Goal: Transaction & Acquisition: Purchase product/service

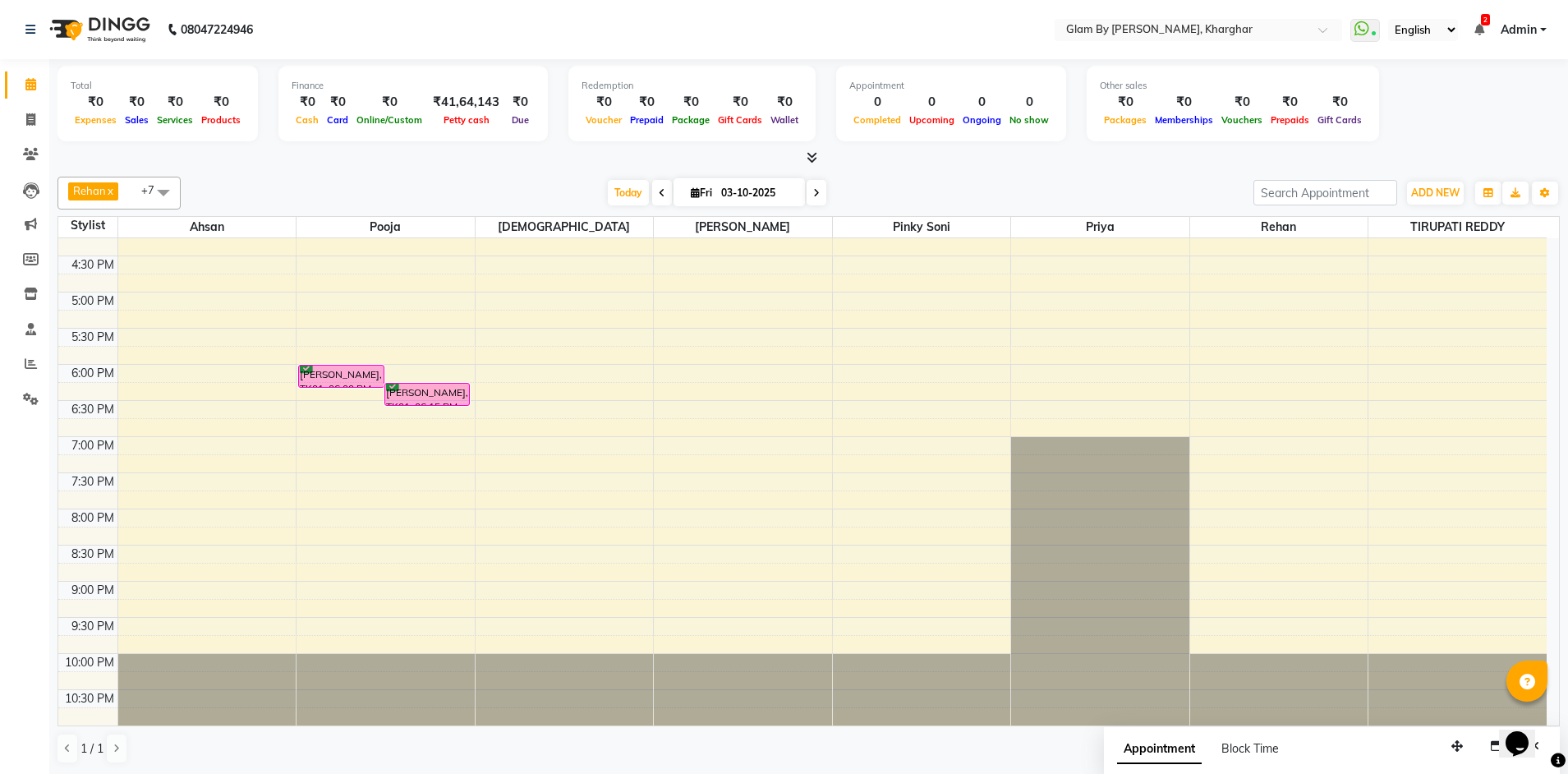
scroll to position [1, 0]
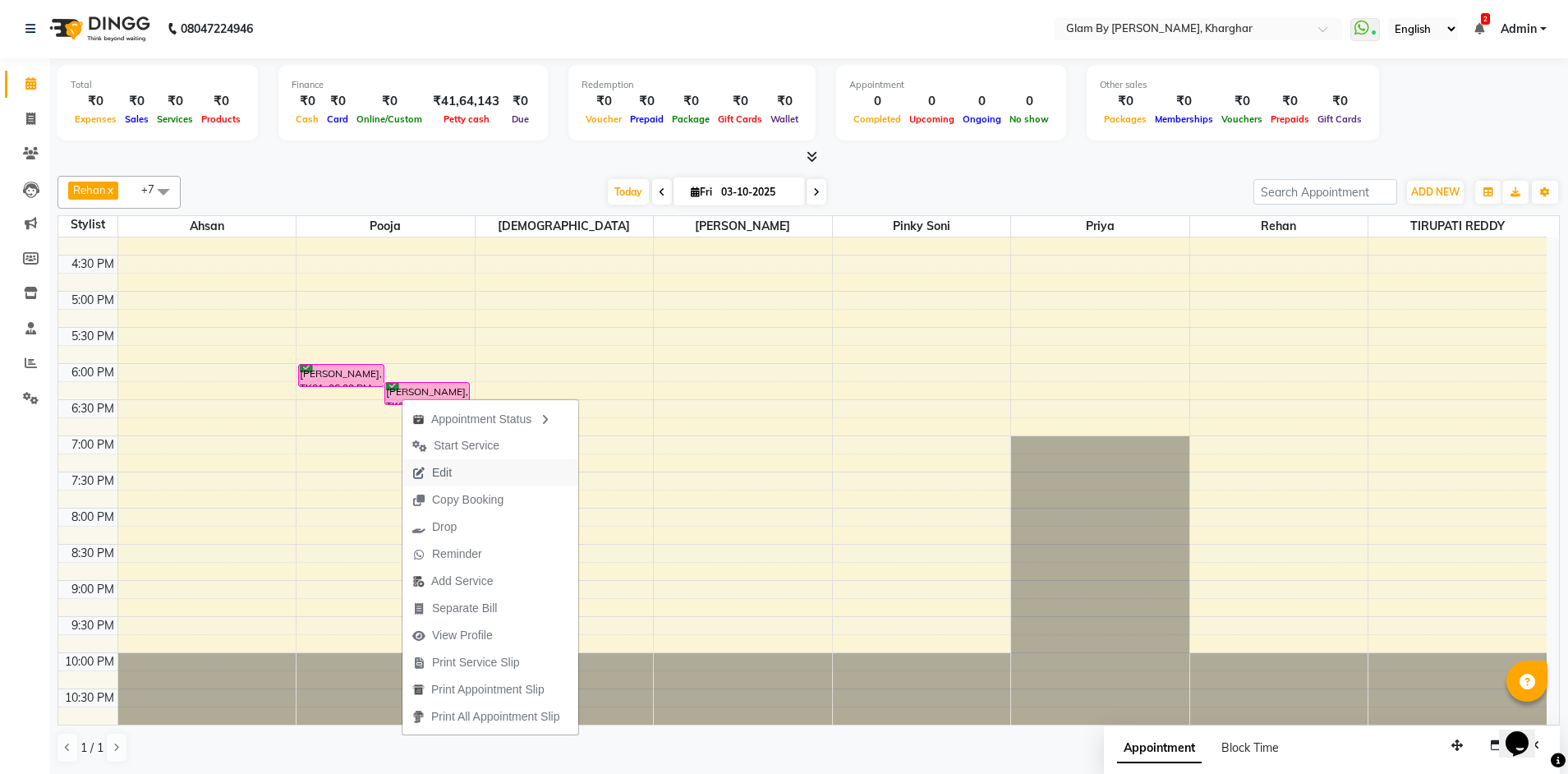
click at [454, 475] on span "Edit" at bounding box center [431, 472] width 59 height 27
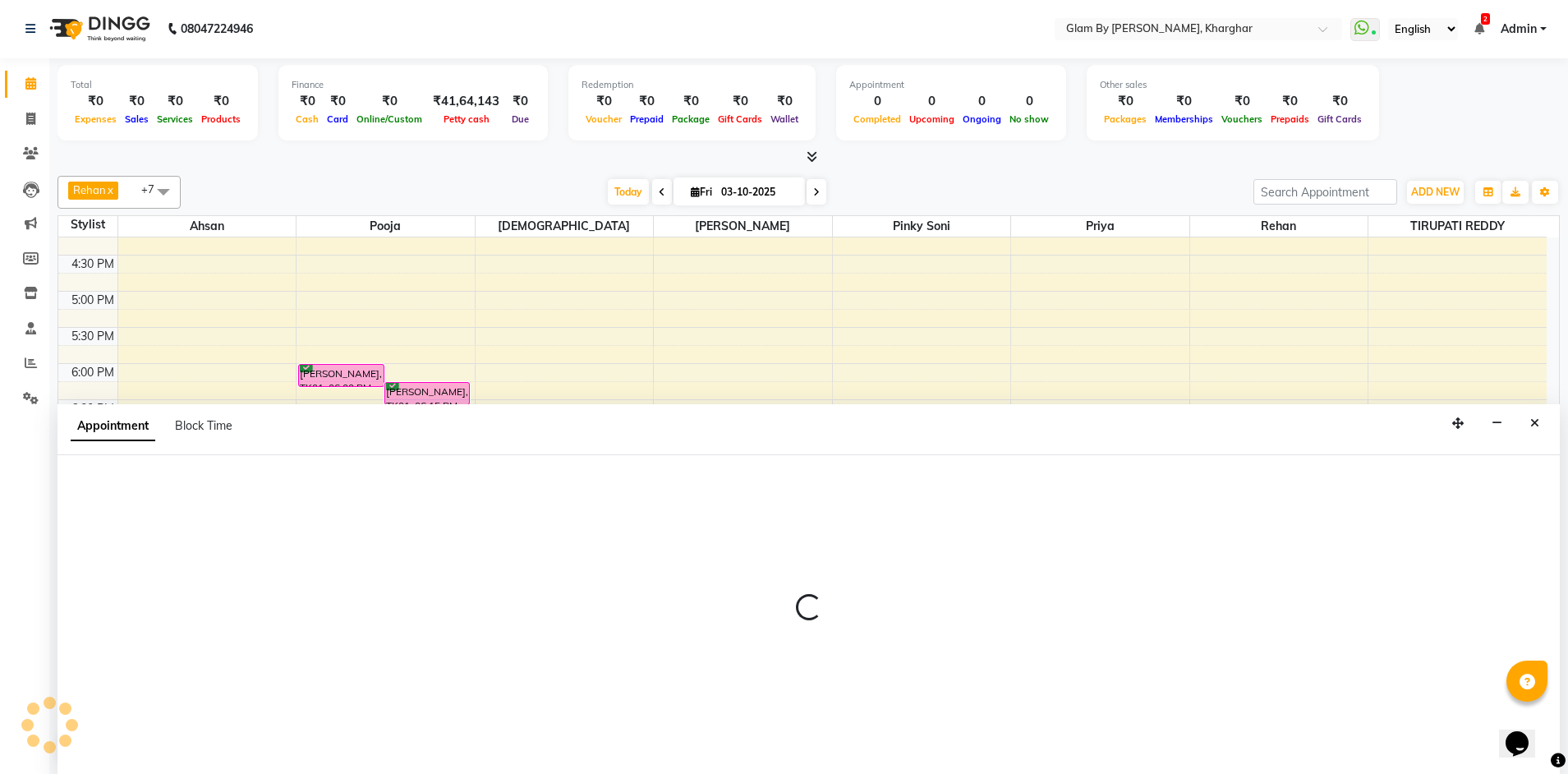
select select "tentative"
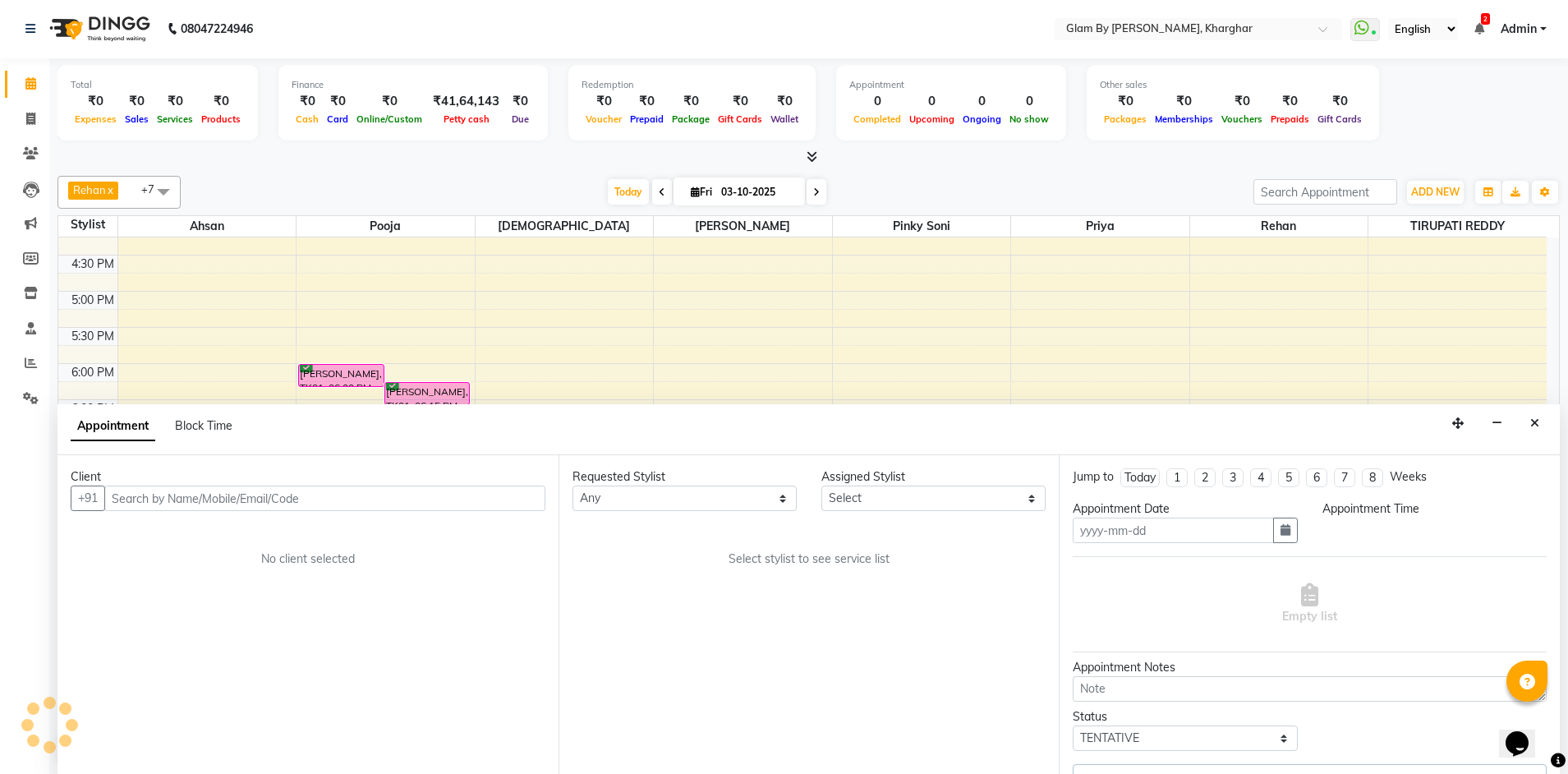
click at [125, 497] on input "text" at bounding box center [325, 498] width 441 height 26
type input "03-10-2025"
select select "confirm booking"
select select "35045"
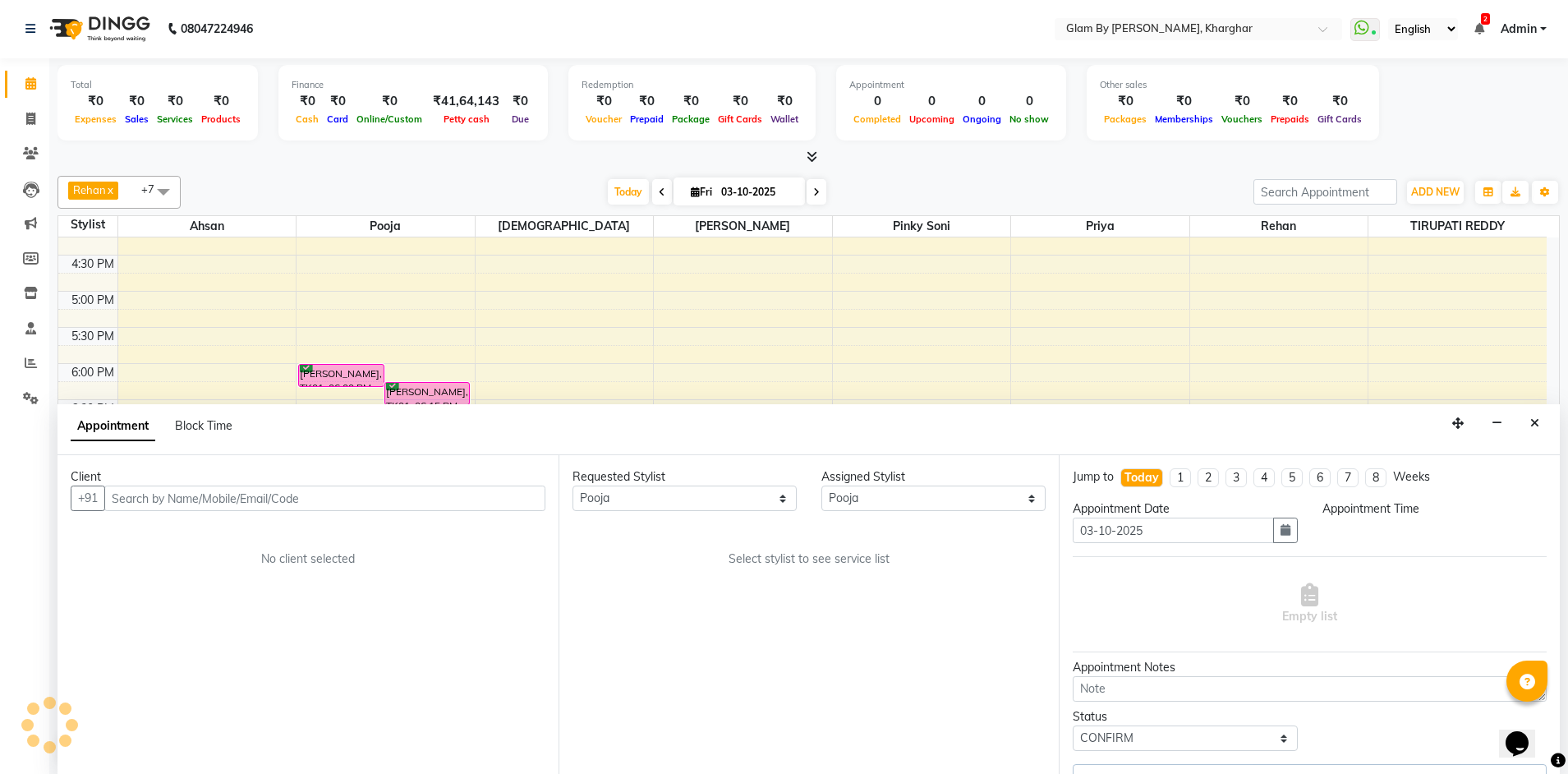
scroll to position [0, 0]
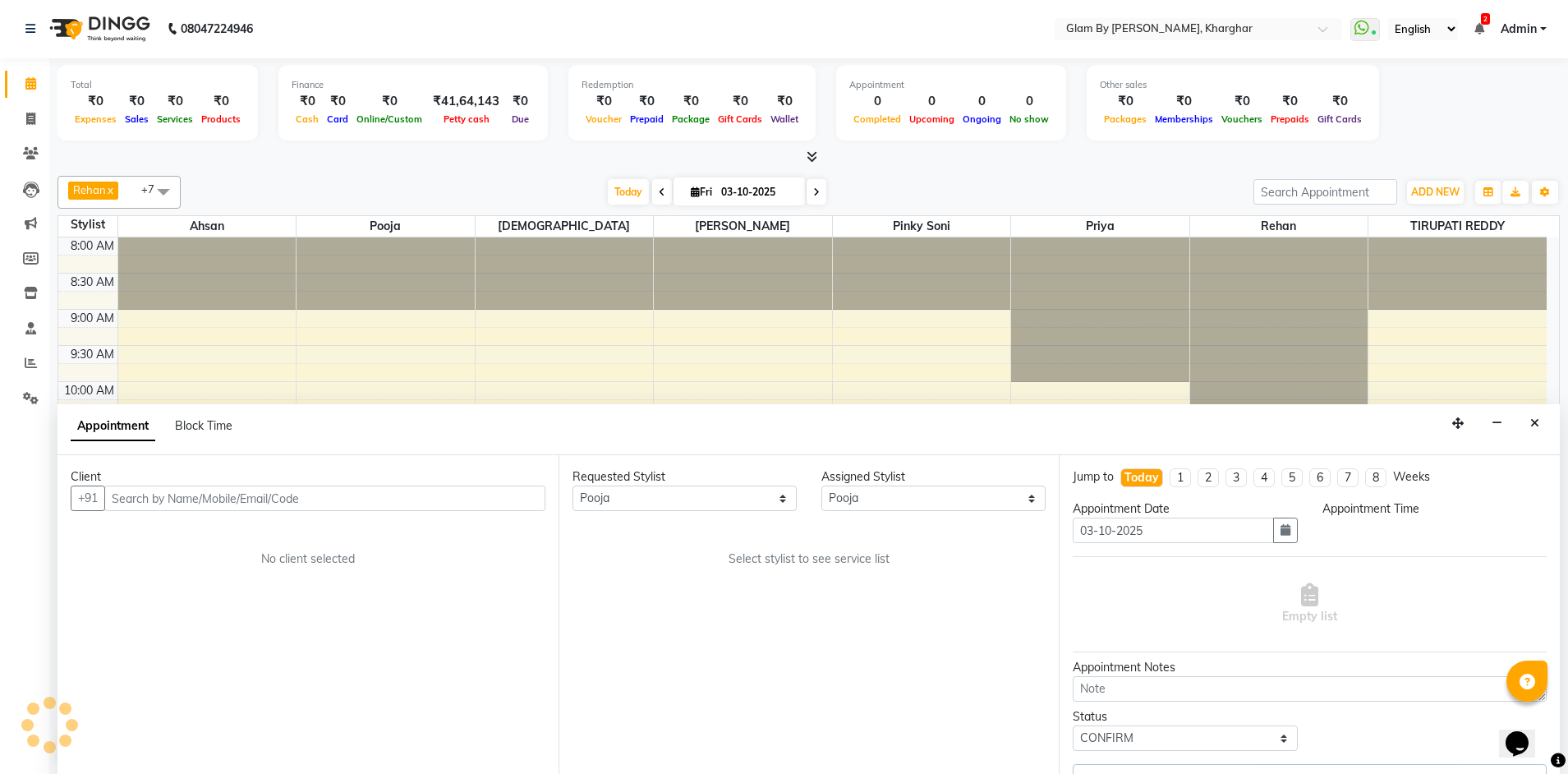
select select "1080"
select select "1669"
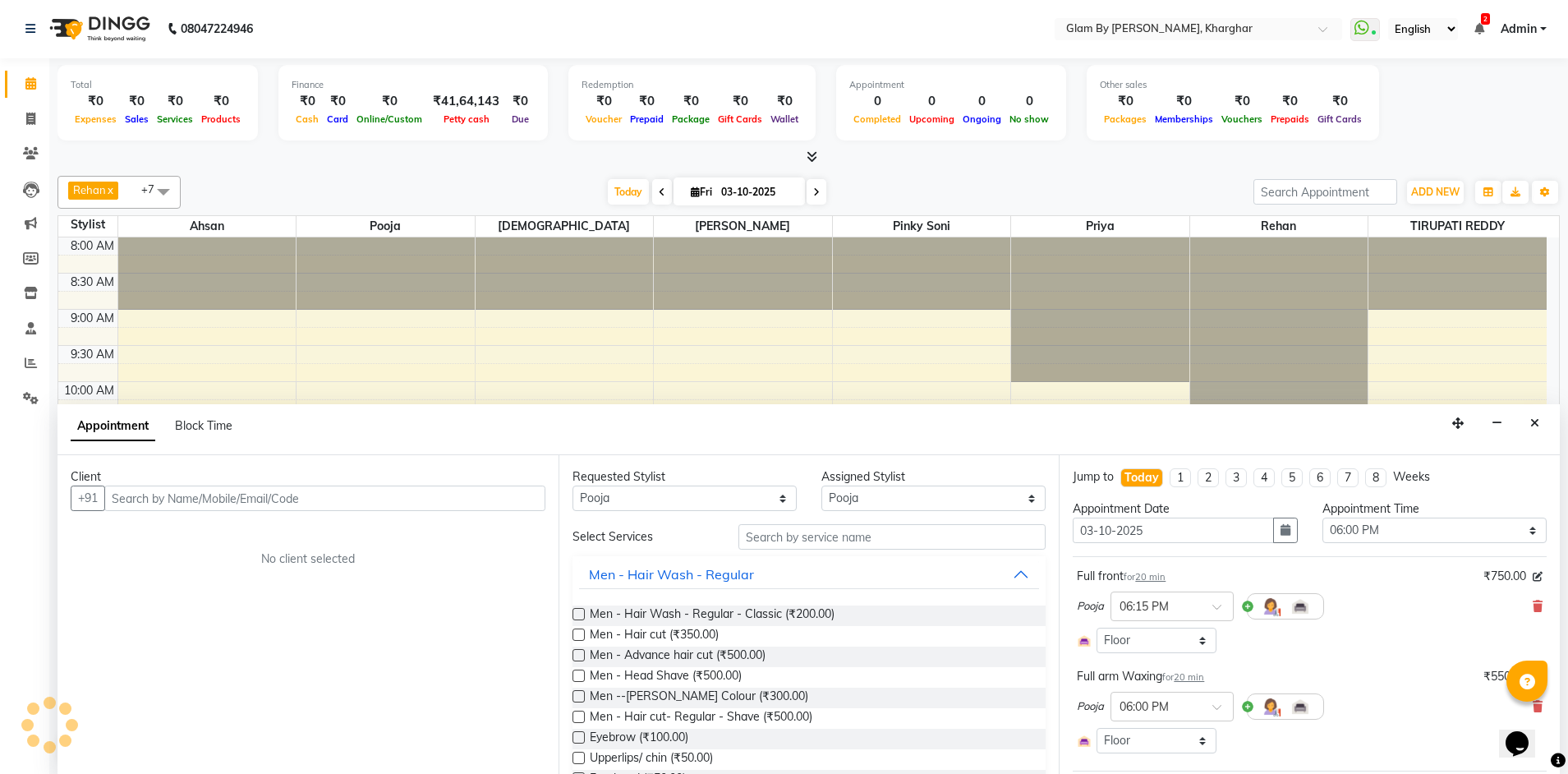
scroll to position [363, 0]
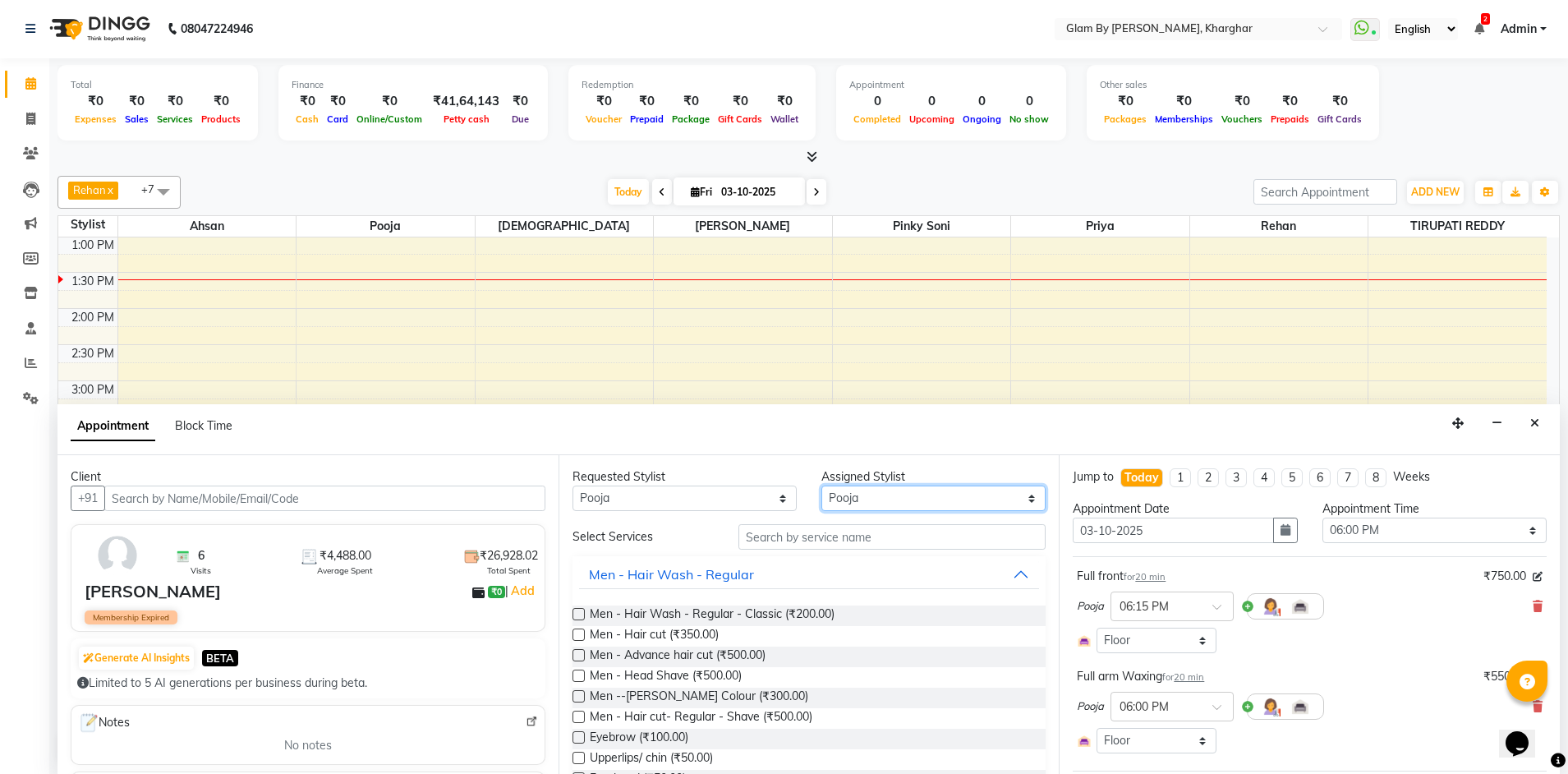
drag, startPoint x: 852, startPoint y: 502, endPoint x: 852, endPoint y: 513, distance: 11.0
click at [852, 502] on select "Select Ahsan Avi [PERSON_NAME] [PERSON_NAME] (maneger) MARUL [PERSON_NAME] [PER…" at bounding box center [932, 498] width 224 height 26
select select "87812"
click at [821, 485] on select "Select Ahsan Avi [PERSON_NAME] [PERSON_NAME] (maneger) MARUL [PERSON_NAME] [PER…" at bounding box center [932, 498] width 224 height 26
click at [771, 535] on input "text" at bounding box center [892, 537] width 307 height 26
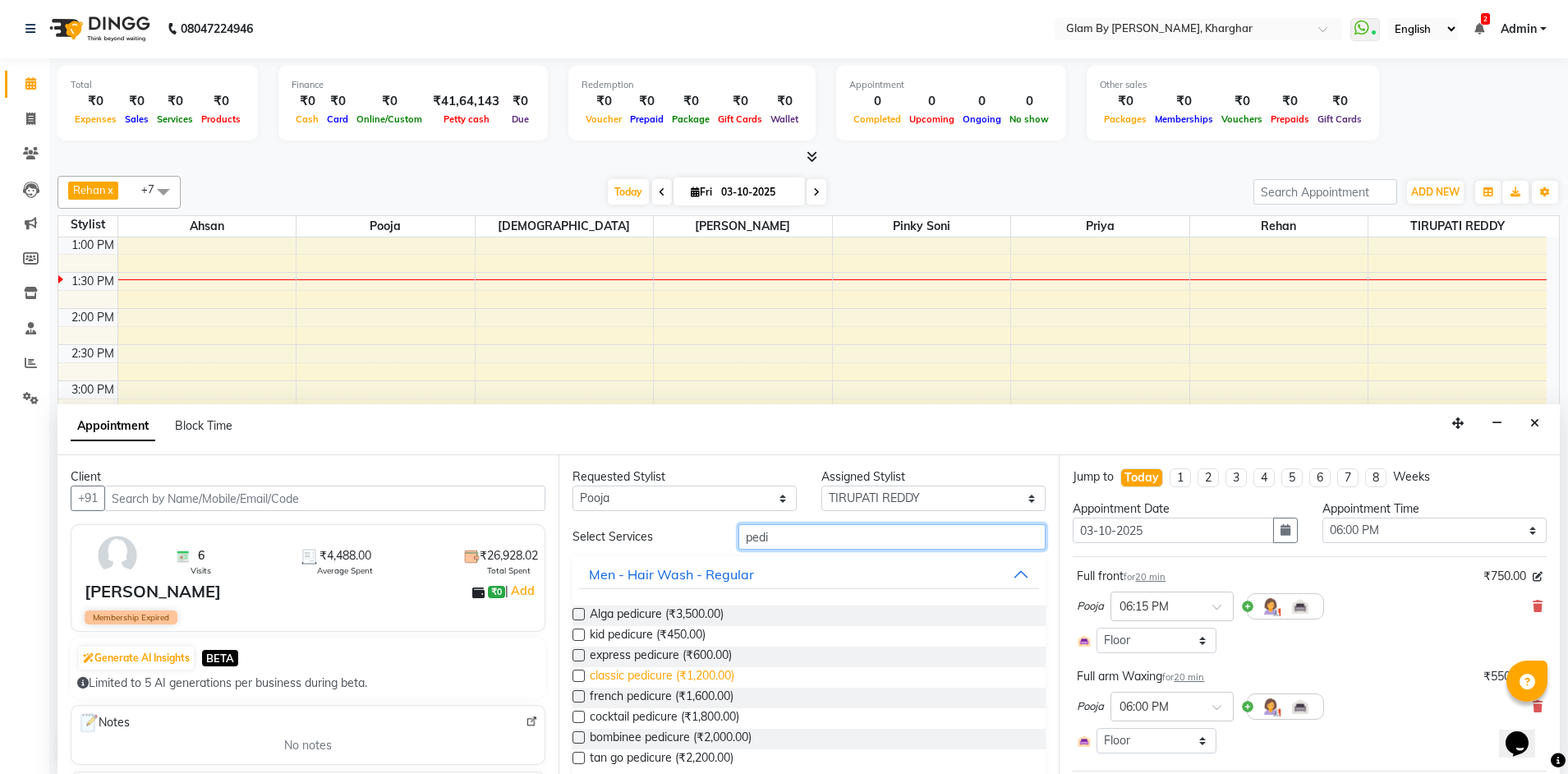
type input "pedi"
drag, startPoint x: 703, startPoint y: 675, endPoint x: 840, endPoint y: 670, distance: 137.1
click at [703, 675] on span "classic pedicure (₹1,200.00)" at bounding box center [661, 676] width 144 height 21
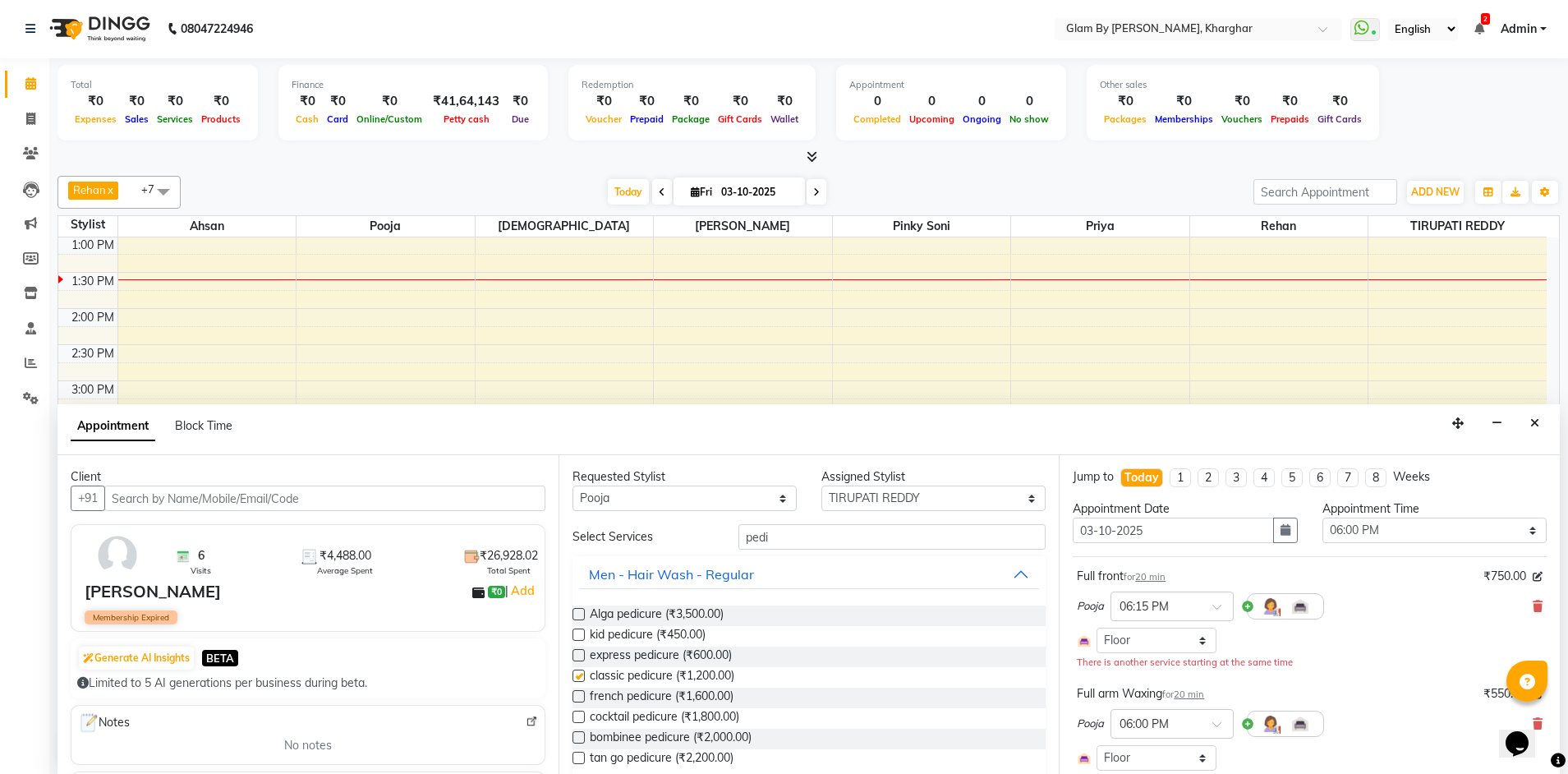
checkbox input "false"
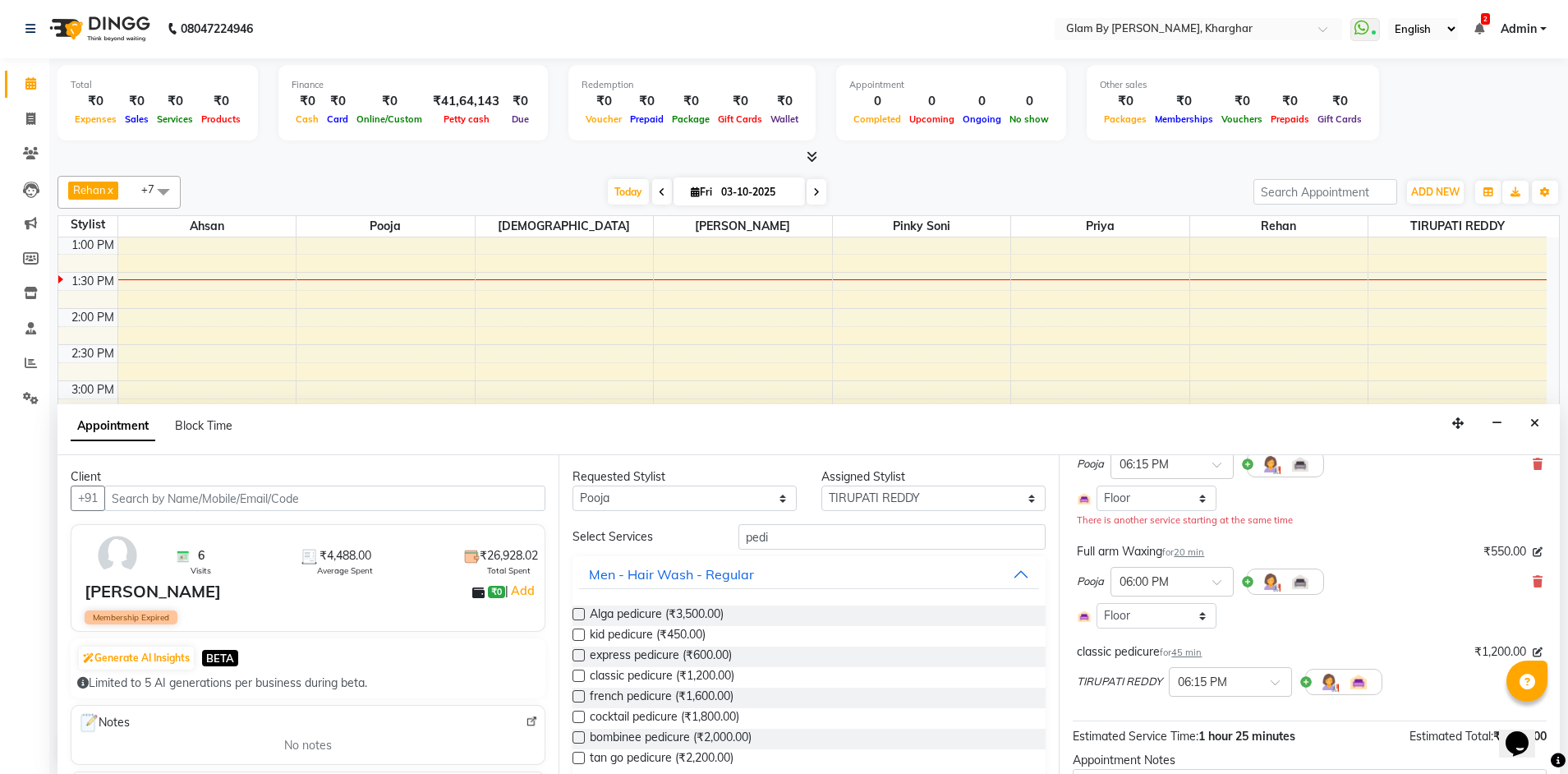
scroll to position [268, 0]
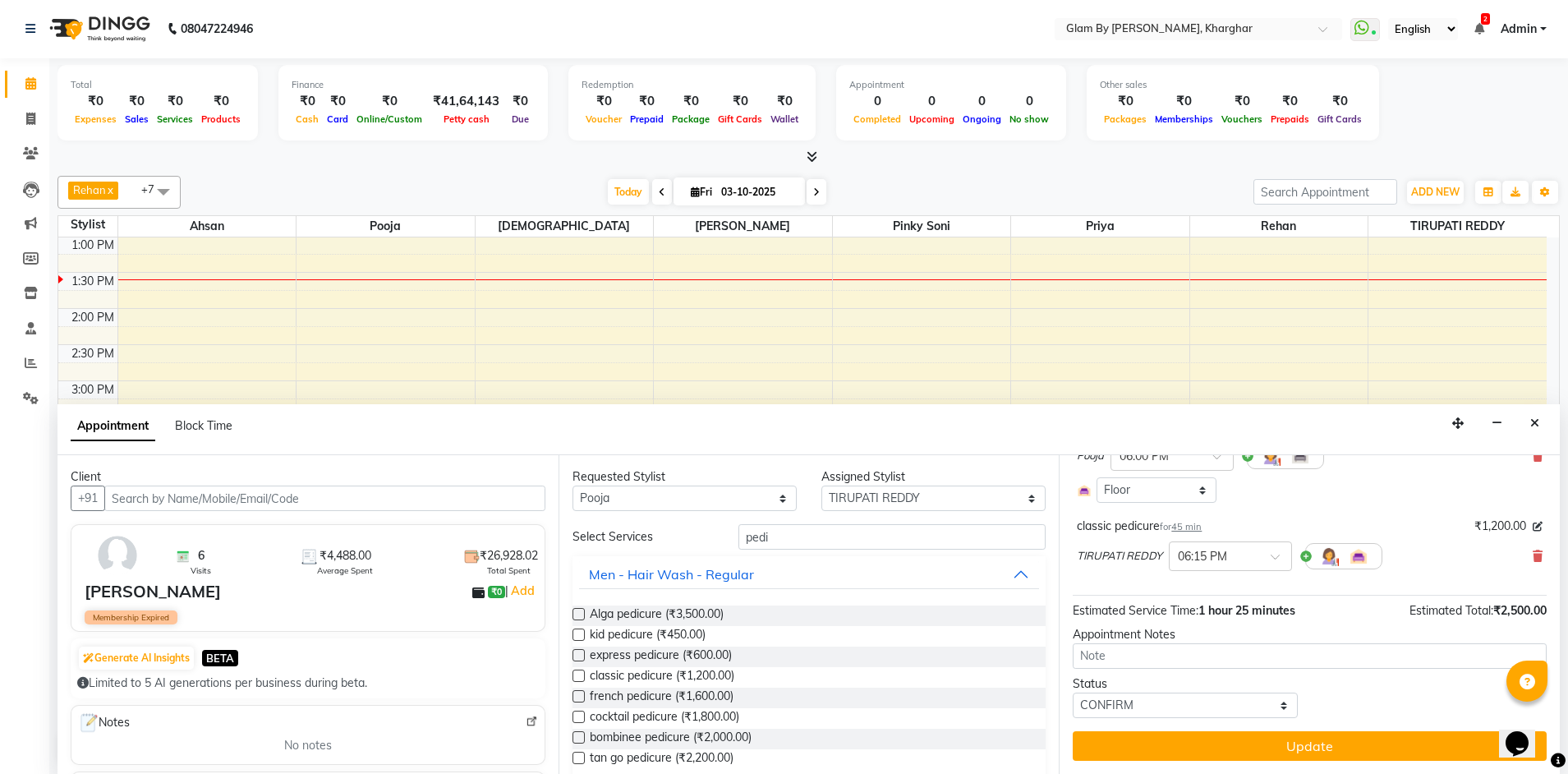
click at [1302, 737] on button "Update" at bounding box center [1310, 746] width 474 height 30
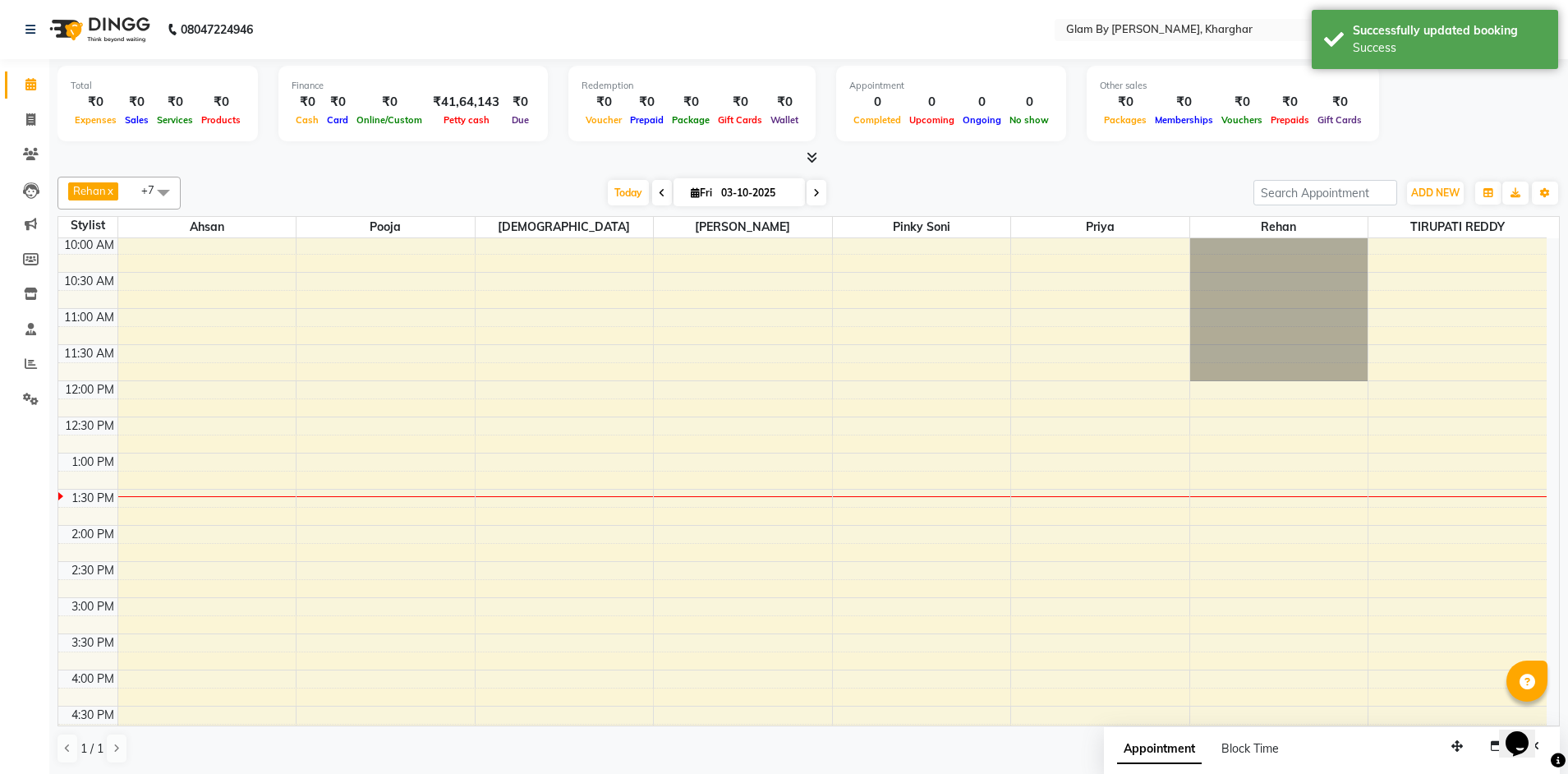
scroll to position [0, 0]
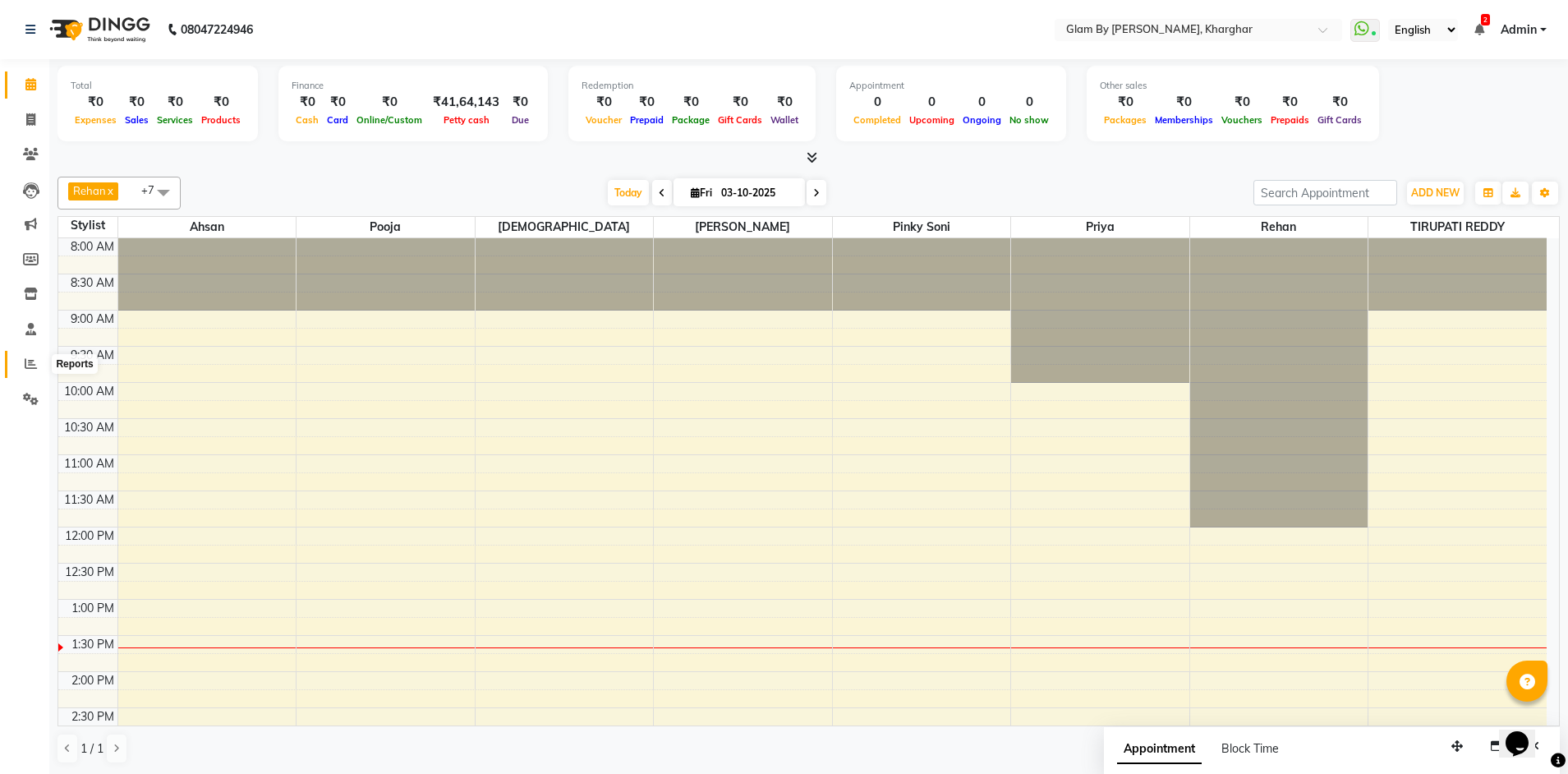
click at [31, 368] on icon at bounding box center [31, 364] width 12 height 12
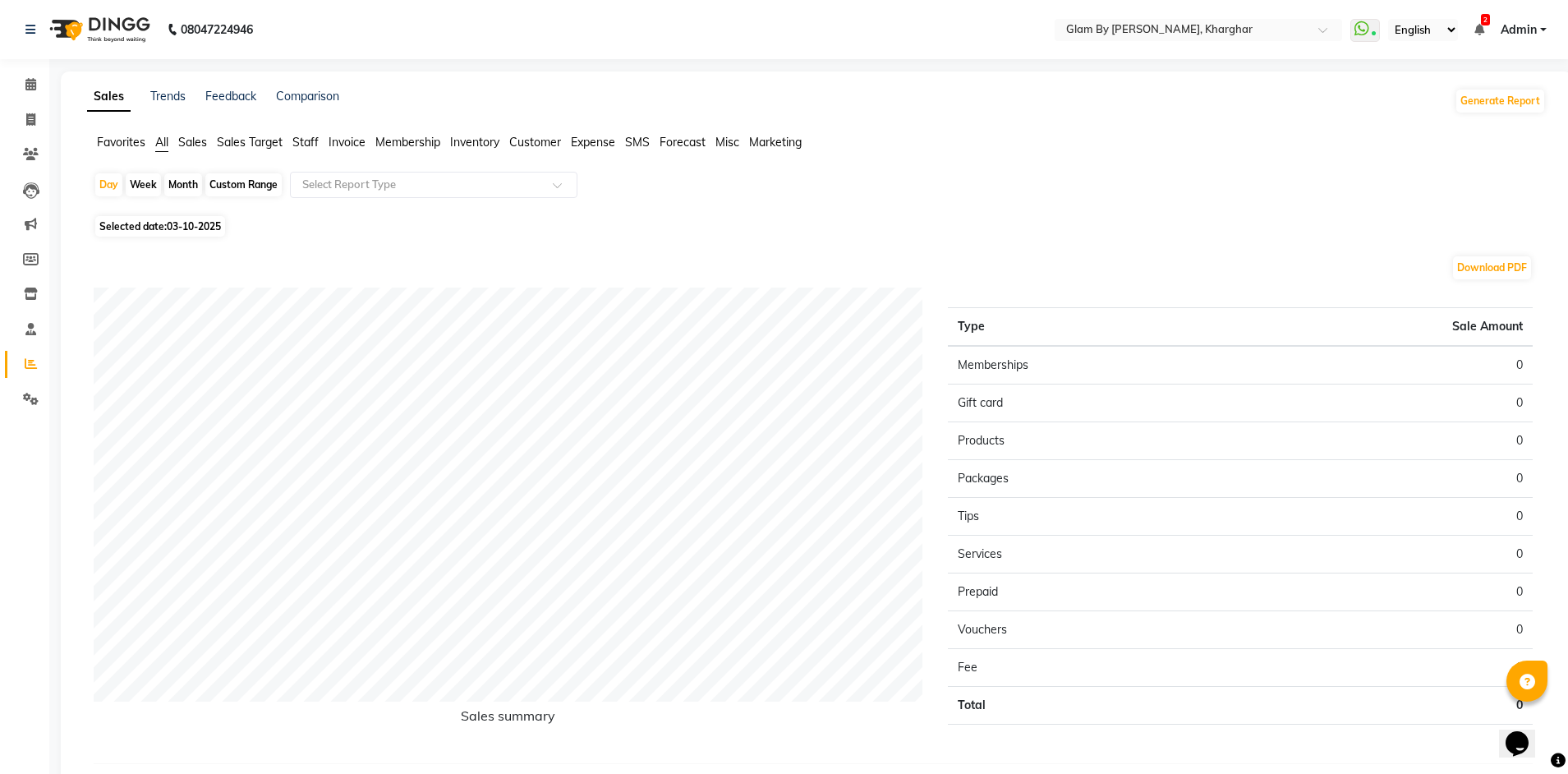
drag, startPoint x: 104, startPoint y: 188, endPoint x: 137, endPoint y: 219, distance: 45.3
click at [105, 189] on div "Day" at bounding box center [109, 184] width 27 height 23
select select "10"
select select "2025"
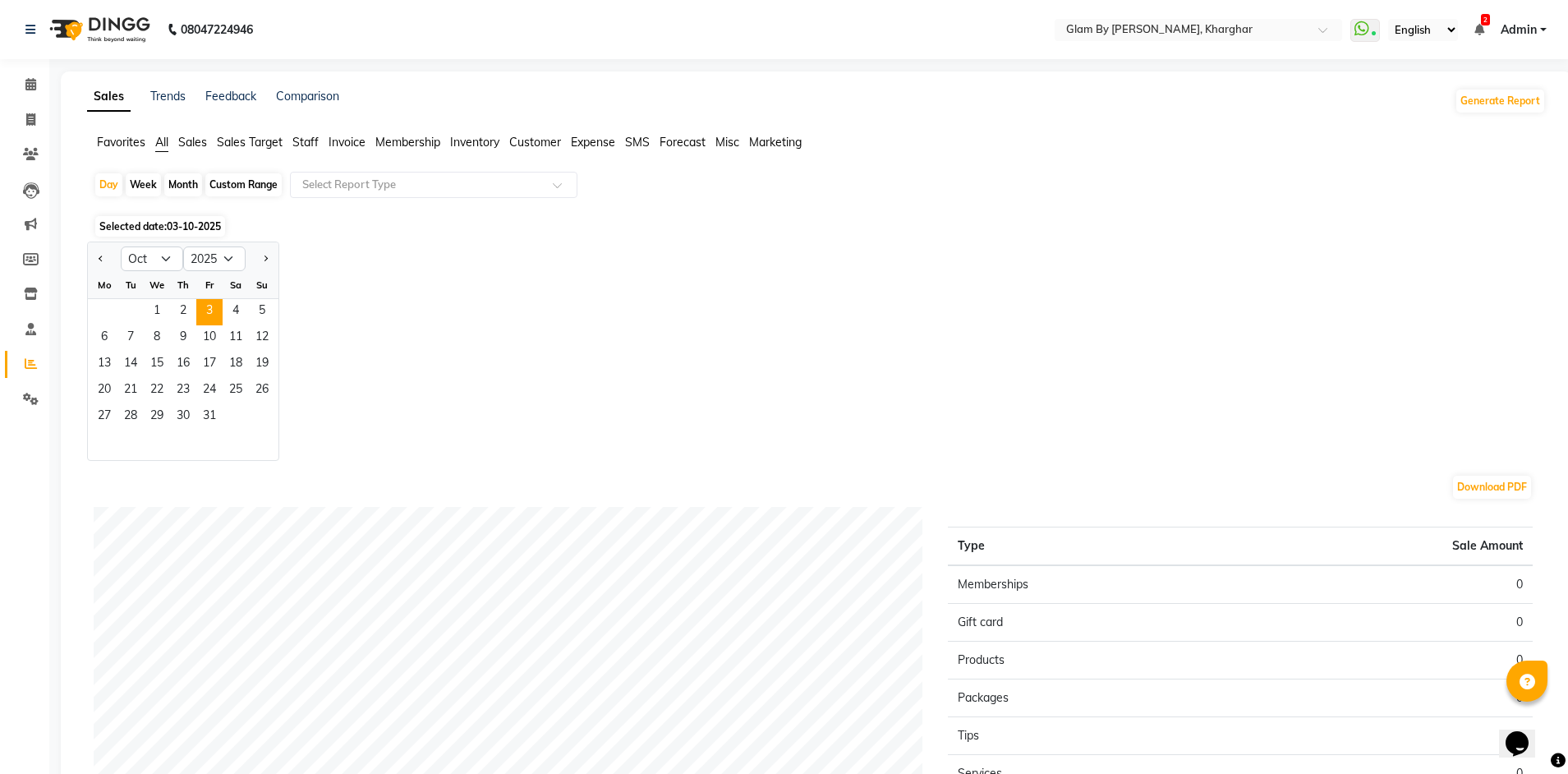
click at [150, 227] on span "Selected date: 03-10-2025" at bounding box center [160, 226] width 130 height 21
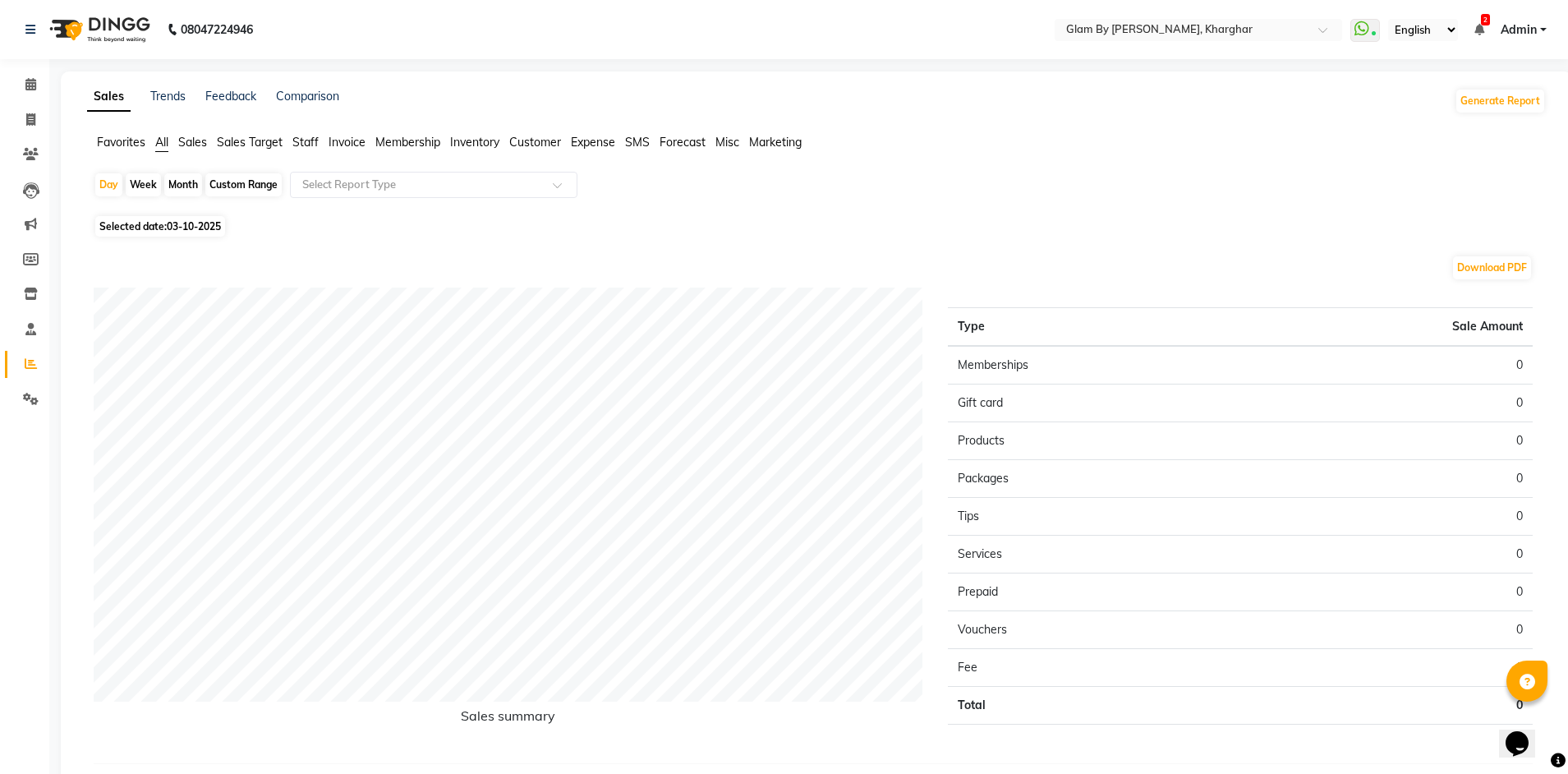
click at [179, 231] on span "03-10-2025" at bounding box center [193, 226] width 54 height 12
select select "10"
select select "2025"
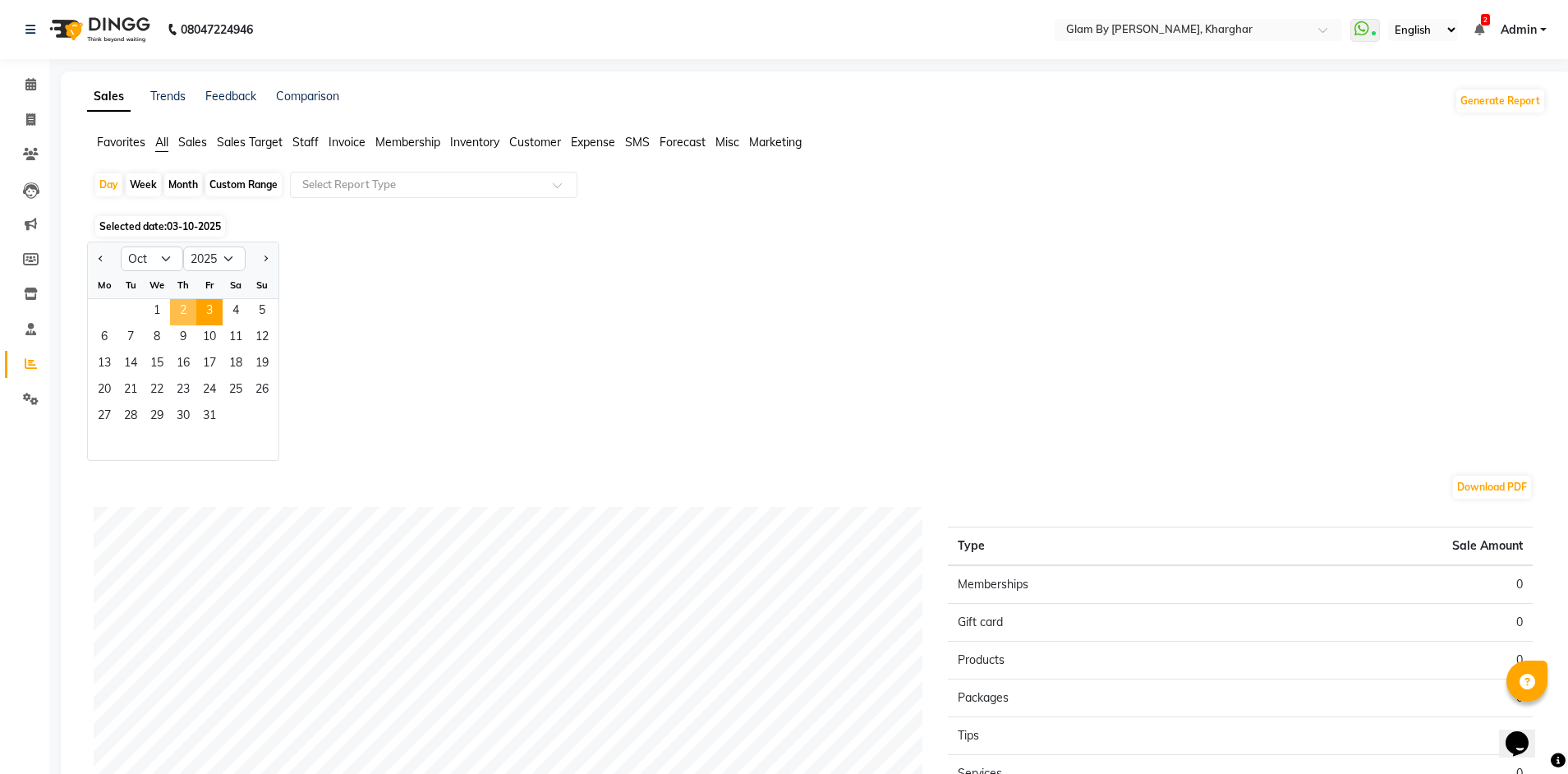
click at [180, 311] on span "2" at bounding box center [183, 312] width 26 height 26
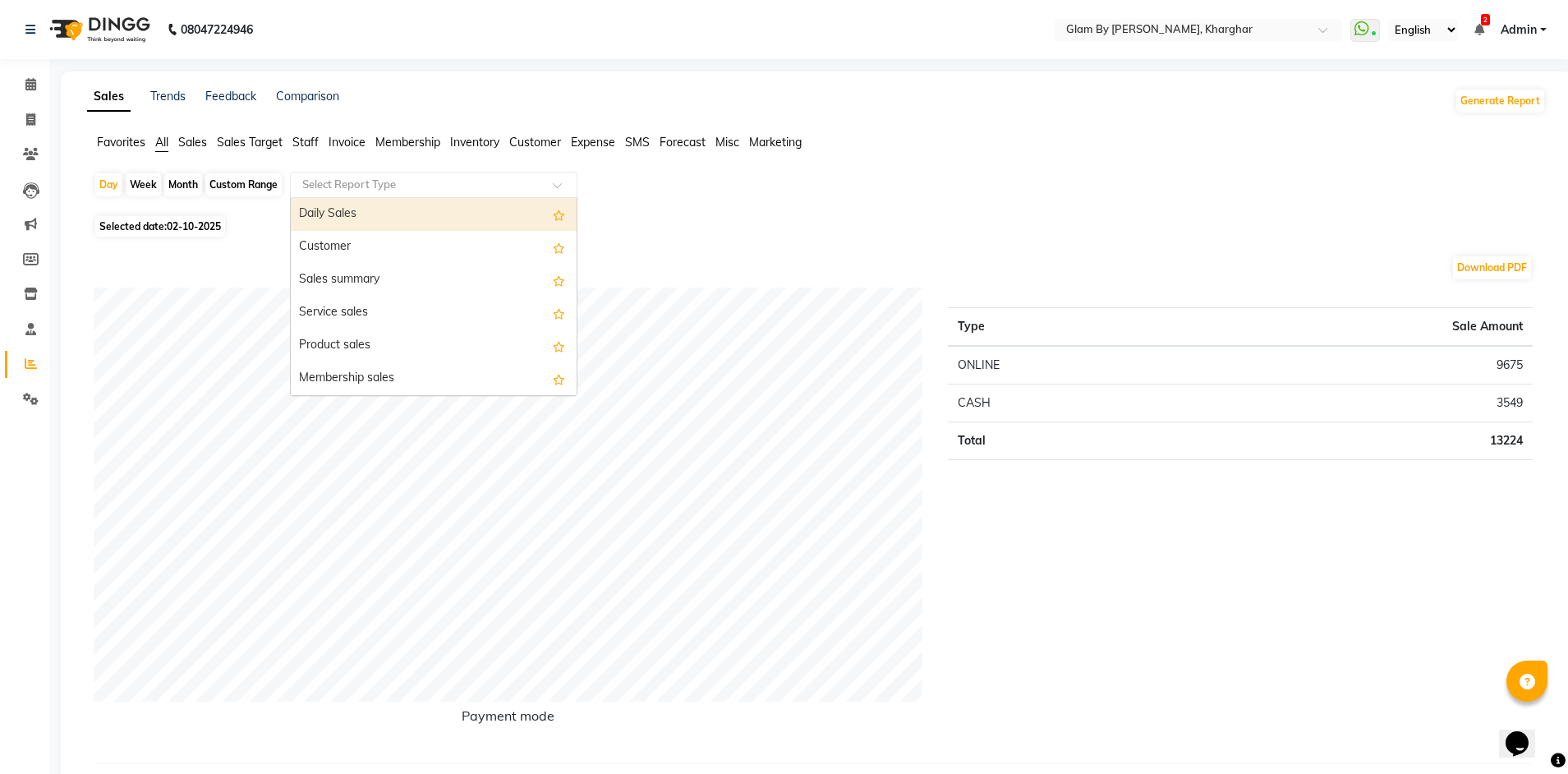
click at [317, 189] on input "text" at bounding box center [416, 184] width 236 height 16
click at [311, 142] on span "Staff" at bounding box center [305, 141] width 26 height 15
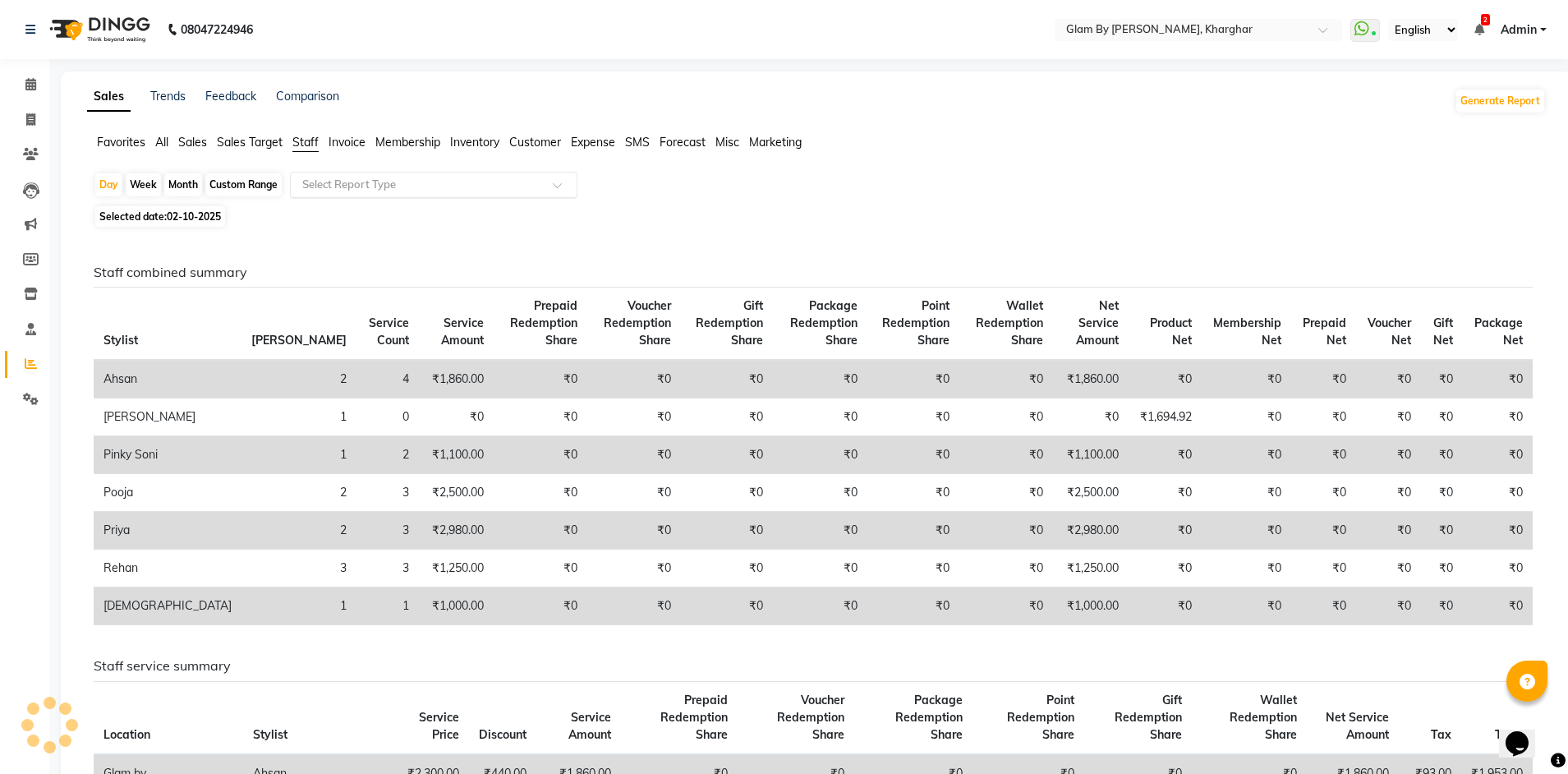
click at [330, 185] on input "text" at bounding box center [416, 184] width 236 height 16
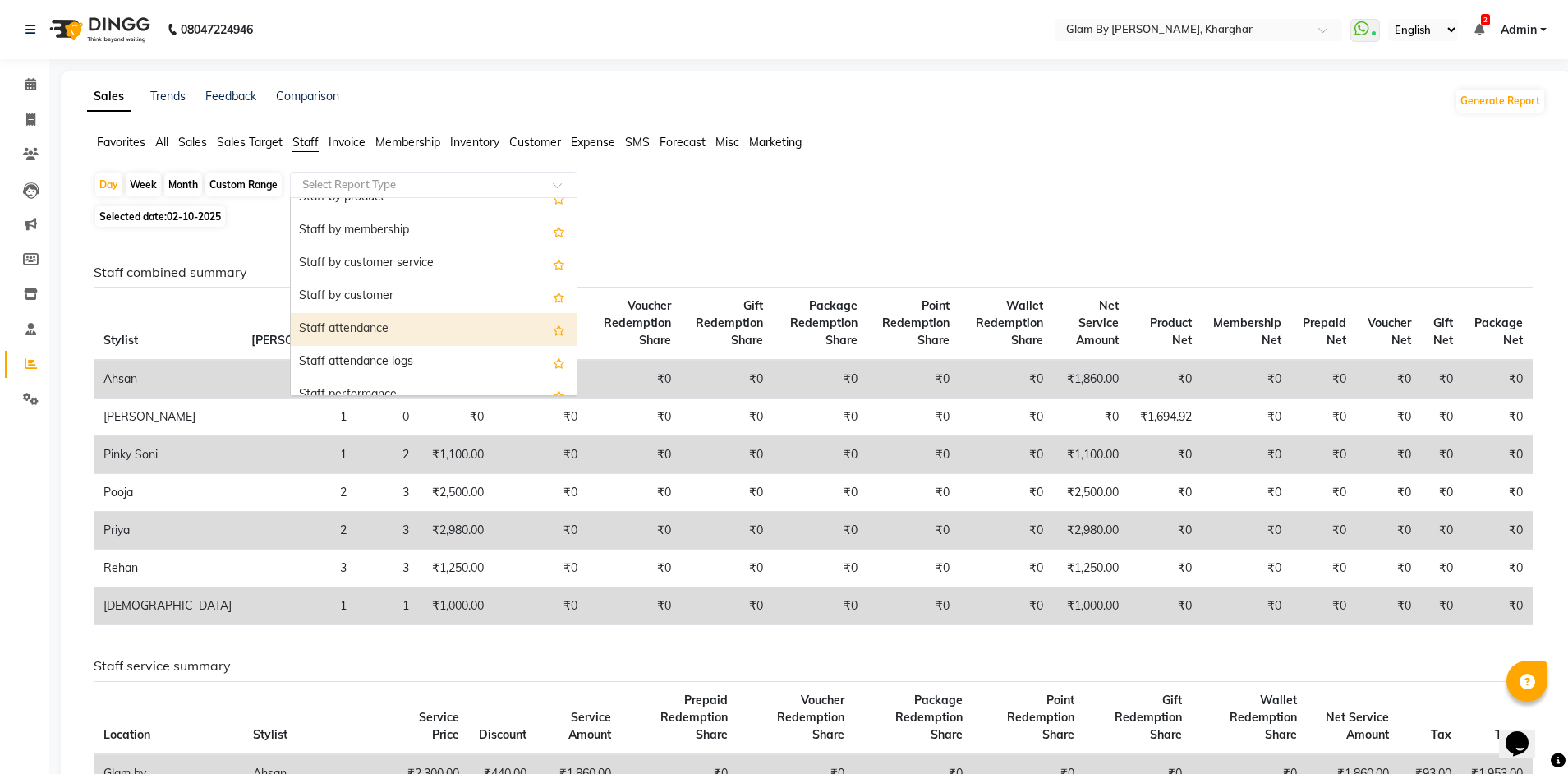
scroll to position [164, 0]
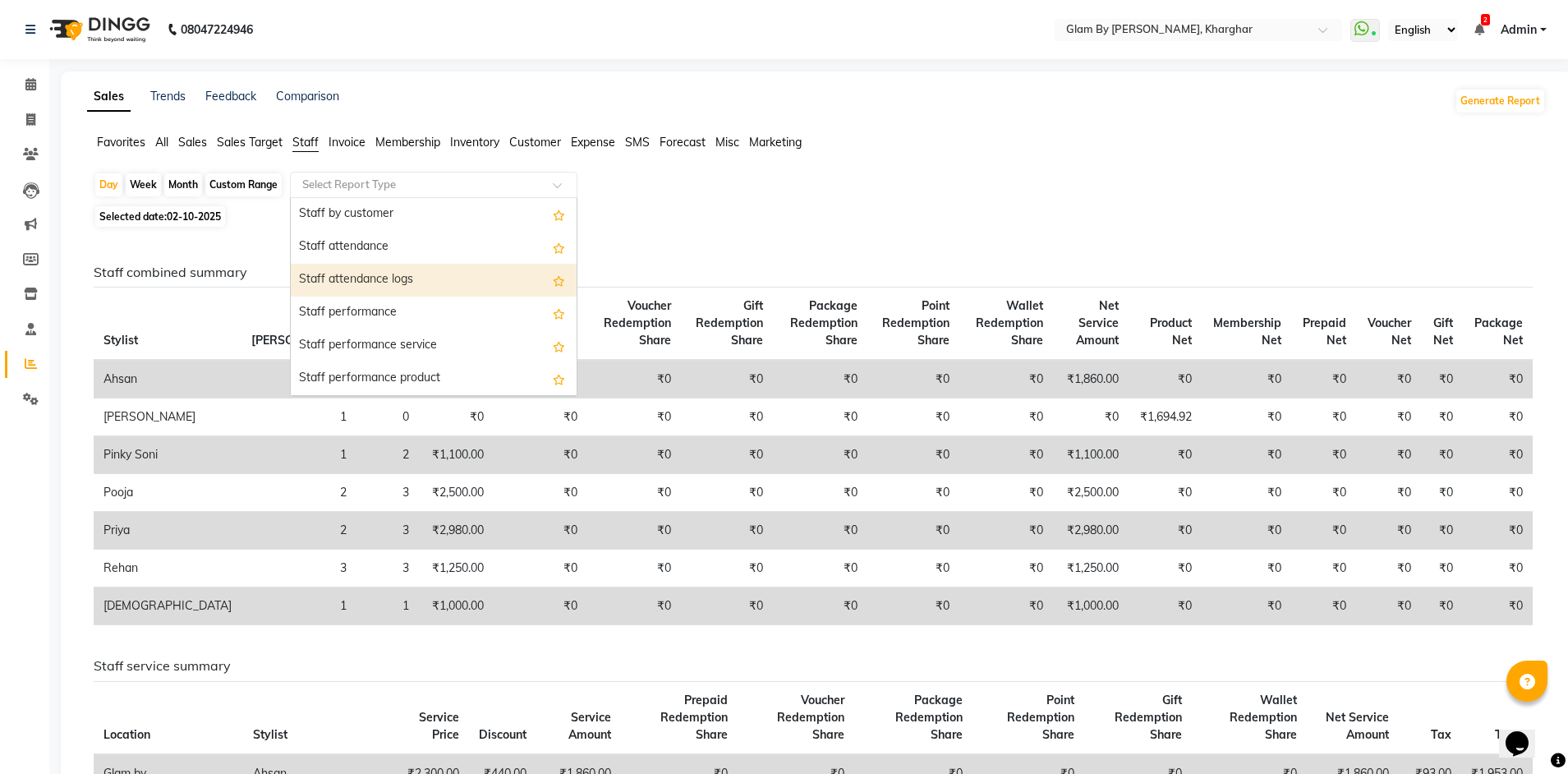
click at [395, 284] on div "Staff attendance logs" at bounding box center [433, 280] width 286 height 33
select select "full_report"
select select "pdf"
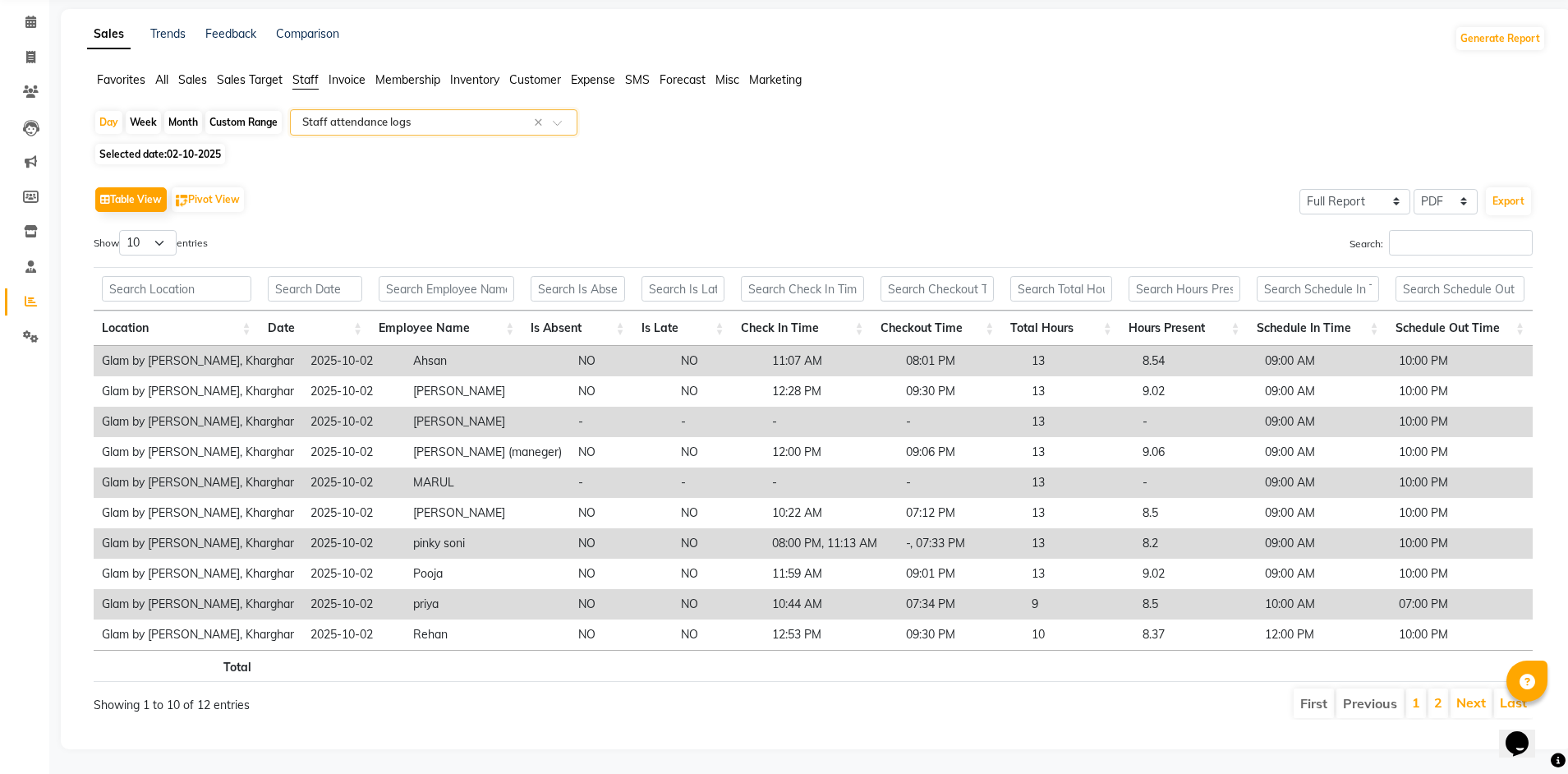
scroll to position [75, 0]
click at [166, 143] on span "Selected date: [DATE]" at bounding box center [160, 153] width 130 height 21
select select "10"
select select "2025"
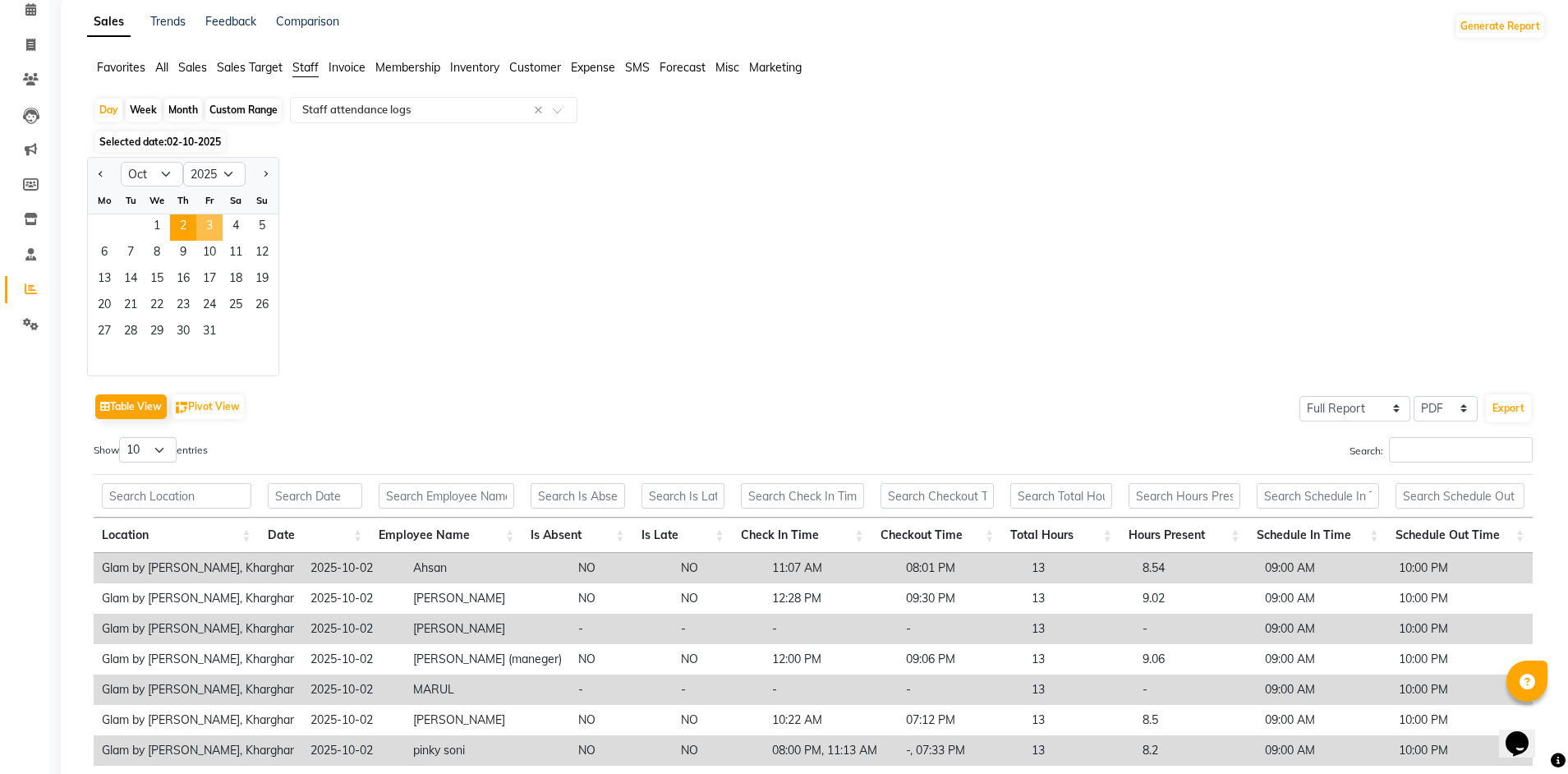
click at [205, 224] on span "3" at bounding box center [209, 227] width 26 height 26
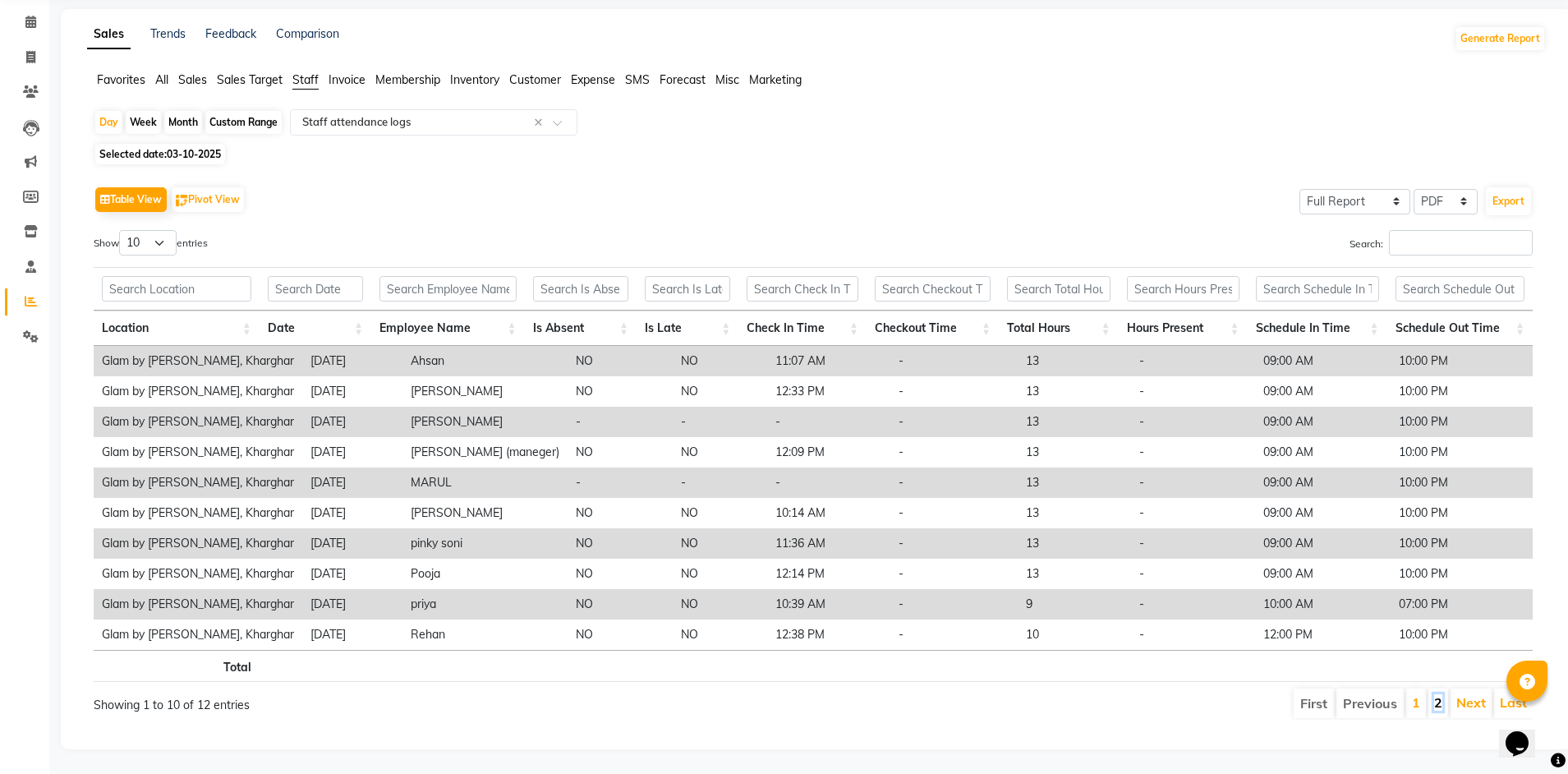
click at [1436, 694] on link "2" at bounding box center [1437, 702] width 8 height 16
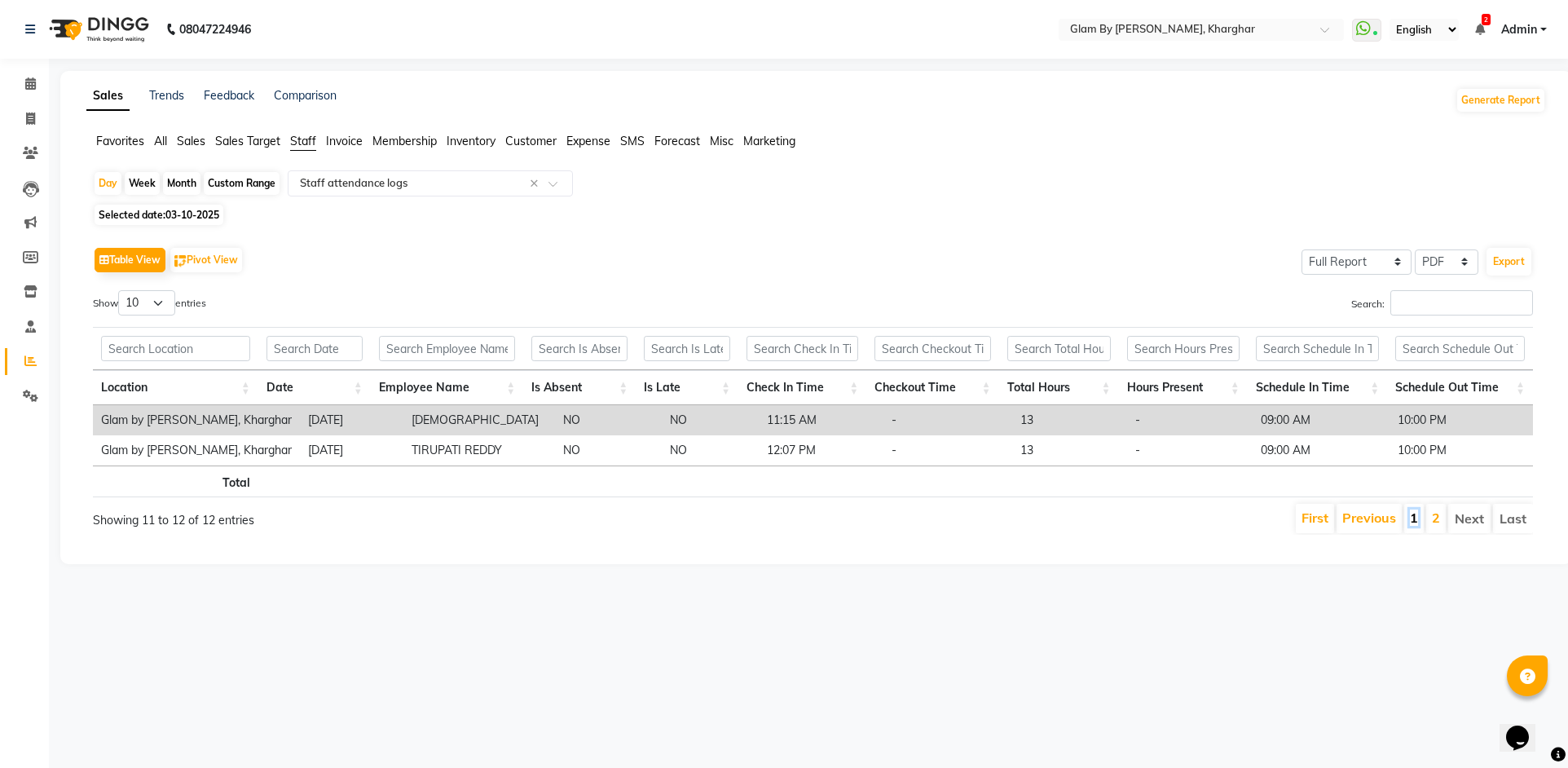
click at [1413, 521] on link "1" at bounding box center [1414, 517] width 8 height 16
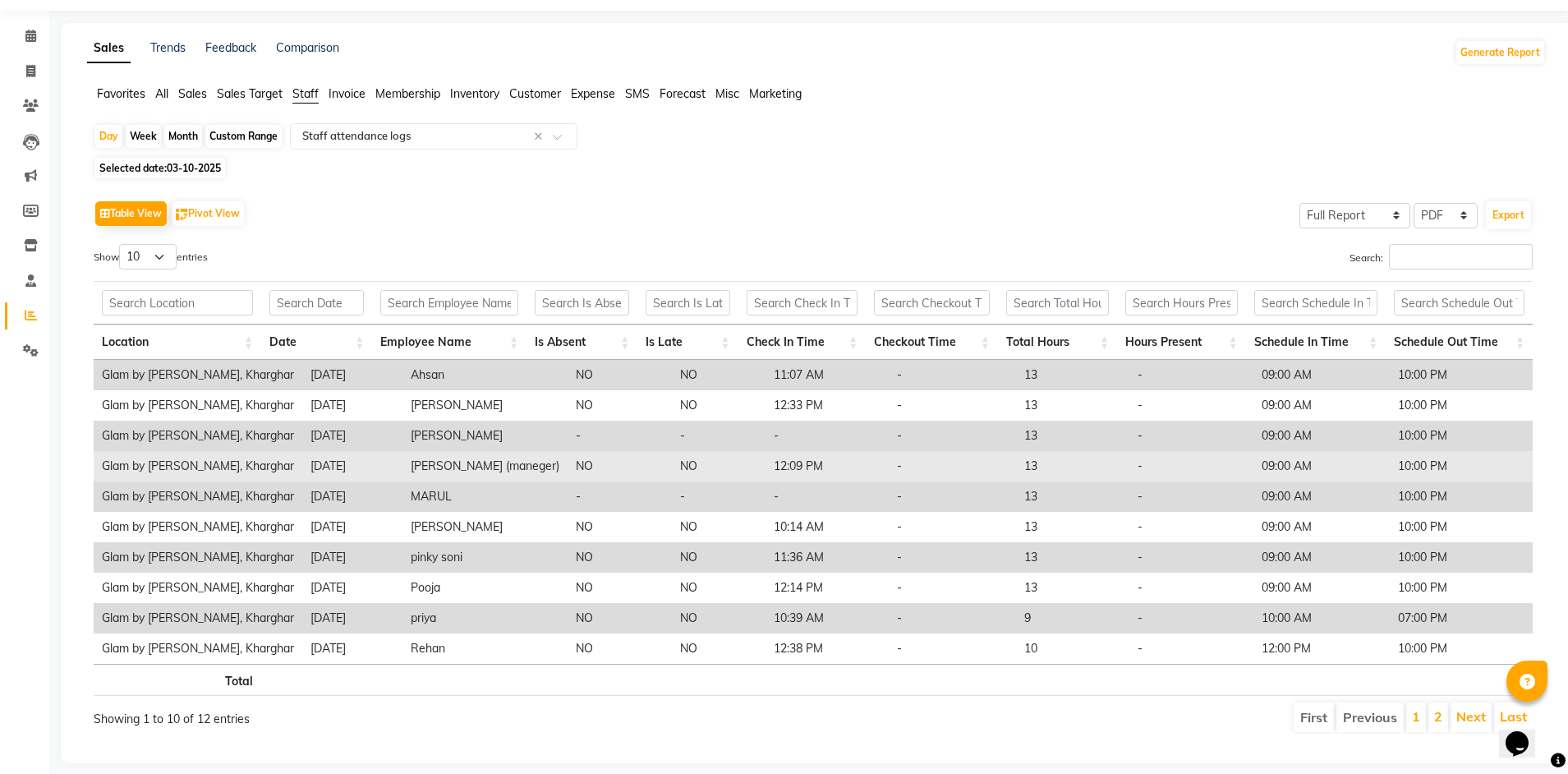
scroll to position [75, 0]
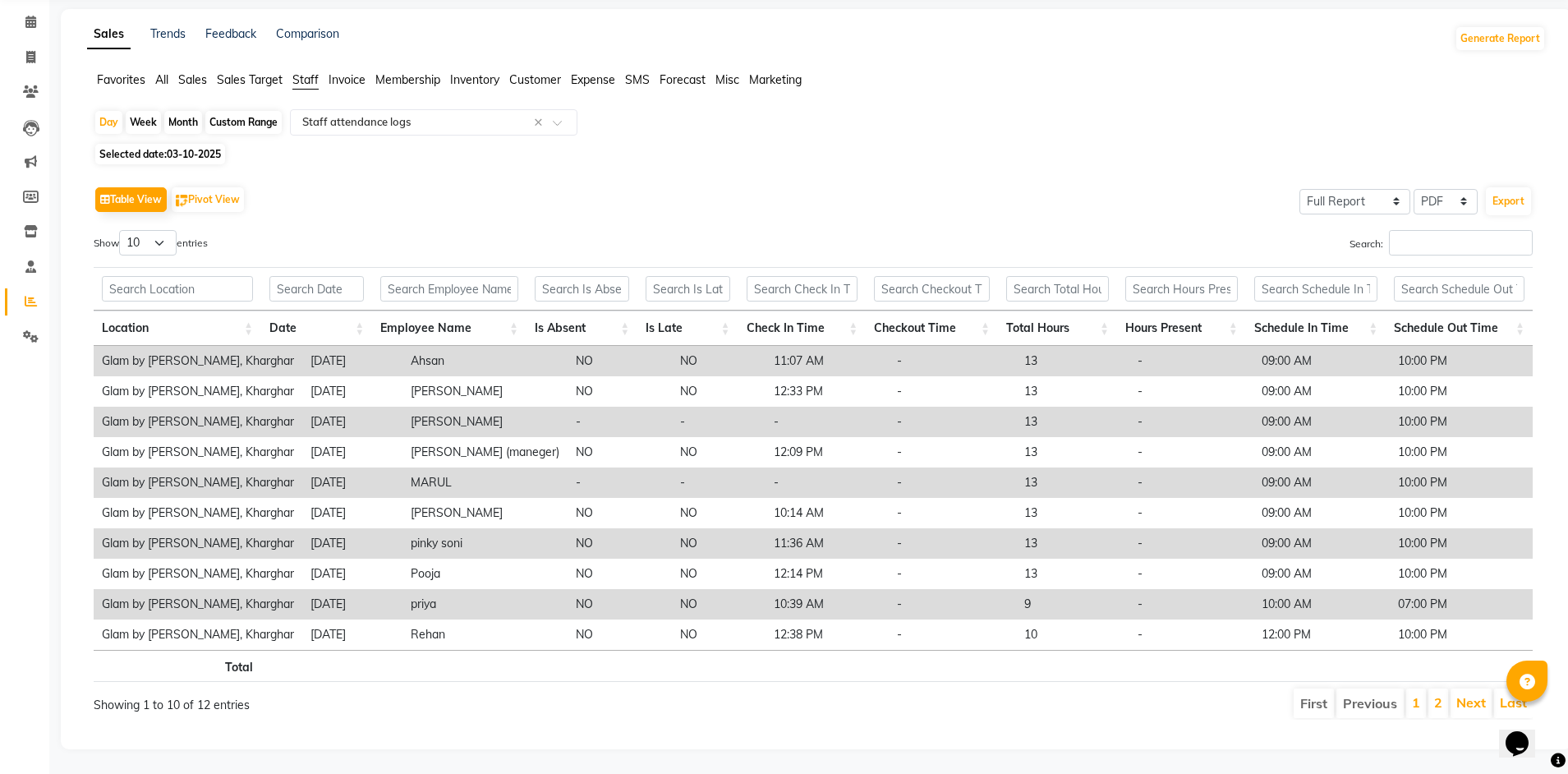
click at [173, 147] on span "03-10-2025" at bounding box center [193, 153] width 54 height 12
select select "10"
select select "2025"
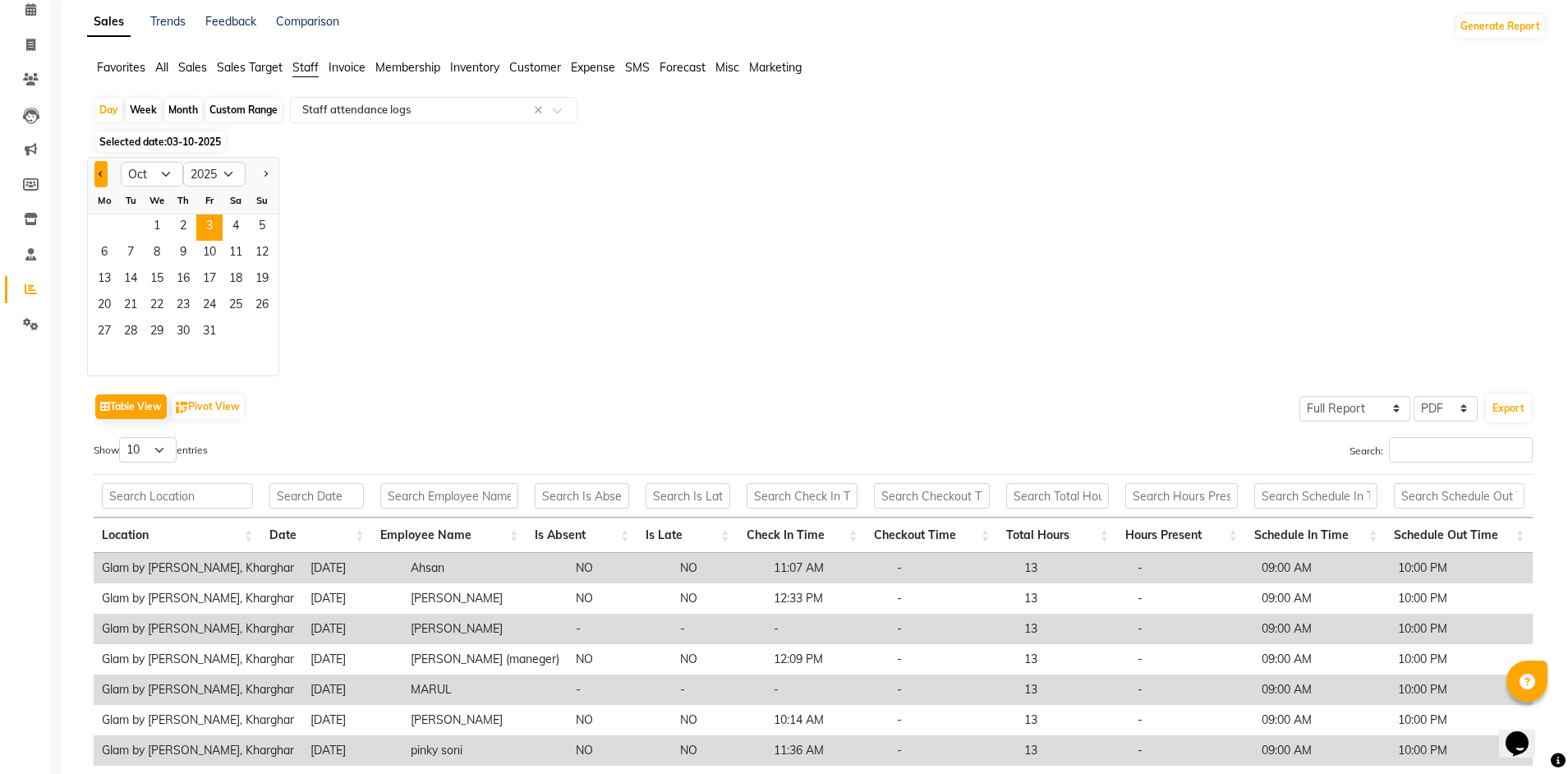
click at [101, 172] on span "Previous month" at bounding box center [102, 173] width 6 height 6
select select "9"
click at [176, 228] on span "4" at bounding box center [183, 227] width 26 height 26
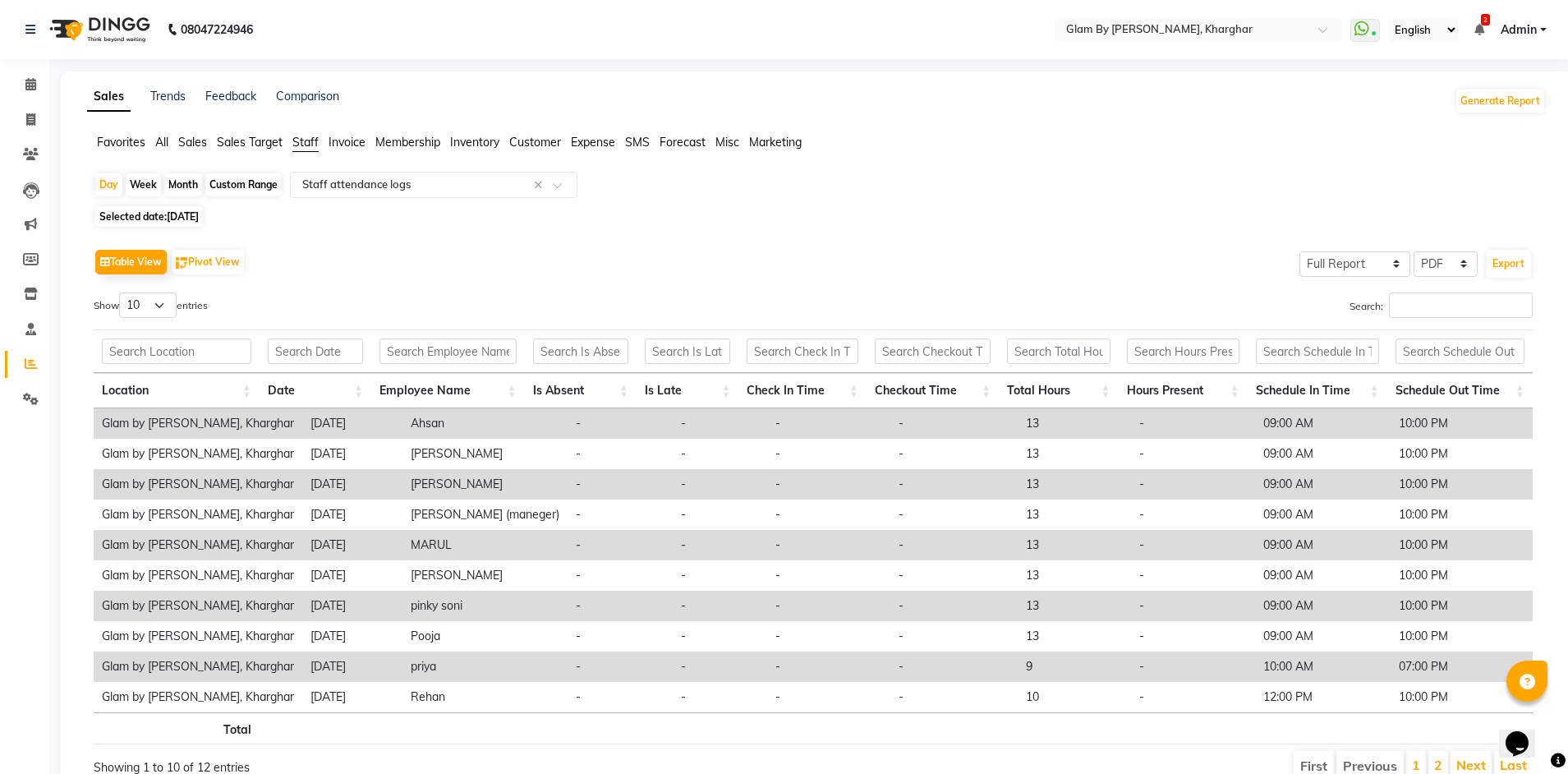
click at [191, 225] on span "Selected date: [DATE]" at bounding box center [149, 216] width 108 height 21
select select "9"
select select "2025"
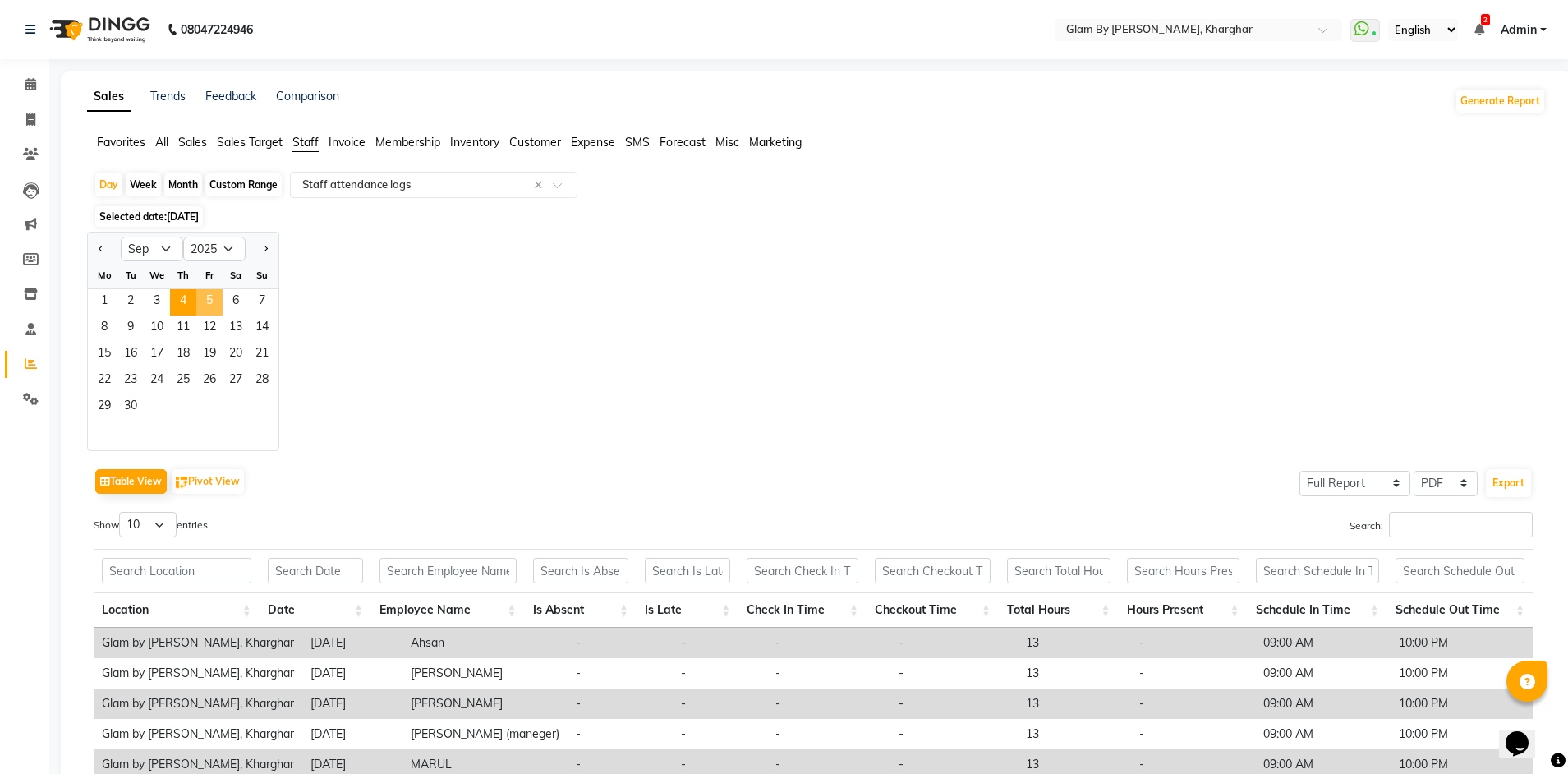
click at [213, 301] on span "5" at bounding box center [209, 302] width 26 height 26
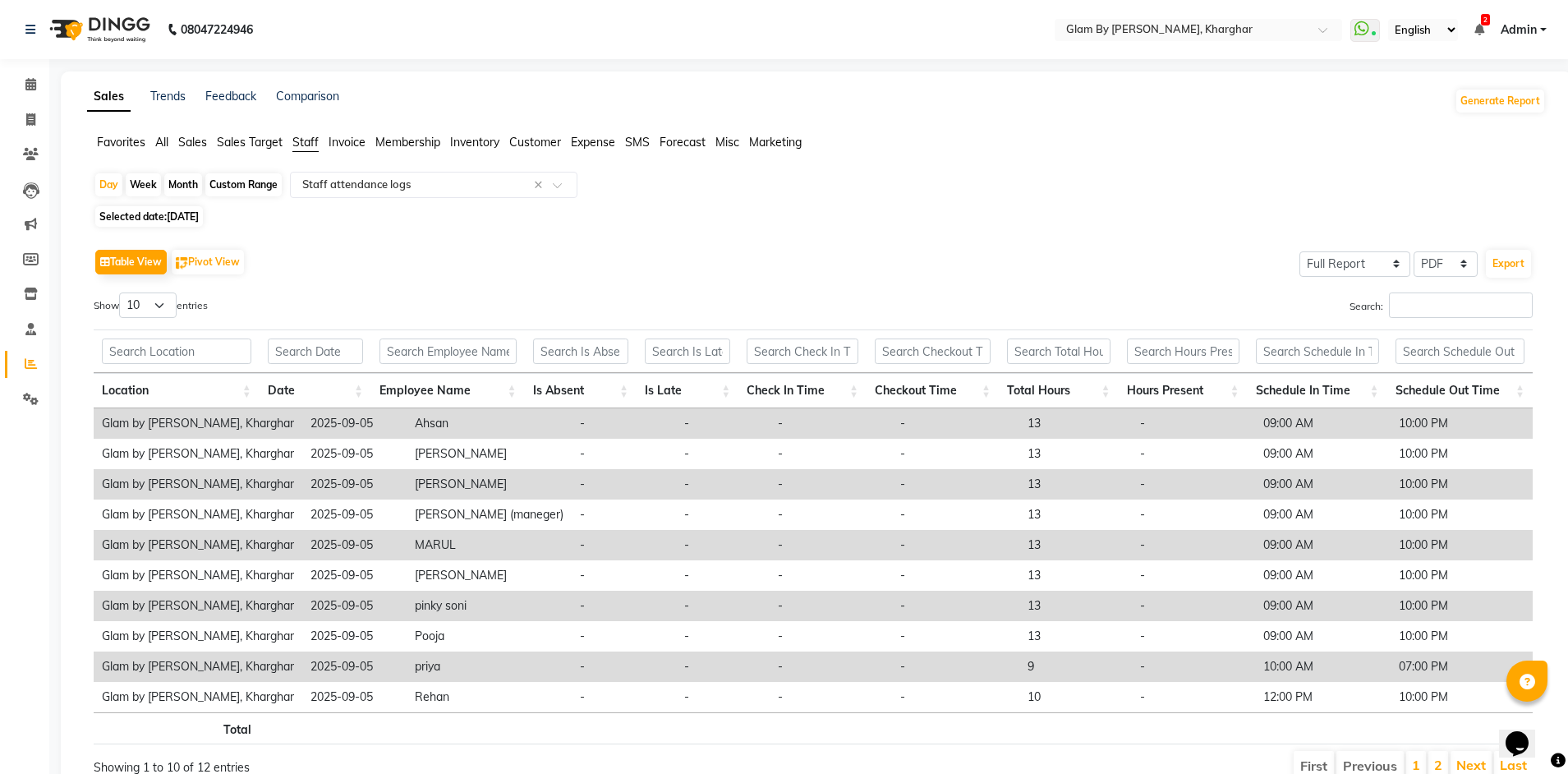
click at [170, 218] on span "[DATE]" at bounding box center [182, 216] width 32 height 12
select select "9"
select select "2025"
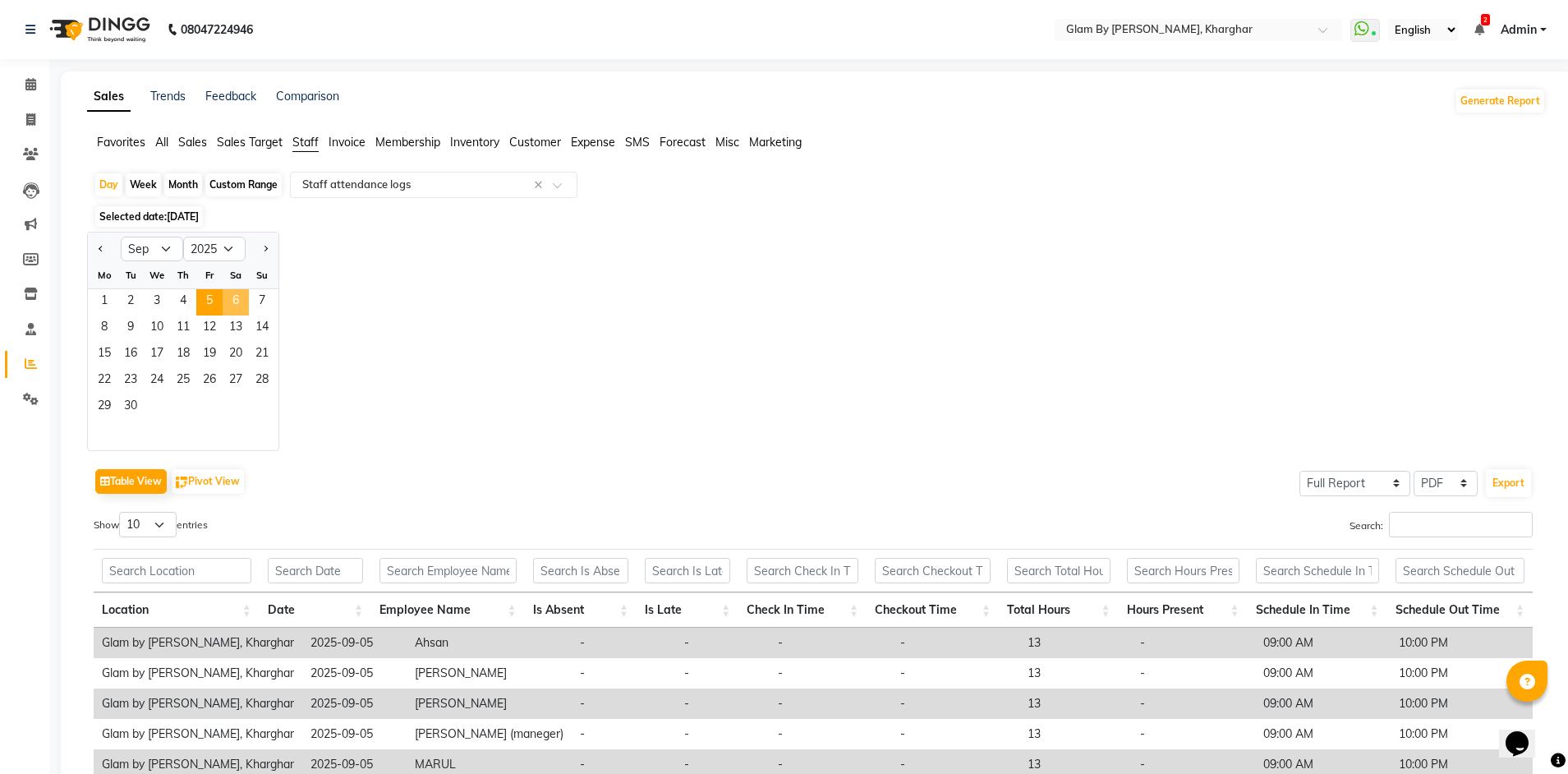
click at [235, 300] on span "6" at bounding box center [235, 302] width 26 height 26
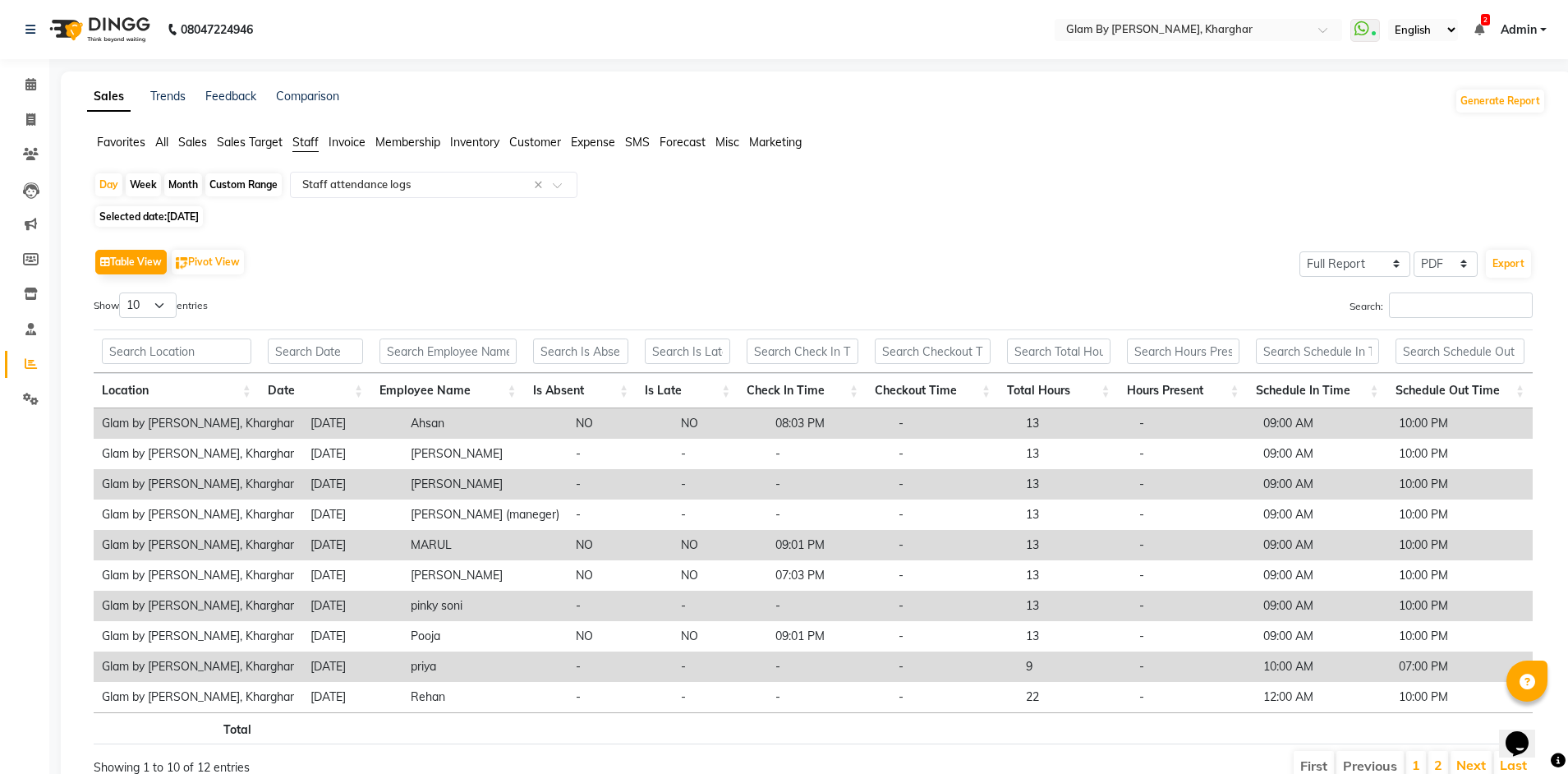
click at [157, 220] on span "Selected date: [DATE]" at bounding box center [149, 216] width 108 height 21
select select "9"
select select "2025"
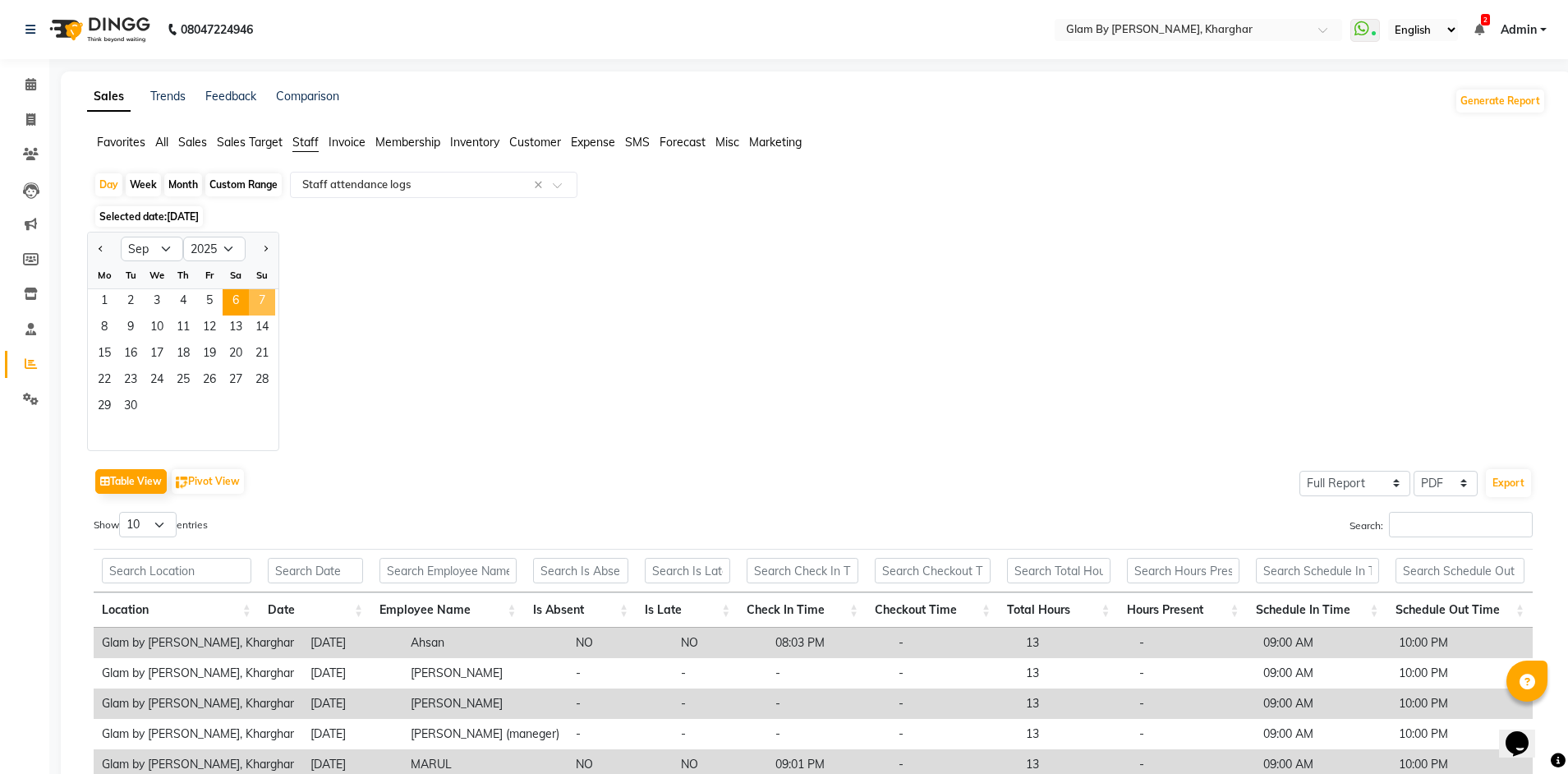
click at [259, 300] on span "7" at bounding box center [262, 302] width 26 height 26
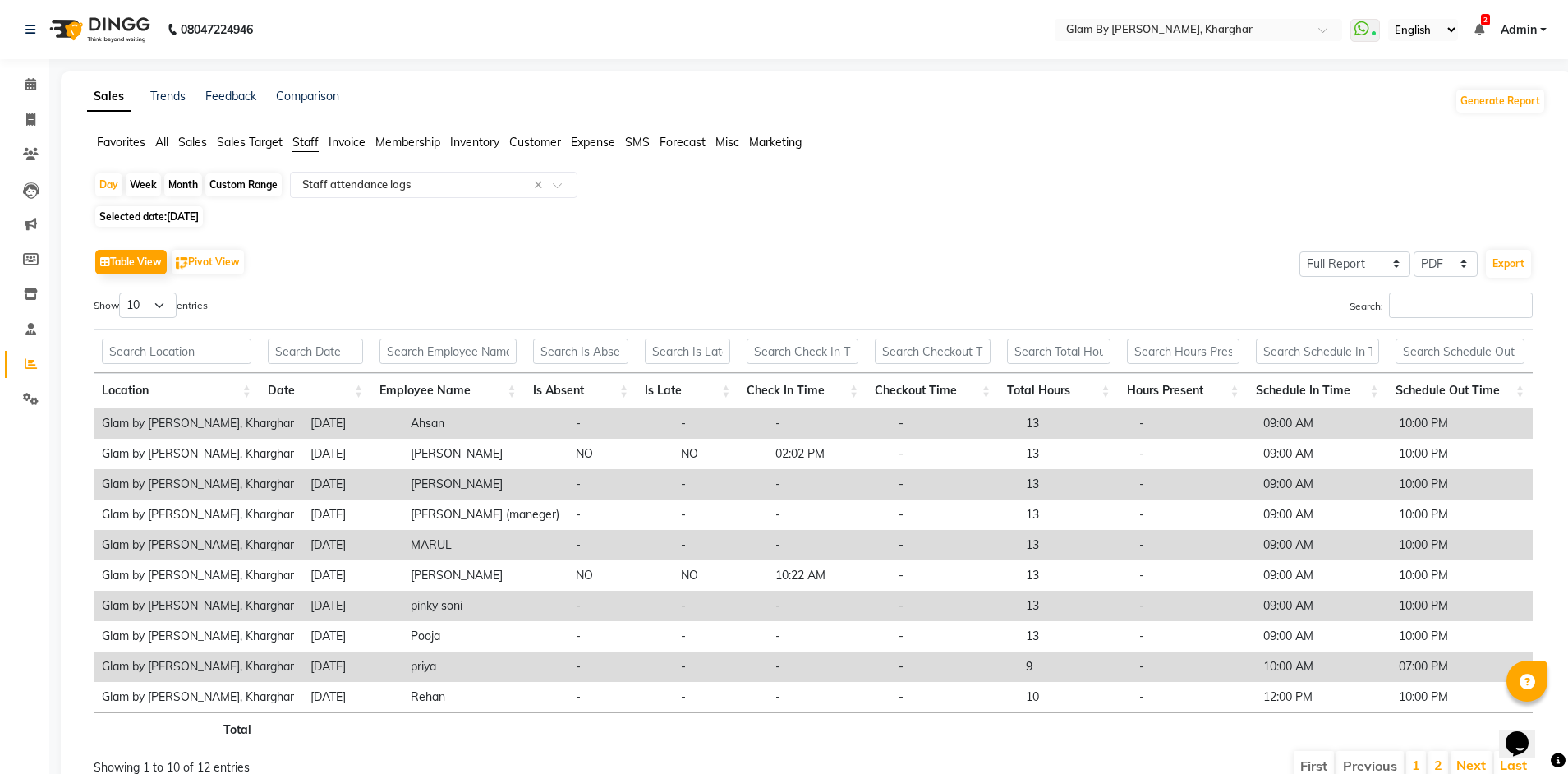
click at [176, 216] on span "[DATE]" at bounding box center [182, 216] width 32 height 12
select select "9"
select select "2025"
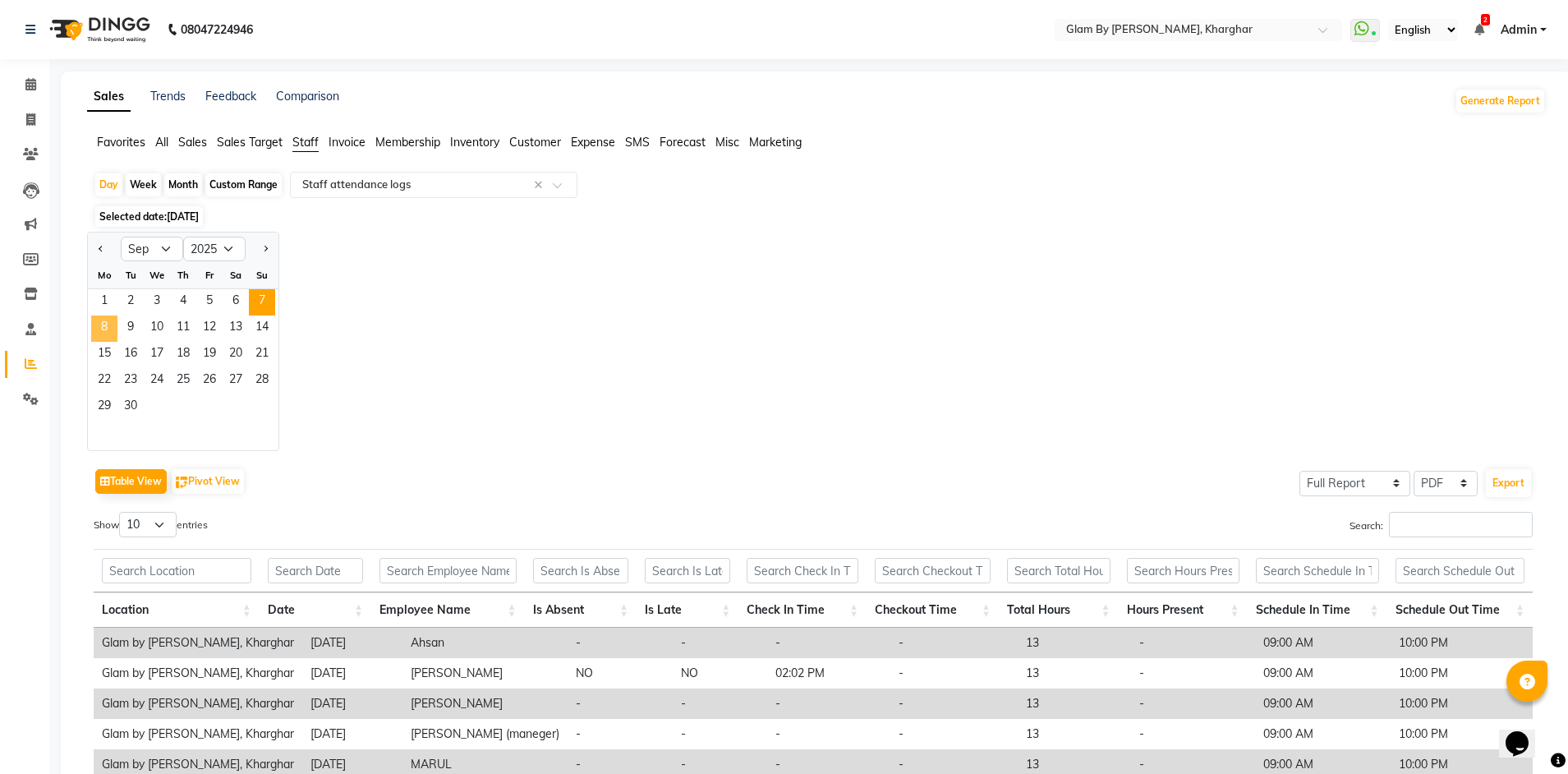
click at [109, 332] on span "8" at bounding box center [105, 329] width 26 height 26
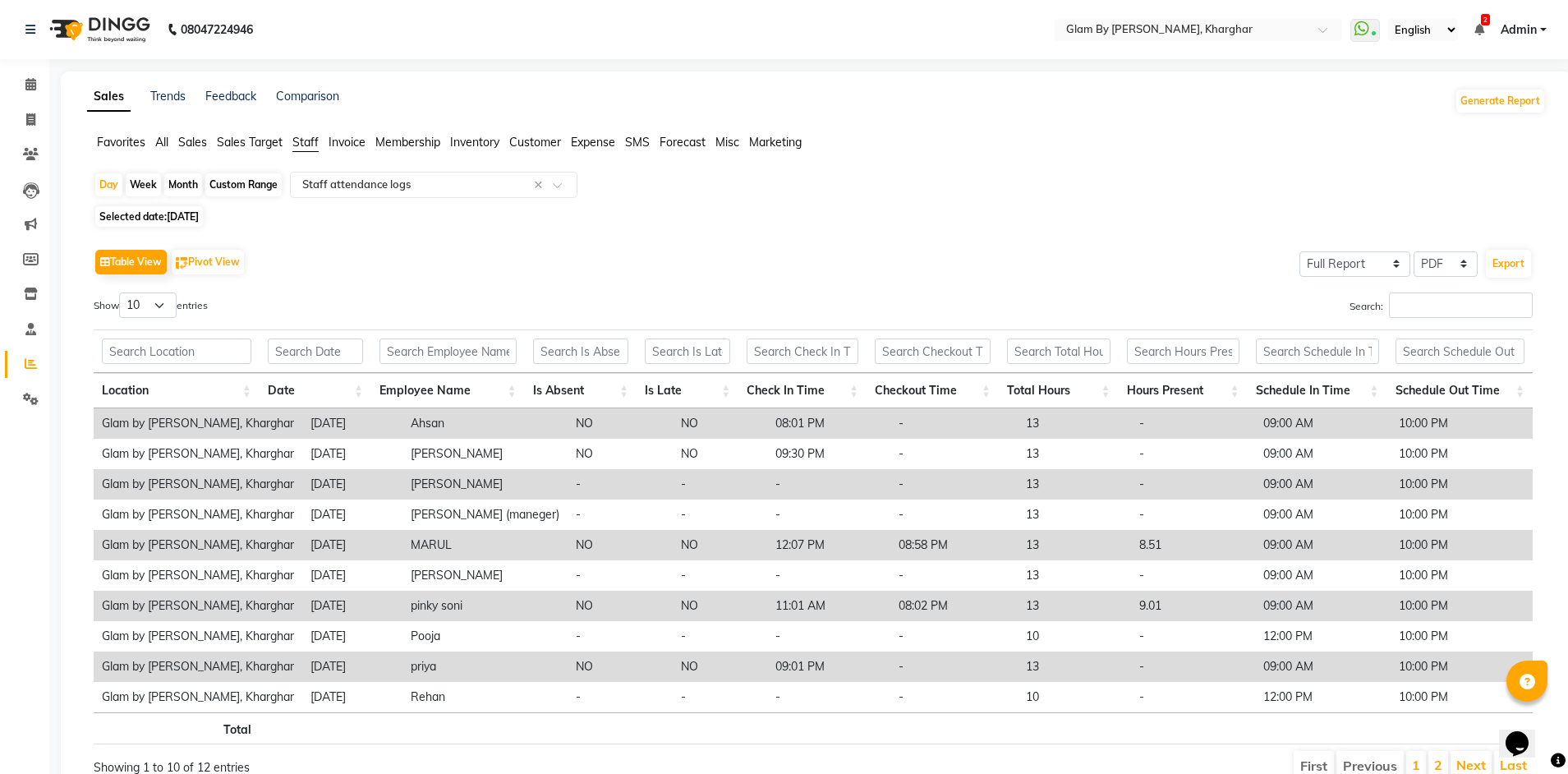
click at [137, 213] on span "Selected date: [DATE]" at bounding box center [149, 216] width 108 height 21
select select "9"
select select "2025"
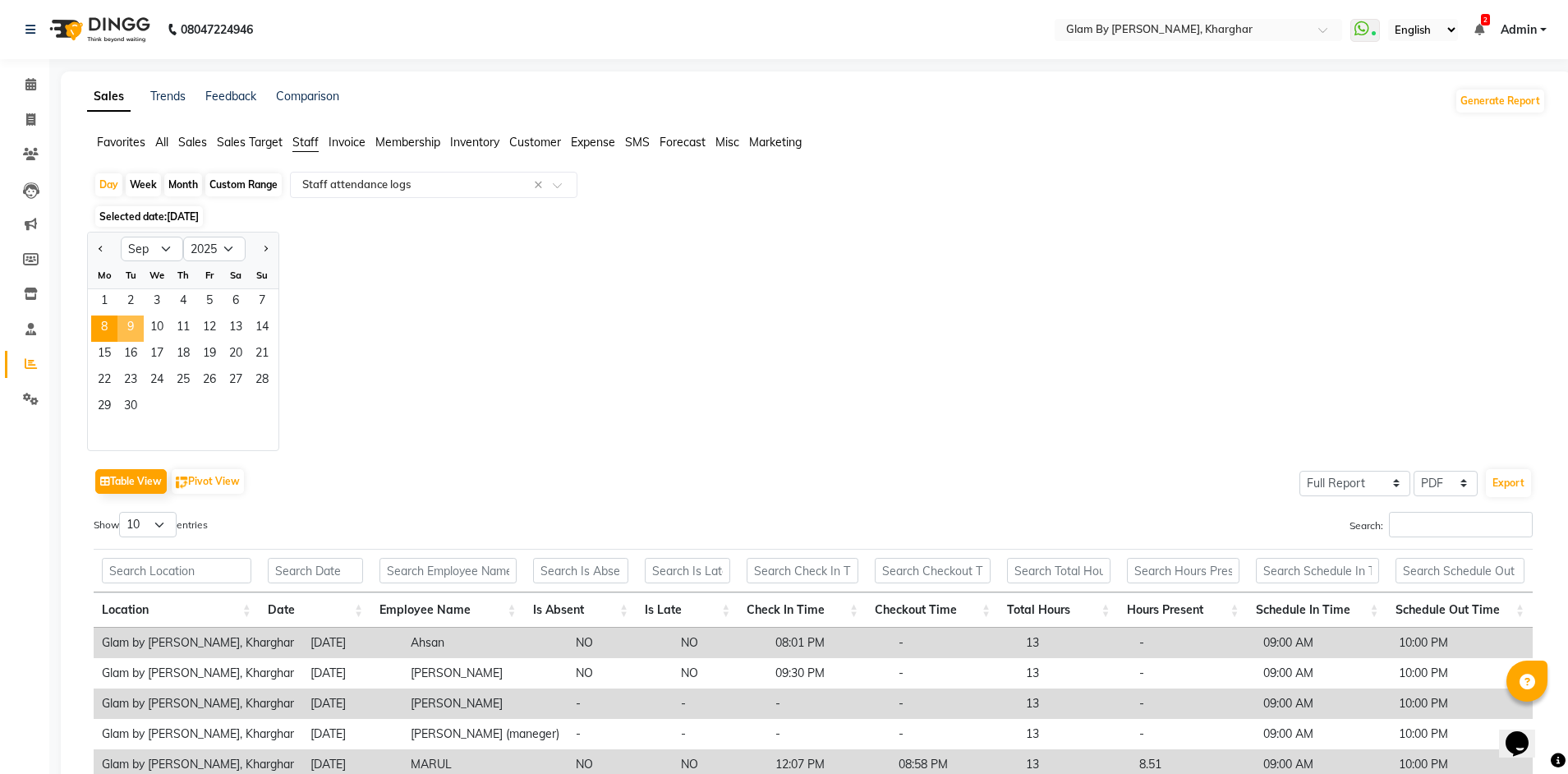
click at [129, 325] on span "9" at bounding box center [131, 329] width 26 height 26
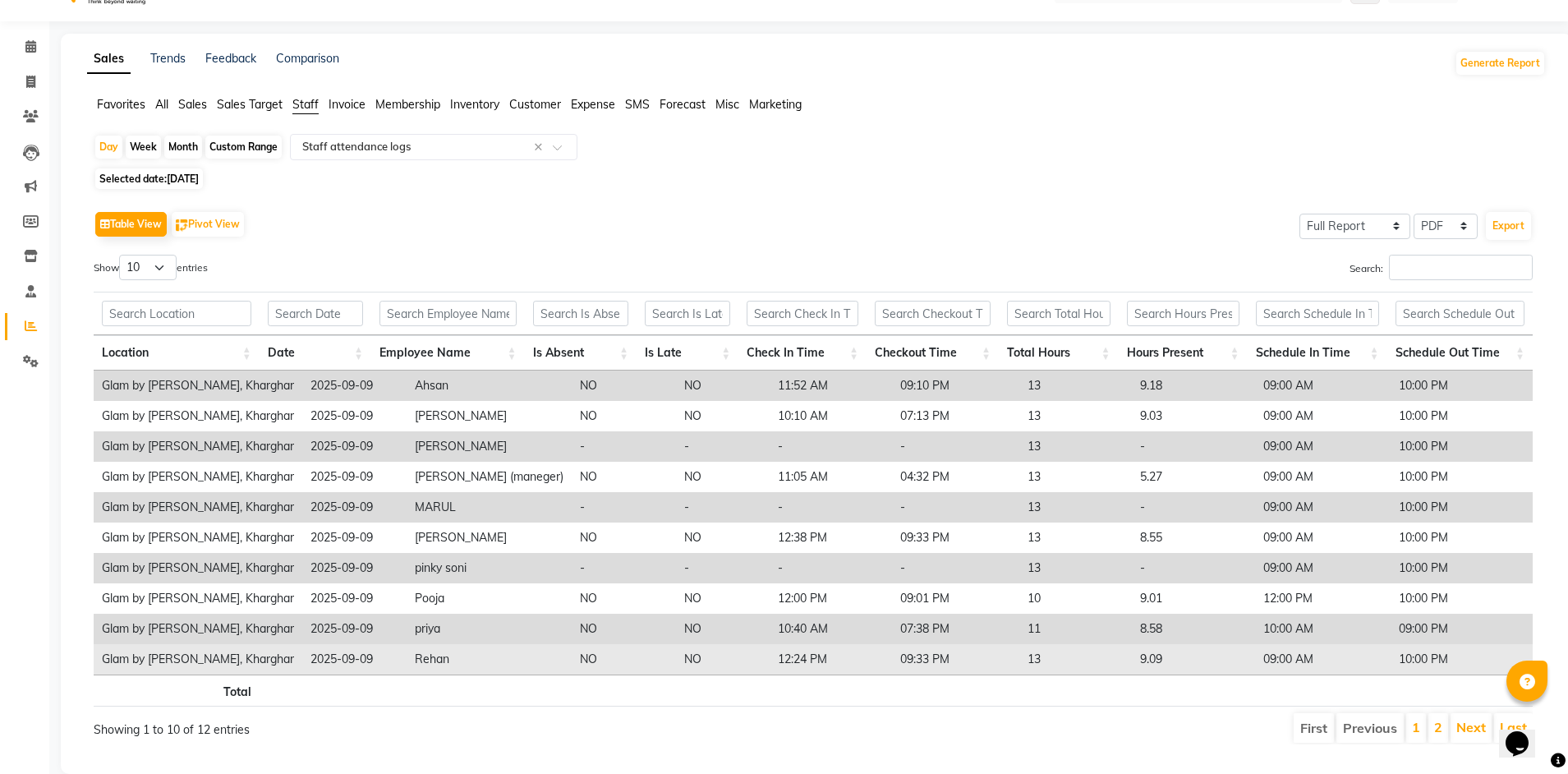
scroll to position [75, 0]
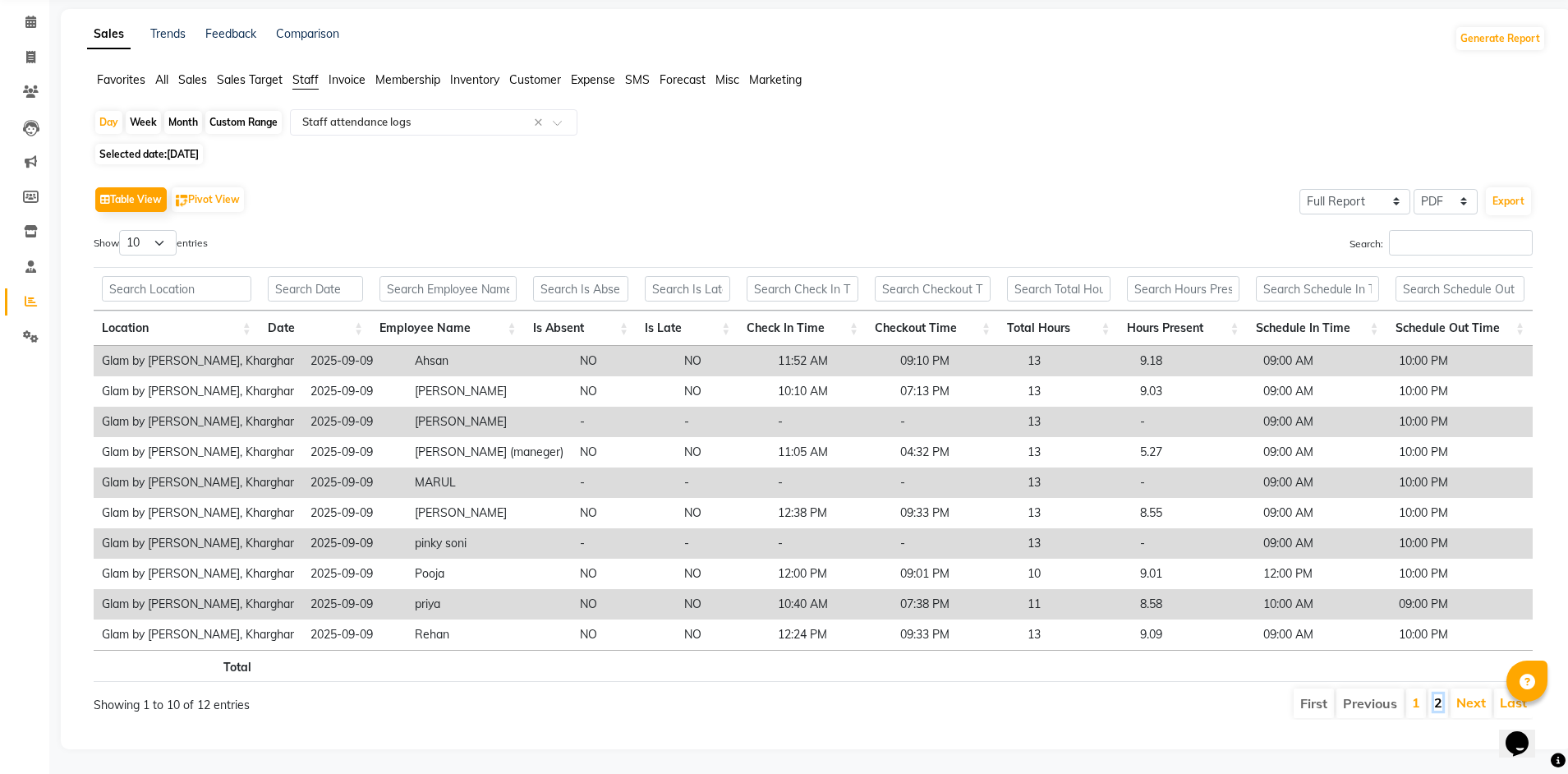
click at [1438, 698] on link "2" at bounding box center [1437, 702] width 8 height 16
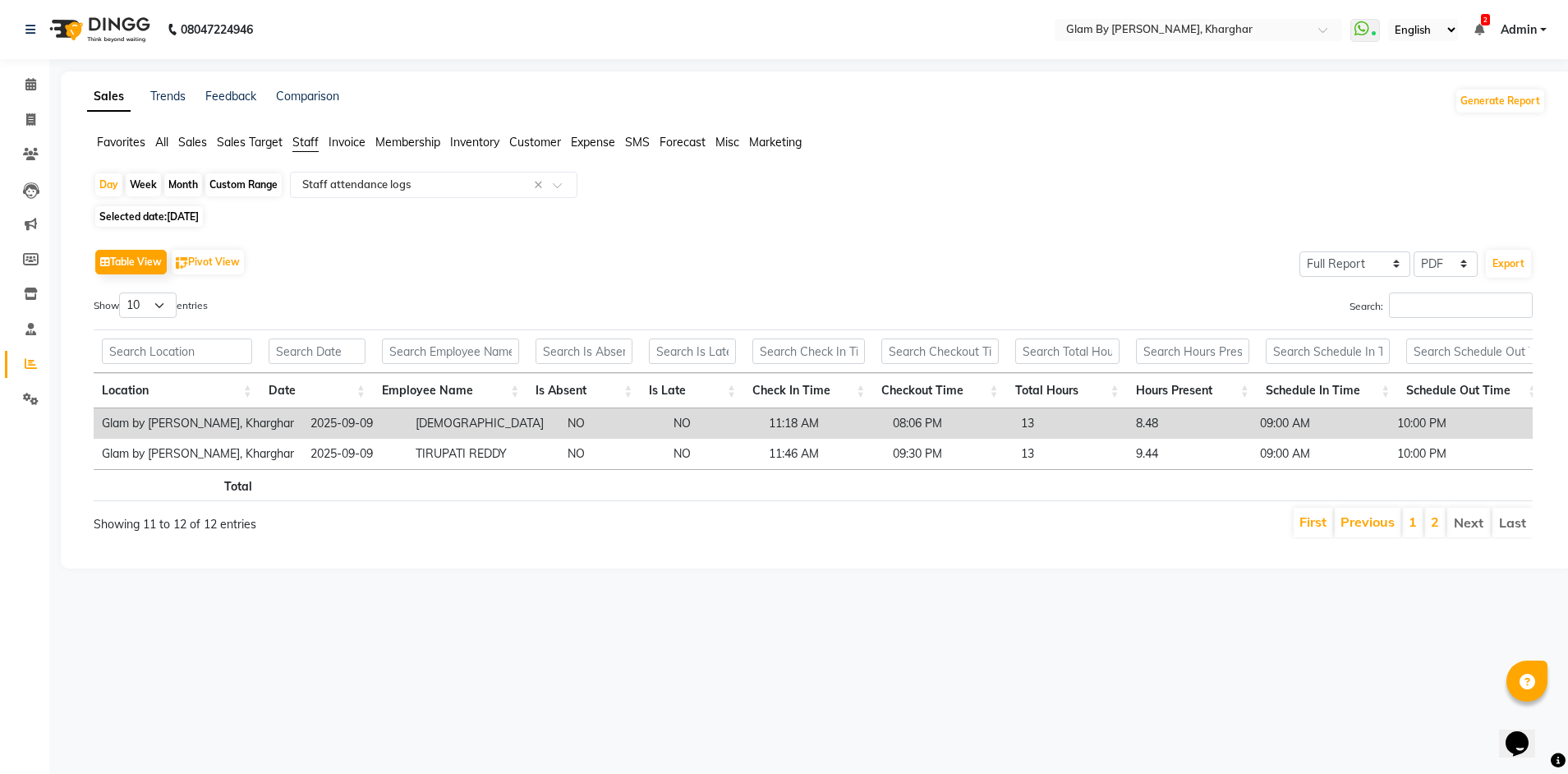
scroll to position [0, 0]
click at [179, 220] on span "[DATE]" at bounding box center [182, 216] width 32 height 12
select select "9"
select select "2025"
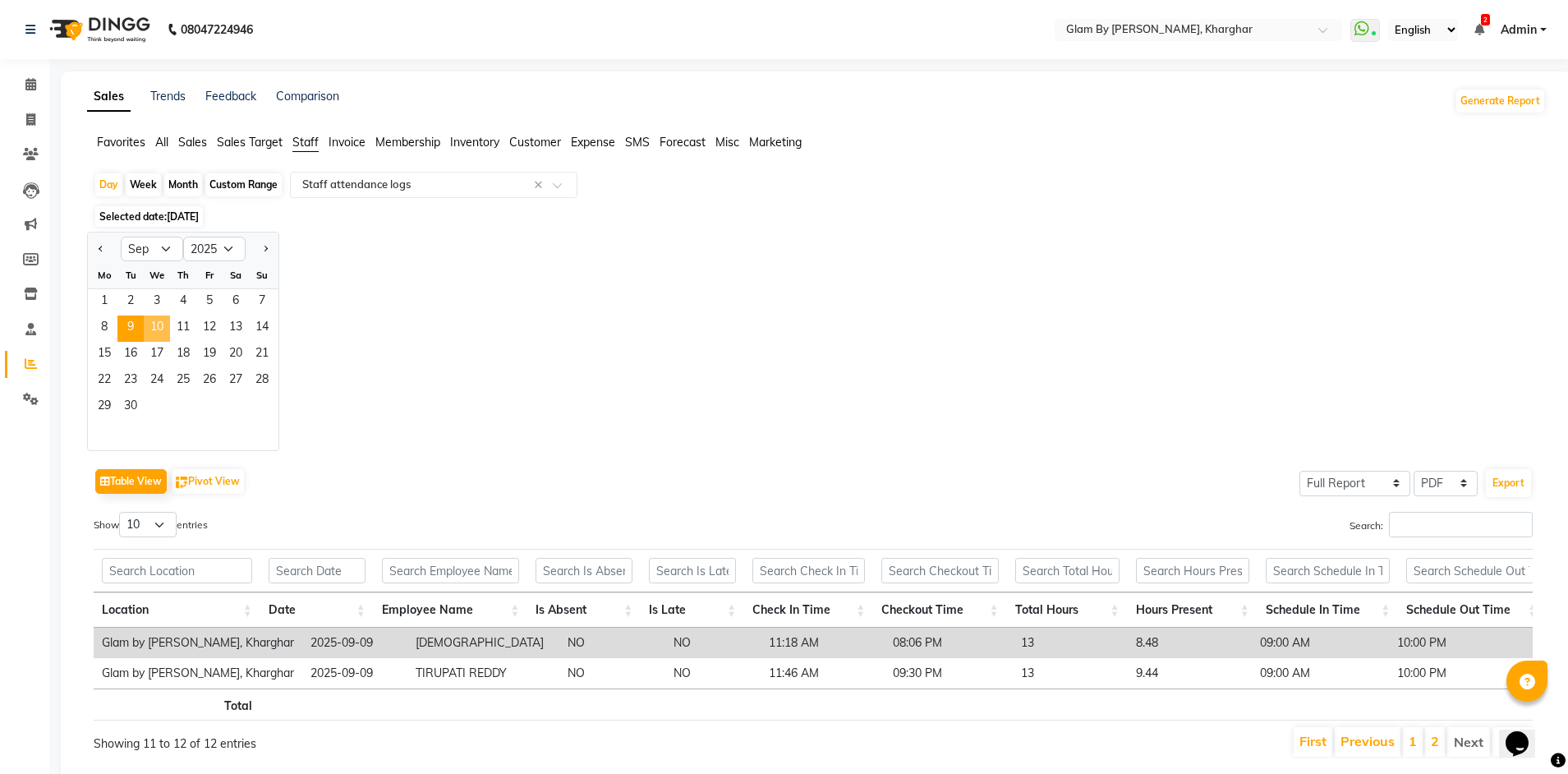
click at [163, 327] on span "10" at bounding box center [156, 329] width 26 height 26
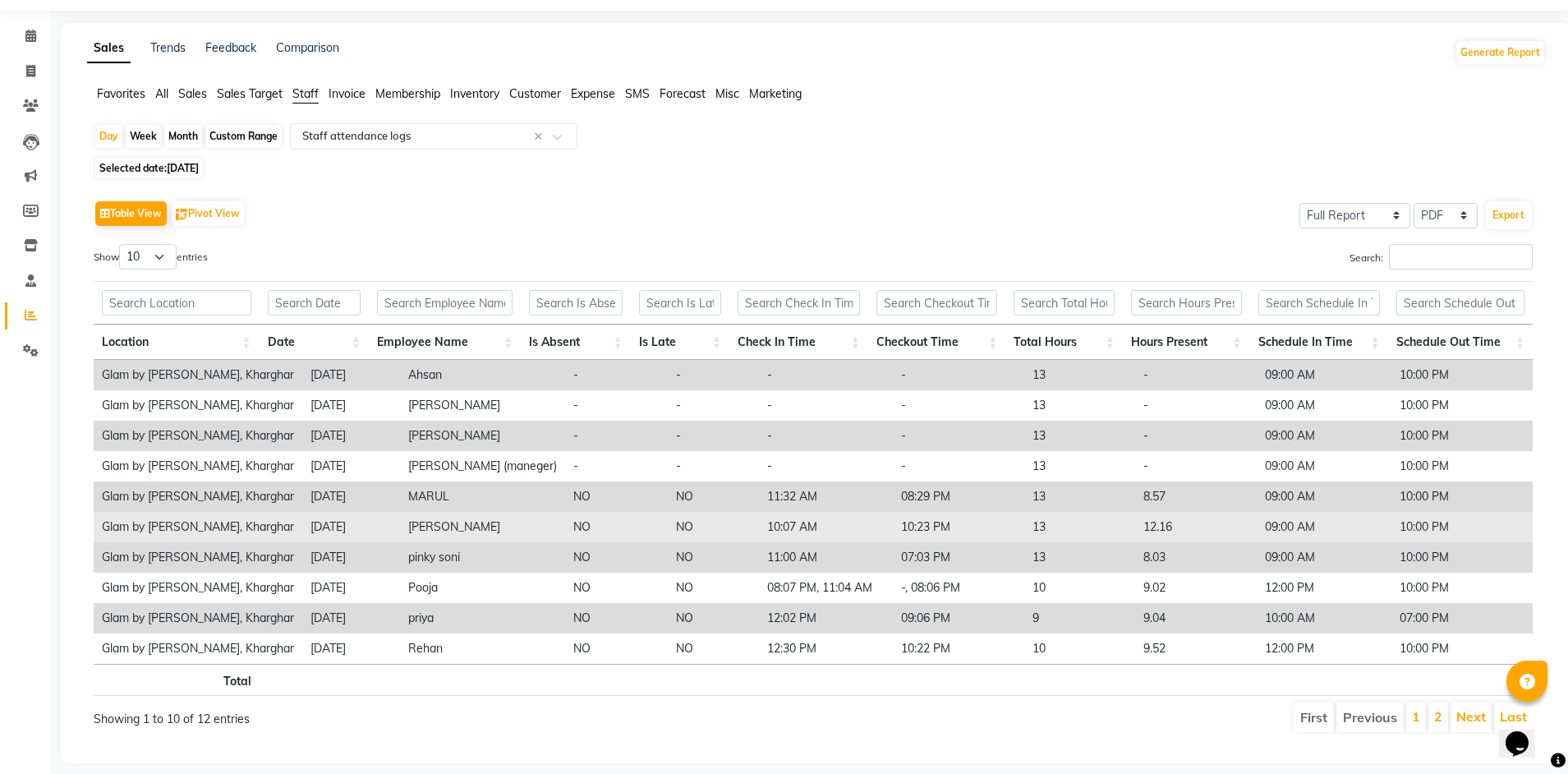
scroll to position [75, 0]
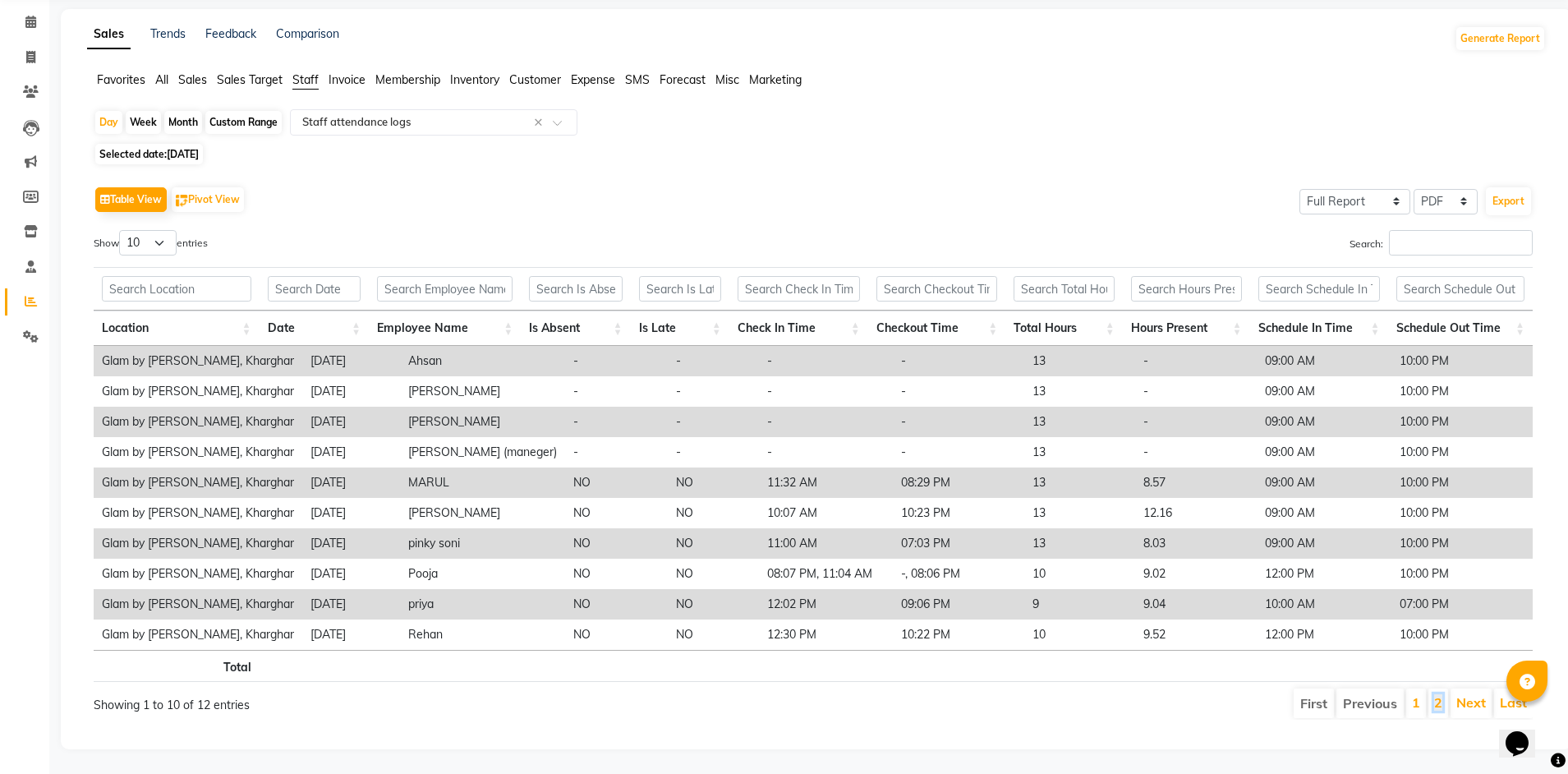
click at [1437, 694] on link "2" at bounding box center [1437, 702] width 8 height 16
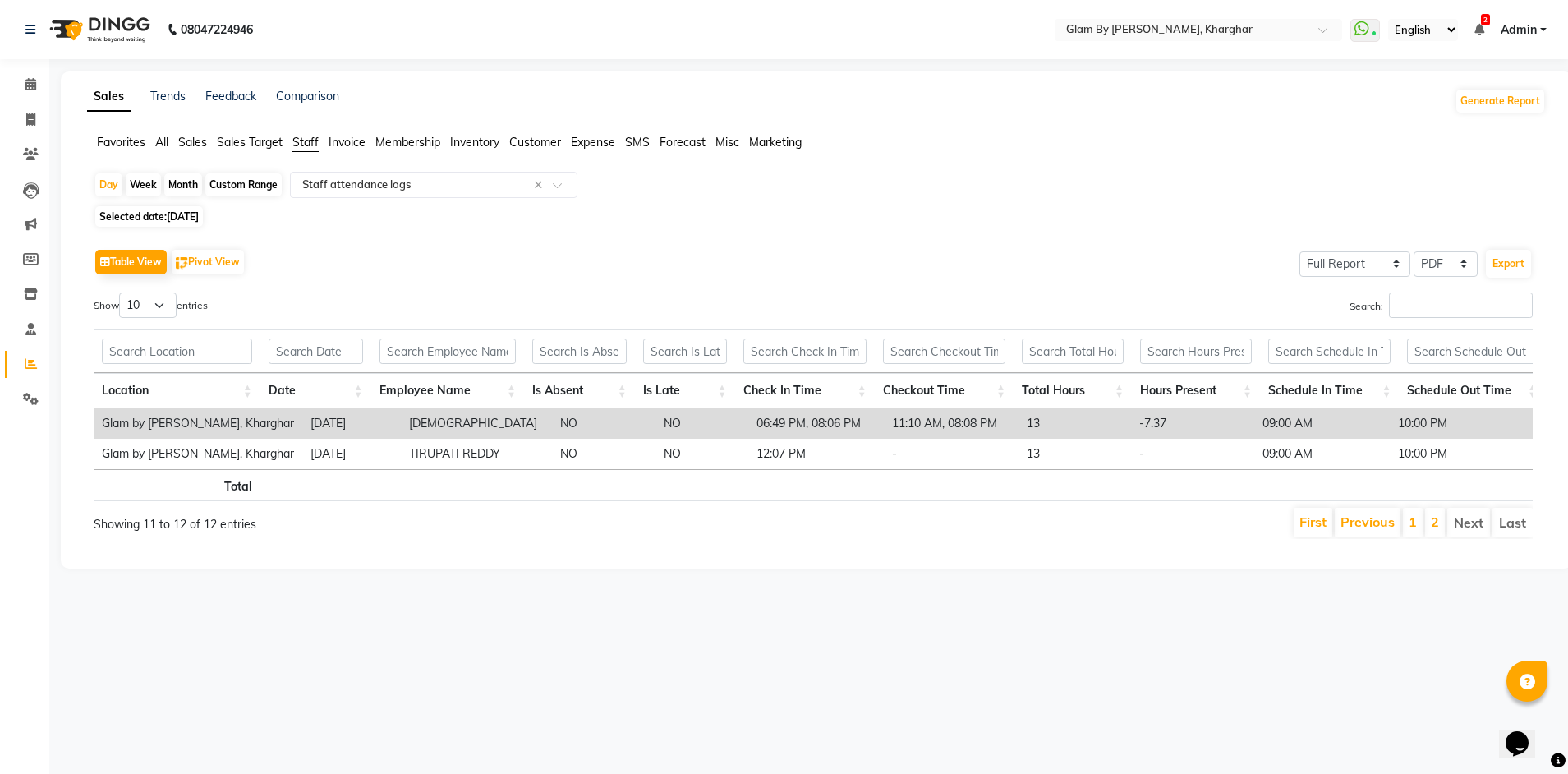
scroll to position [0, 0]
click at [170, 220] on span "[DATE]" at bounding box center [182, 216] width 32 height 12
select select "9"
select select "2025"
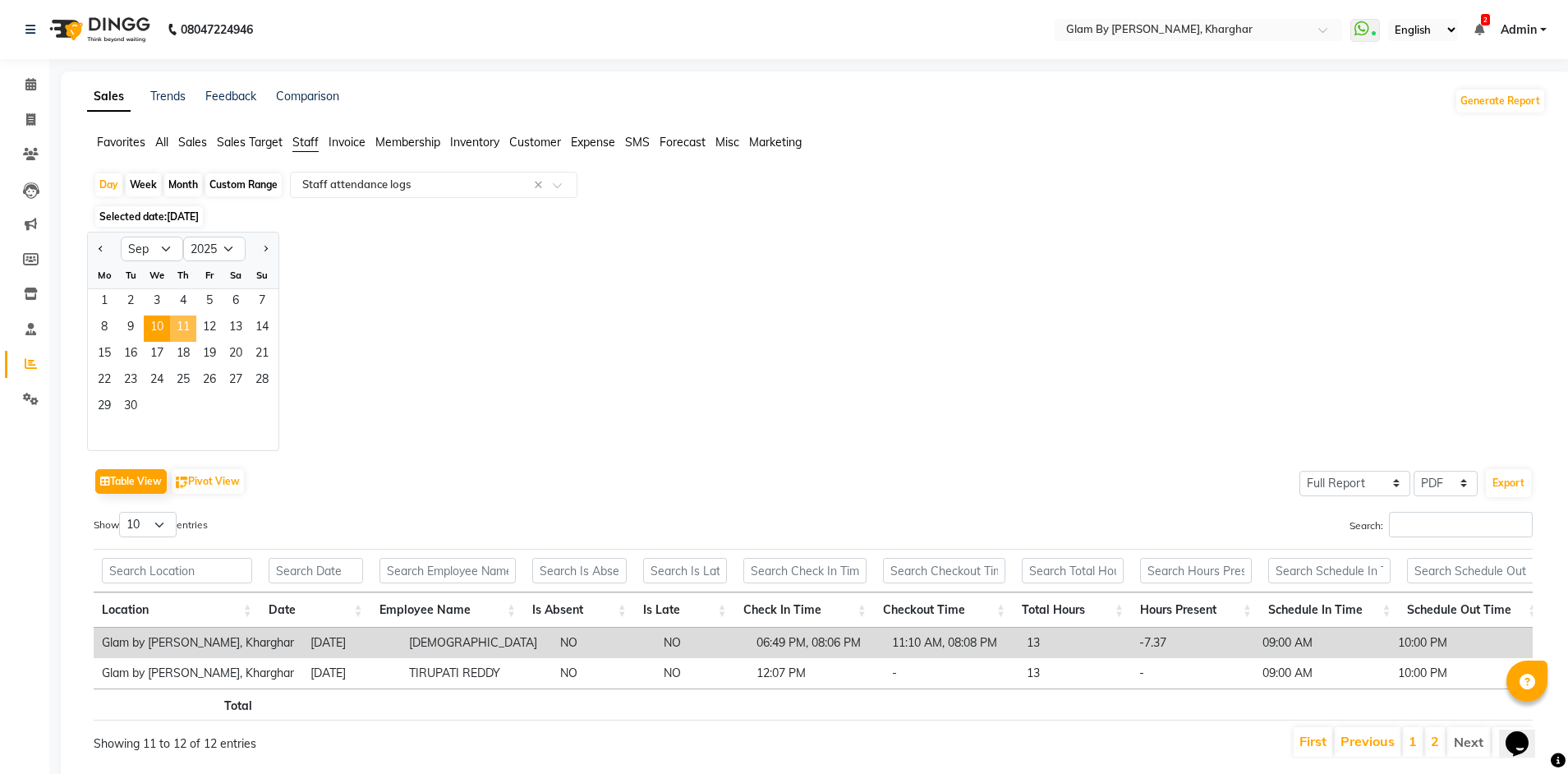
drag, startPoint x: 175, startPoint y: 329, endPoint x: 185, endPoint y: 331, distance: 10.2
click at [175, 330] on span "11" at bounding box center [183, 329] width 26 height 26
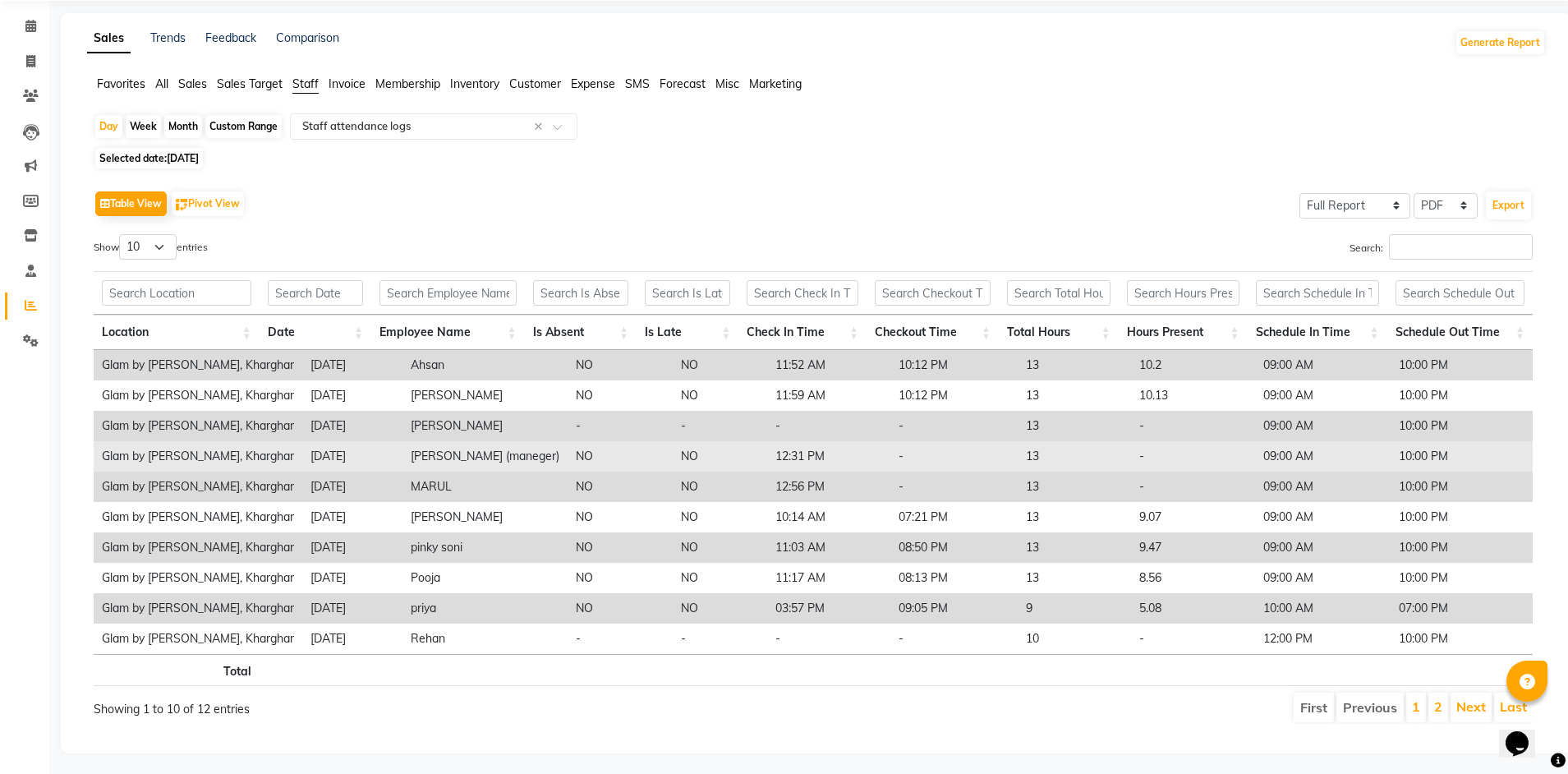
scroll to position [75, 0]
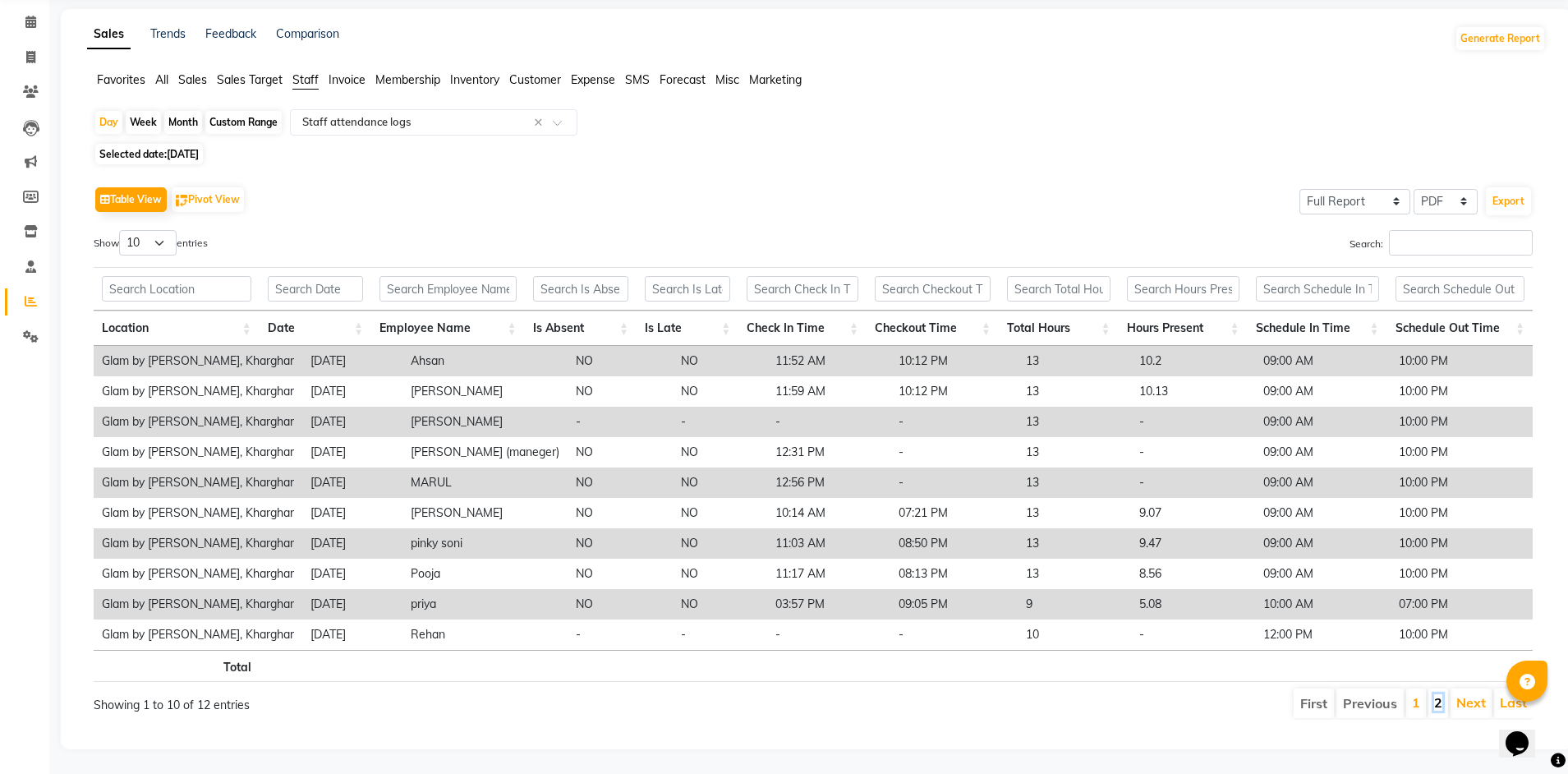
click at [1437, 696] on link "2" at bounding box center [1437, 702] width 8 height 16
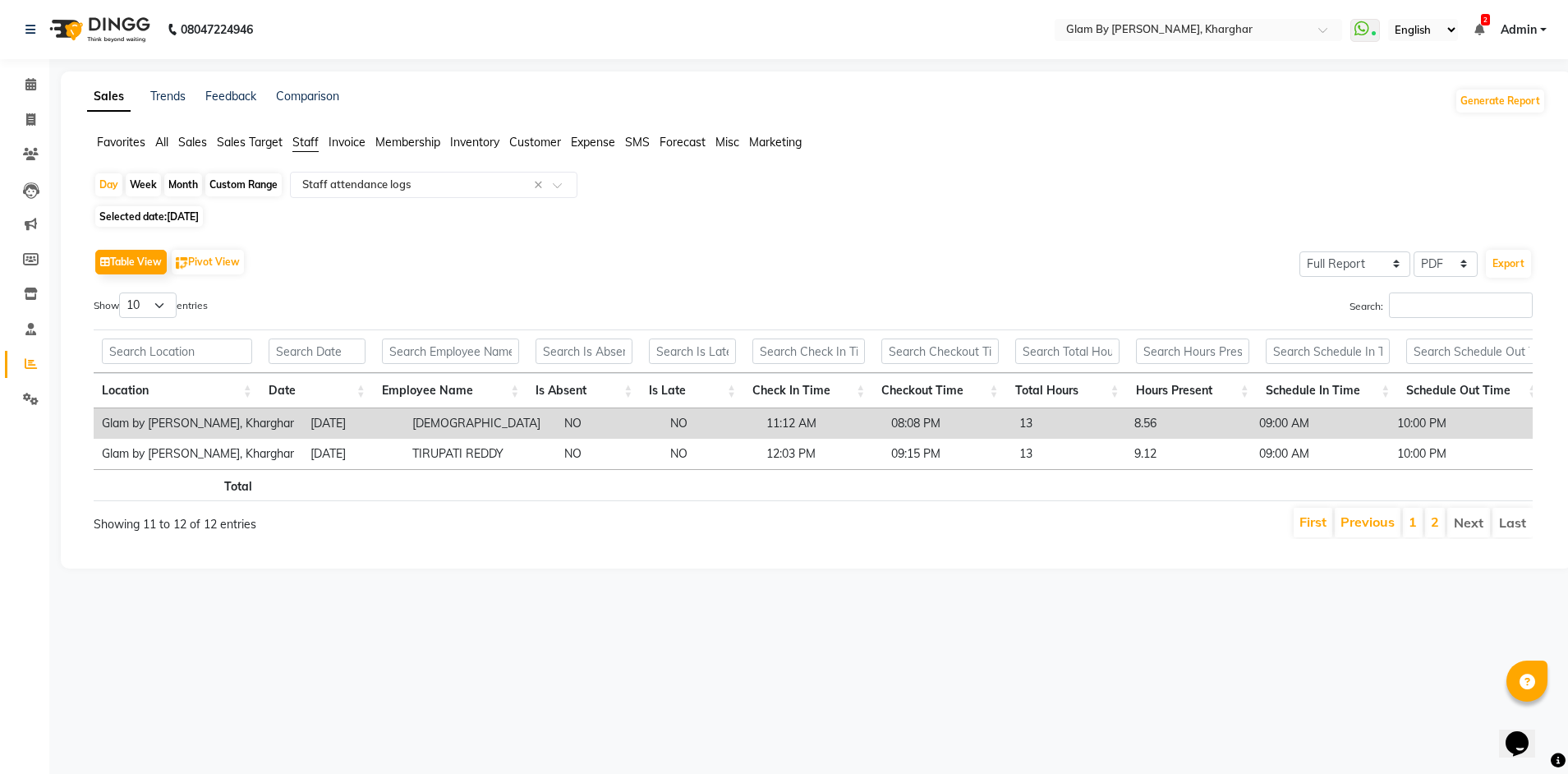
scroll to position [0, 0]
click at [174, 220] on span "[DATE]" at bounding box center [182, 216] width 32 height 12
select select "9"
select select "2025"
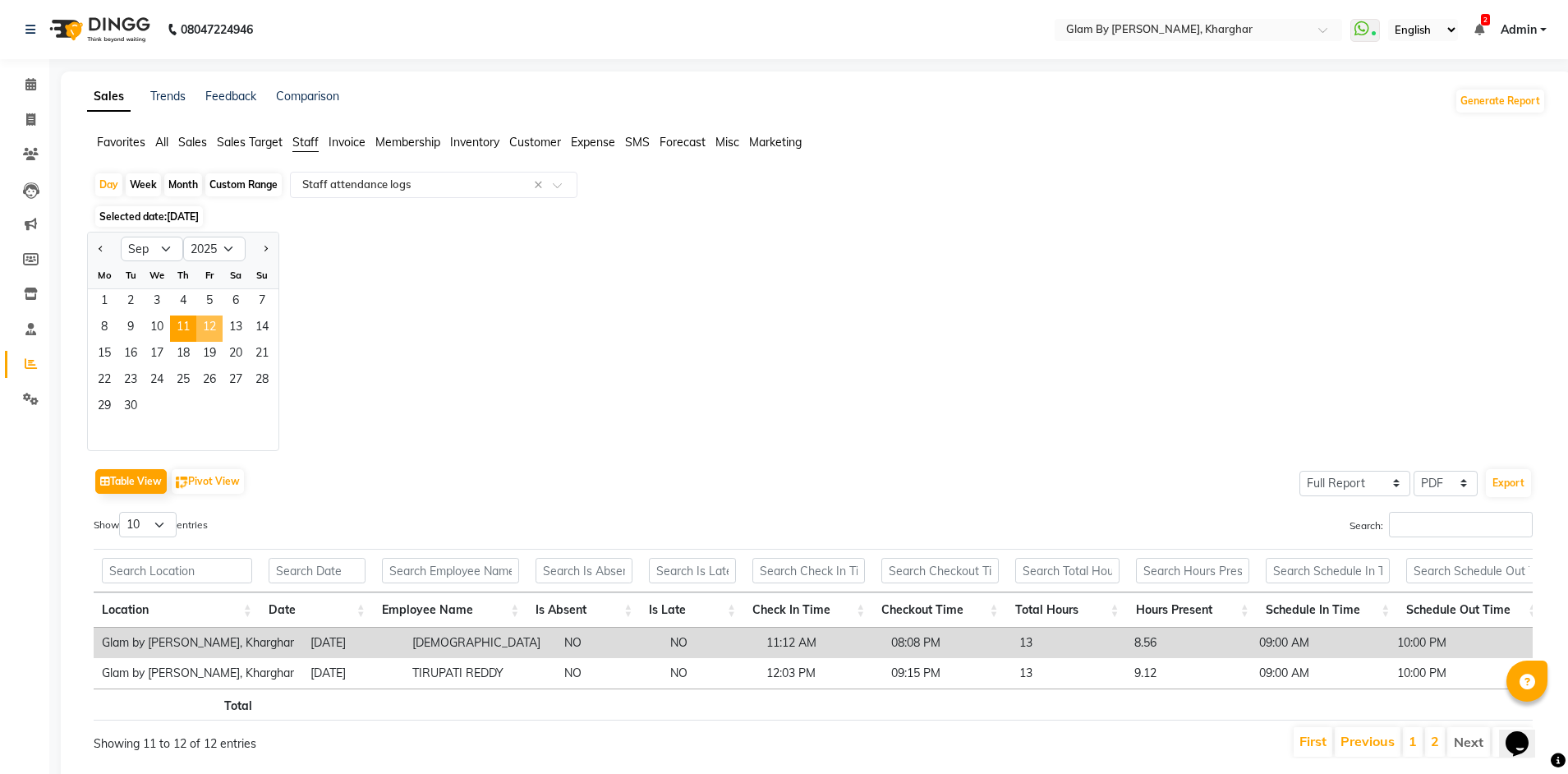
click at [209, 326] on span "12" at bounding box center [209, 329] width 26 height 26
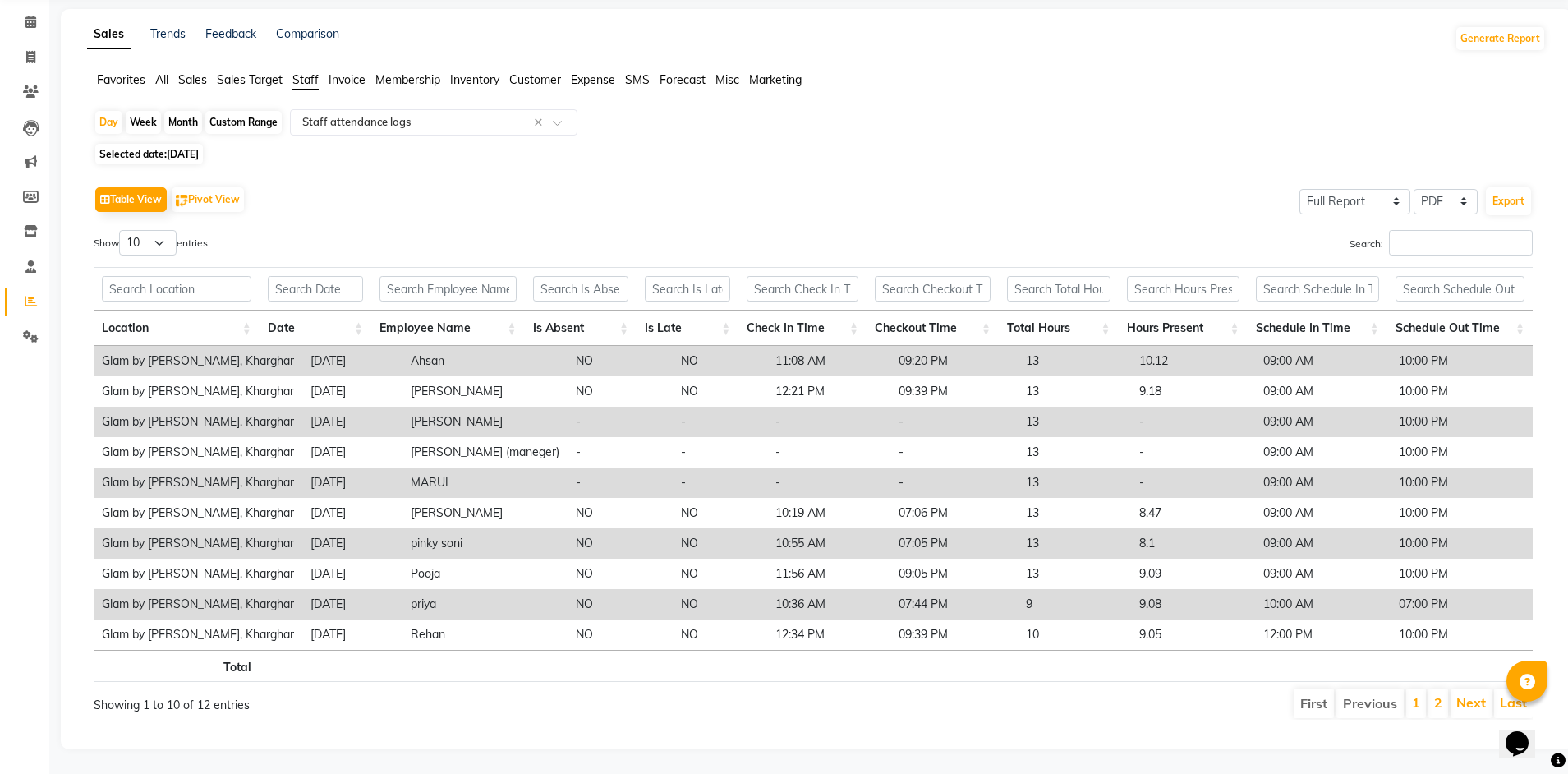
scroll to position [75, 0]
click at [1437, 698] on link "2" at bounding box center [1437, 702] width 8 height 16
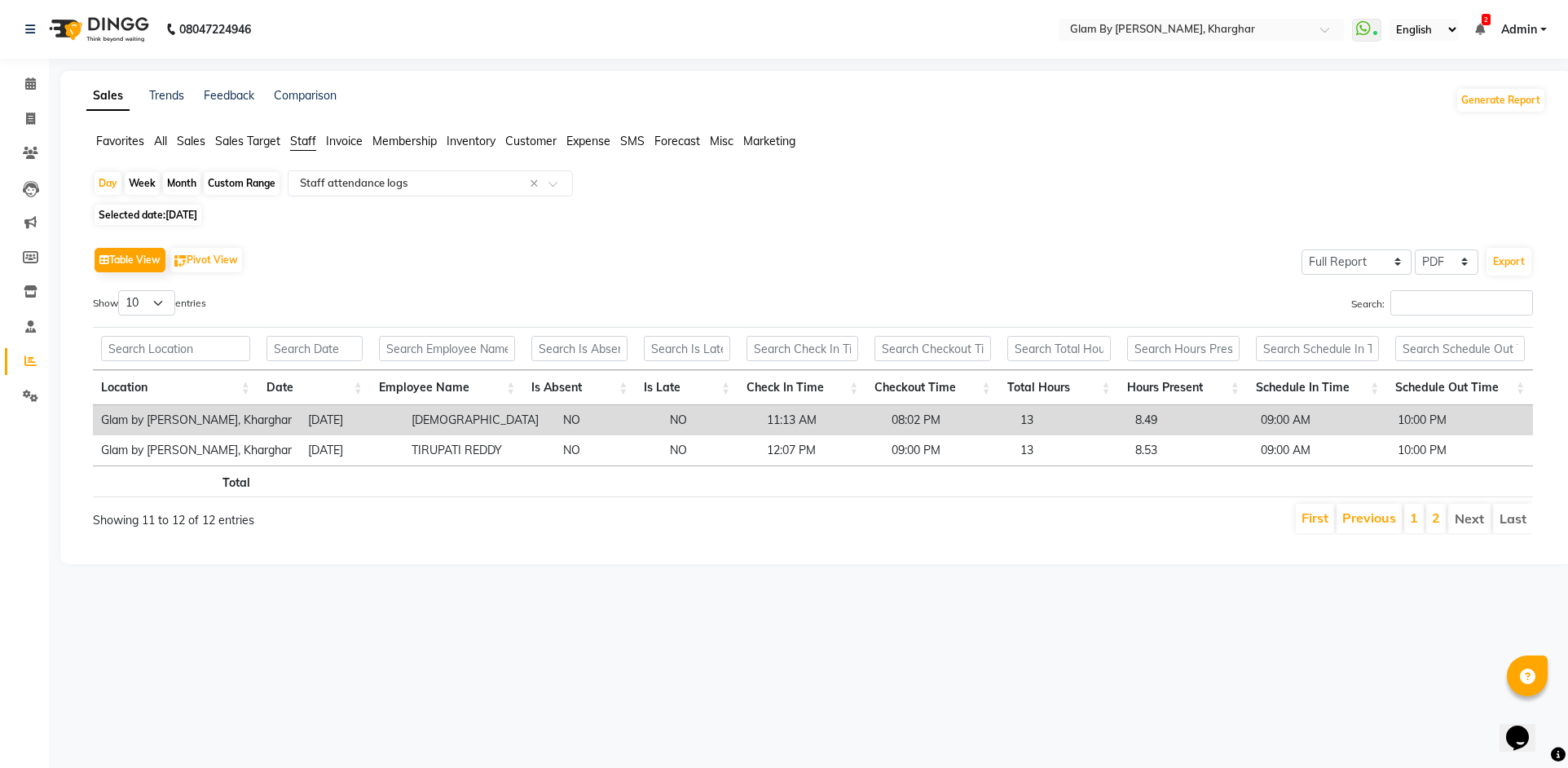
click at [197, 214] on span "[DATE]" at bounding box center [181, 214] width 32 height 12
select select "9"
select select "2025"
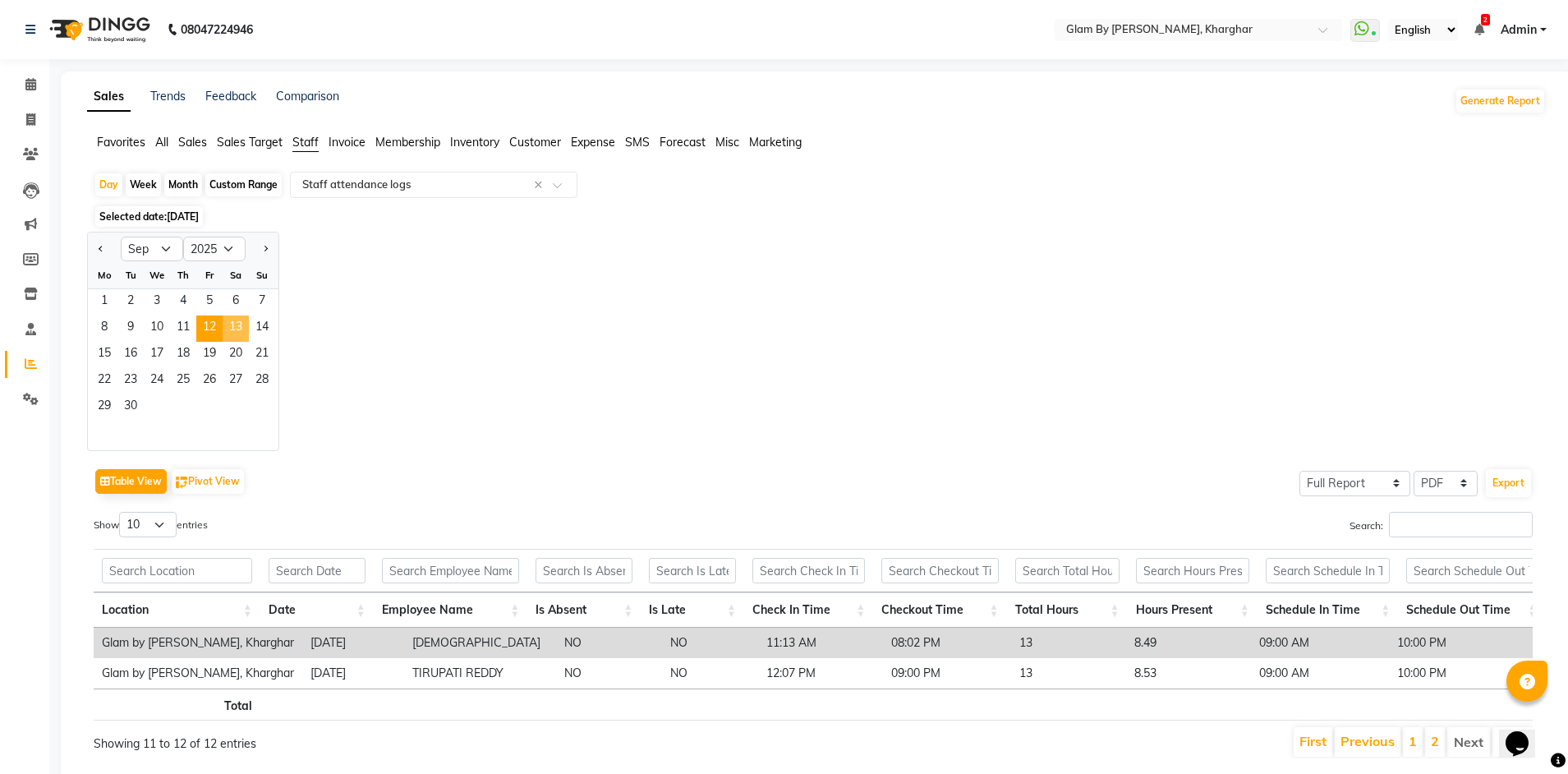
click at [242, 328] on span "13" at bounding box center [235, 329] width 26 height 26
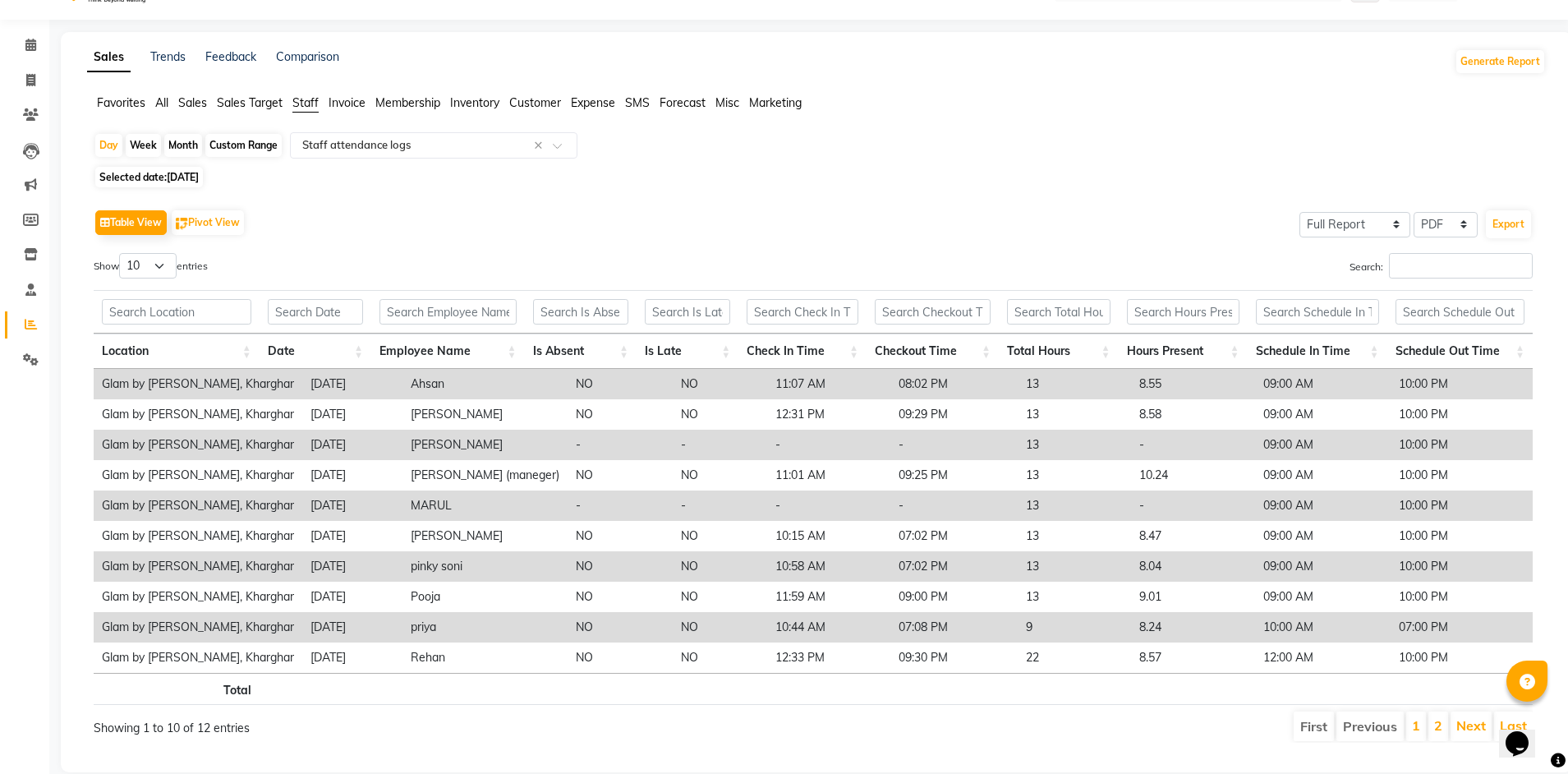
scroll to position [75, 0]
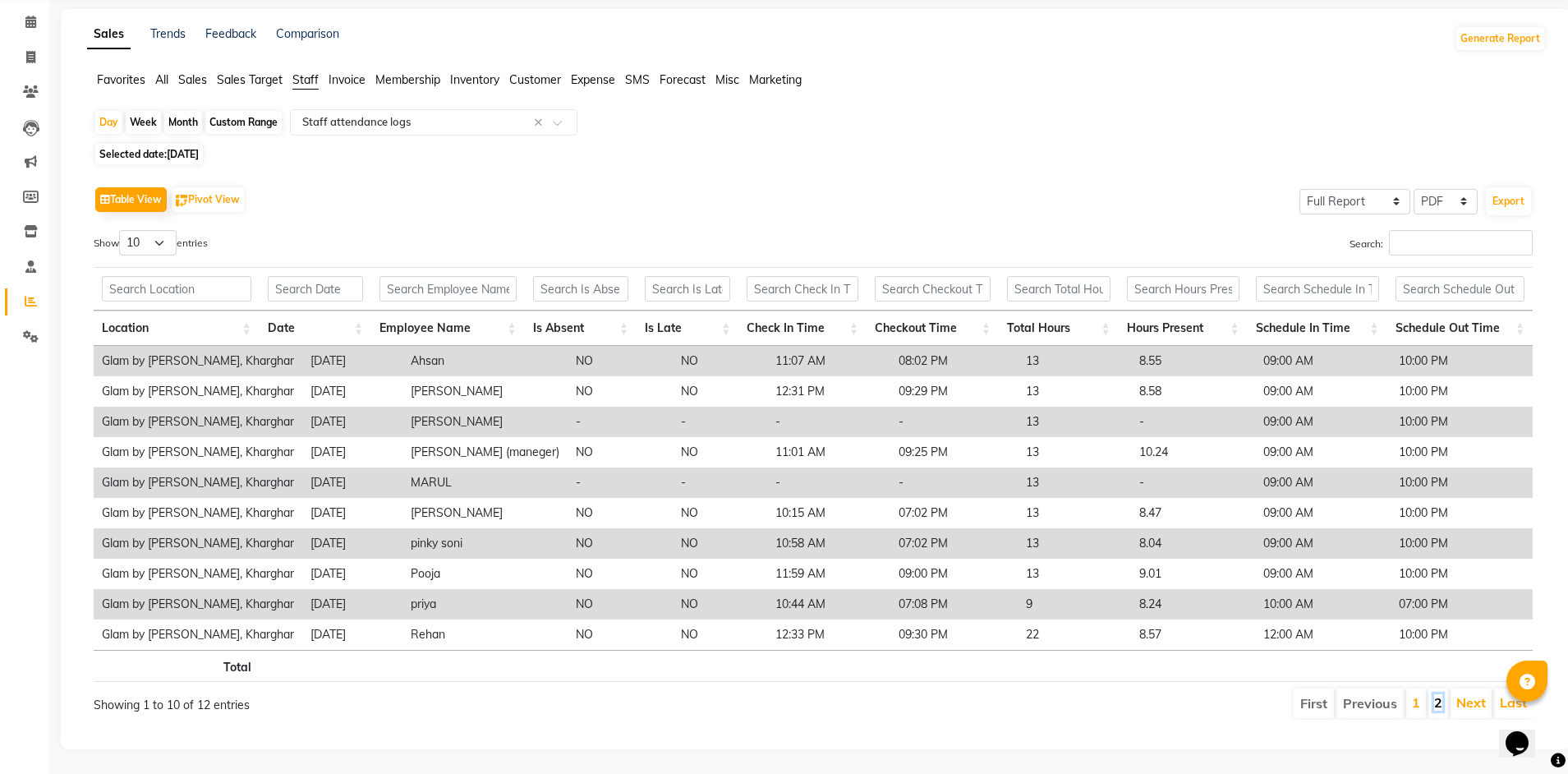
click at [1442, 696] on link "2" at bounding box center [1437, 702] width 8 height 16
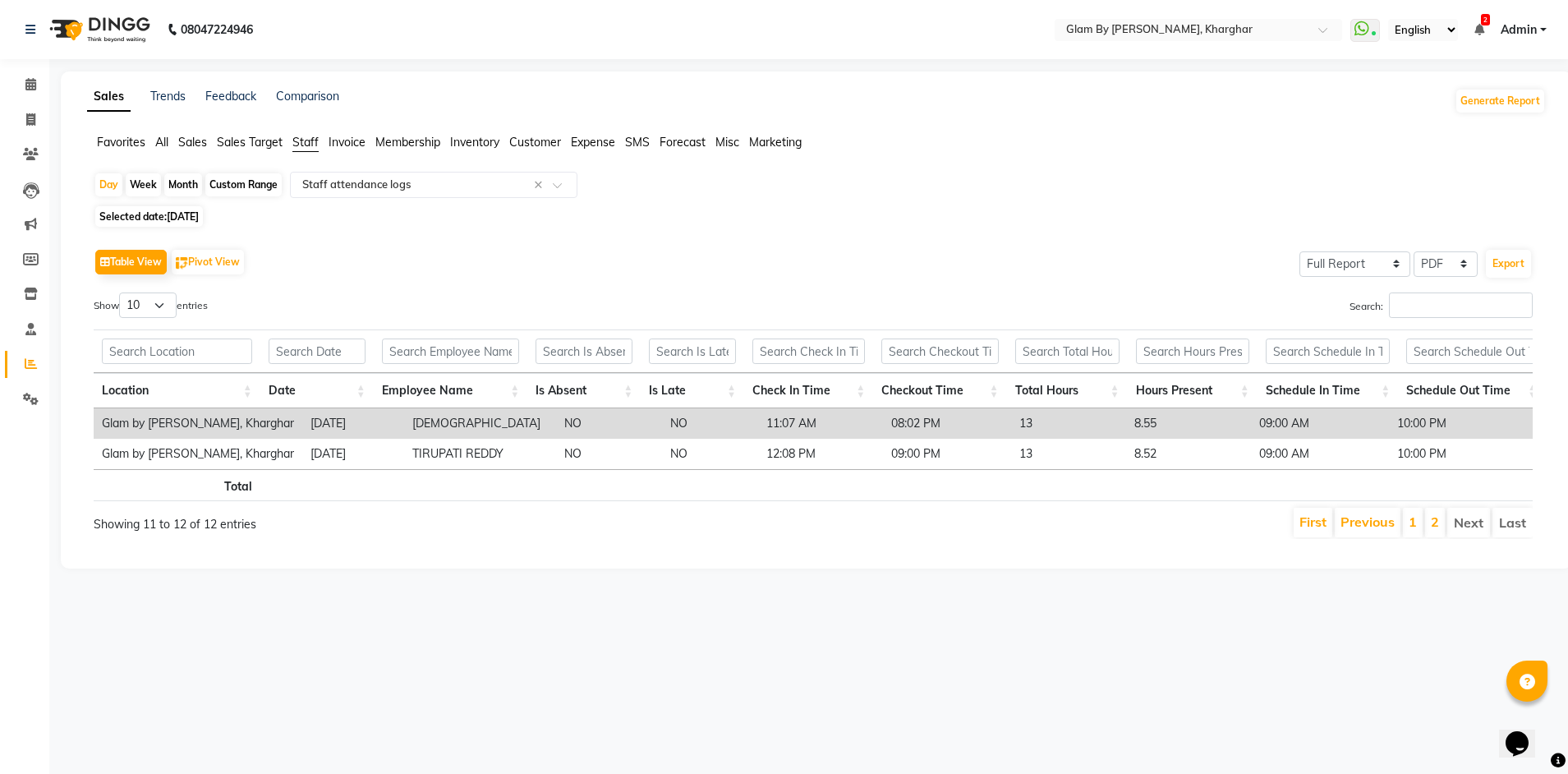
scroll to position [0, 0]
click at [194, 220] on span "[DATE]" at bounding box center [182, 216] width 32 height 12
select select "9"
select select "2025"
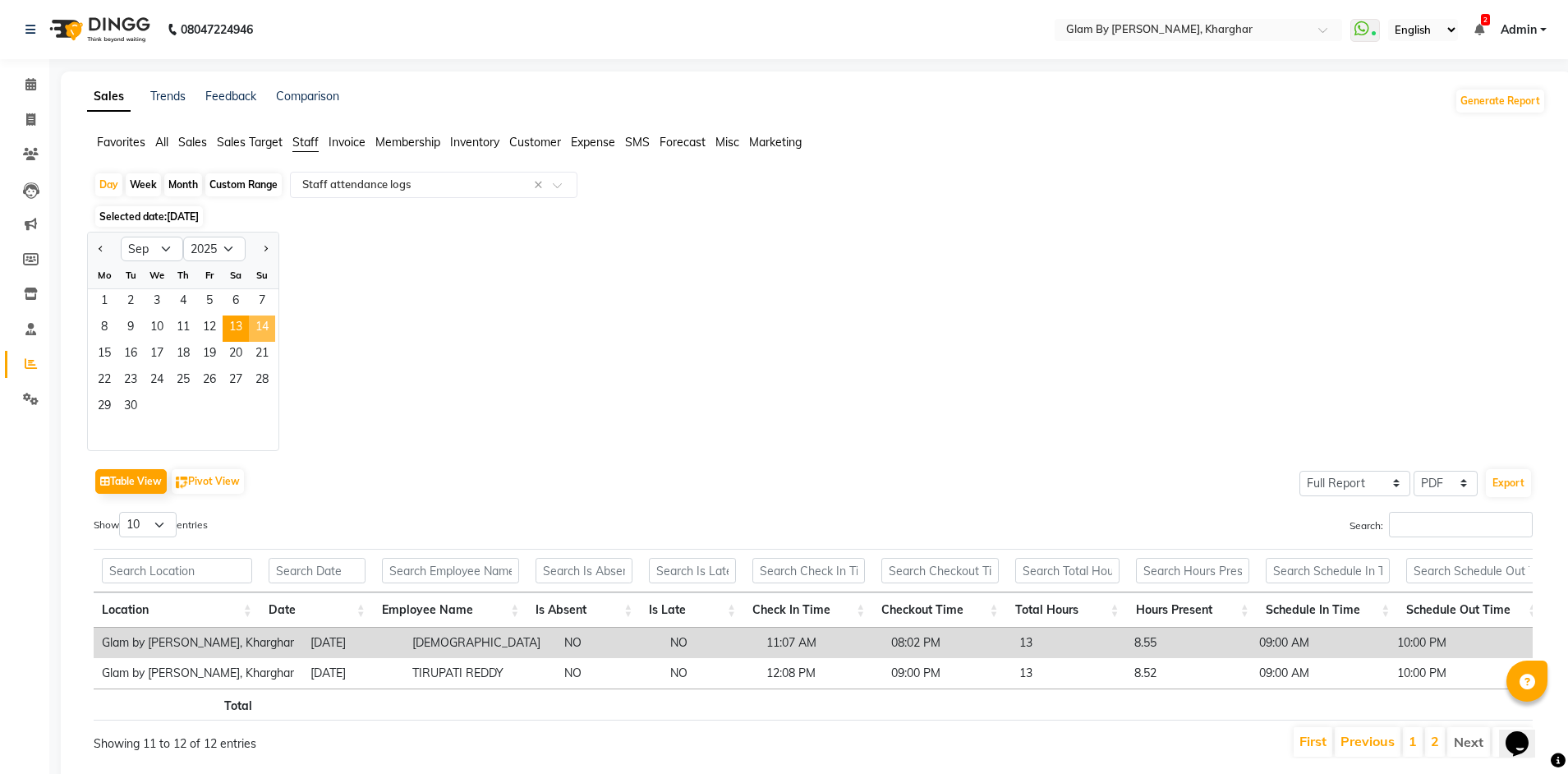
click at [261, 331] on span "14" at bounding box center [262, 329] width 26 height 26
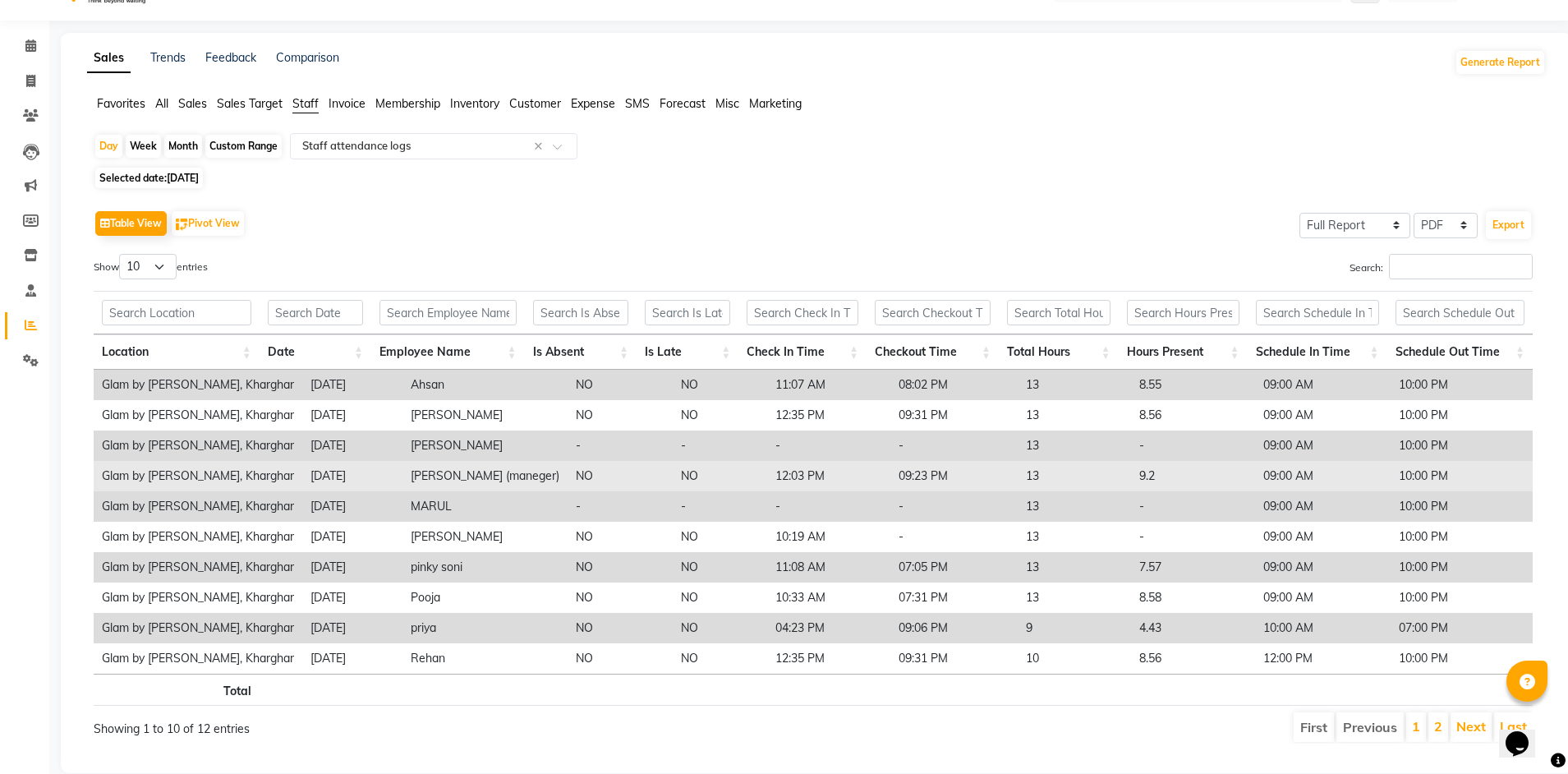
scroll to position [75, 0]
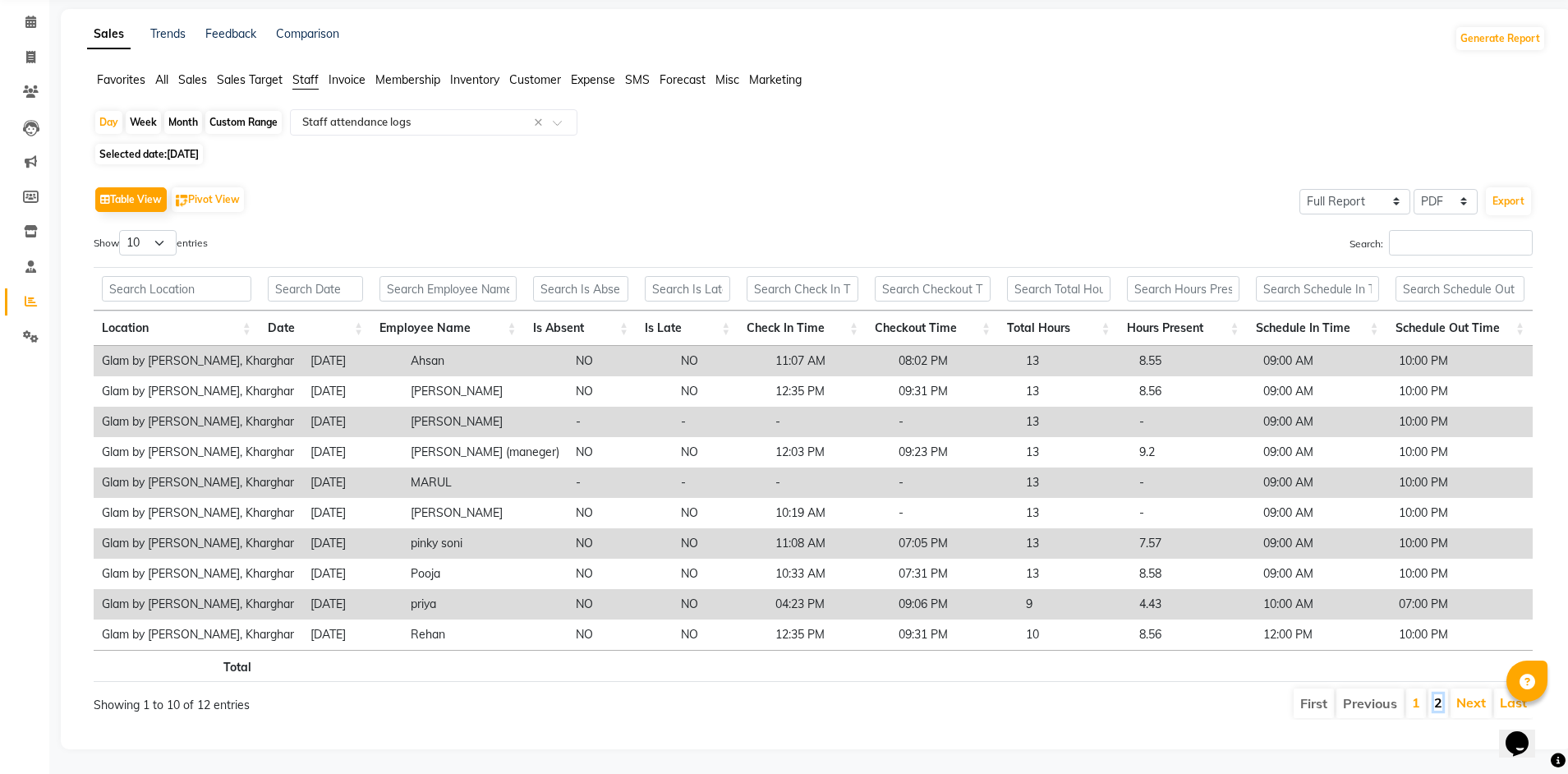
click at [1435, 694] on link "2" at bounding box center [1437, 702] width 8 height 16
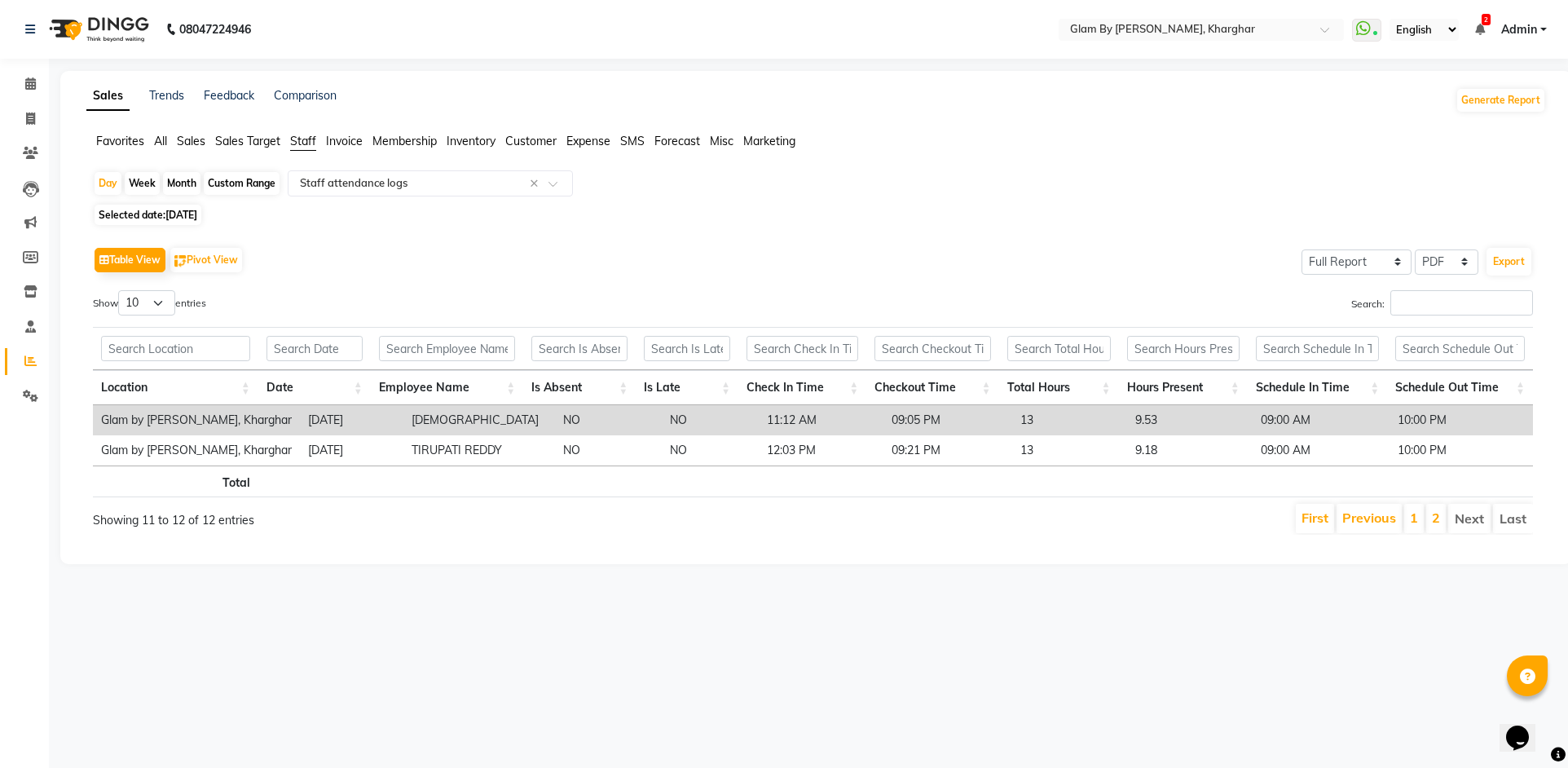
click at [165, 215] on span "Selected date: [DATE]" at bounding box center [148, 214] width 107 height 21
select select "9"
select select "2025"
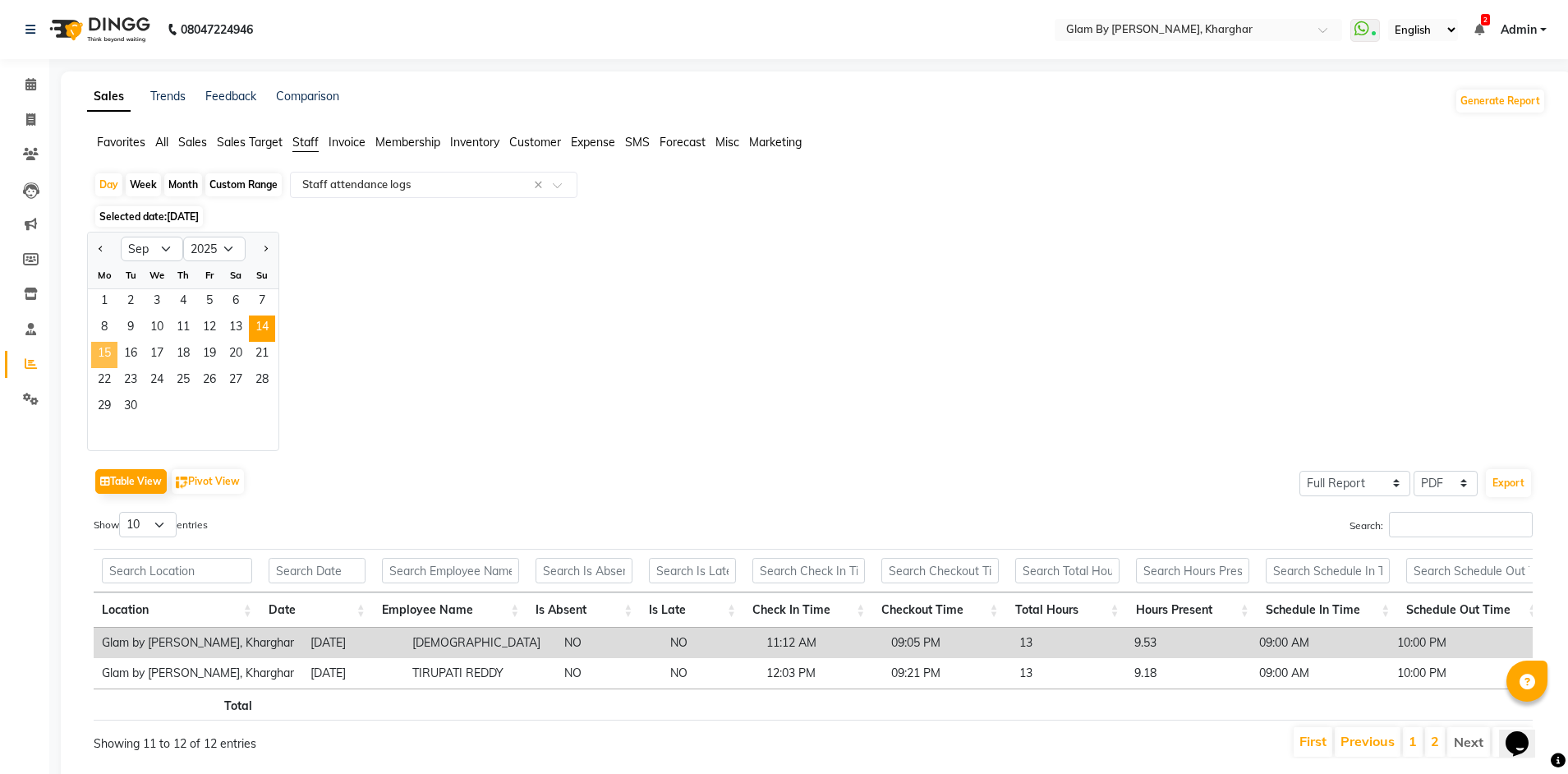
click at [108, 357] on span "15" at bounding box center [105, 355] width 26 height 26
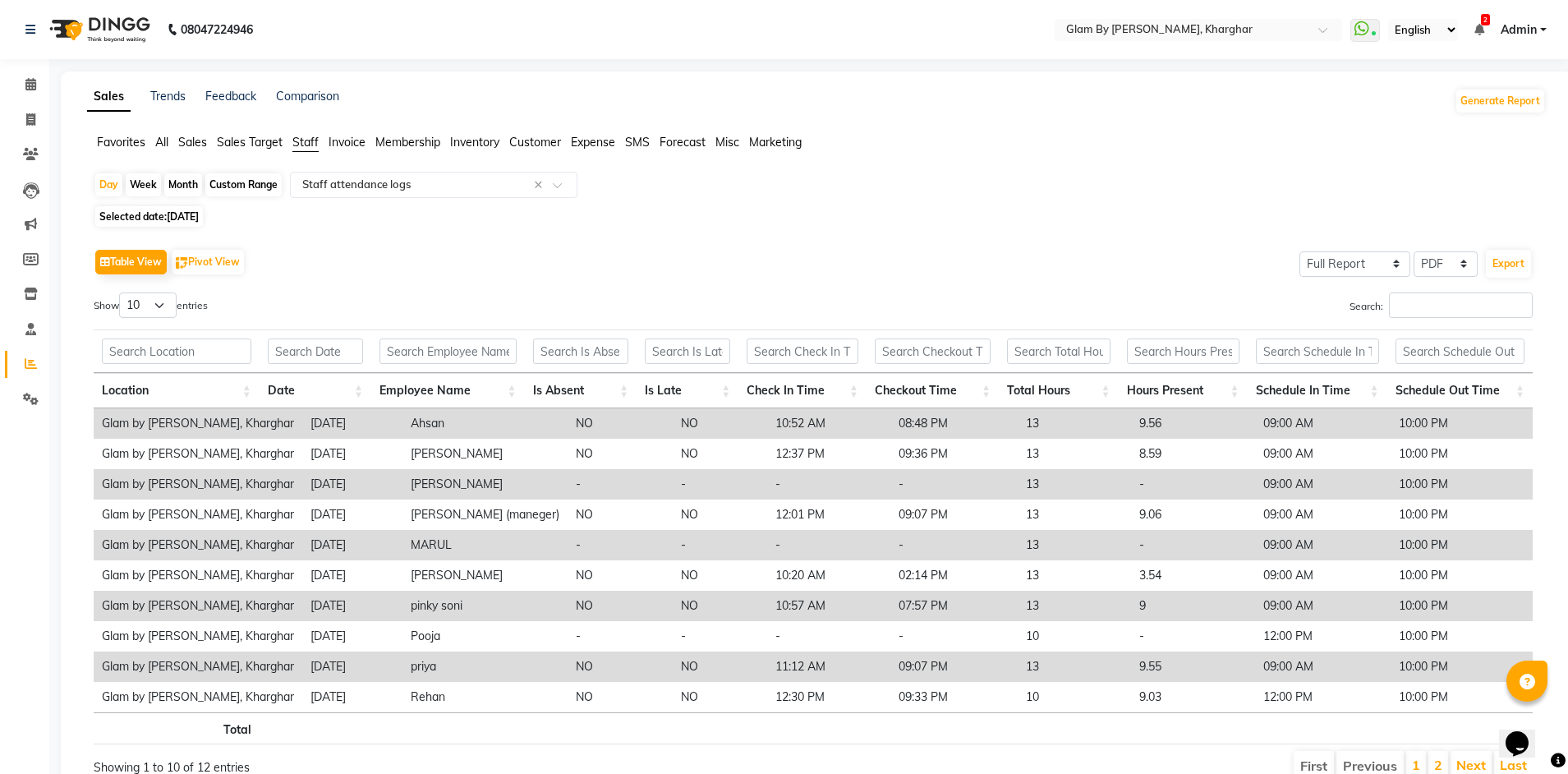
drag, startPoint x: 1036, startPoint y: 248, endPoint x: 1073, endPoint y: 300, distance: 63.8
click at [1036, 250] on div "Table View Pivot View Select Full Report Filtered Report Select CSV PDF Export" at bounding box center [813, 262] width 1438 height 35
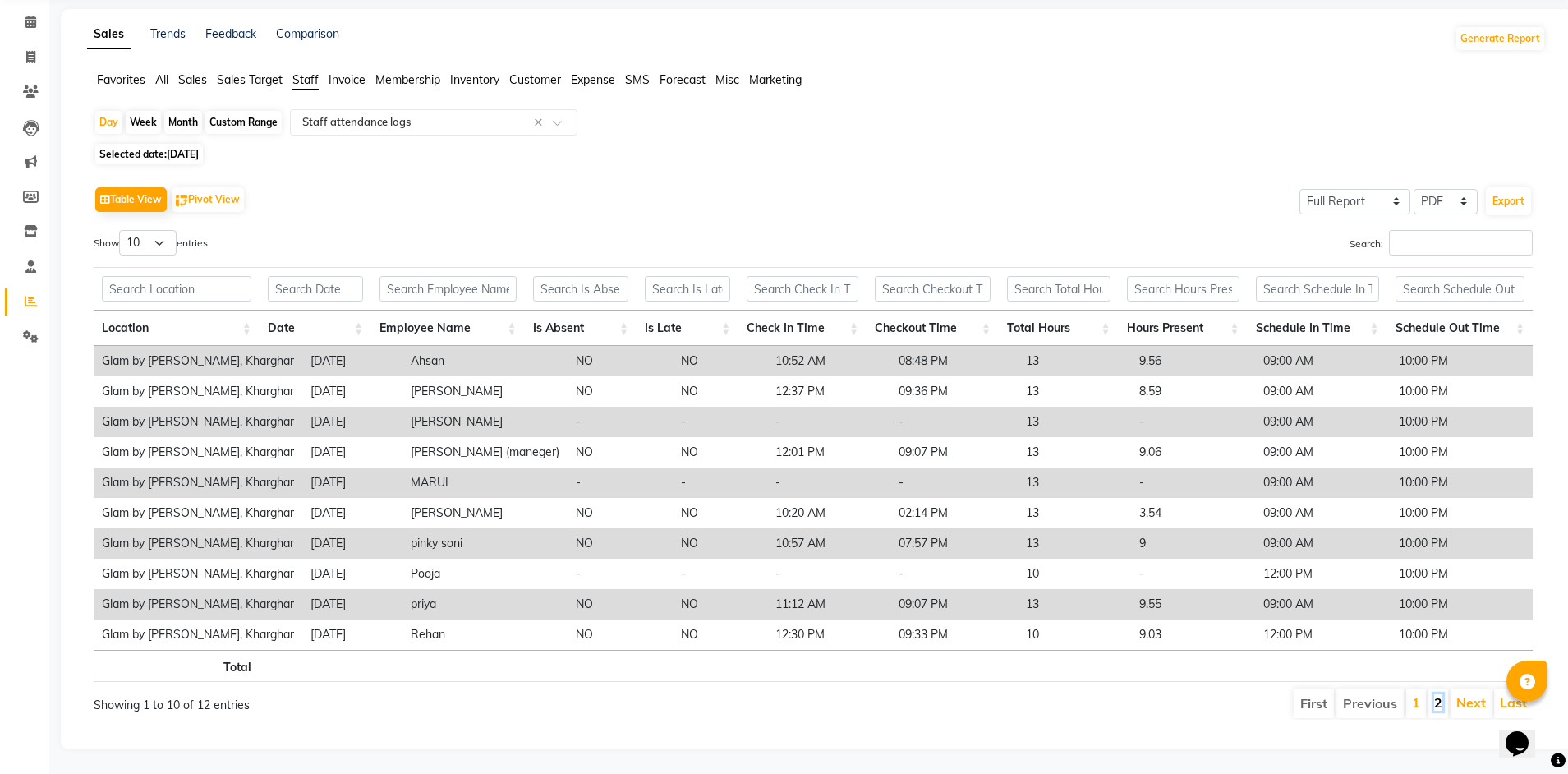
click at [1440, 694] on link "2" at bounding box center [1437, 702] width 8 height 16
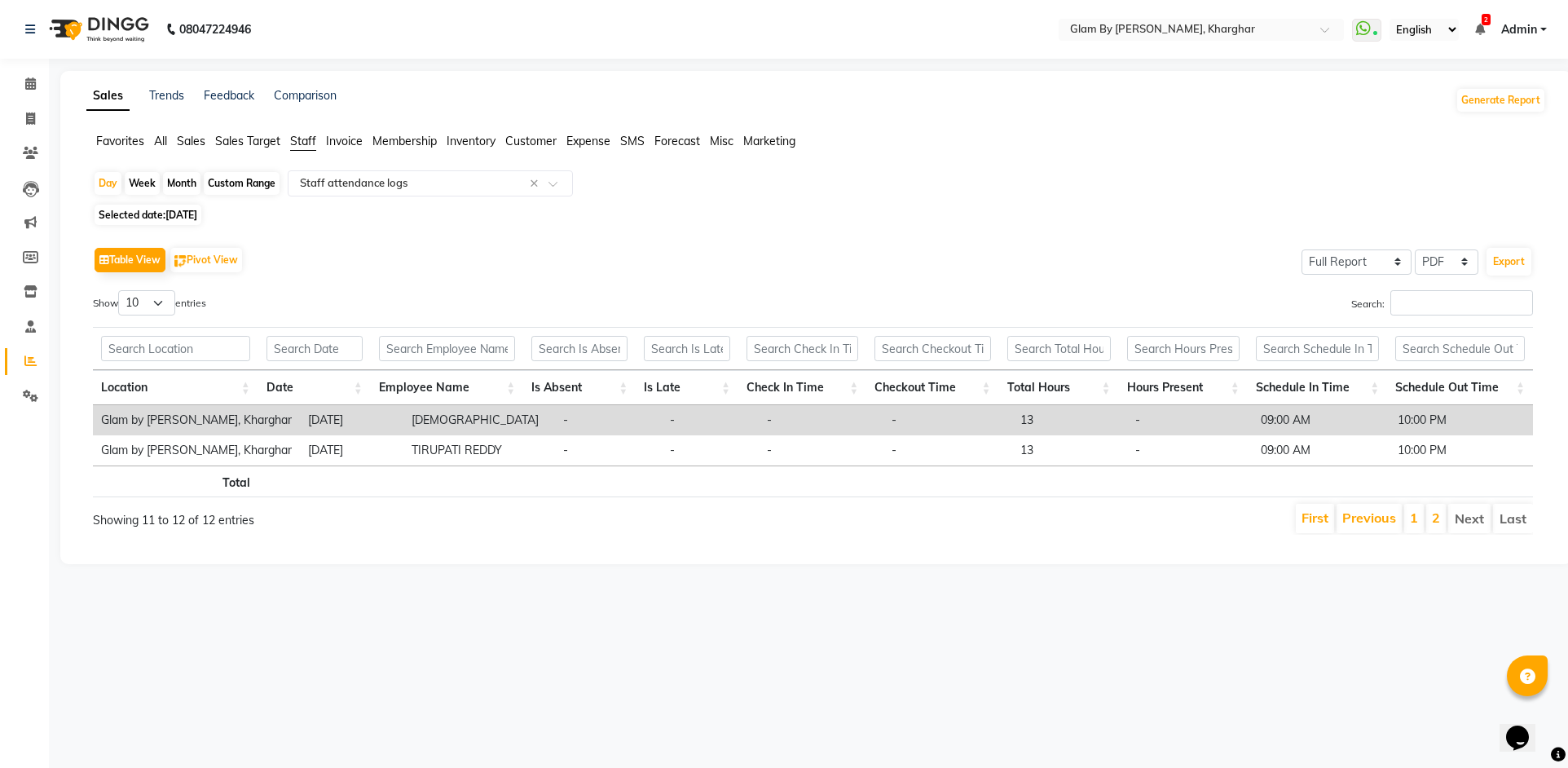
drag, startPoint x: 174, startPoint y: 214, endPoint x: 170, endPoint y: 229, distance: 15.5
click at [174, 215] on span "[DATE]" at bounding box center [181, 214] width 32 height 12
select select "9"
select select "2025"
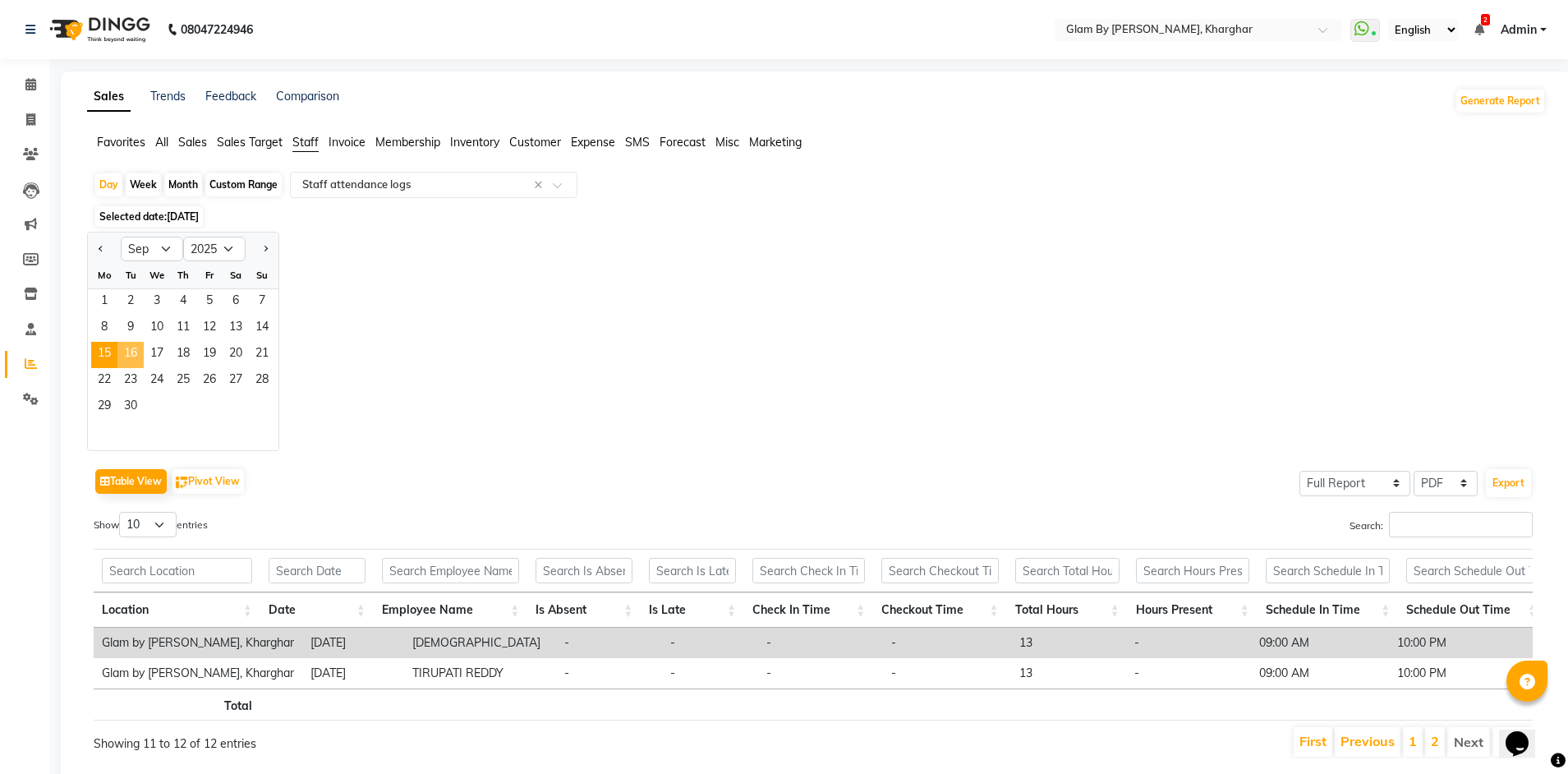
click at [130, 350] on span "16" at bounding box center [131, 355] width 26 height 26
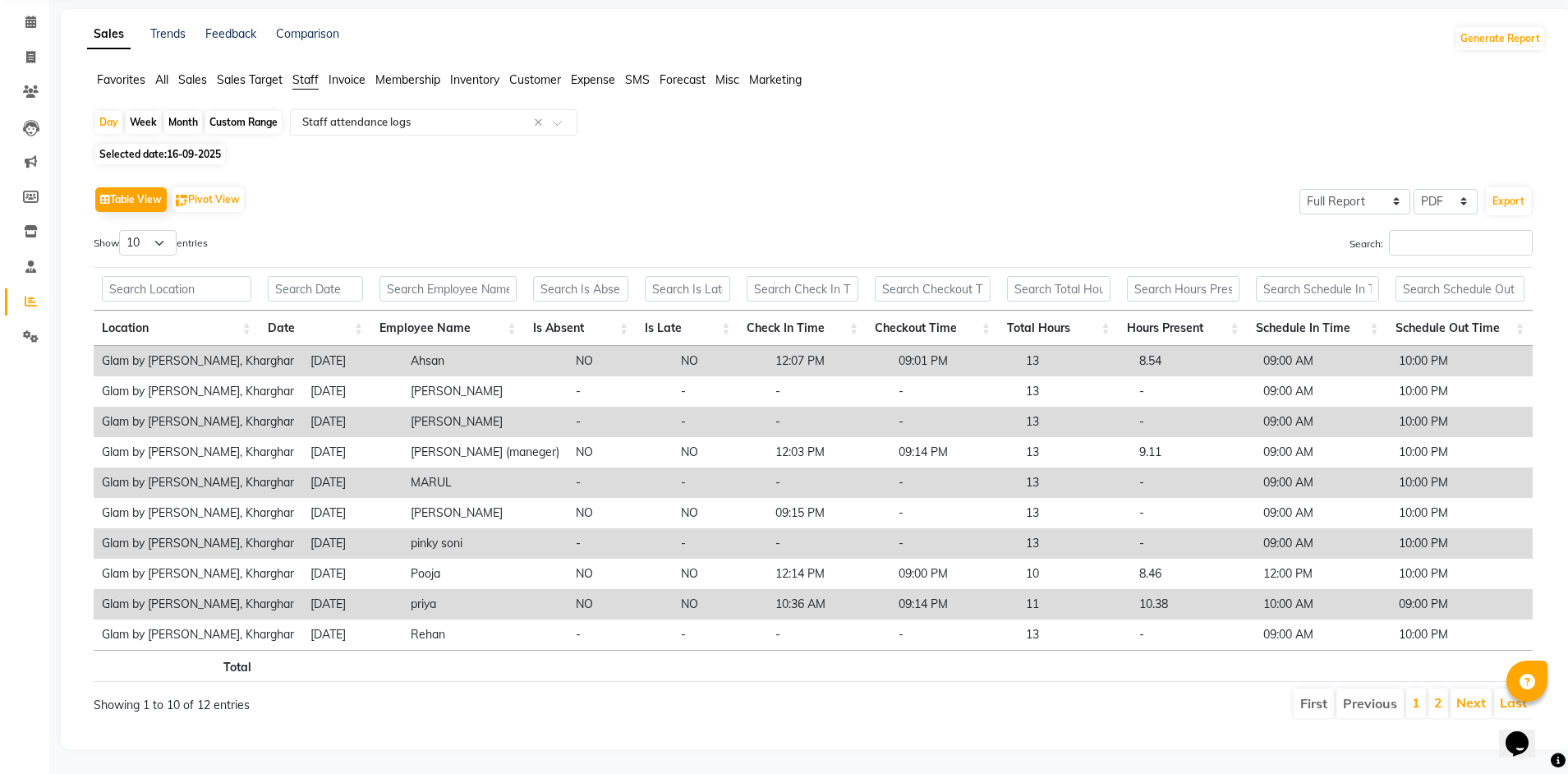
scroll to position [75, 0]
click at [1437, 698] on link "2" at bounding box center [1437, 702] width 8 height 16
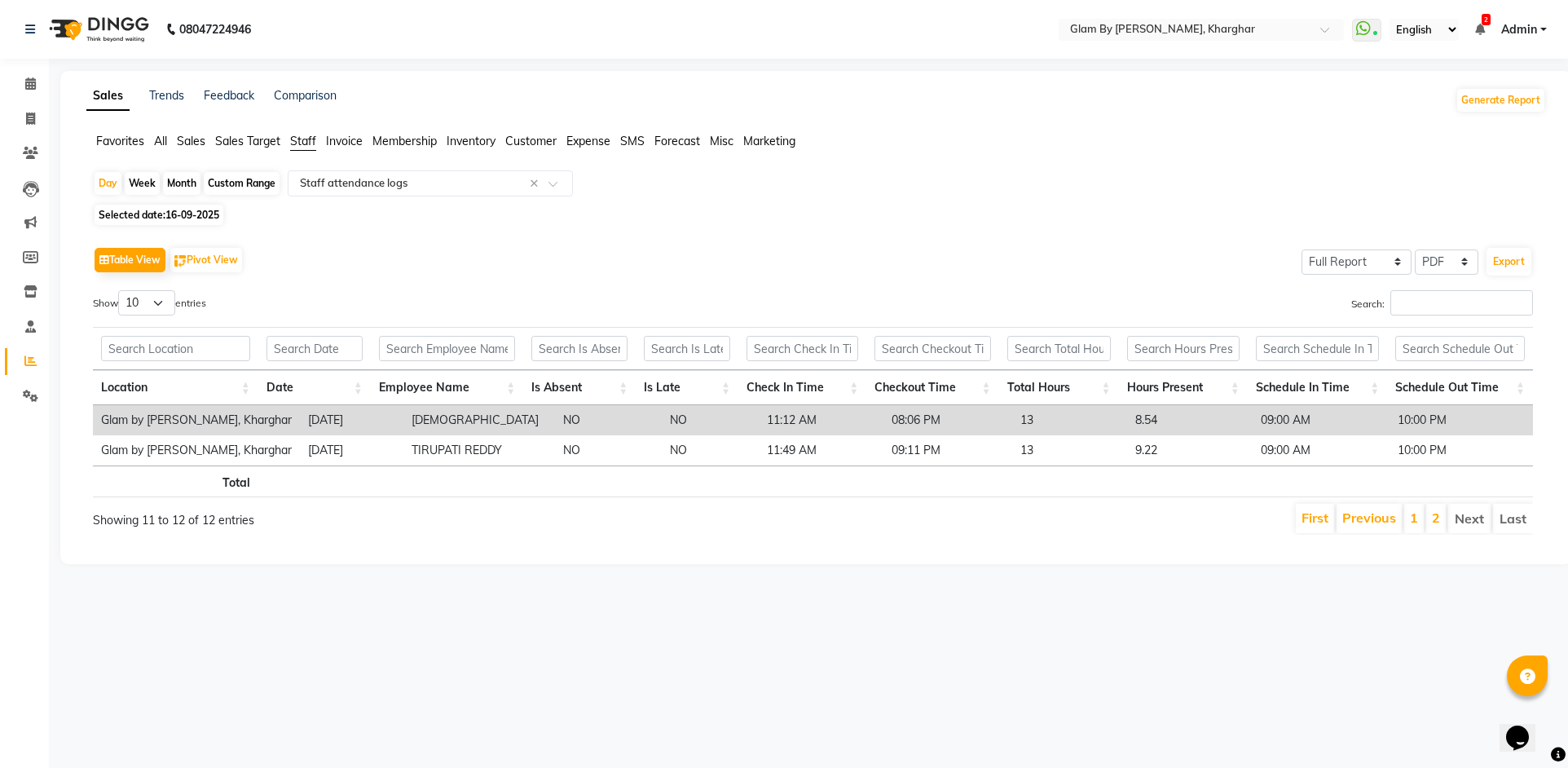
click at [167, 218] on span "16-09-2025" at bounding box center [192, 214] width 53 height 12
select select "9"
select select "2025"
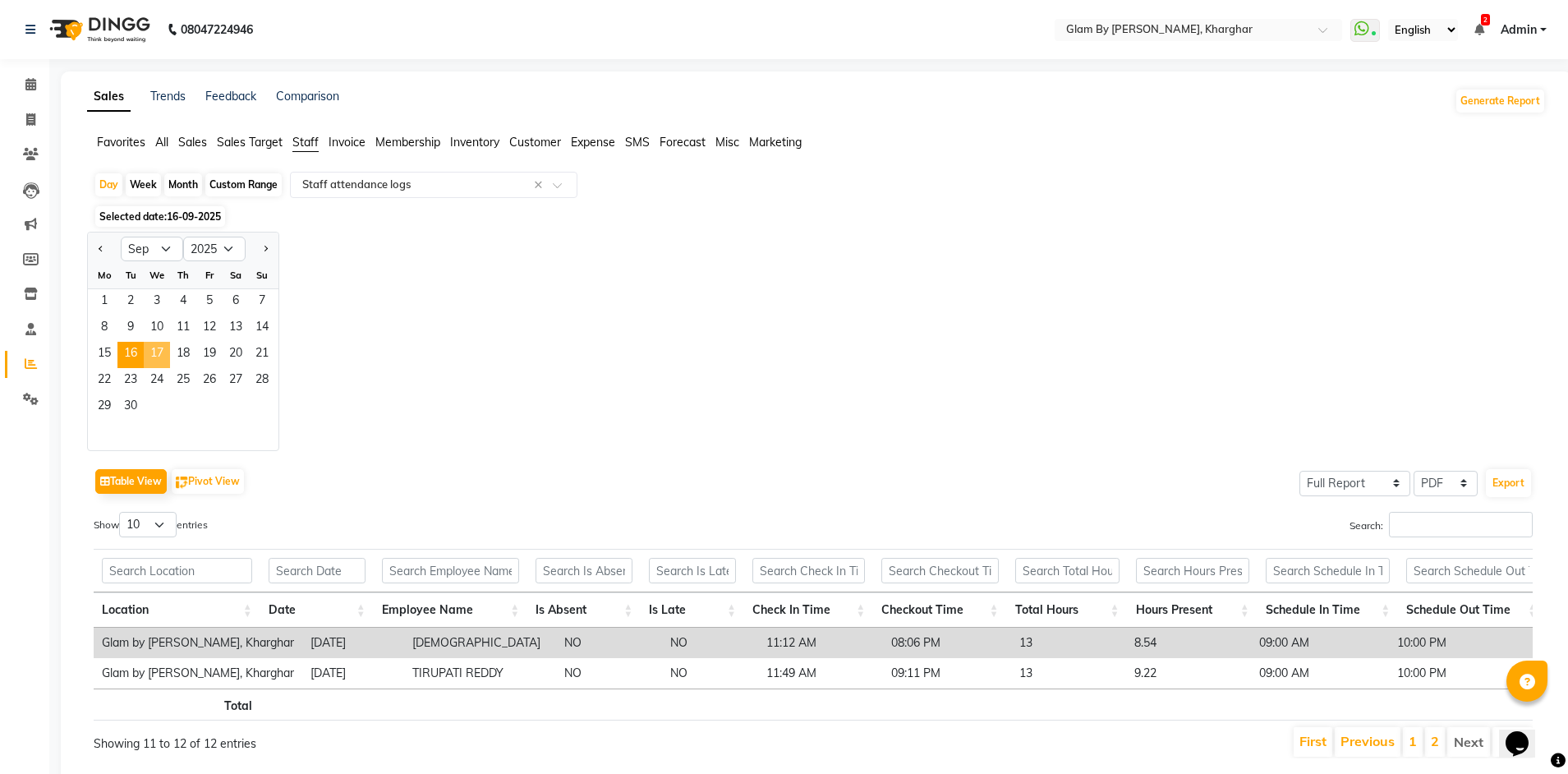
click at [156, 353] on span "17" at bounding box center [156, 355] width 26 height 26
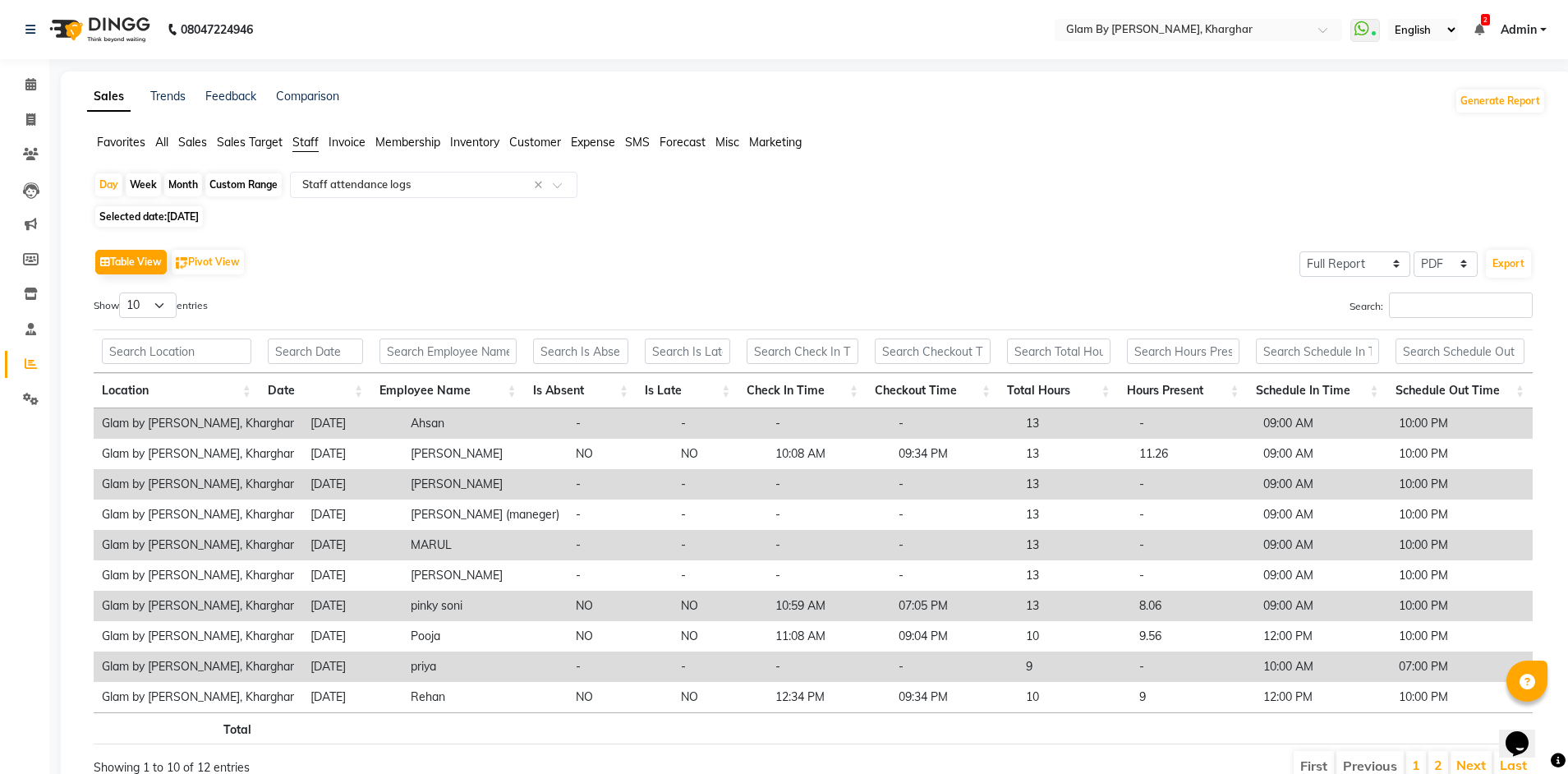
click at [180, 220] on span "[DATE]" at bounding box center [182, 216] width 32 height 12
select select "9"
select select "2025"
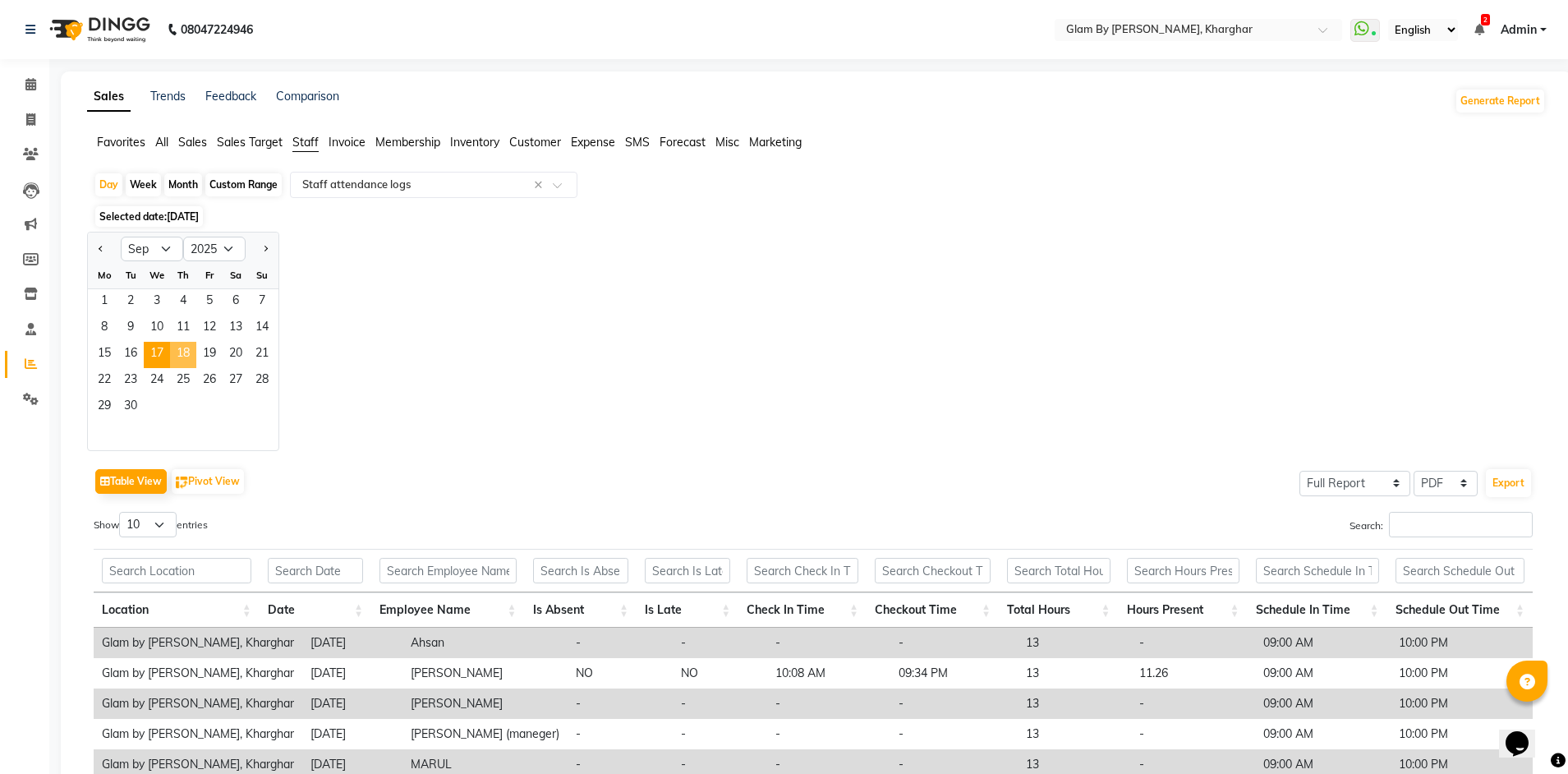
click at [186, 349] on span "18" at bounding box center [183, 355] width 26 height 26
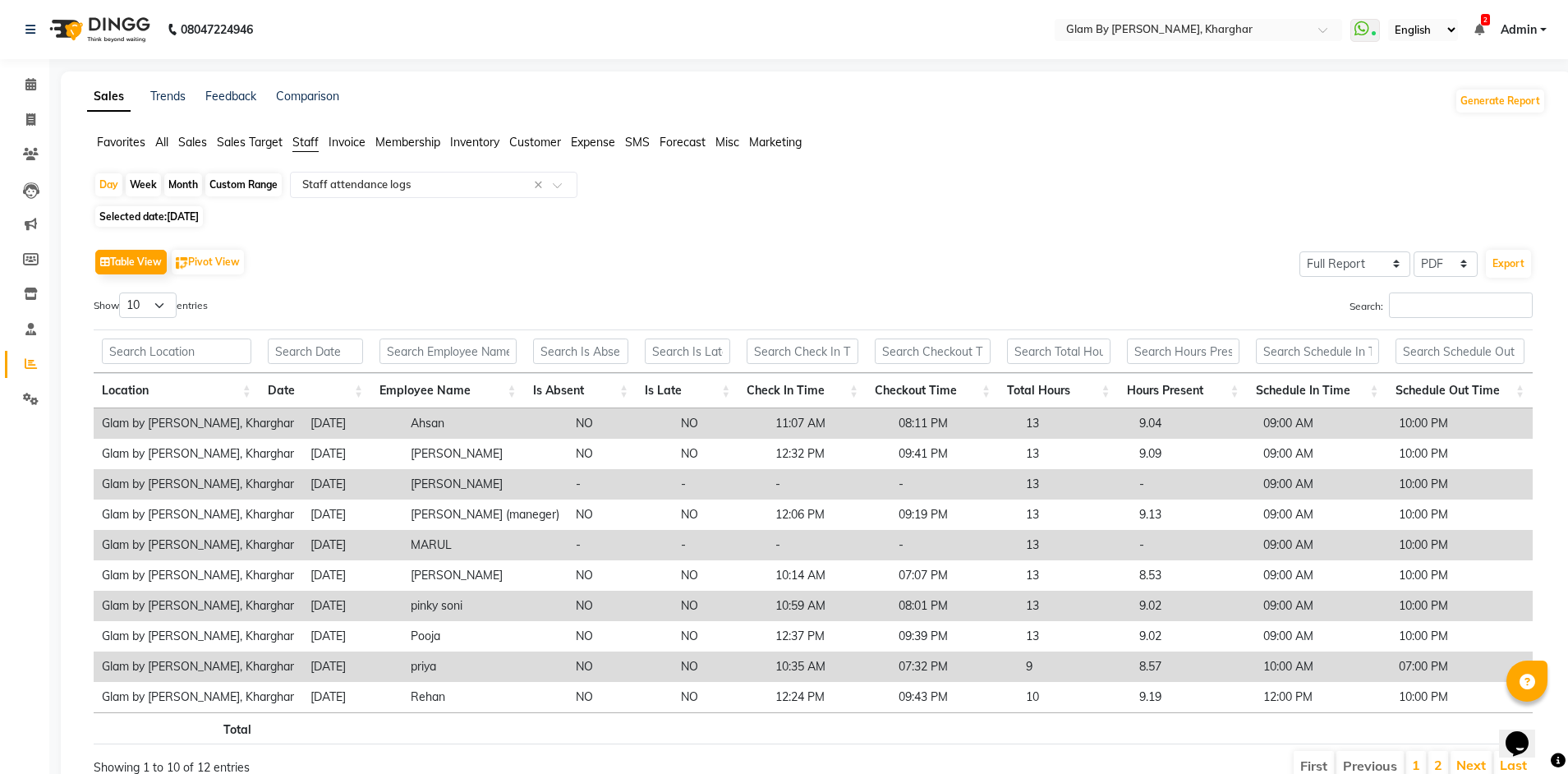
scroll to position [75, 0]
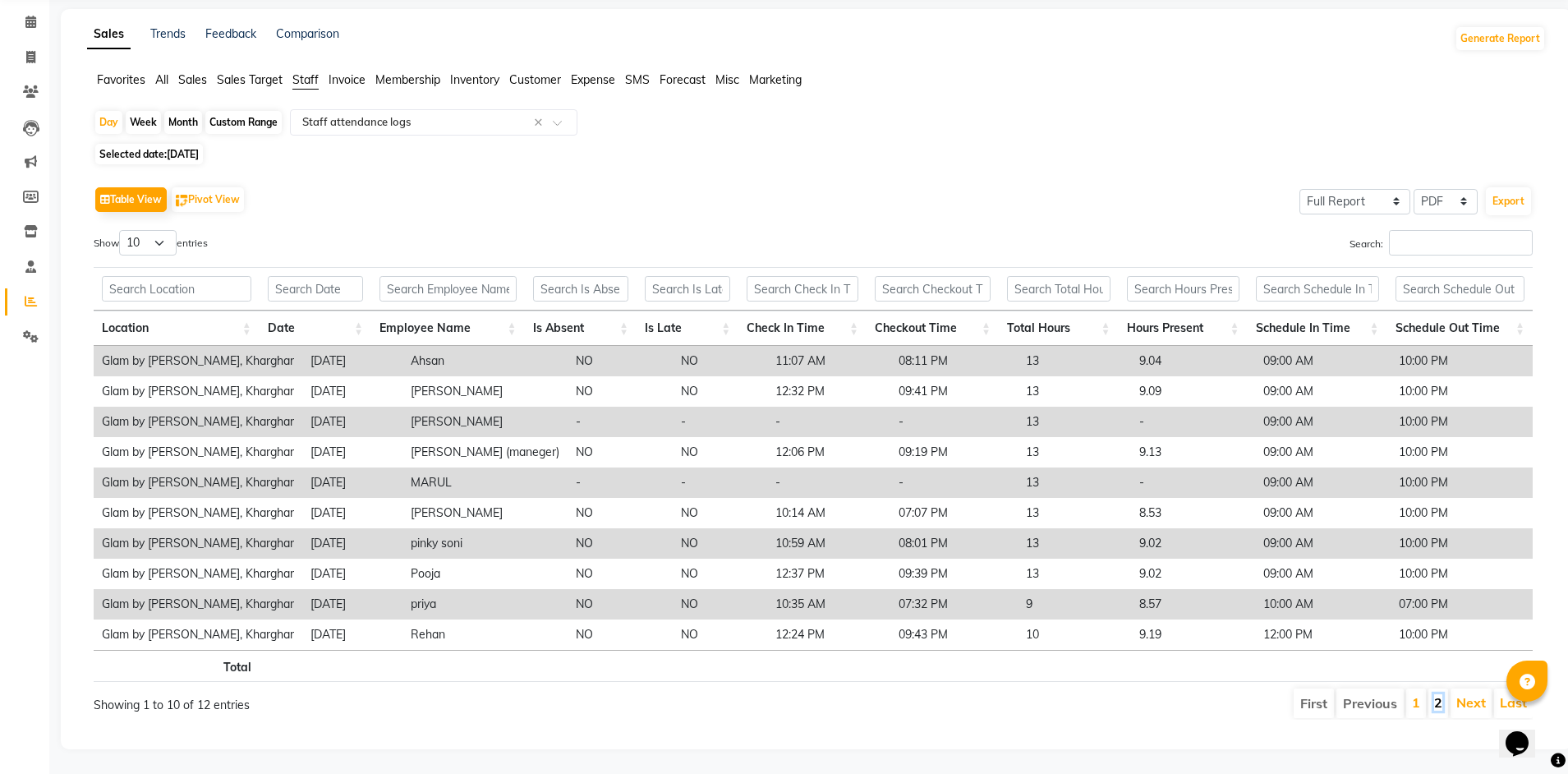
click at [1434, 694] on link "2" at bounding box center [1437, 702] width 8 height 16
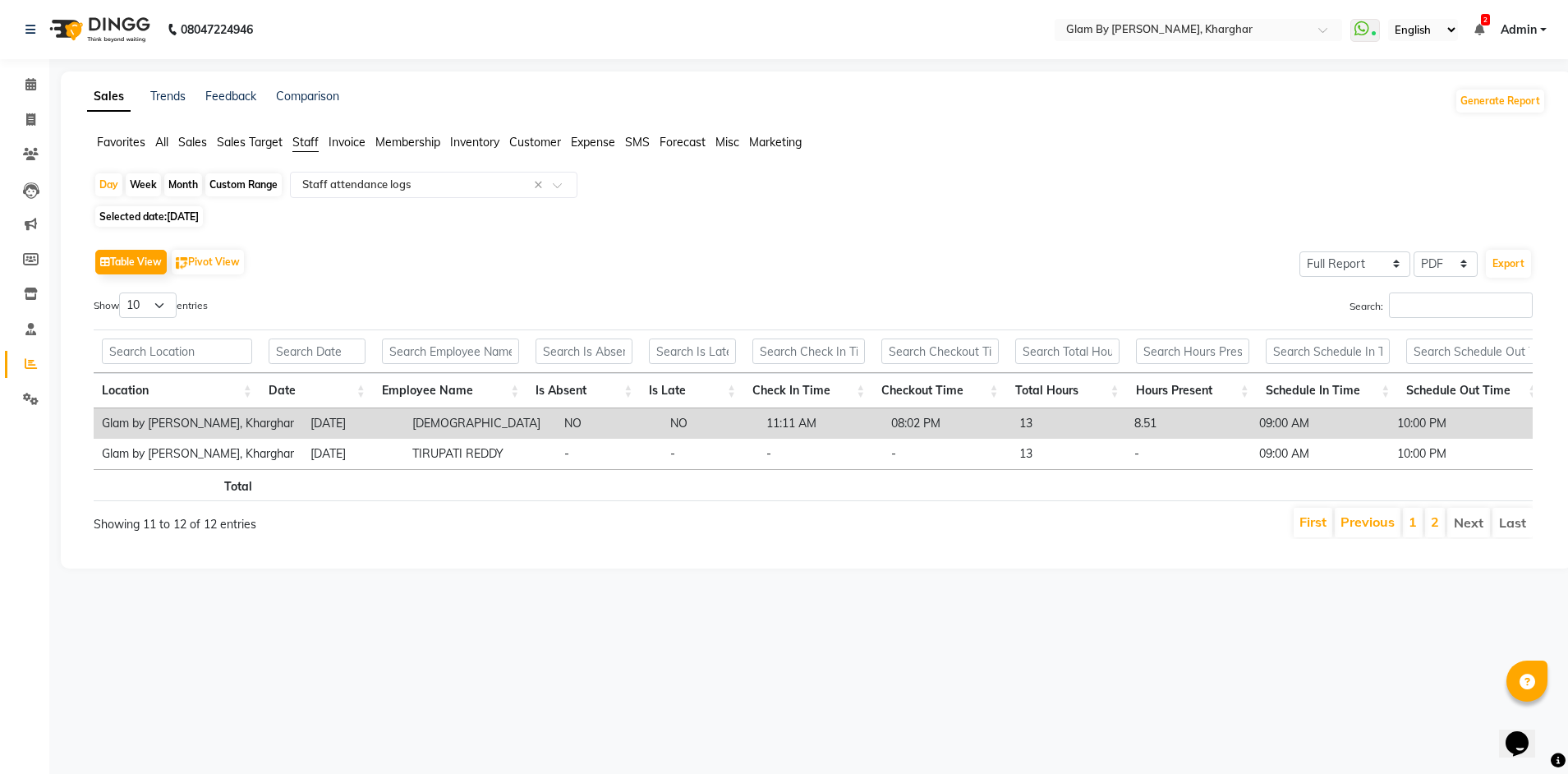
scroll to position [0, 0]
click at [152, 213] on span "Selected date: [DATE]" at bounding box center [149, 216] width 108 height 21
select select "9"
select select "2025"
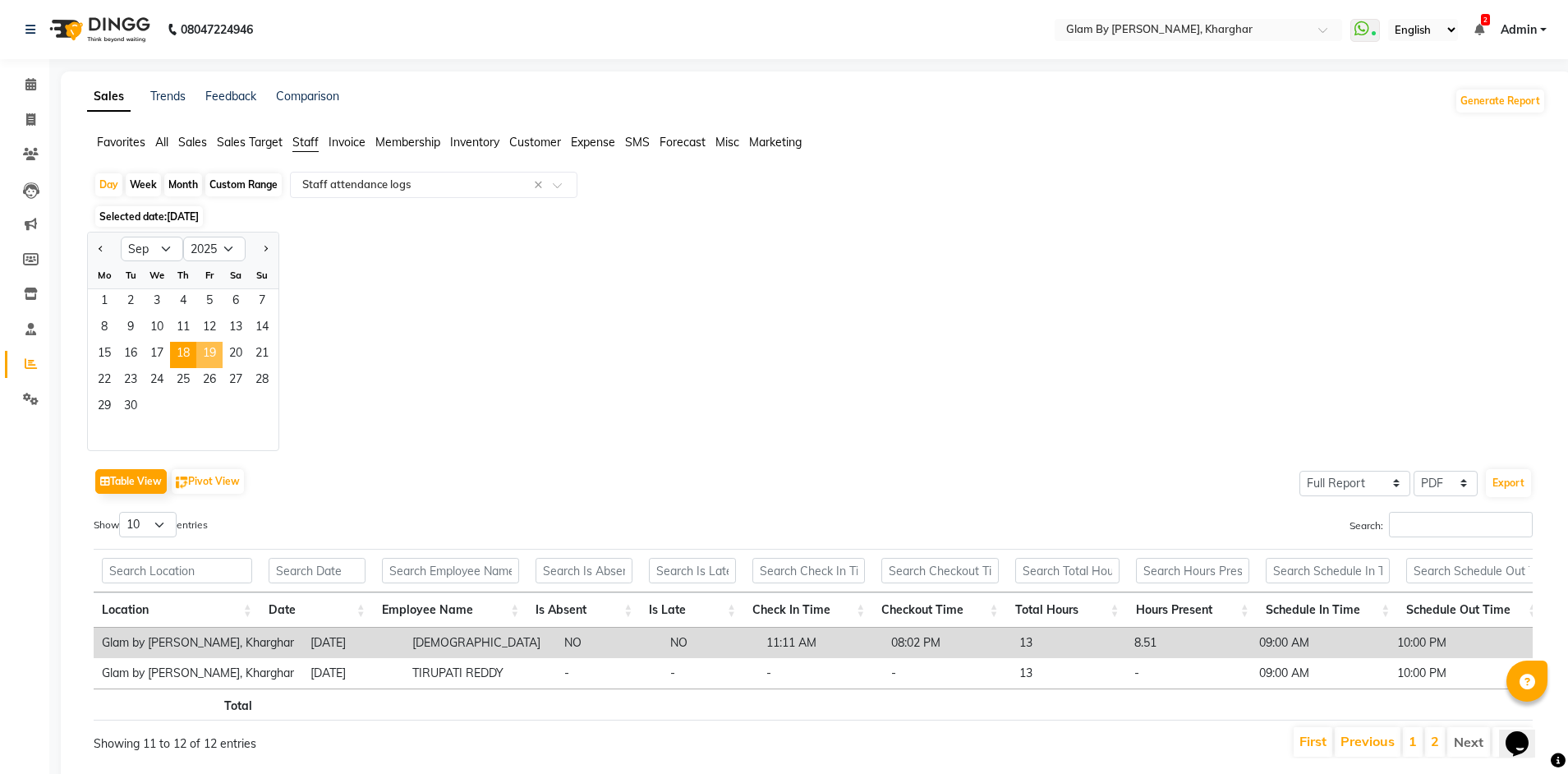
click at [217, 353] on span "19" at bounding box center [209, 355] width 26 height 26
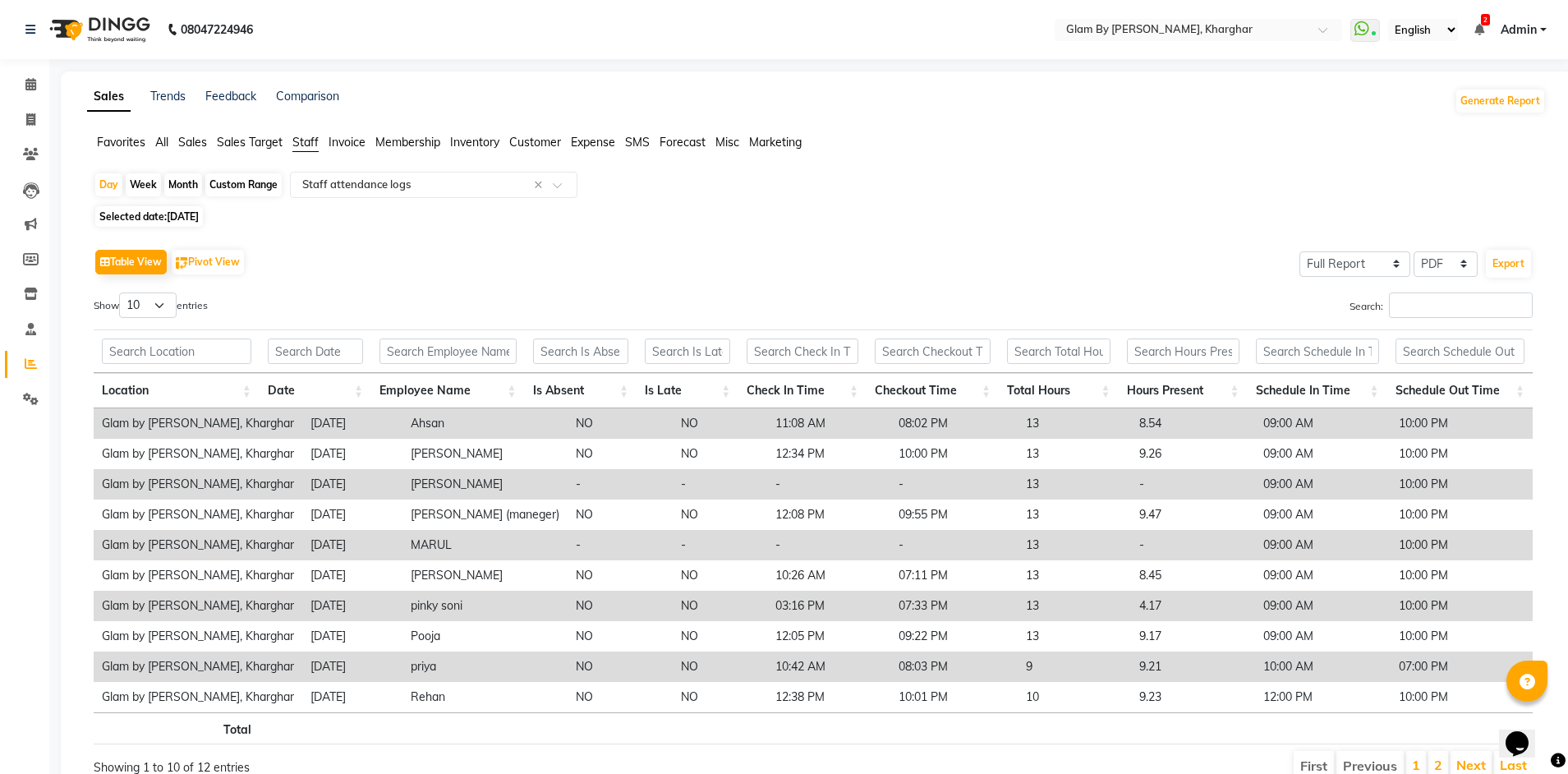
click at [193, 221] on span "[DATE]" at bounding box center [182, 216] width 32 height 12
select select "9"
select select "2025"
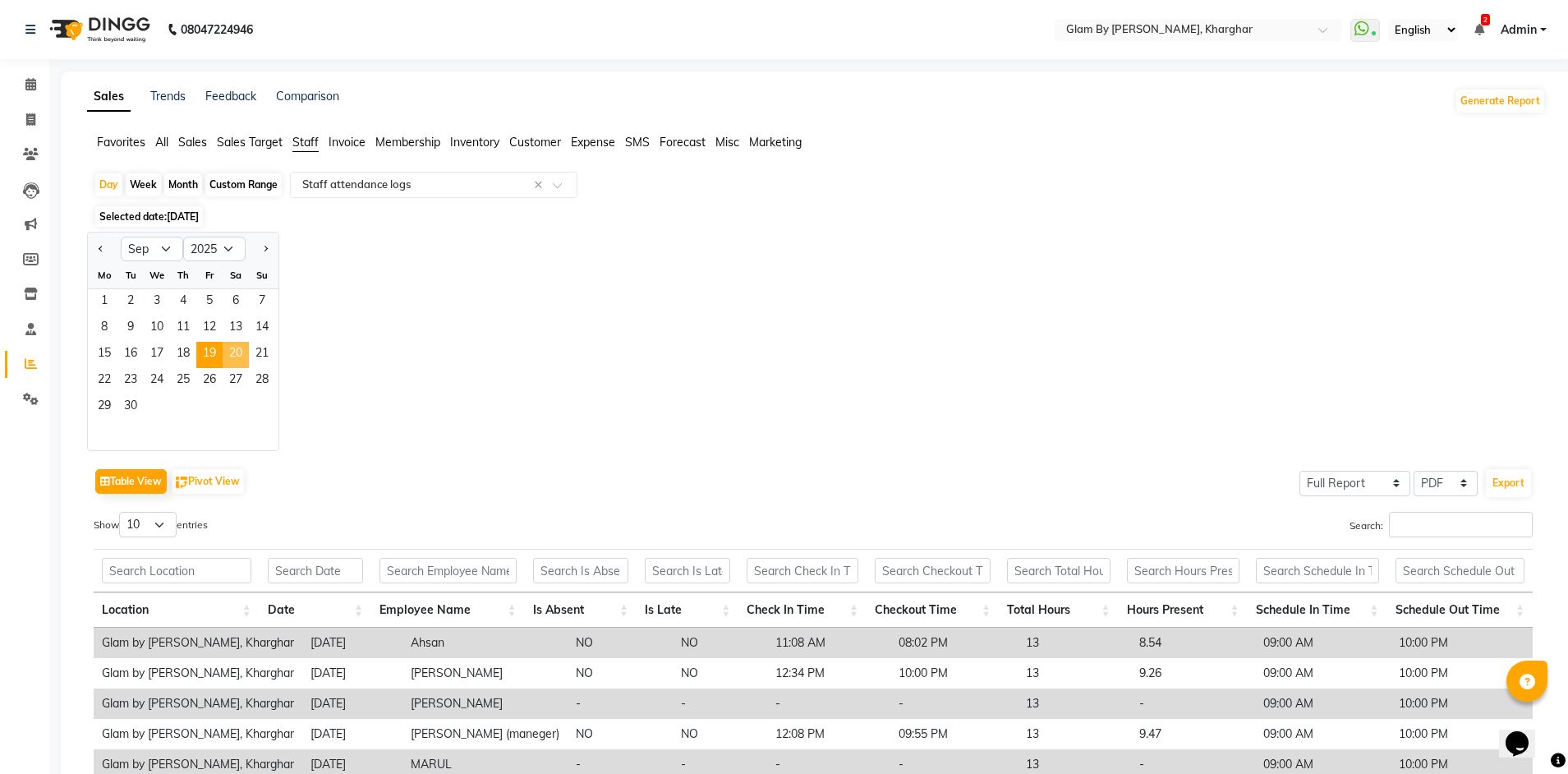
click at [237, 352] on span "20" at bounding box center [235, 355] width 26 height 26
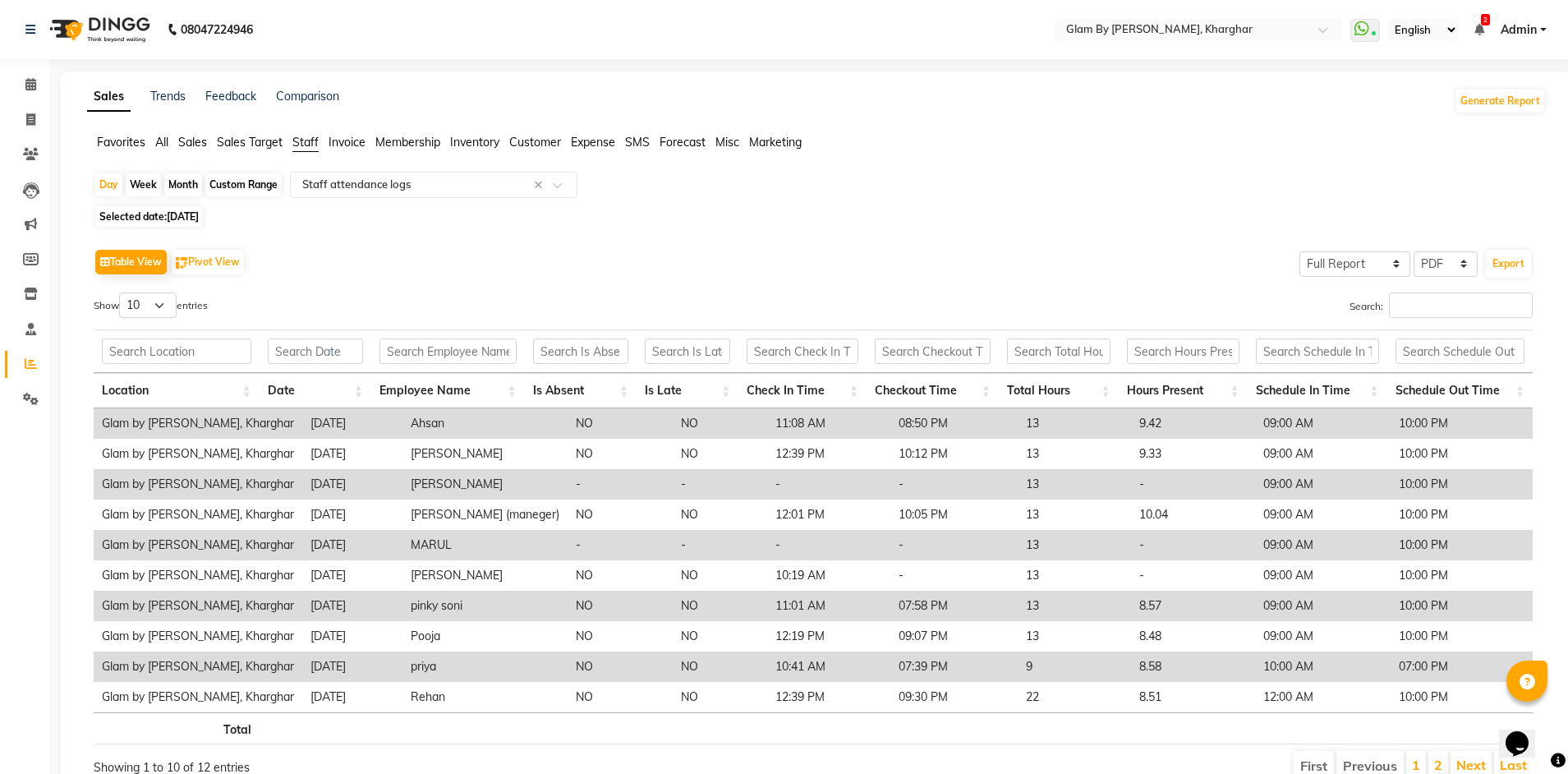
scroll to position [75, 0]
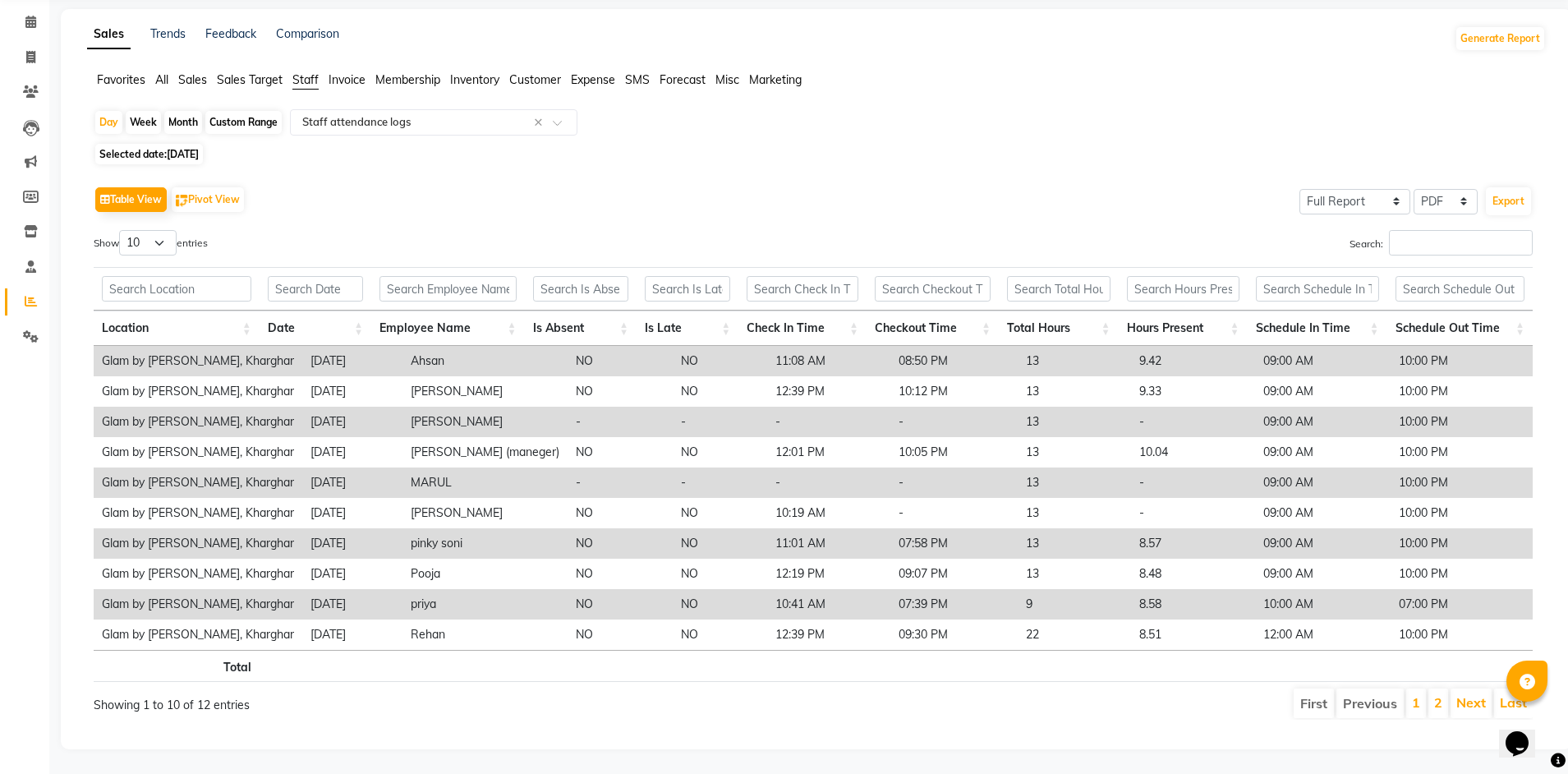
click at [1434, 694] on li "2" at bounding box center [1438, 703] width 20 height 30
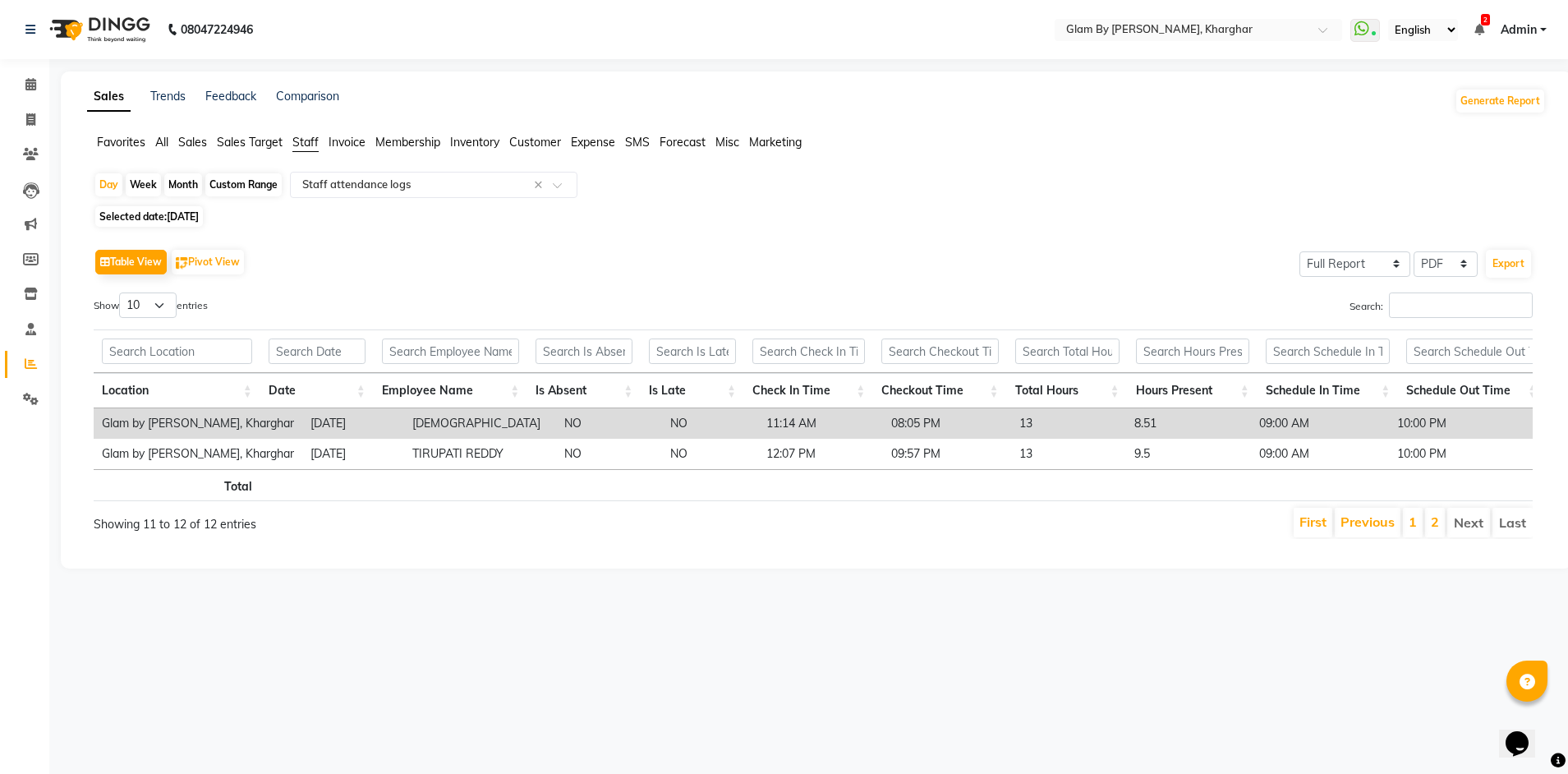
scroll to position [0, 0]
click at [180, 214] on span "[DATE]" at bounding box center [182, 216] width 32 height 12
select select "9"
select select "2025"
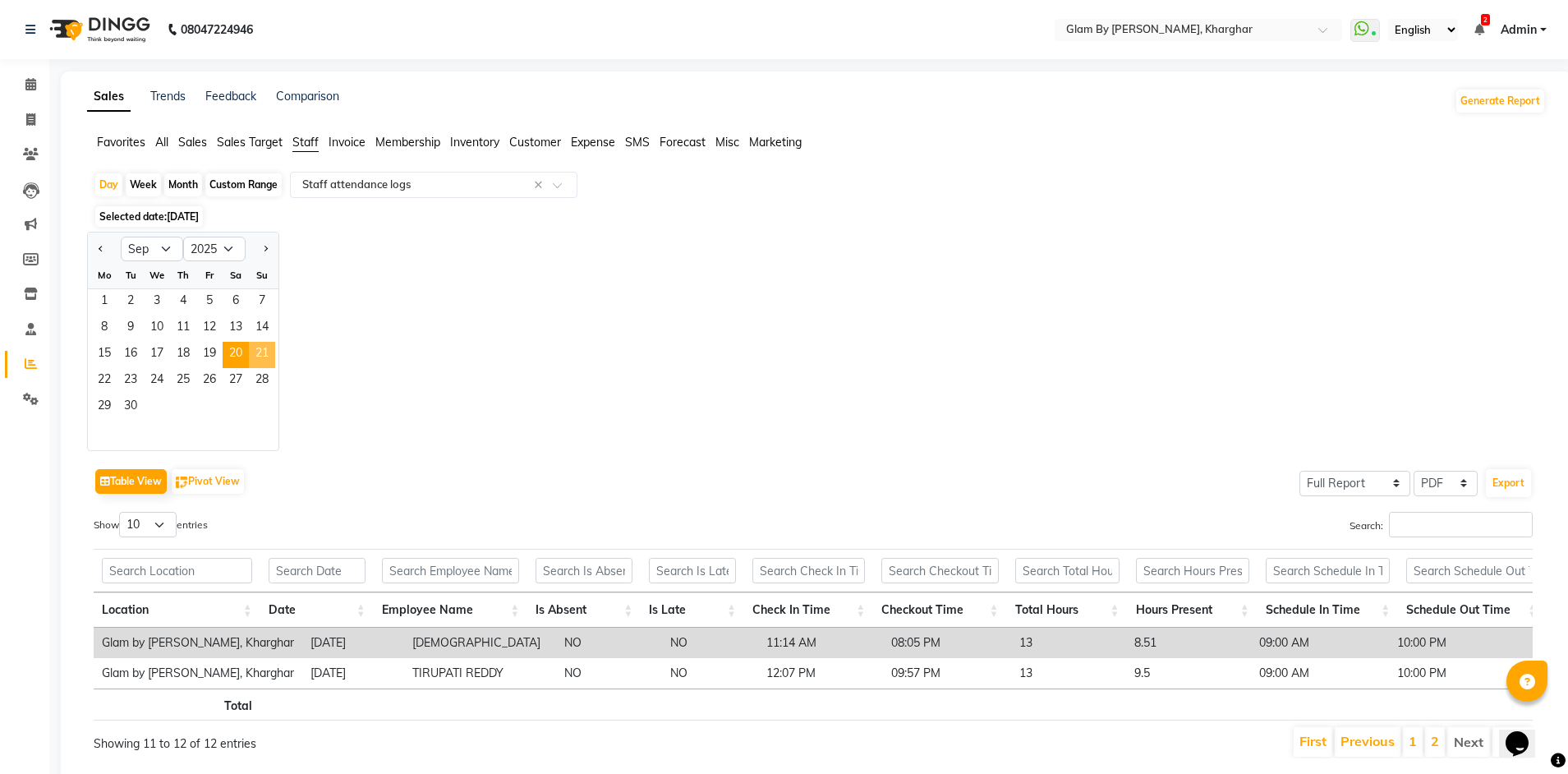
click at [261, 353] on span "21" at bounding box center [262, 355] width 26 height 26
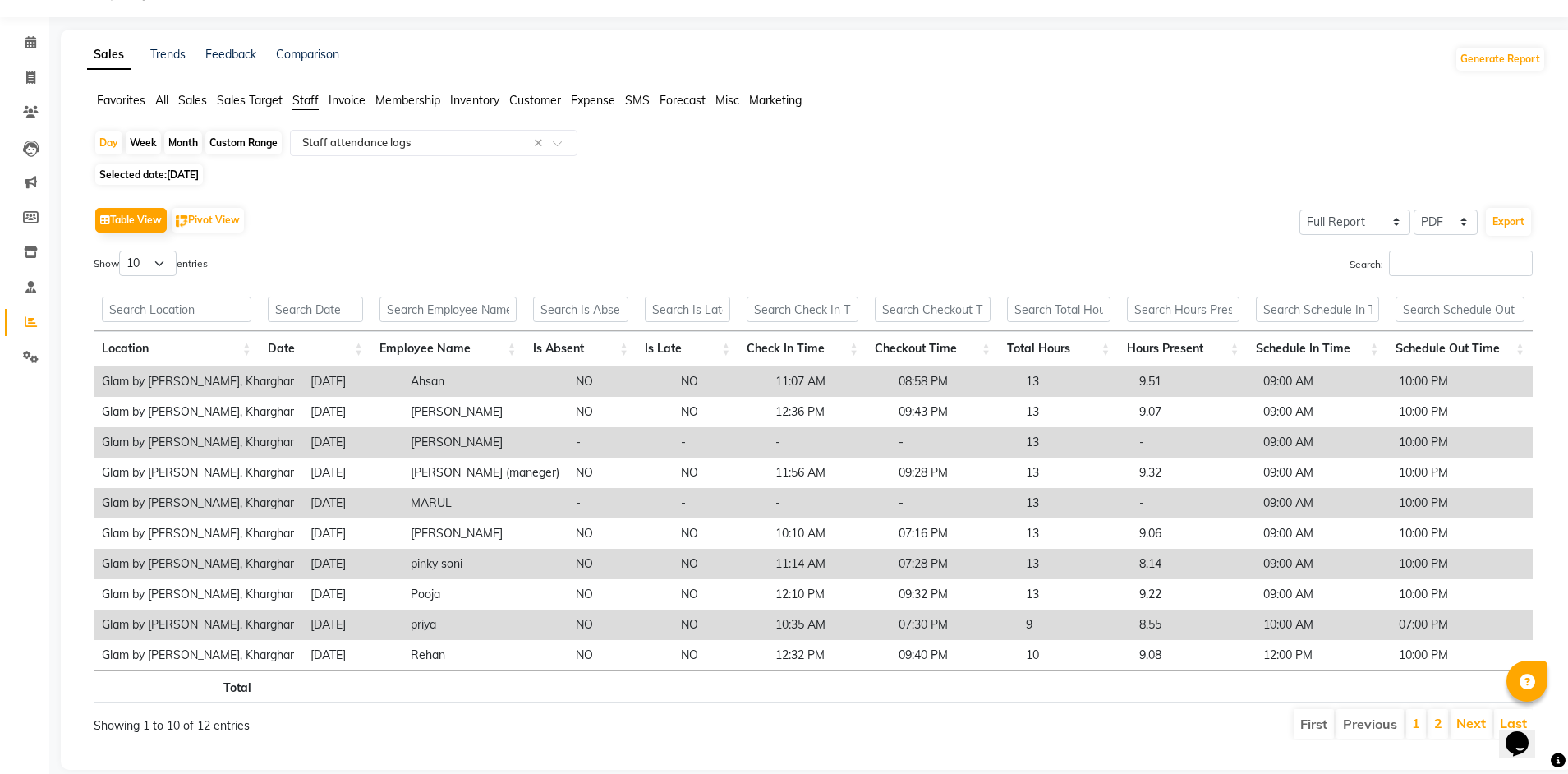
scroll to position [75, 0]
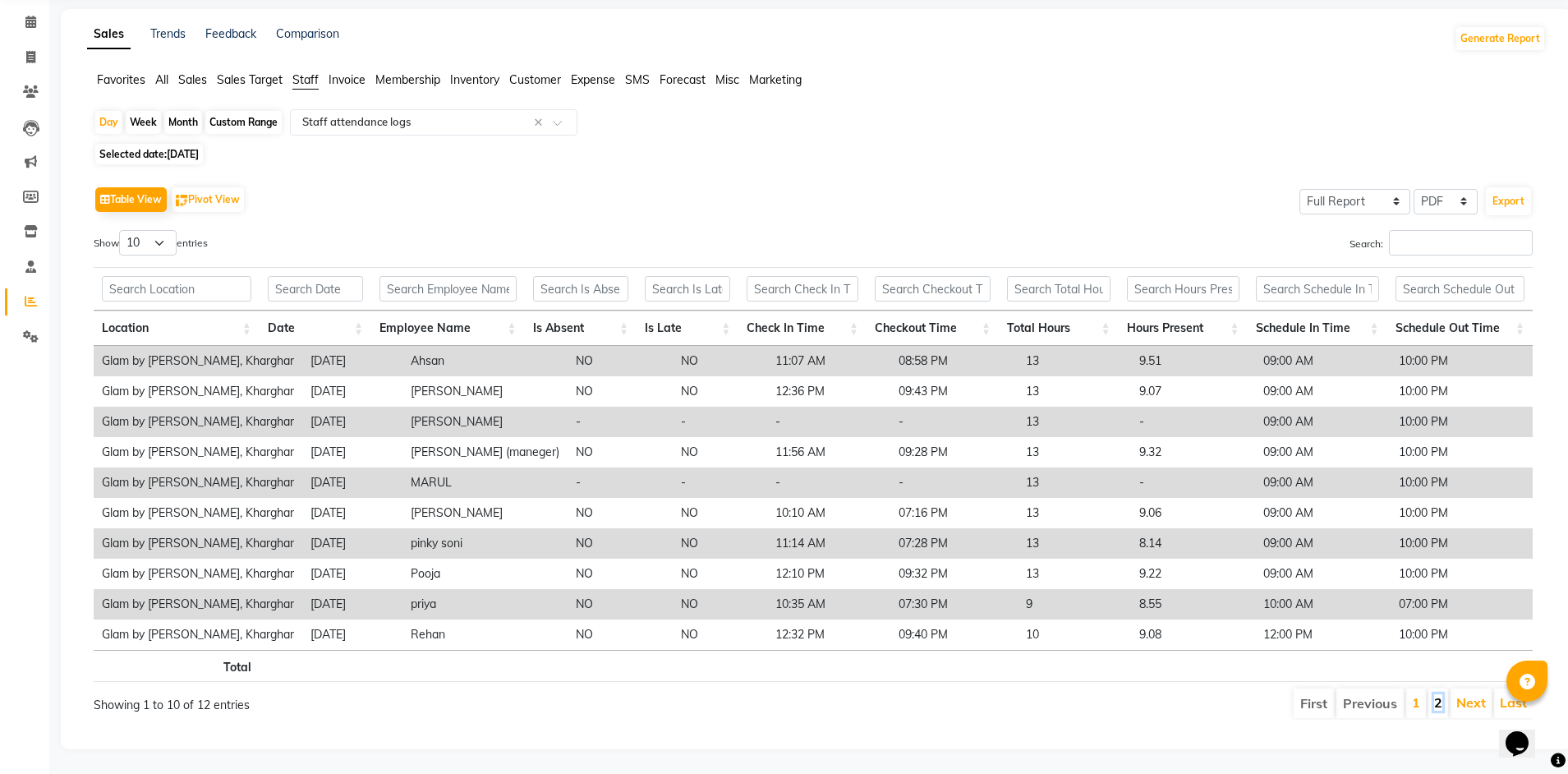
click at [1437, 694] on link "2" at bounding box center [1437, 702] width 8 height 16
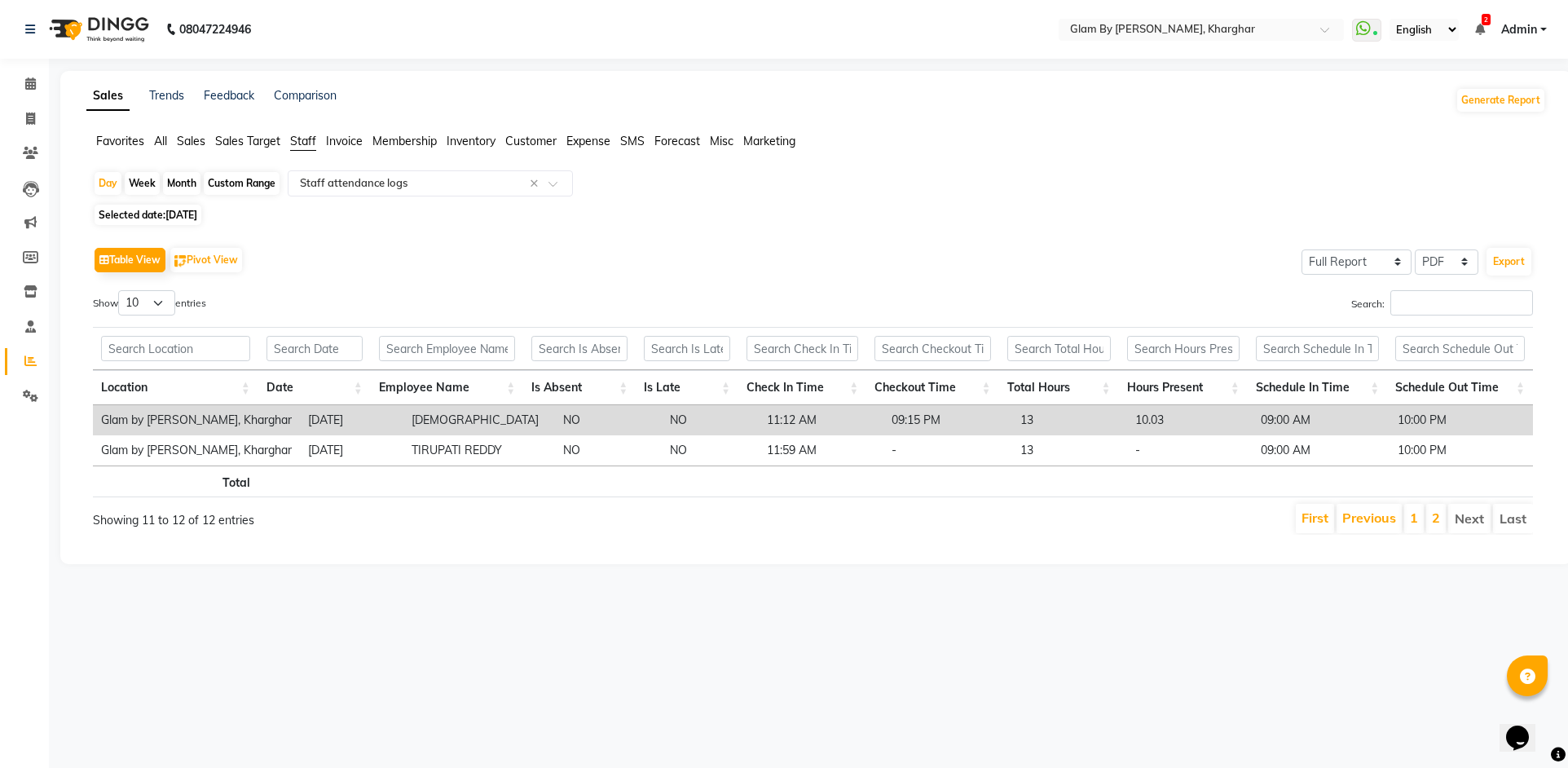
click at [197, 218] on span "[DATE]" at bounding box center [181, 214] width 32 height 12
select select "9"
select select "2025"
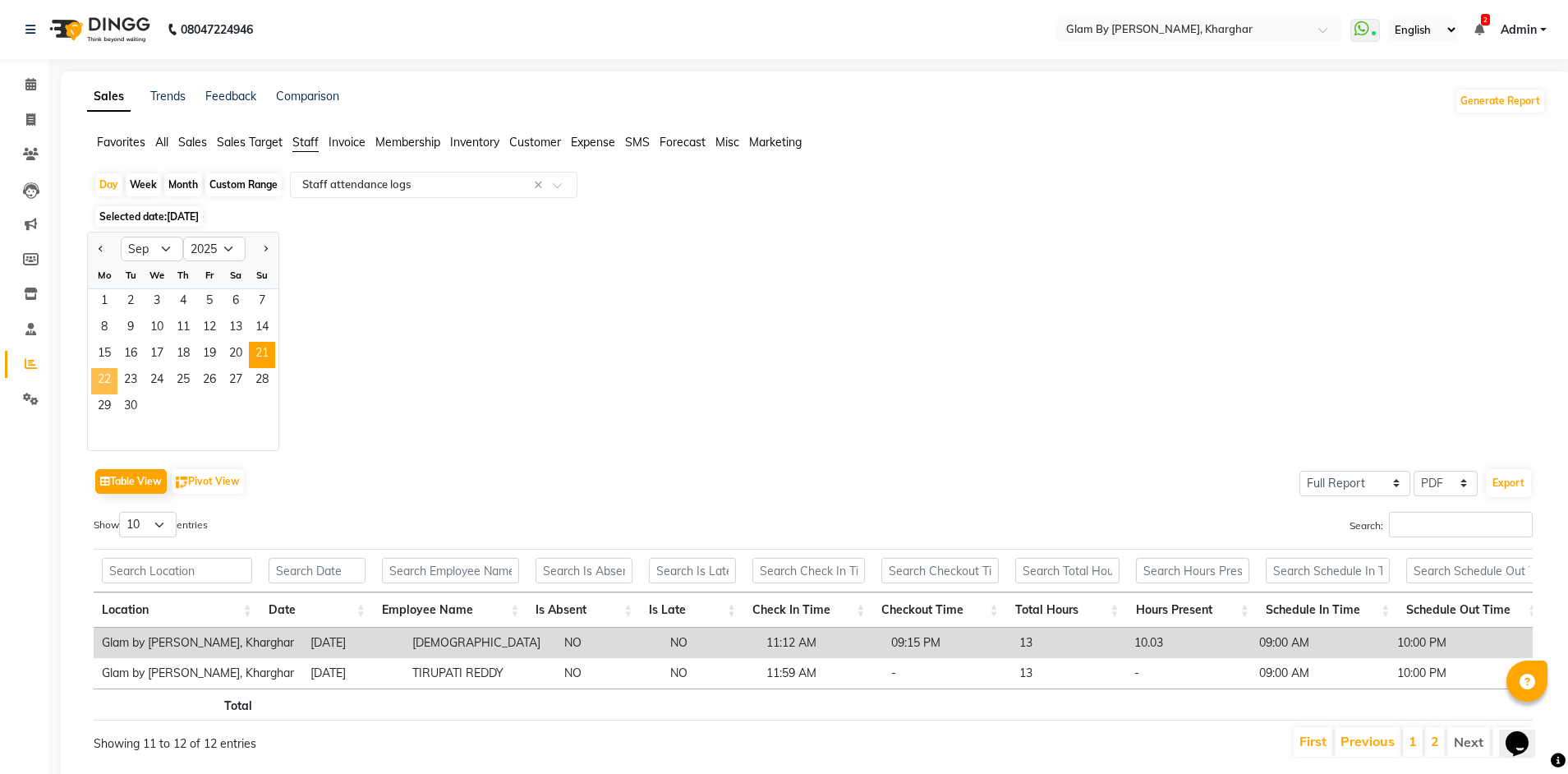
click at [107, 380] on span "22" at bounding box center [105, 381] width 26 height 26
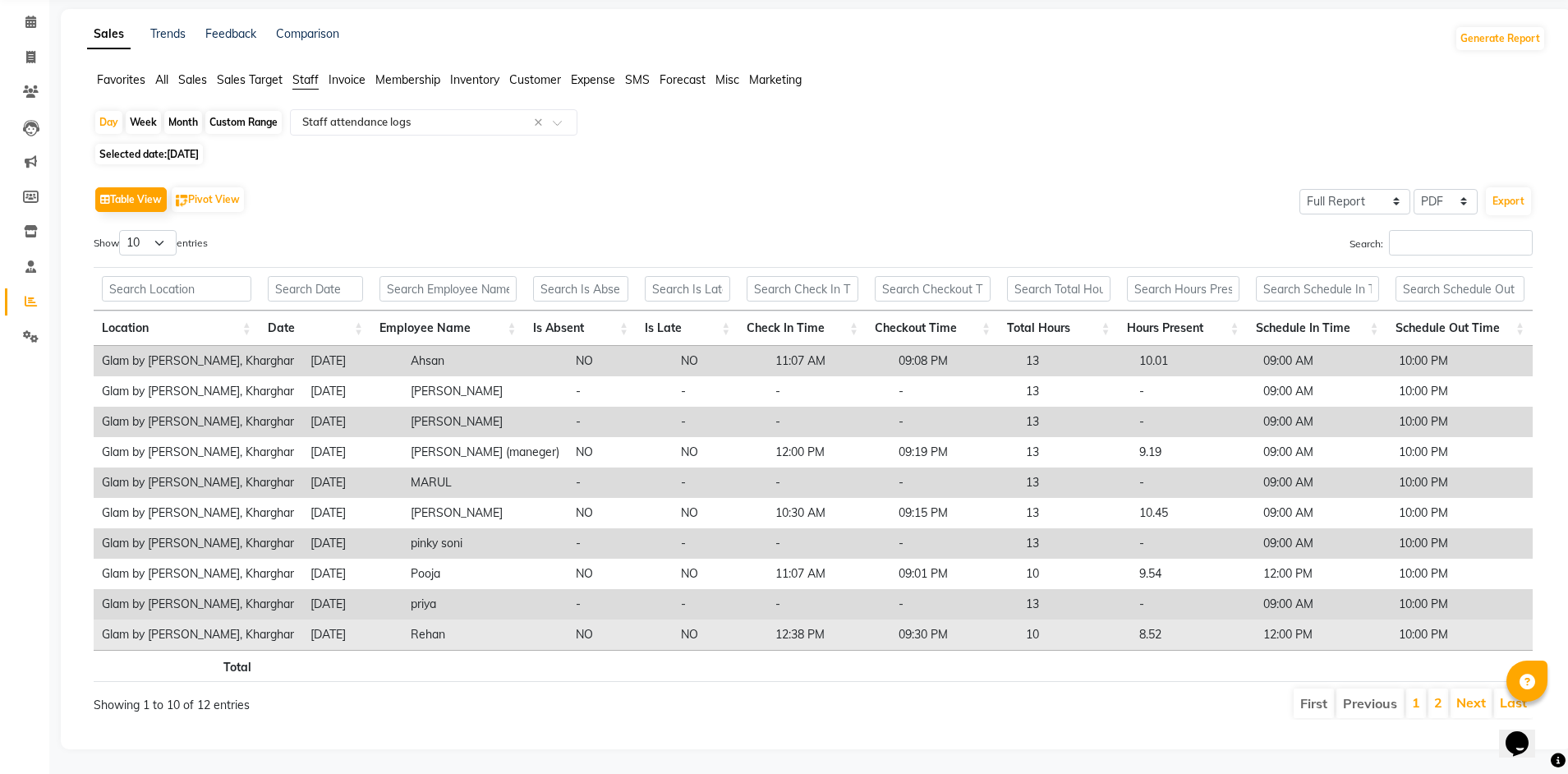
scroll to position [75, 0]
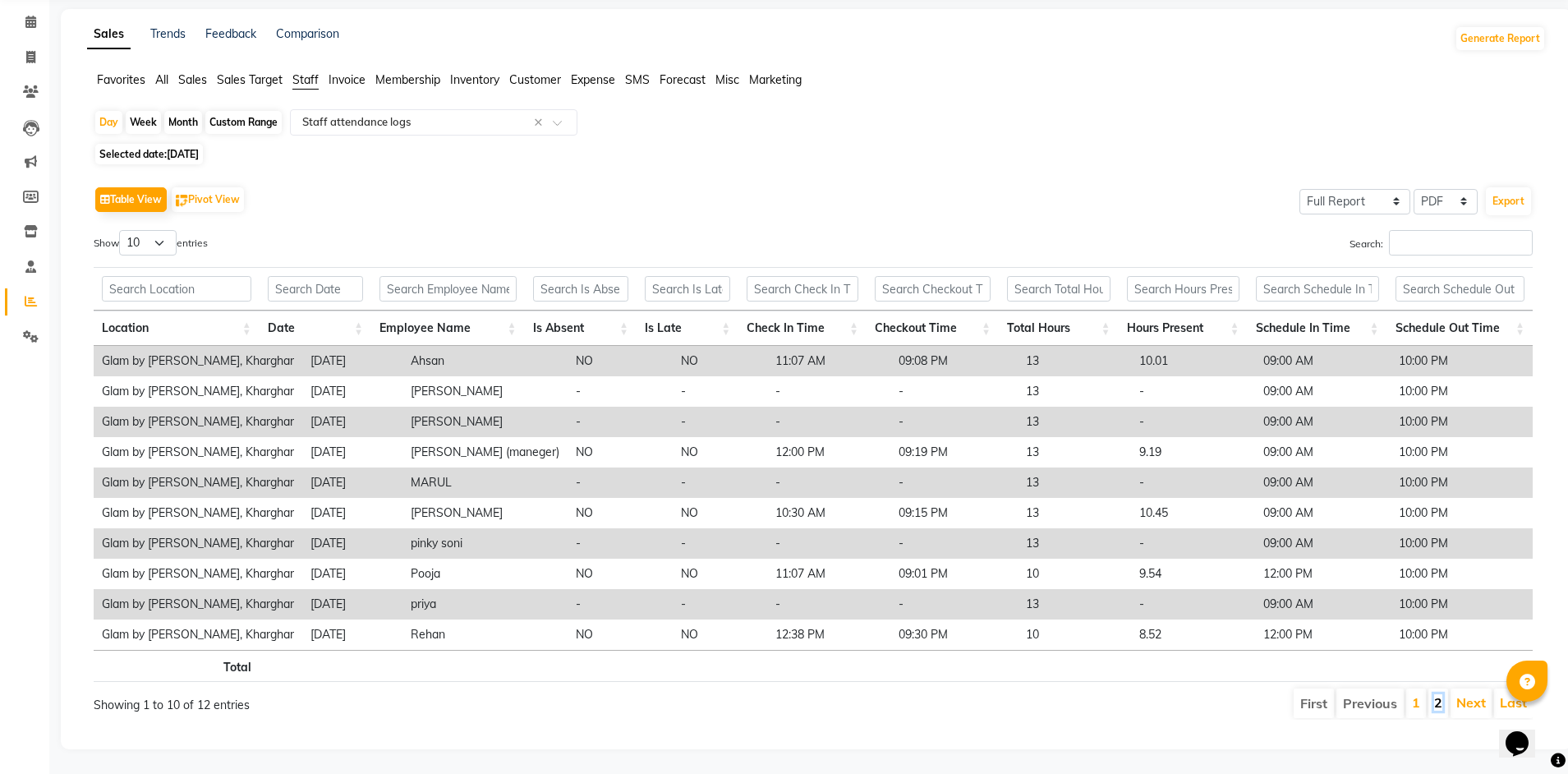
click at [1435, 694] on link "2" at bounding box center [1437, 702] width 8 height 16
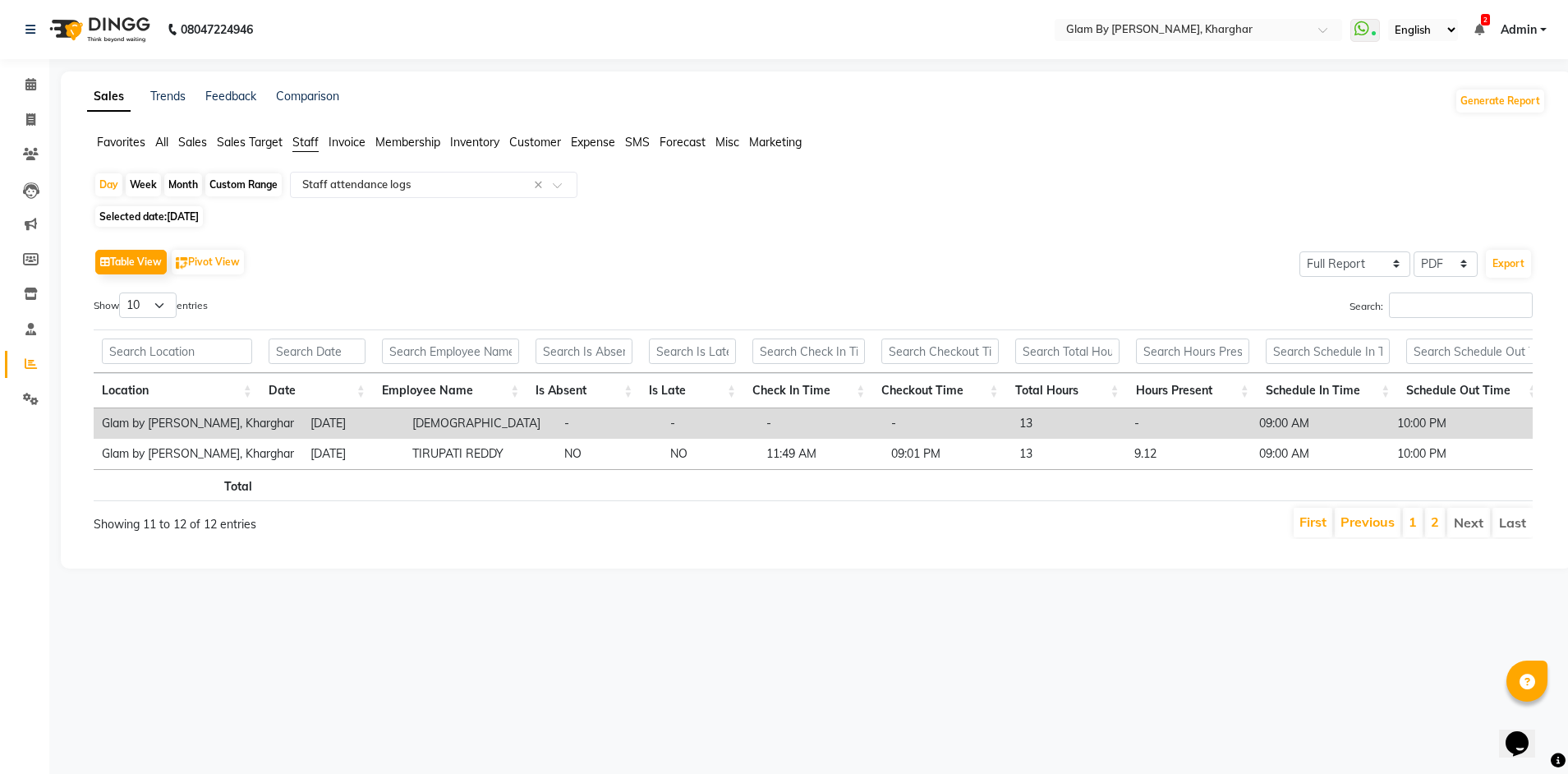
scroll to position [0, 0]
click at [155, 218] on span "Selected date: [DATE]" at bounding box center [149, 216] width 108 height 21
select select "9"
select select "2025"
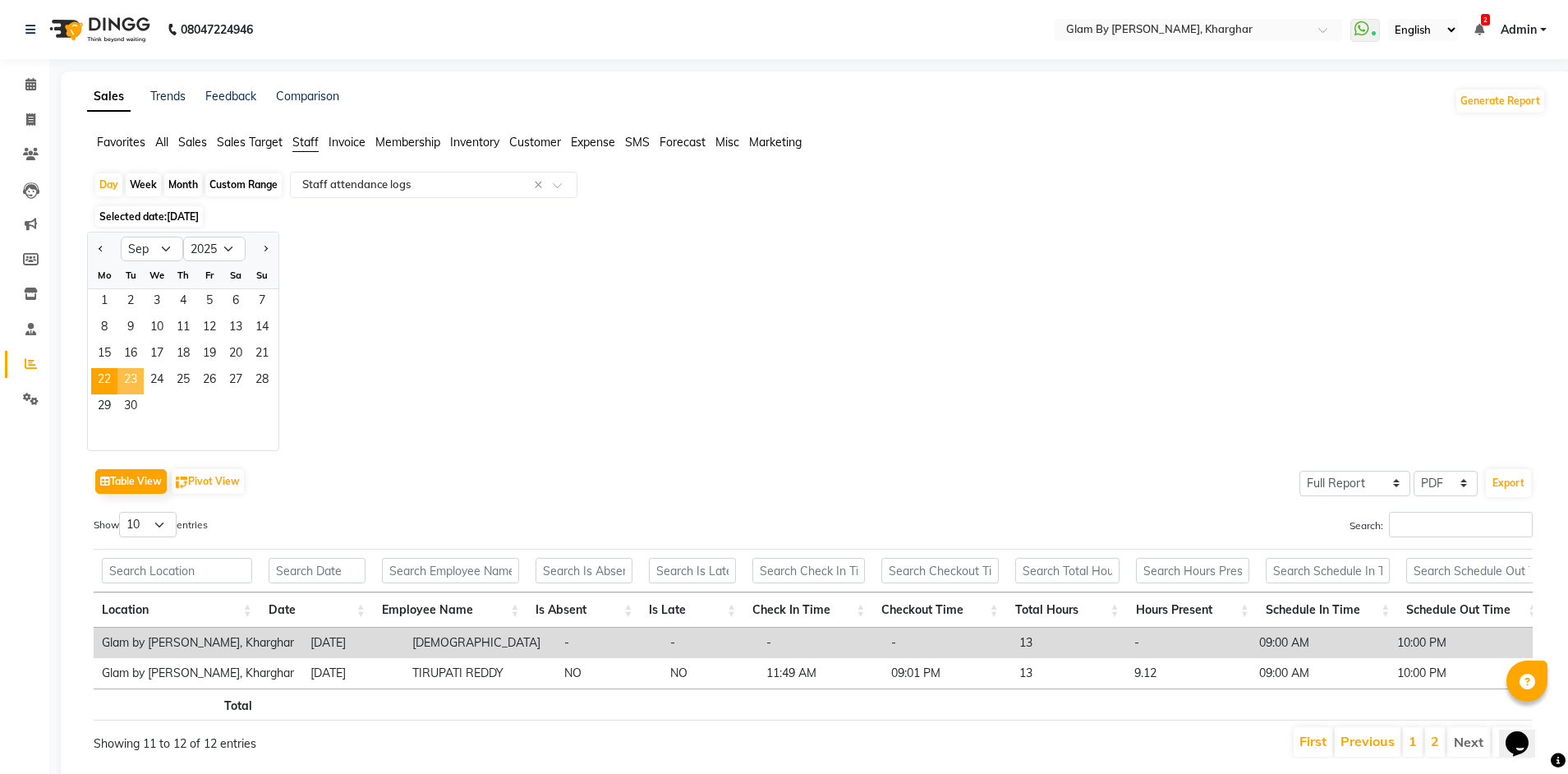
drag, startPoint x: 133, startPoint y: 381, endPoint x: 141, endPoint y: 380, distance: 8.1
click at [133, 383] on span "23" at bounding box center [131, 381] width 26 height 26
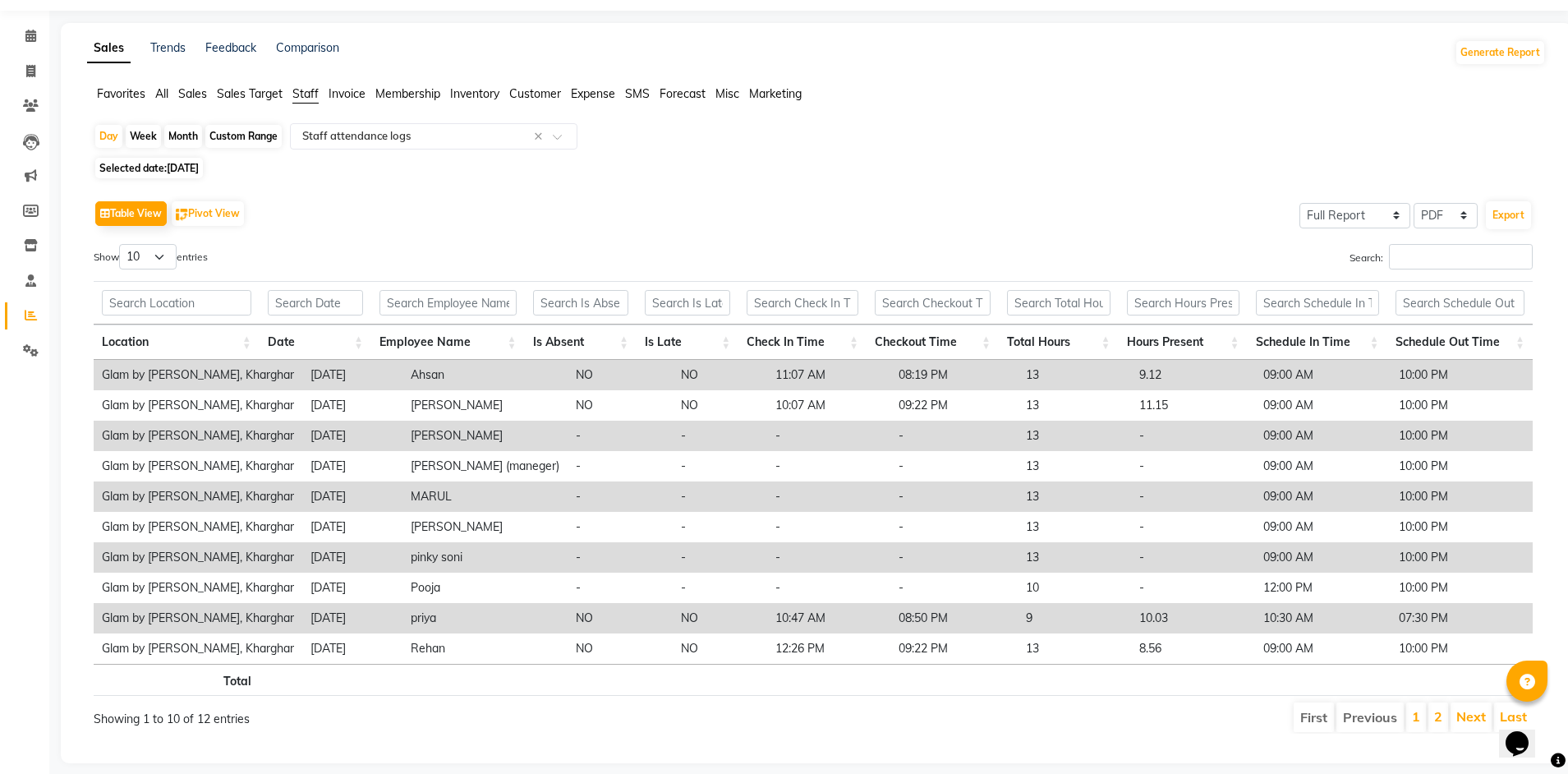
scroll to position [75, 0]
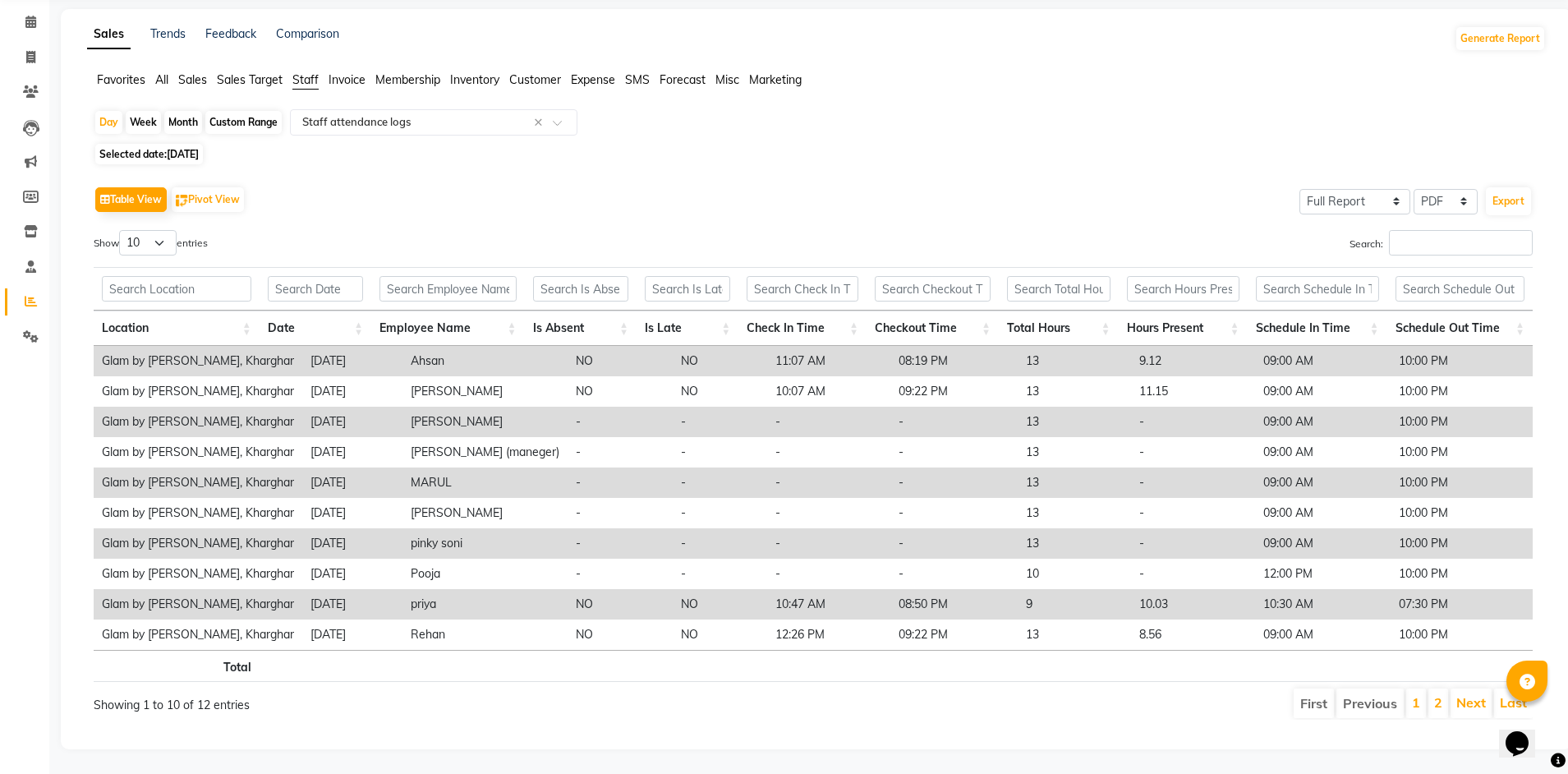
click at [1434, 699] on li "2" at bounding box center [1438, 703] width 20 height 30
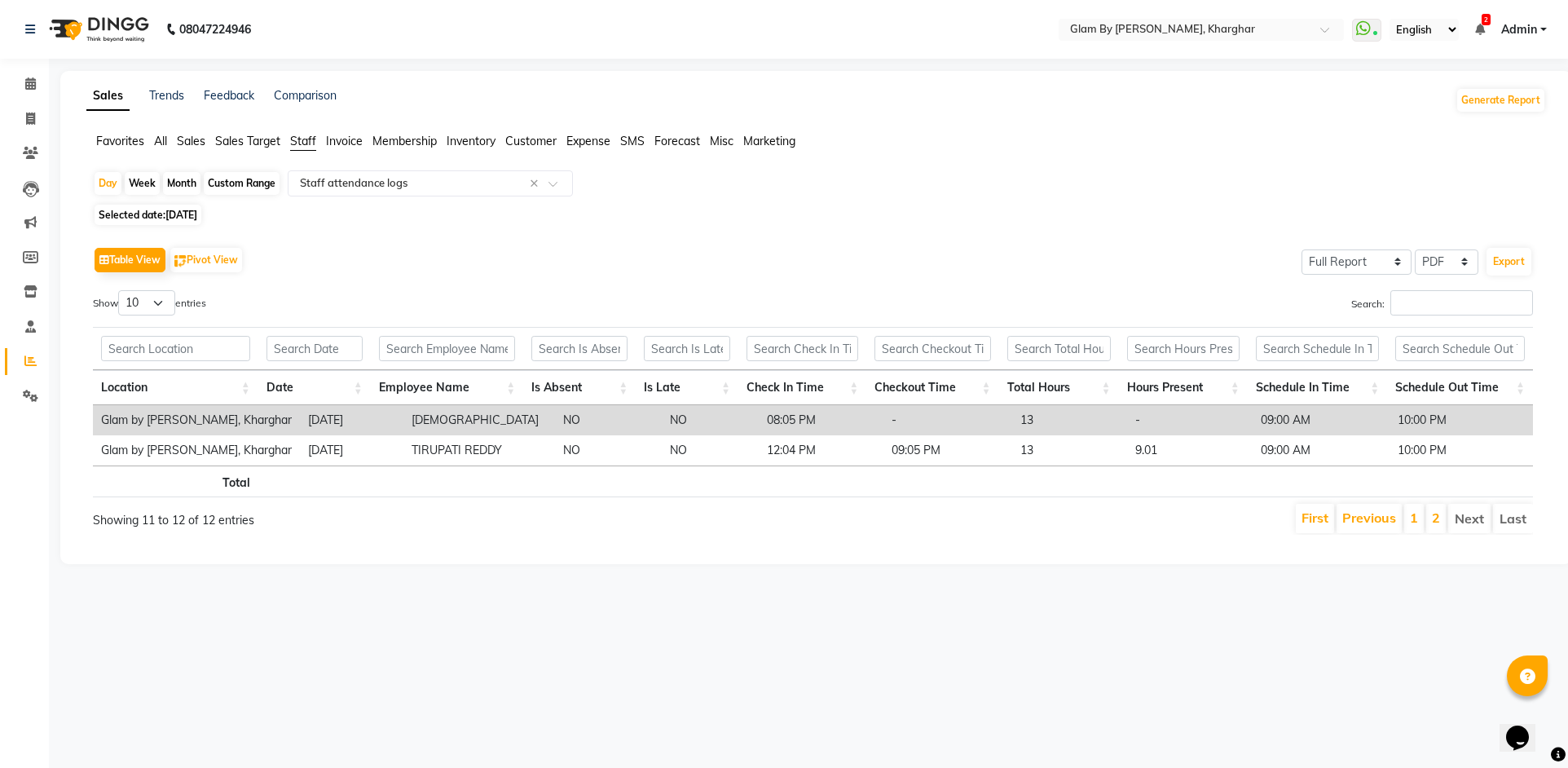
click at [194, 214] on span "[DATE]" at bounding box center [181, 214] width 32 height 12
select select "9"
select select "2025"
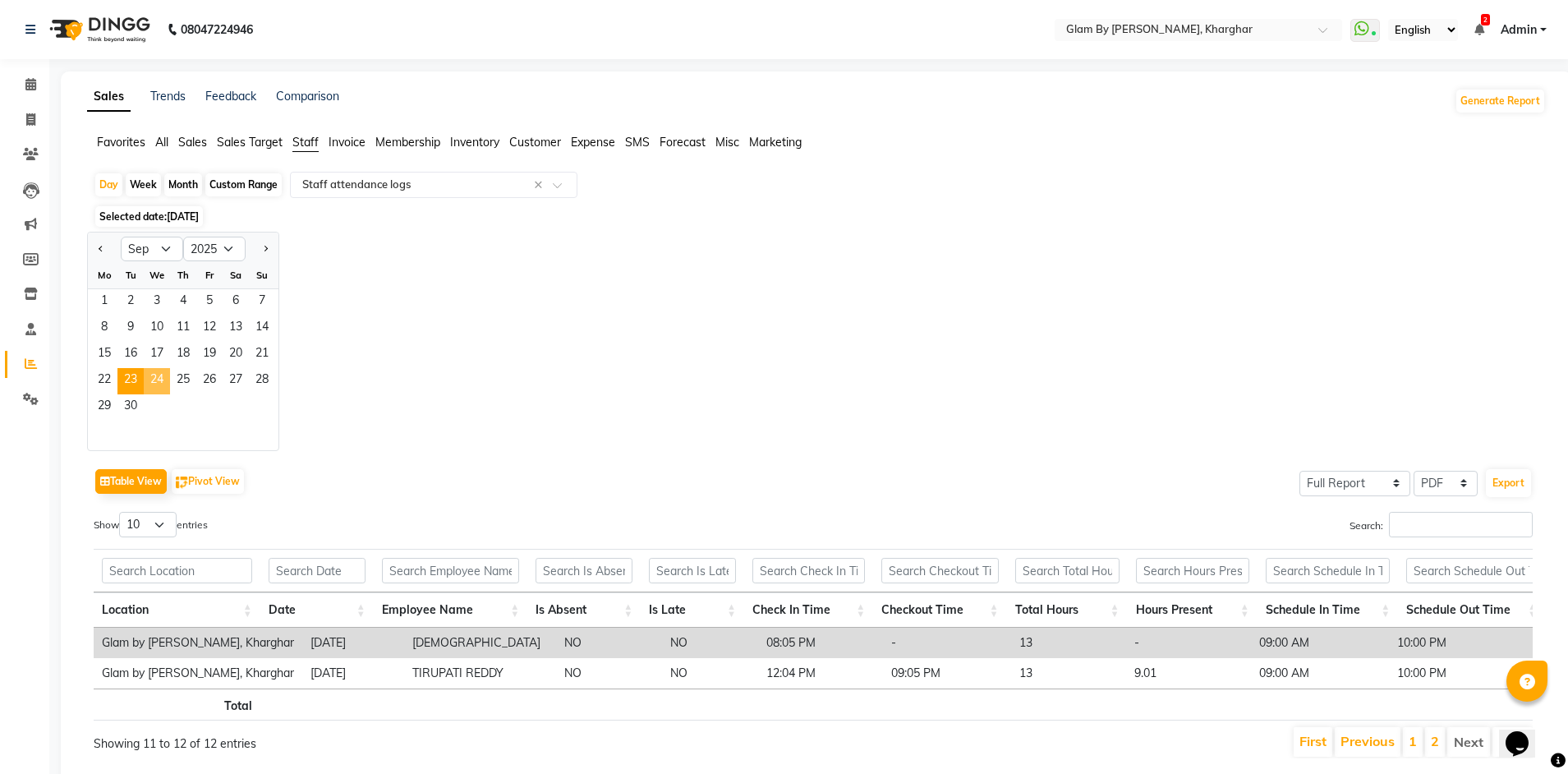
click at [157, 377] on span "24" at bounding box center [156, 381] width 26 height 26
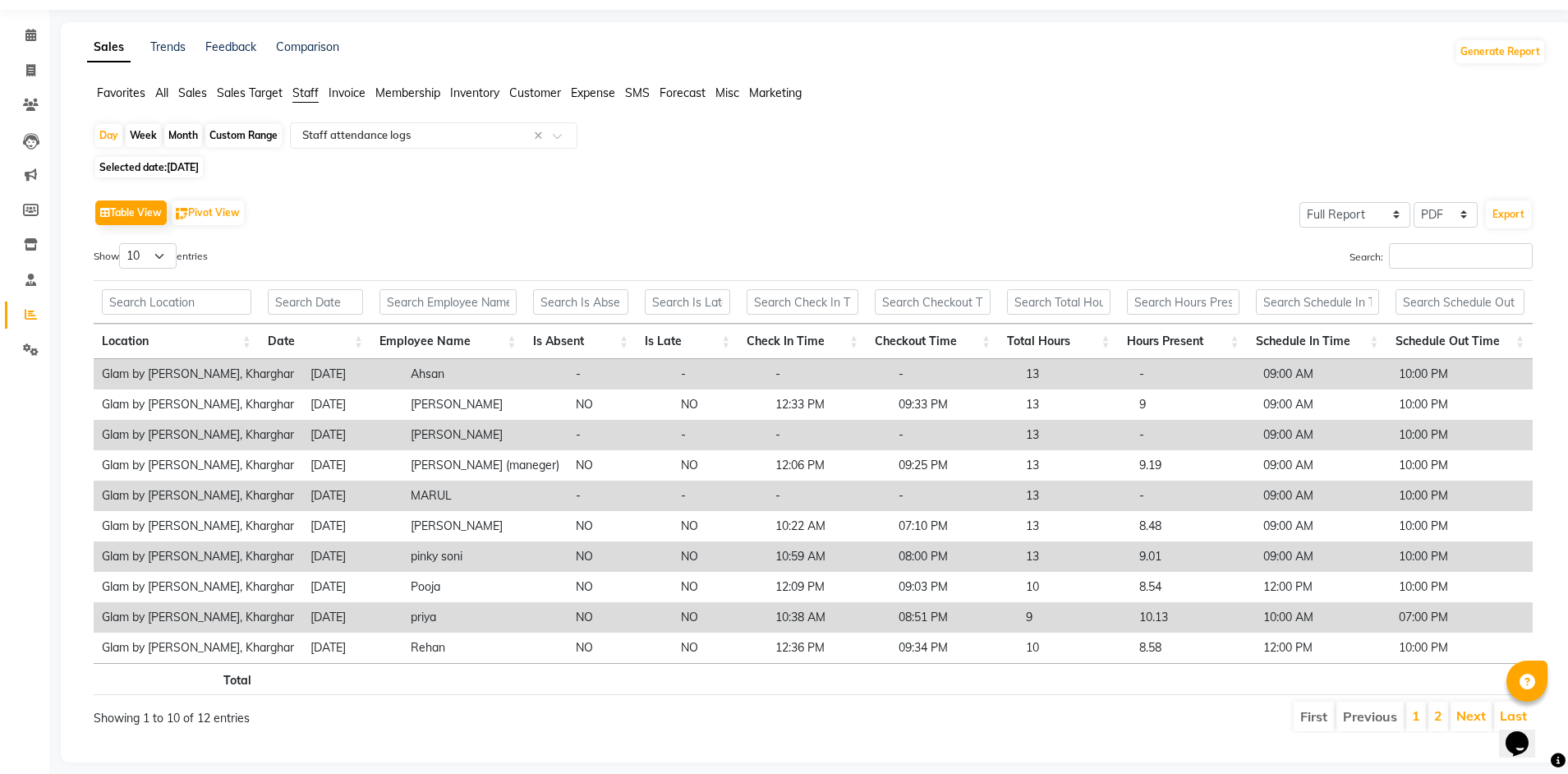
scroll to position [75, 0]
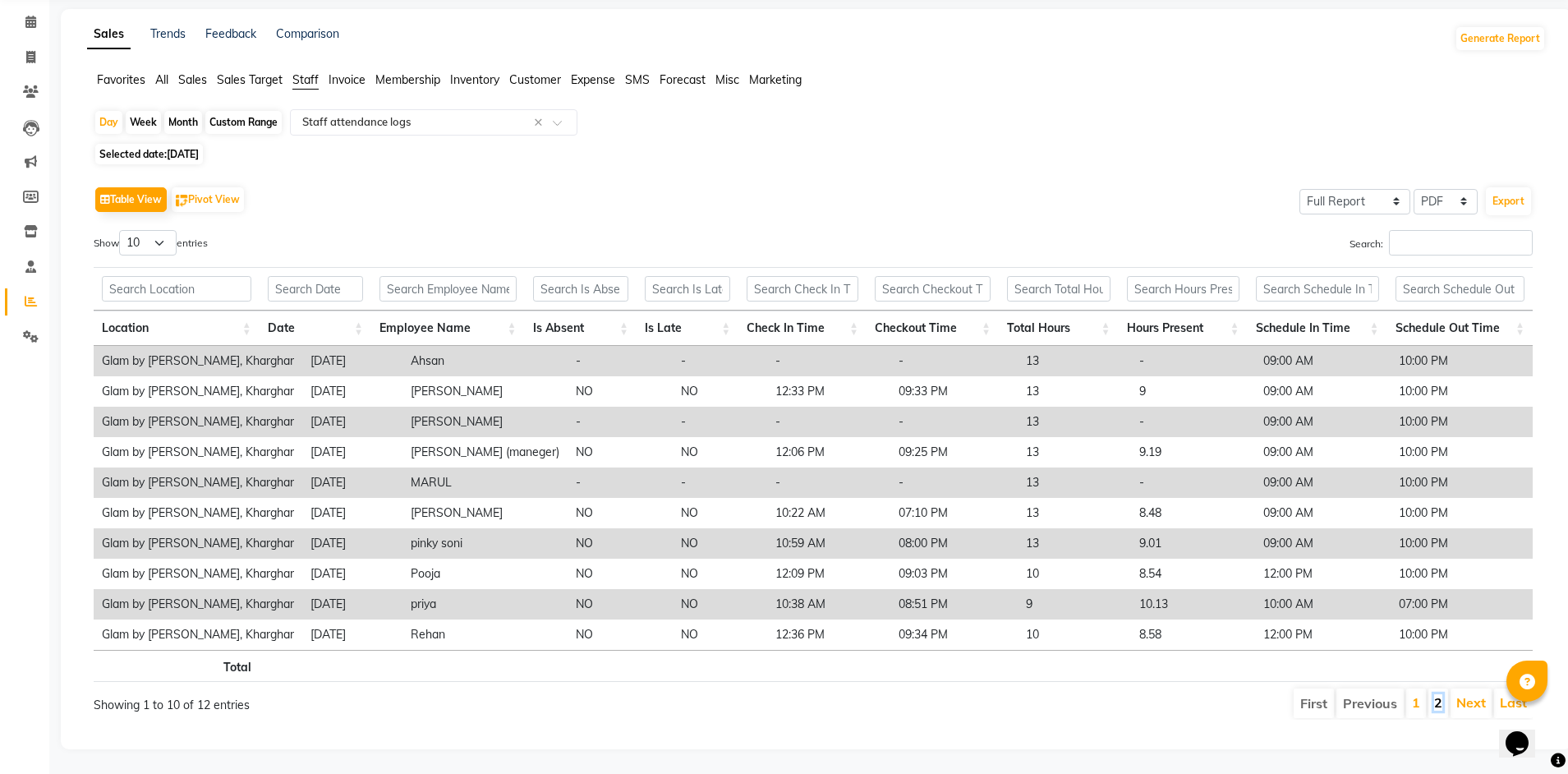
click at [1442, 694] on link "2" at bounding box center [1437, 702] width 8 height 16
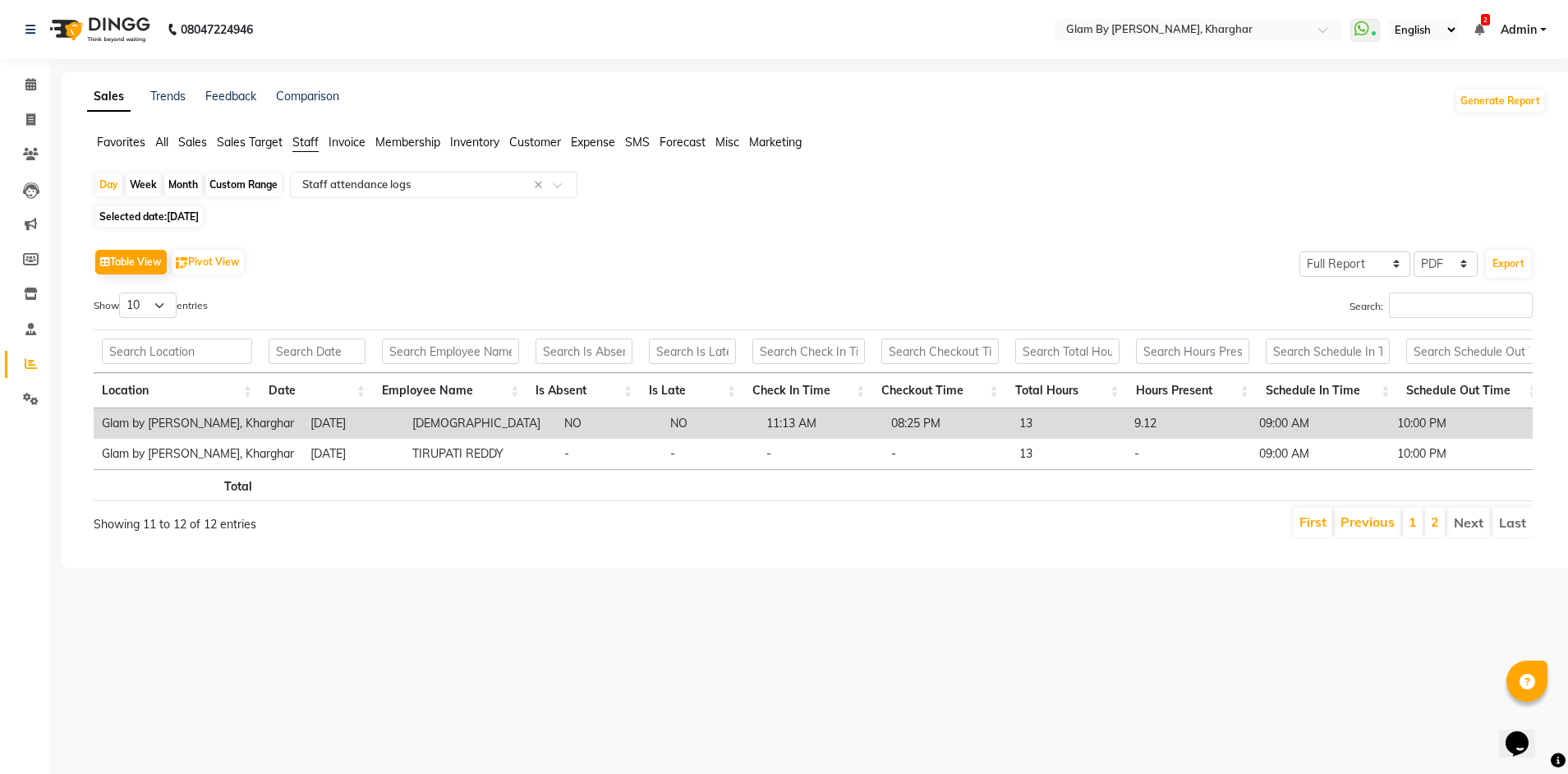
scroll to position [0, 0]
click at [167, 218] on span "Selected date: [DATE]" at bounding box center [149, 216] width 108 height 21
select select "9"
select select "2025"
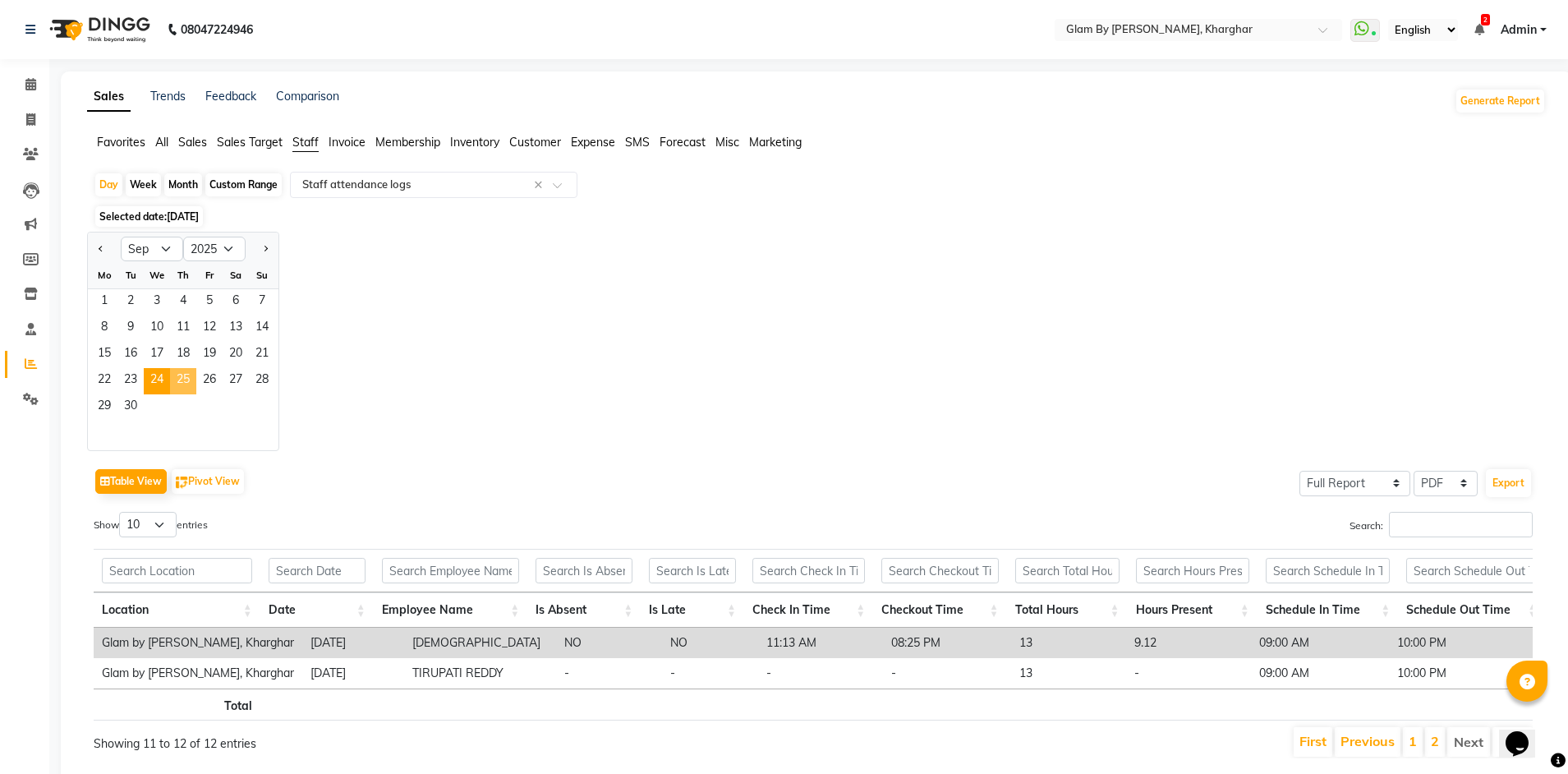
click at [181, 386] on span "25" at bounding box center [183, 381] width 26 height 26
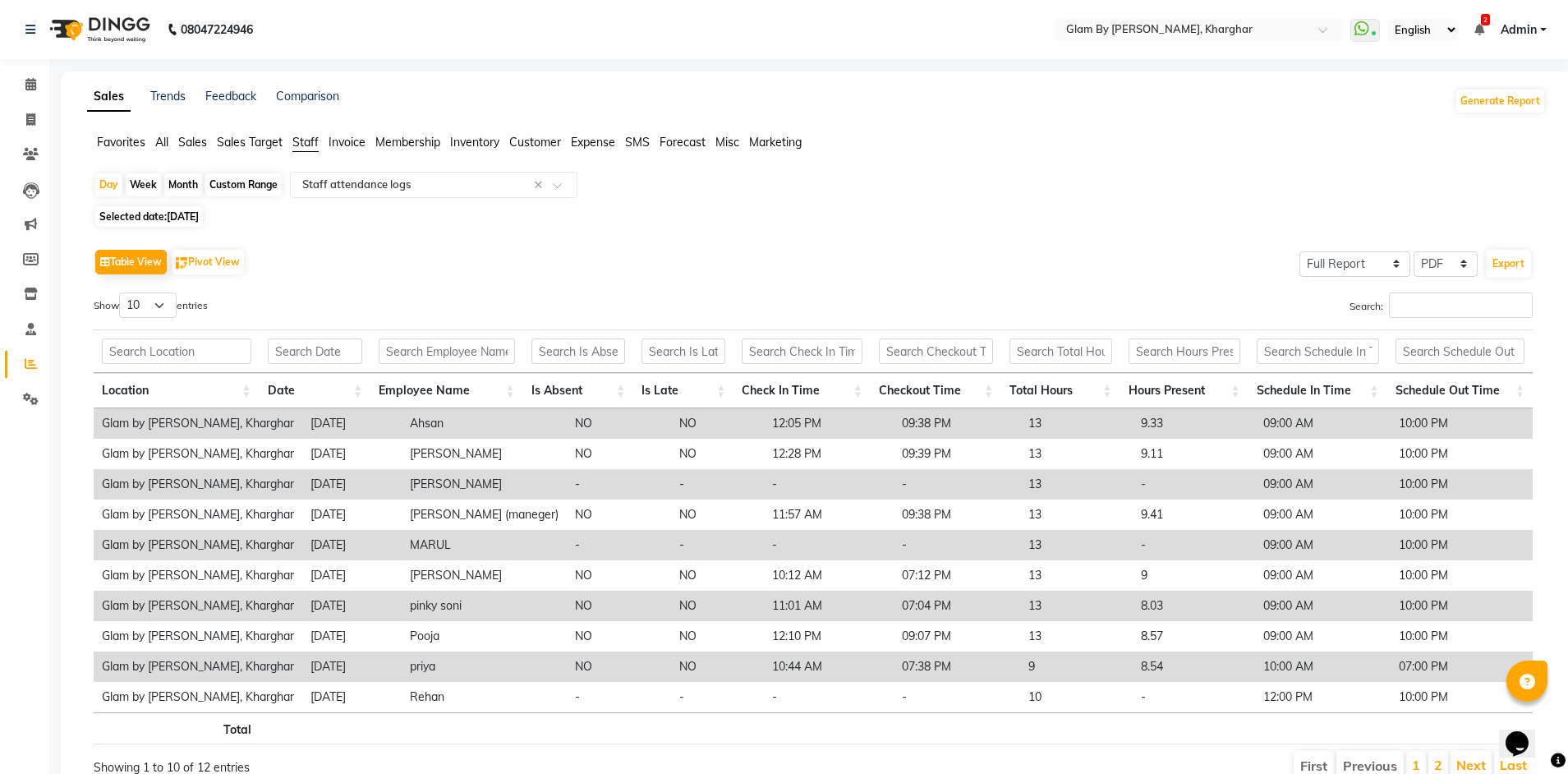
click at [181, 217] on span "[DATE]" at bounding box center [182, 216] width 32 height 12
select select "9"
select select "2025"
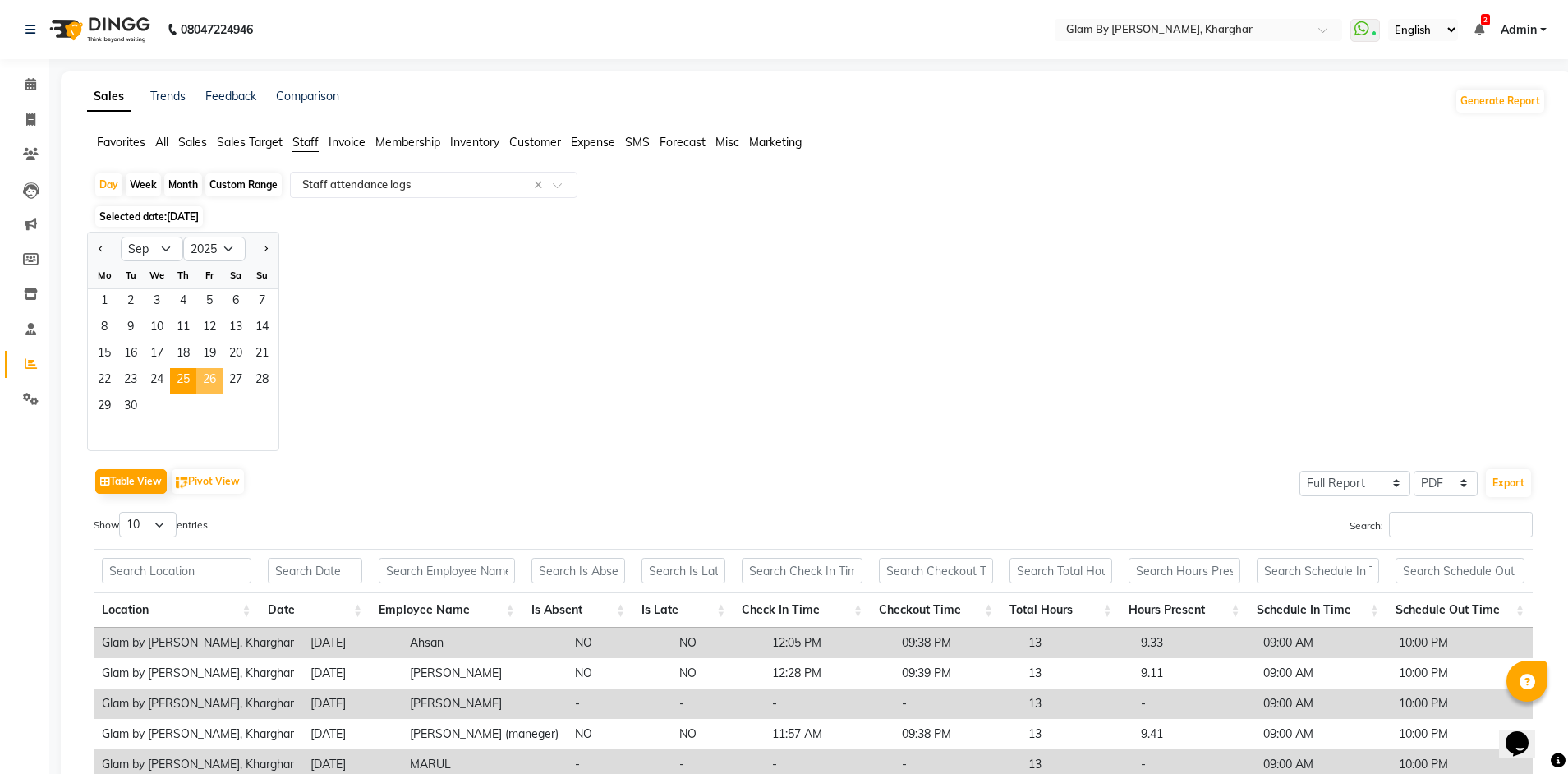
click at [203, 379] on span "26" at bounding box center [209, 381] width 26 height 26
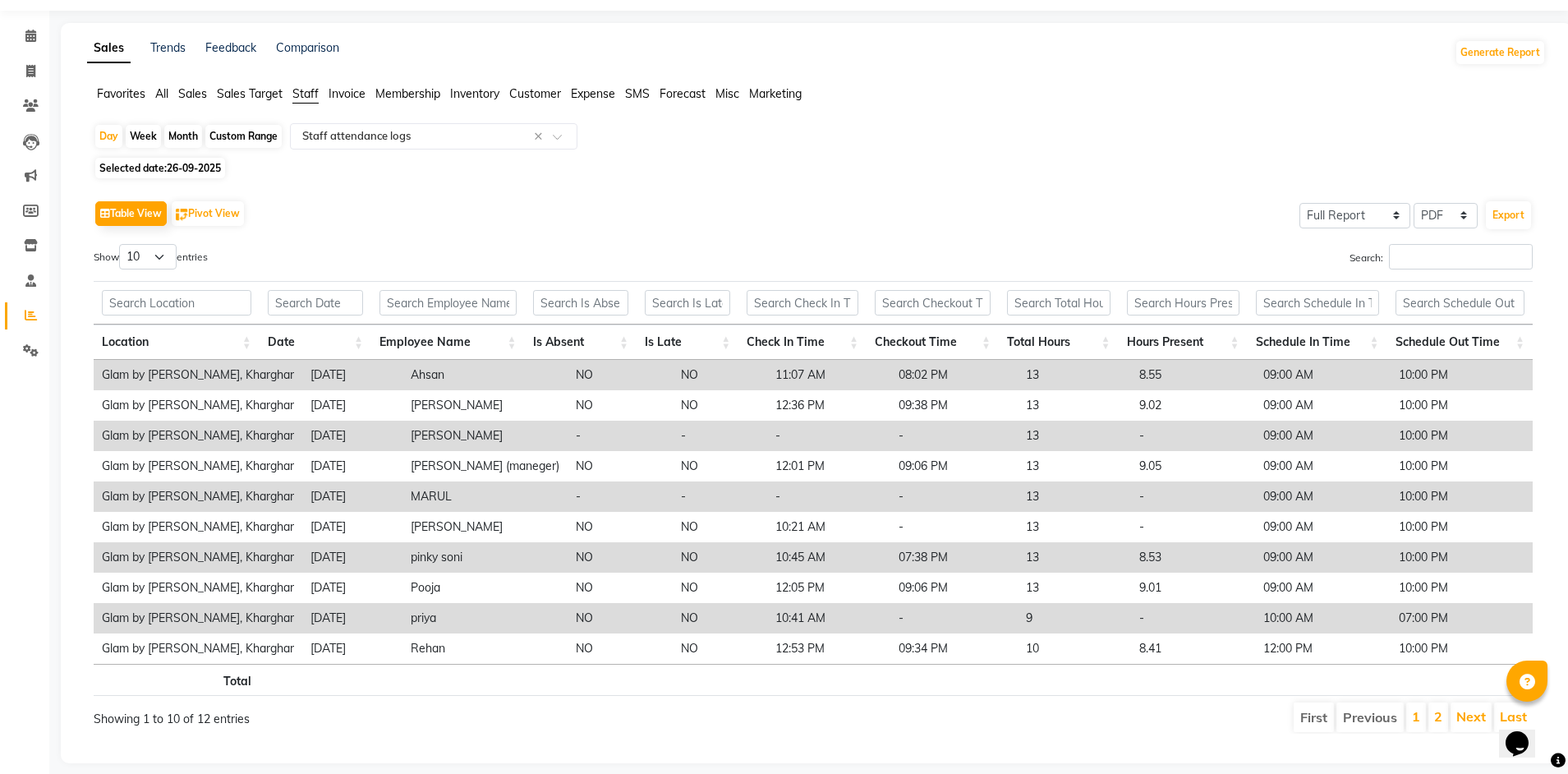
scroll to position [75, 0]
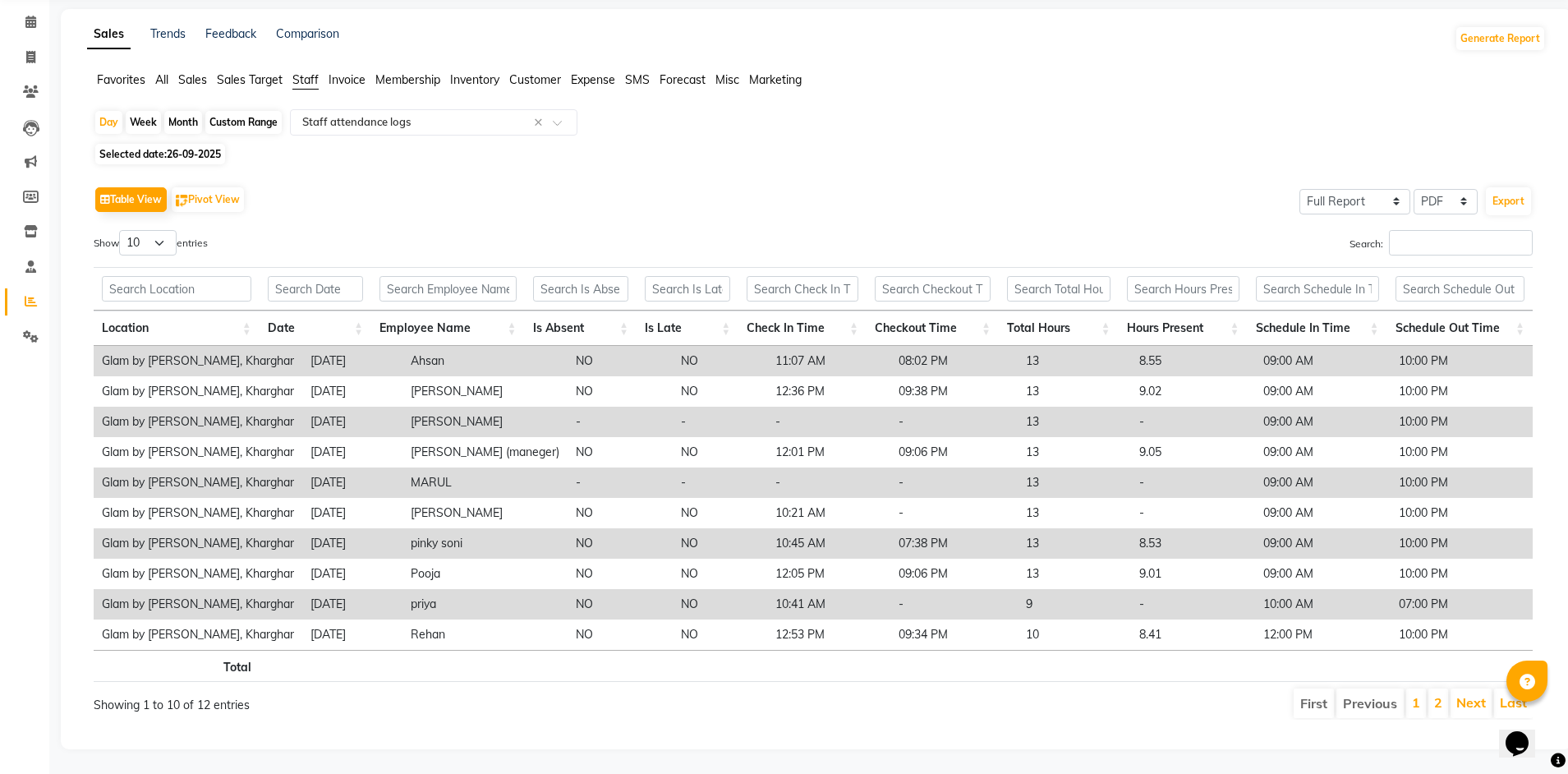
click at [1445, 694] on li "2" at bounding box center [1438, 703] width 20 height 30
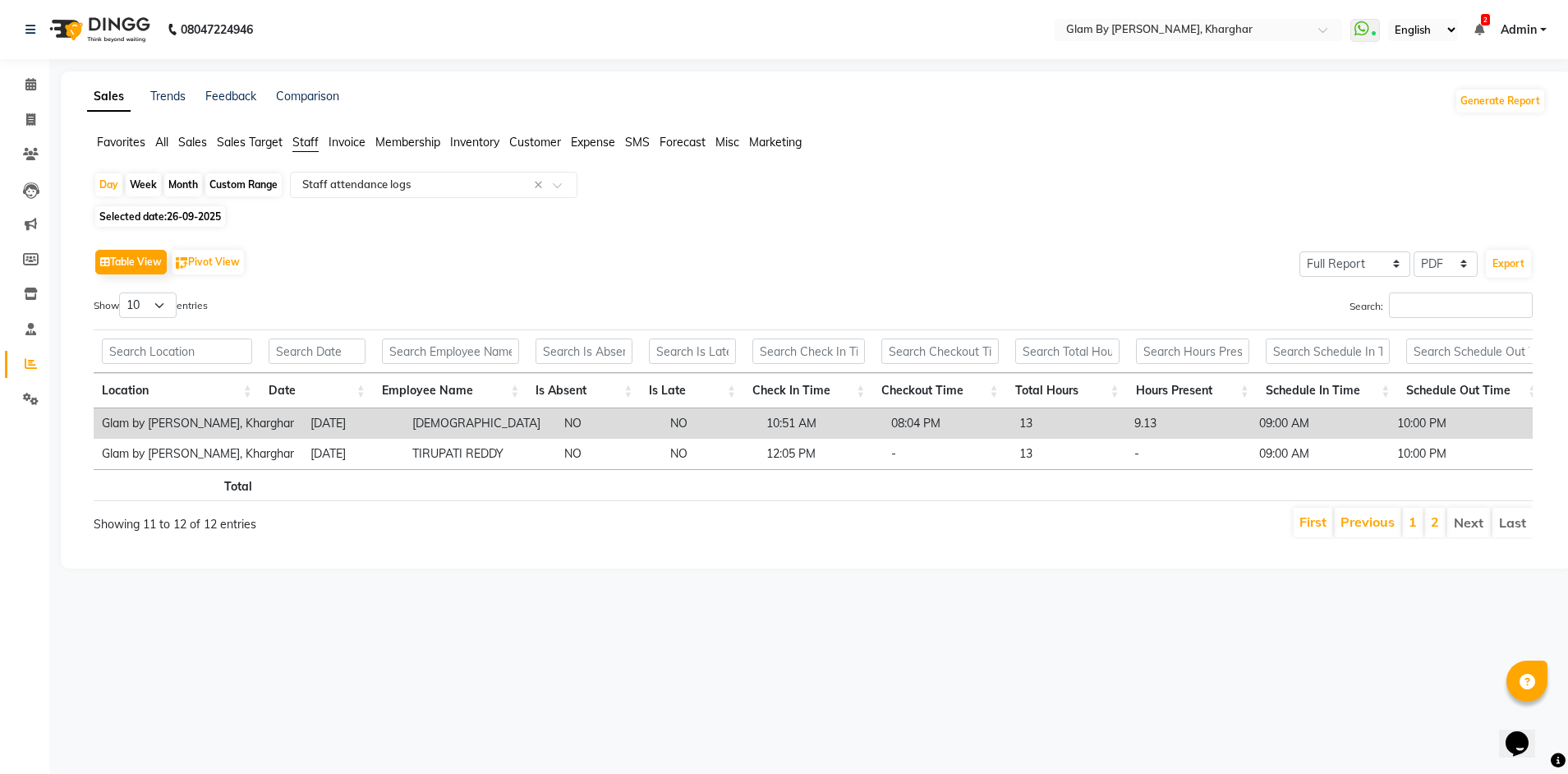
scroll to position [0, 0]
click at [1425, 527] on link "1" at bounding box center [1425, 521] width 8 height 16
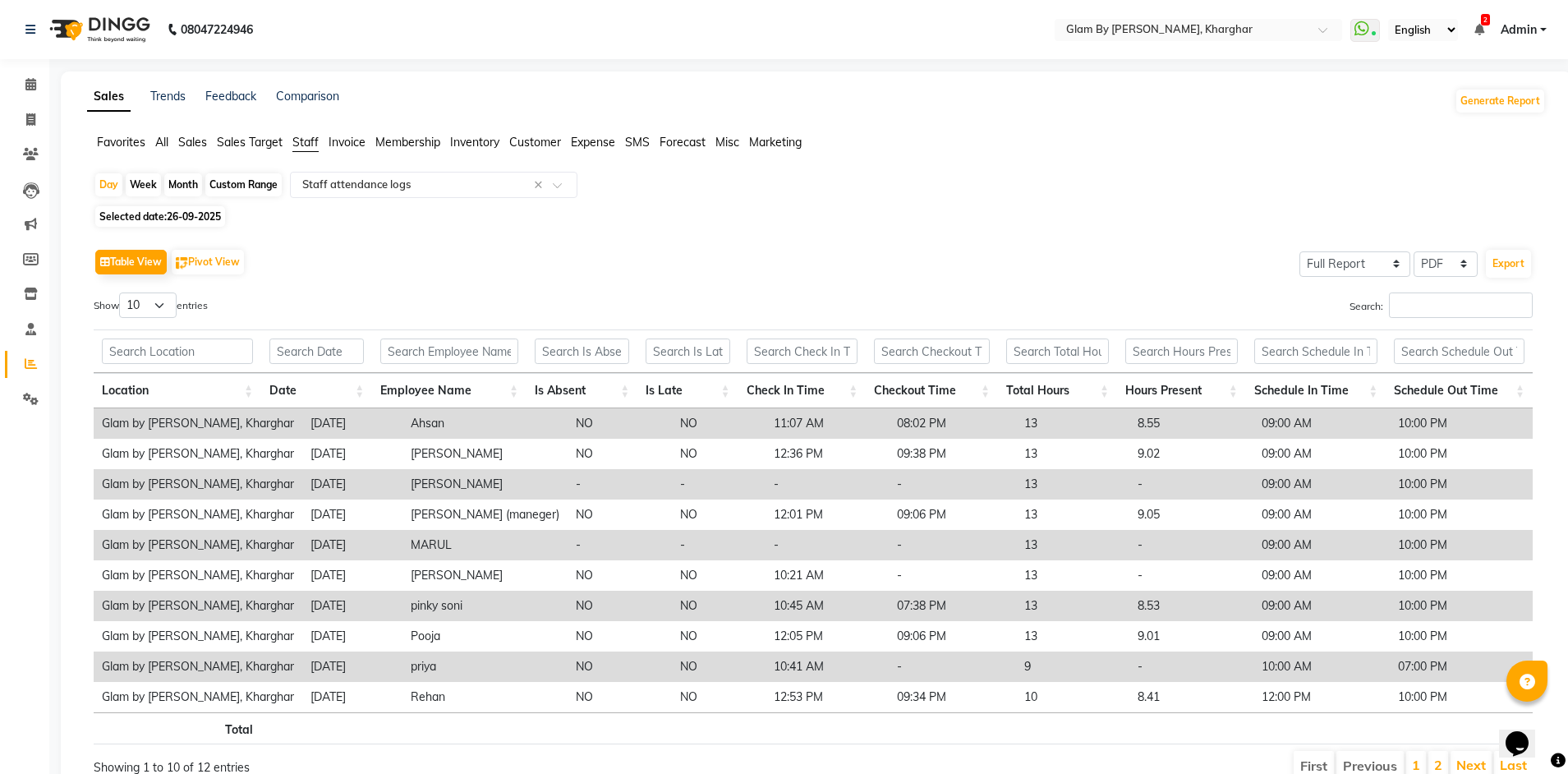
scroll to position [75, 0]
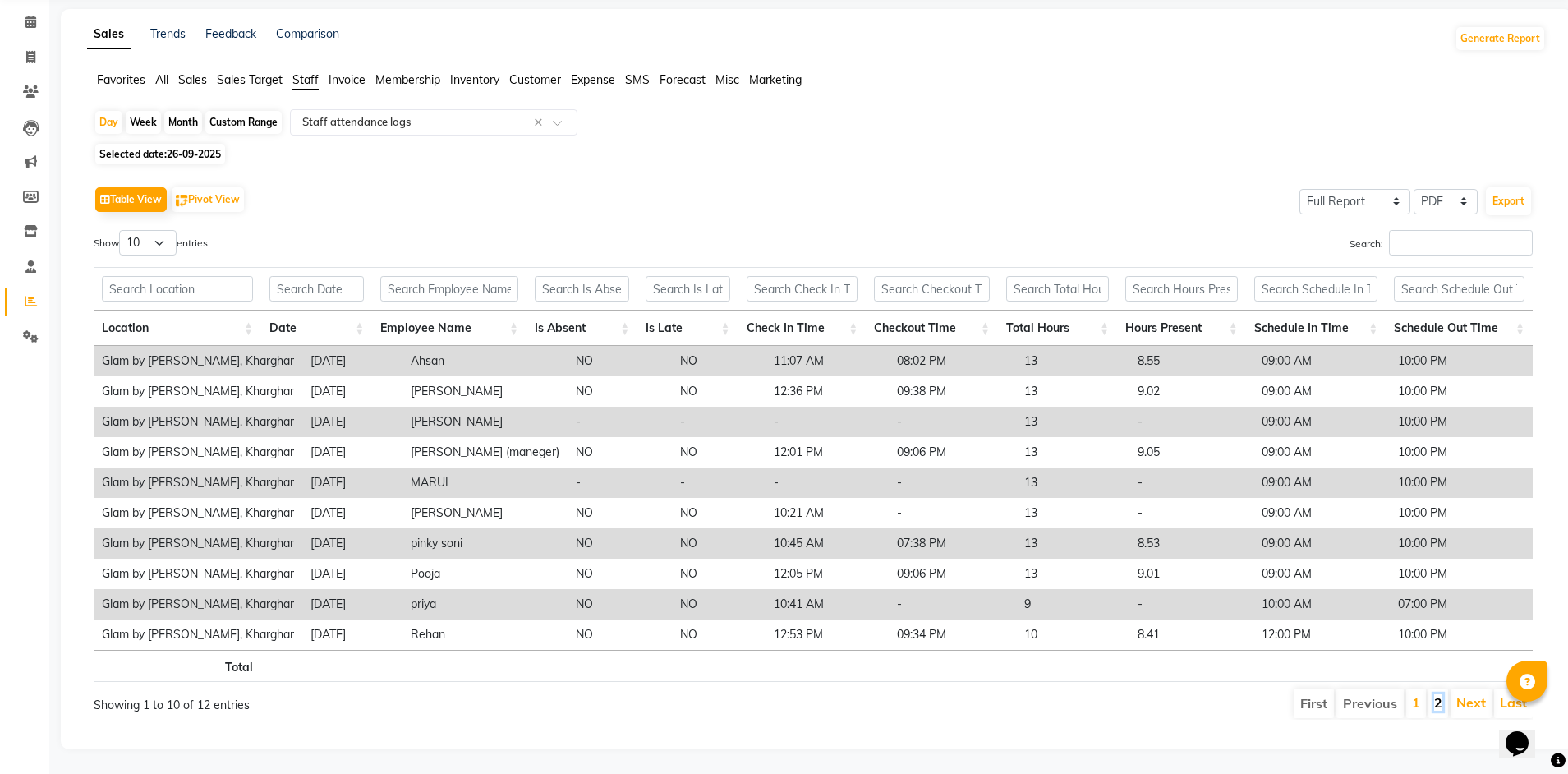
click at [1437, 694] on link "2" at bounding box center [1437, 702] width 8 height 16
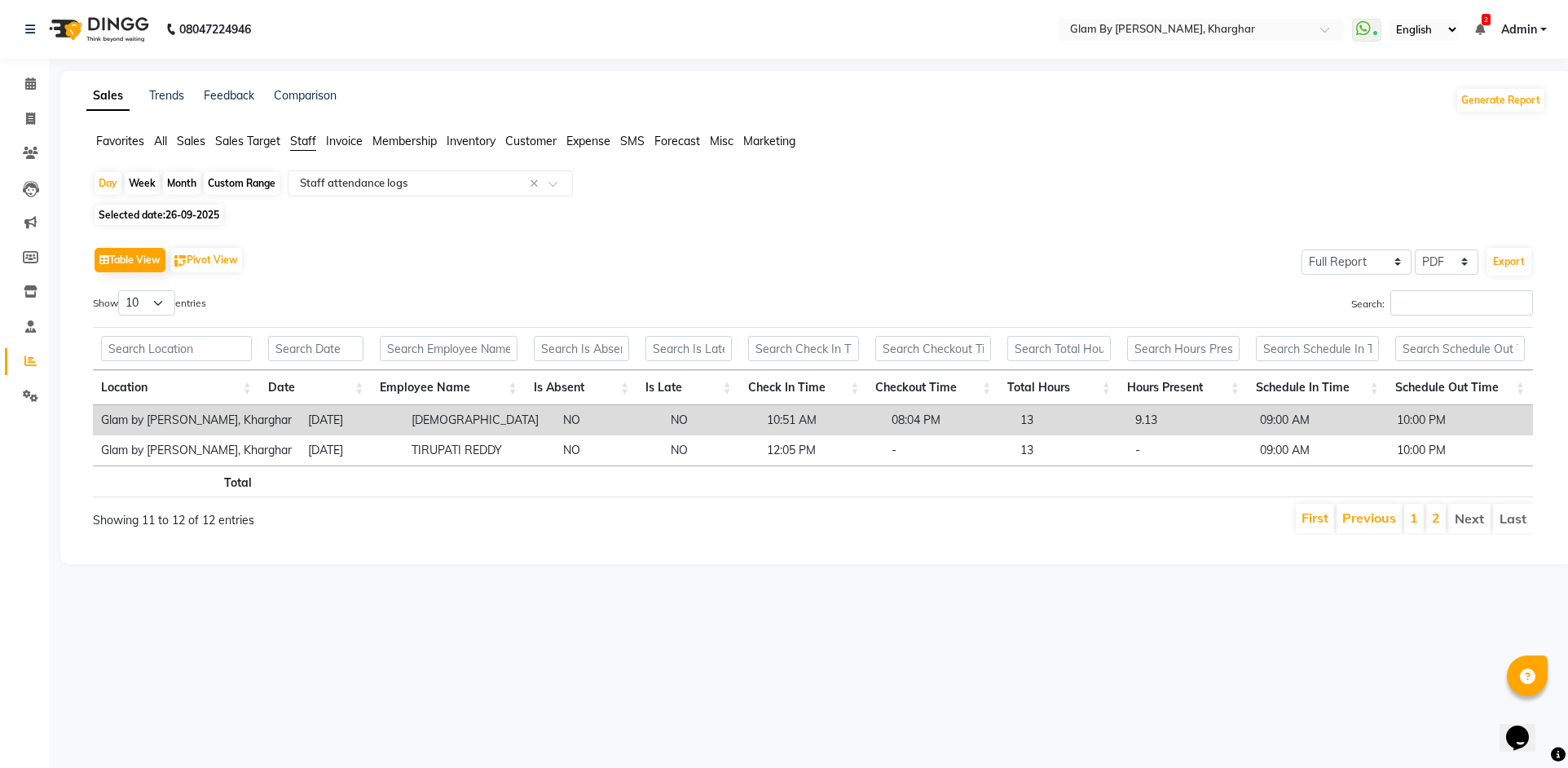
click at [129, 218] on span "Selected date: [DATE]" at bounding box center [159, 214] width 129 height 21
select select "9"
select select "2025"
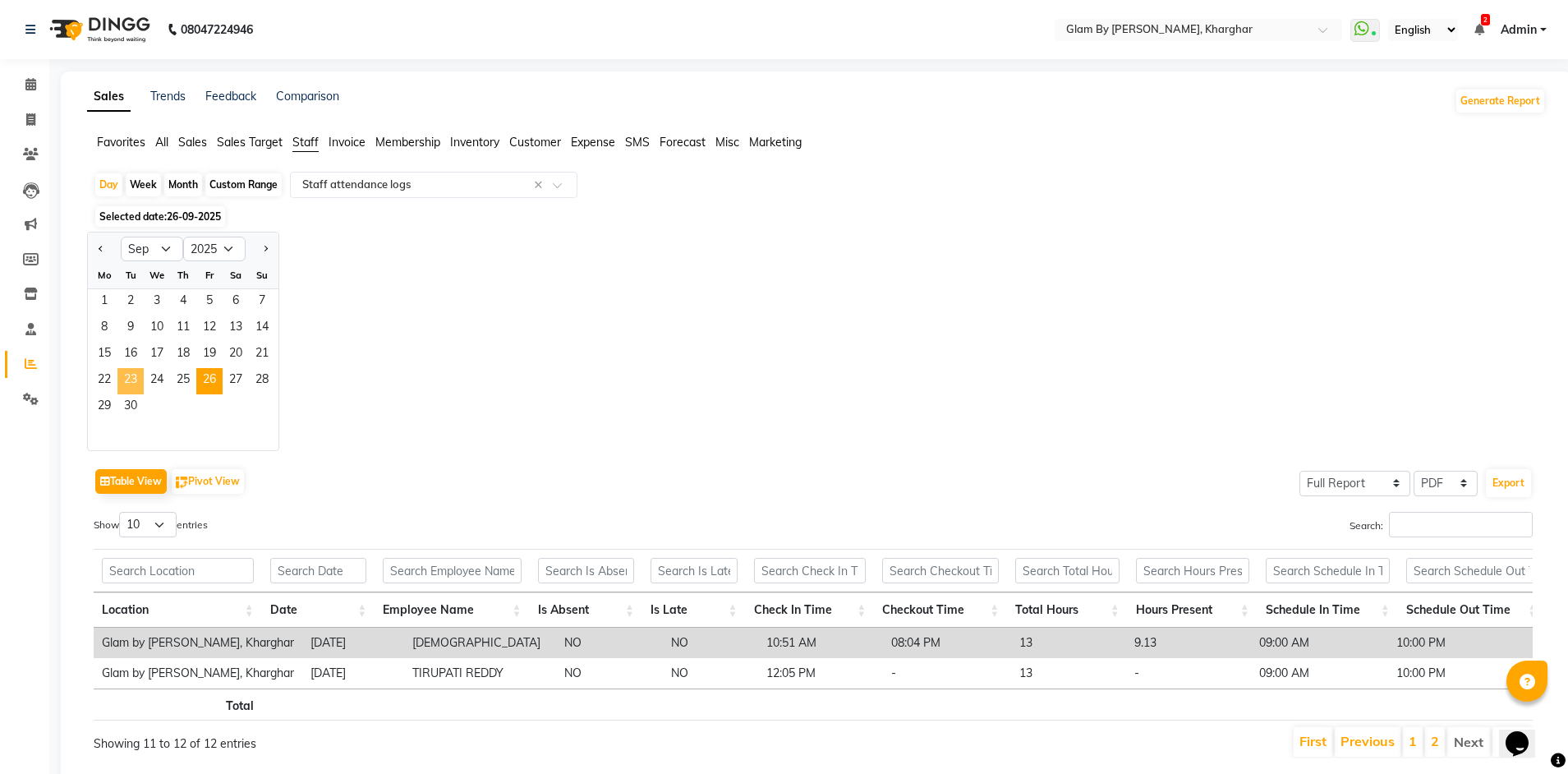
click at [134, 383] on span "23" at bounding box center [131, 381] width 26 height 26
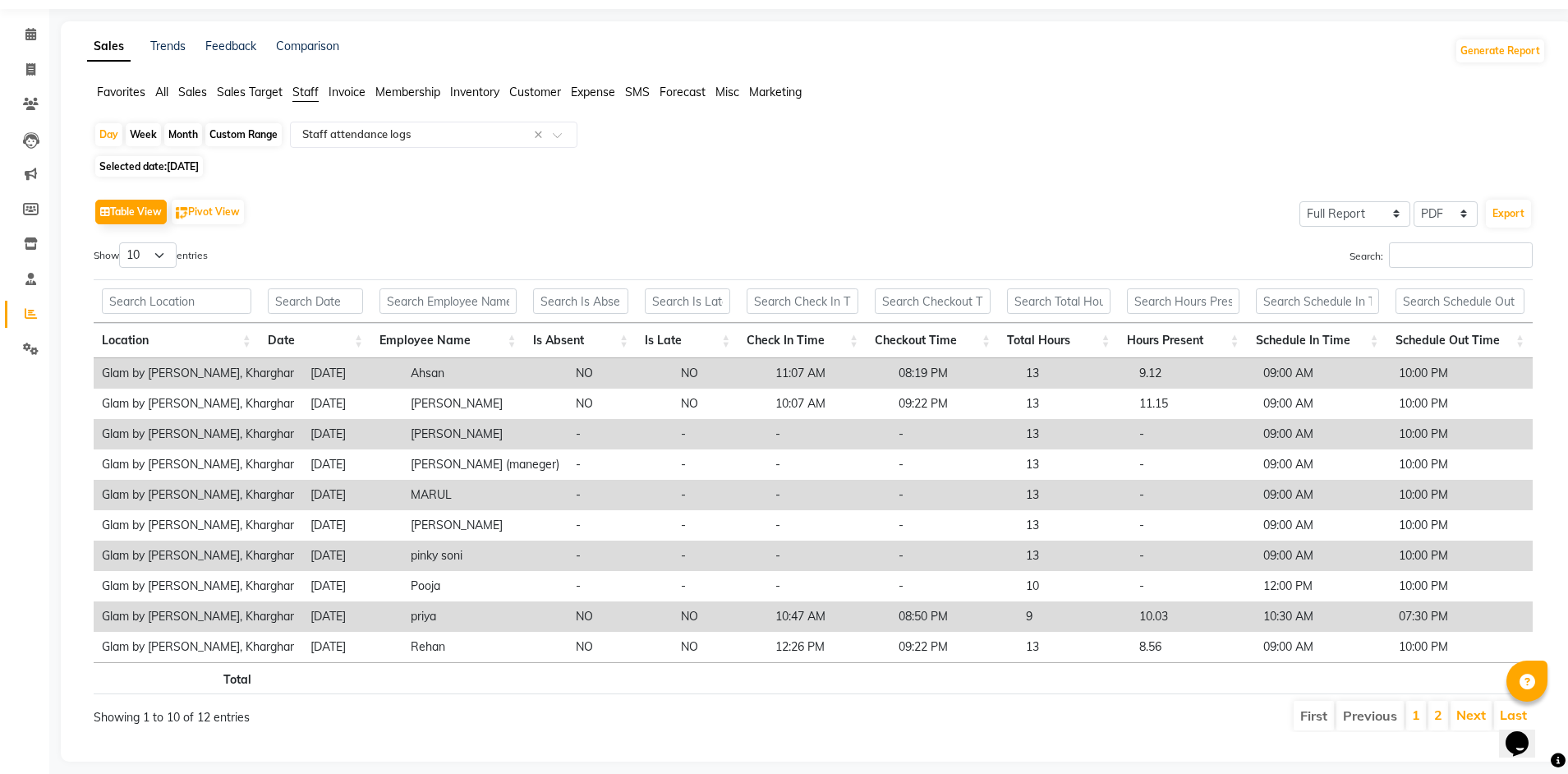
scroll to position [75, 0]
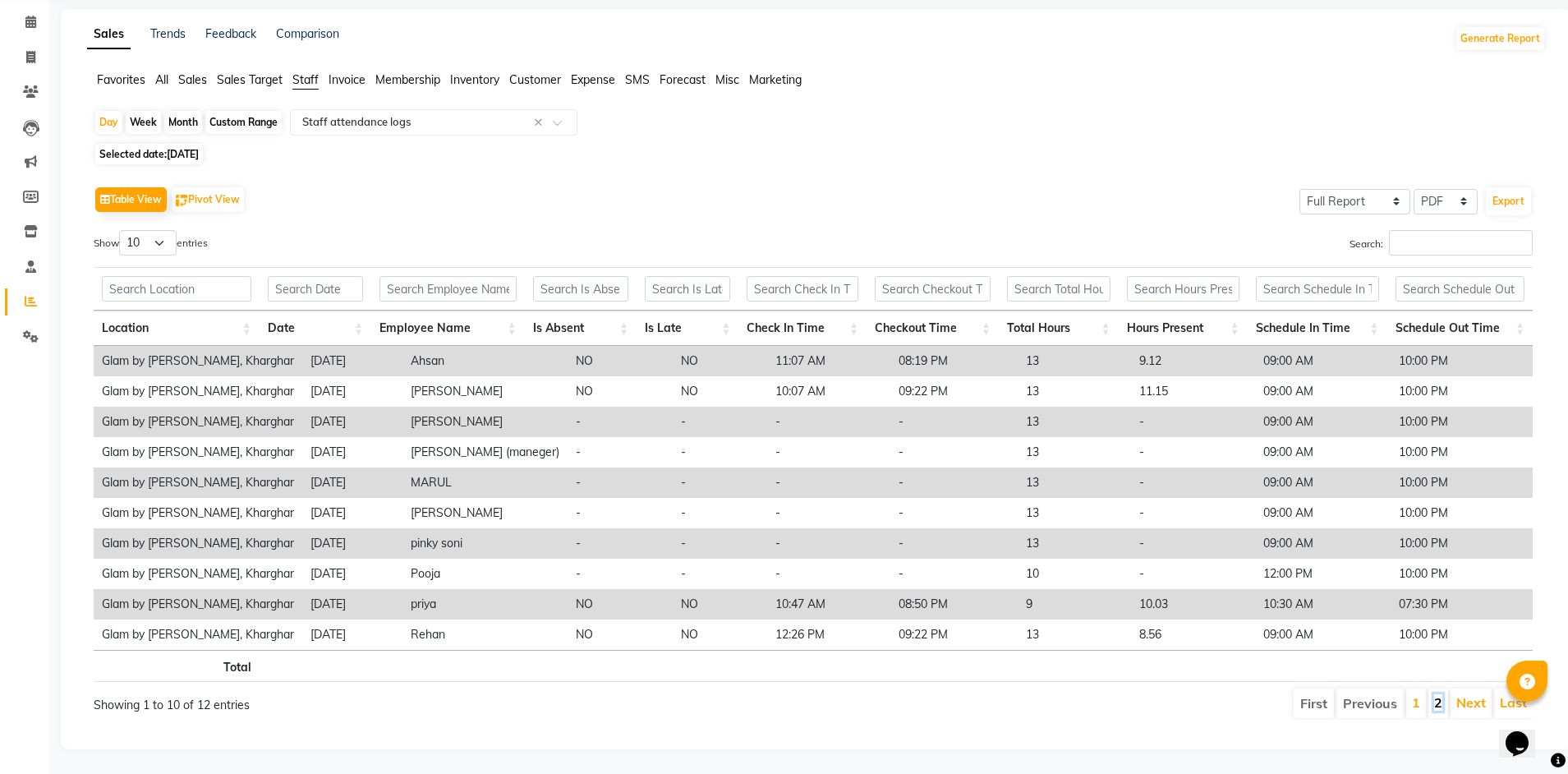
click at [1442, 694] on link "2" at bounding box center [1437, 702] width 8 height 16
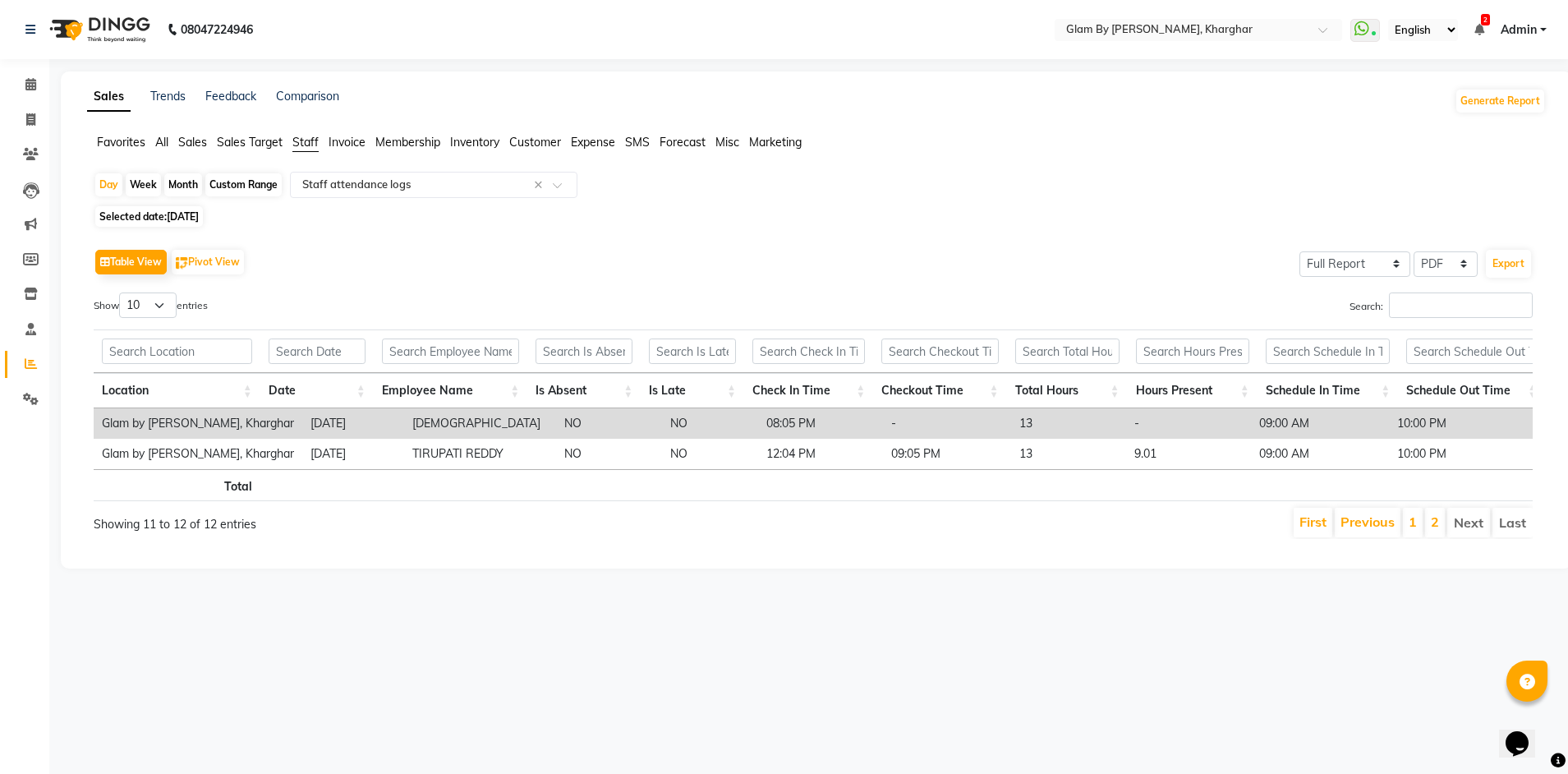
scroll to position [0, 0]
click at [202, 224] on span "Selected date: [DATE]" at bounding box center [149, 216] width 108 height 21
select select "9"
select select "2025"
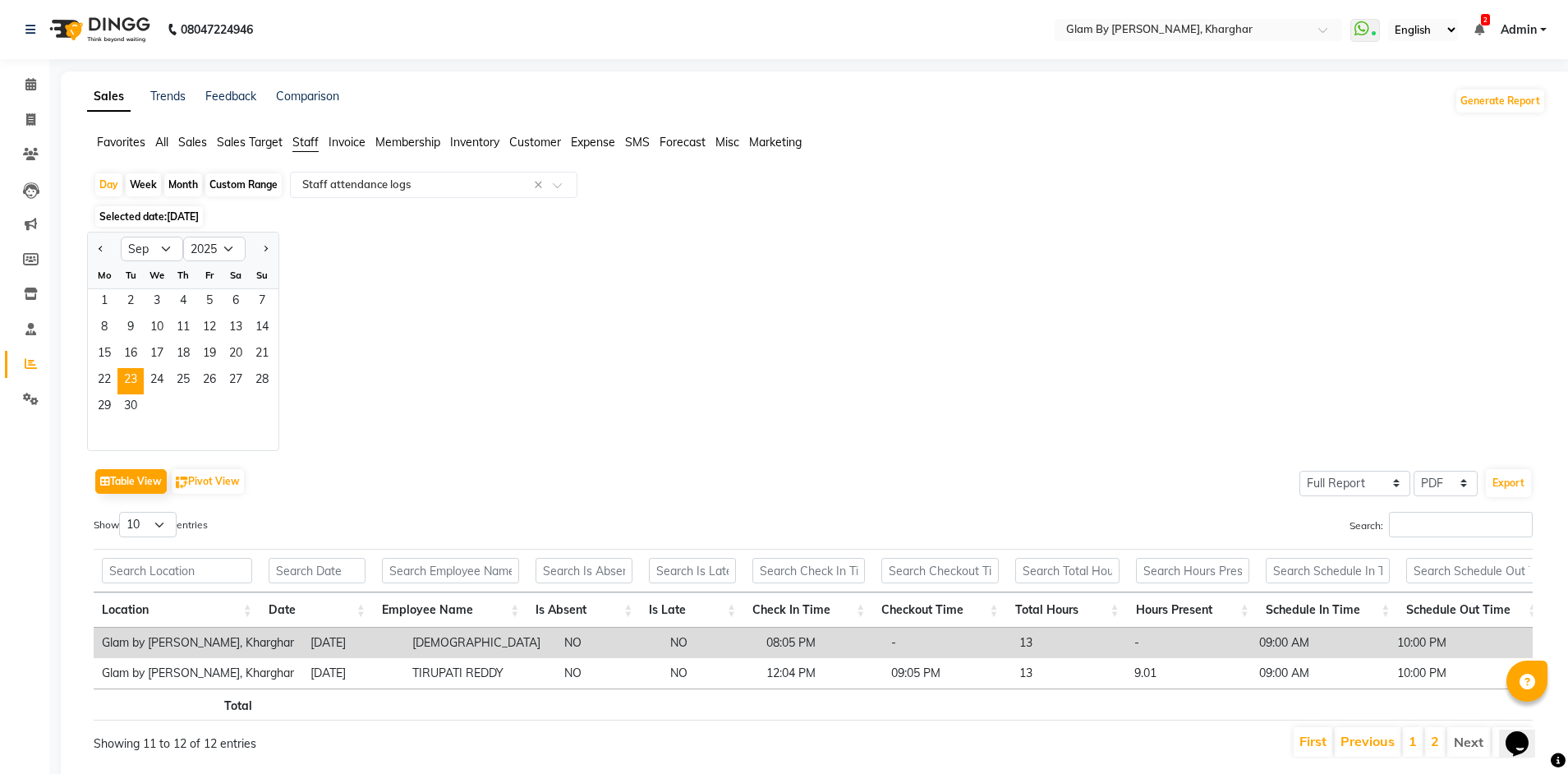
click at [143, 222] on span "Selected date: [DATE]" at bounding box center [149, 216] width 108 height 21
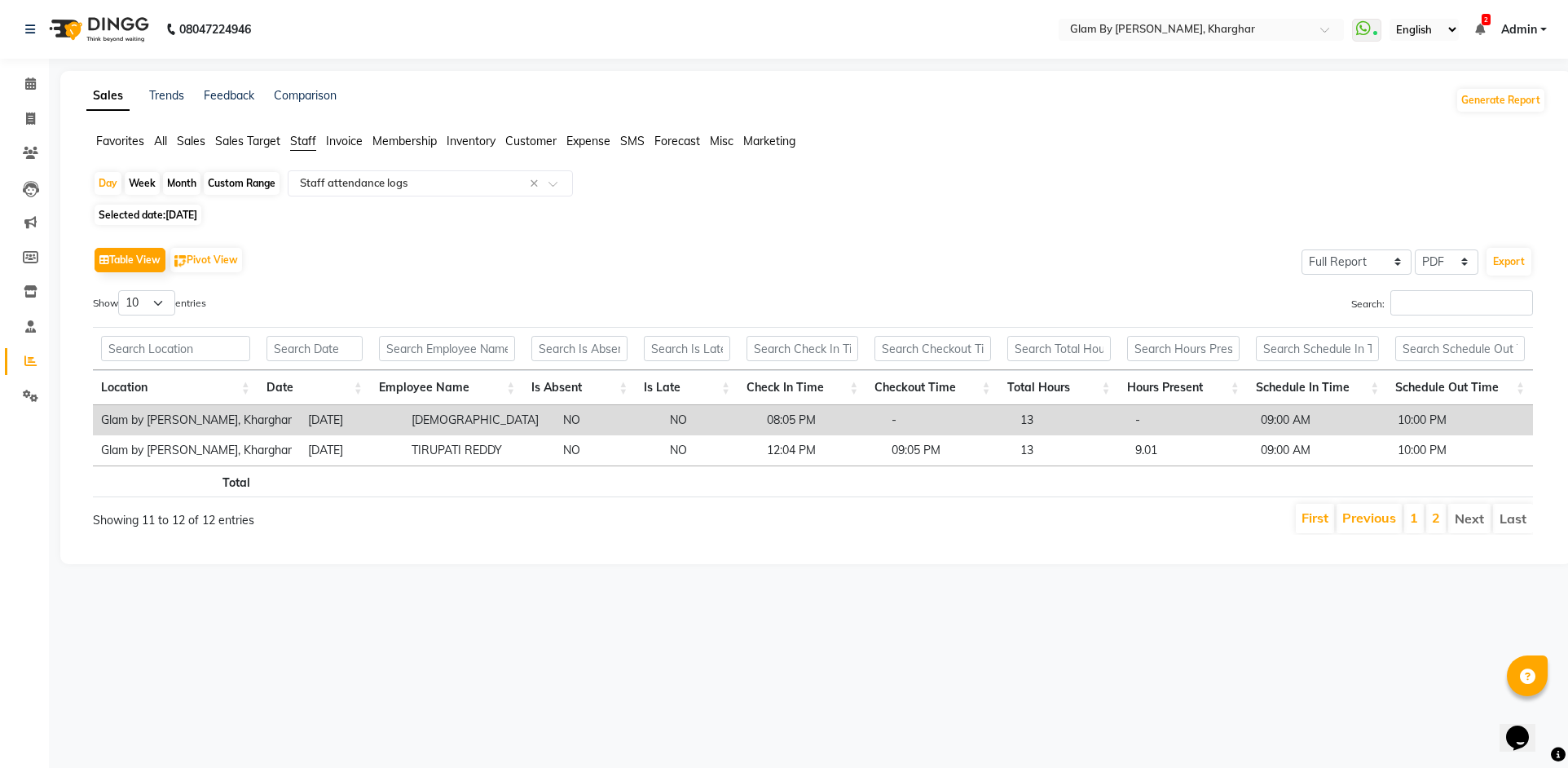
click at [170, 217] on span "[DATE]" at bounding box center [181, 214] width 32 height 12
select select "9"
select select "2025"
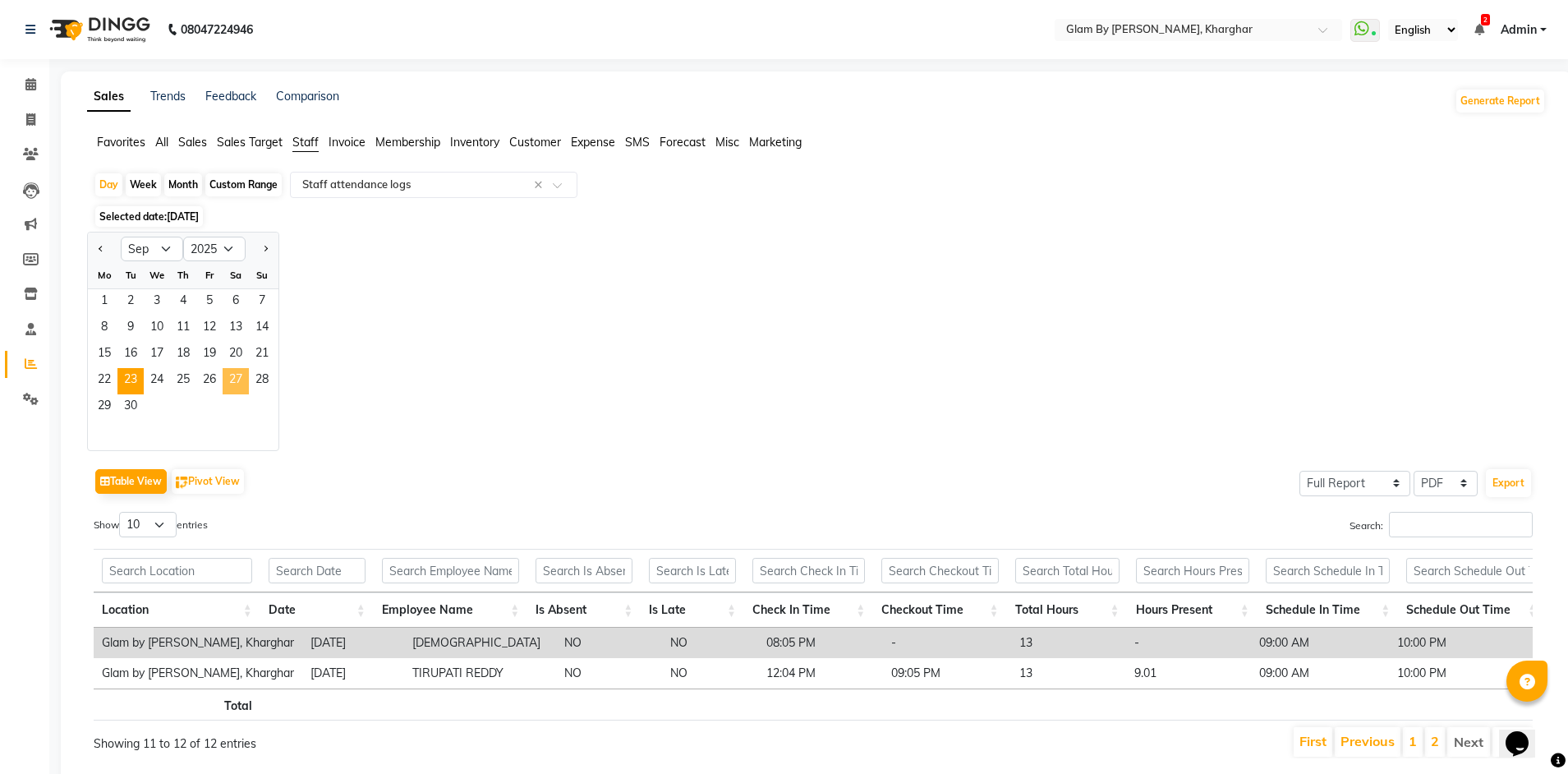
click at [225, 383] on span "27" at bounding box center [235, 381] width 26 height 26
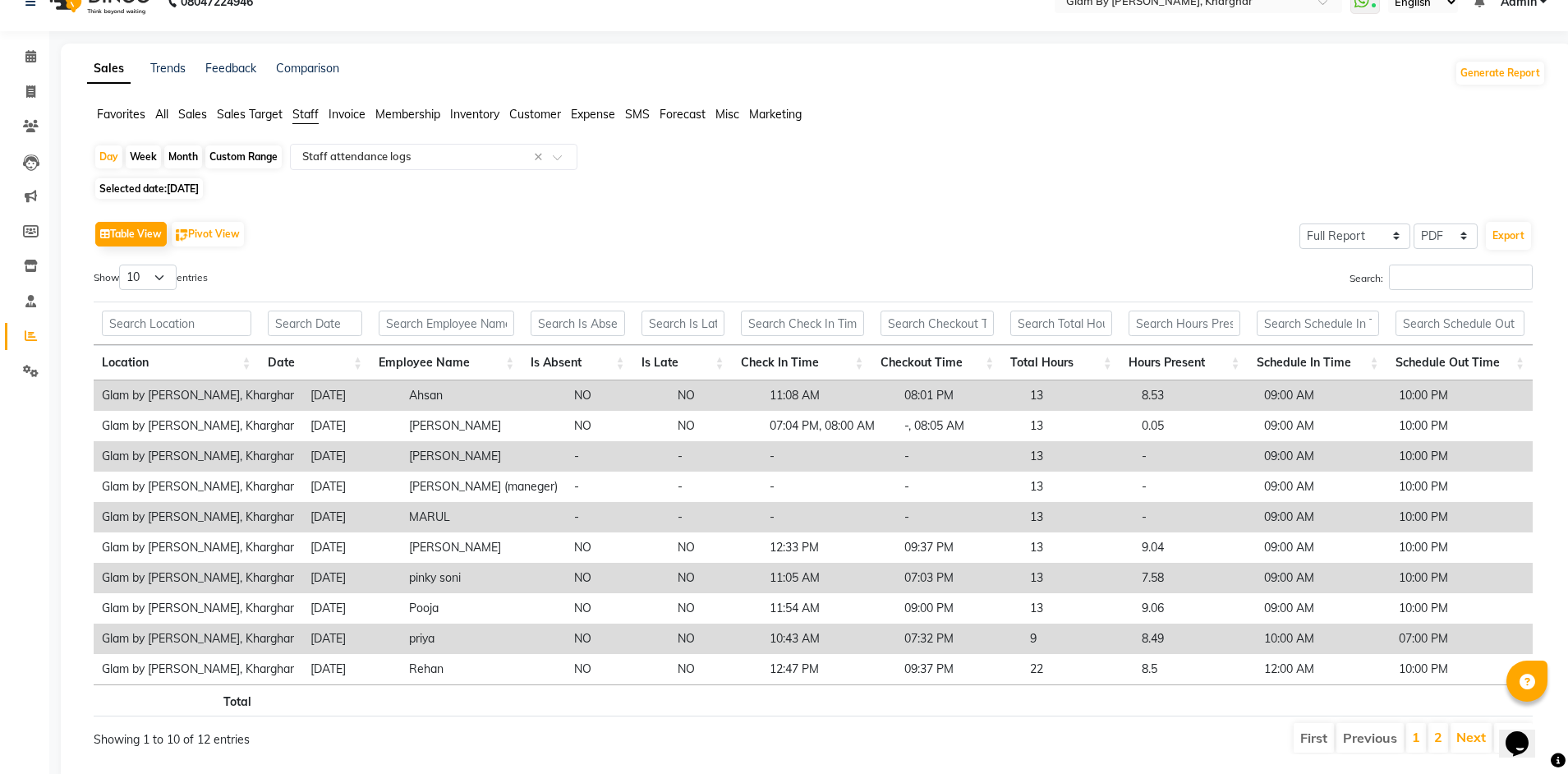
scroll to position [75, 0]
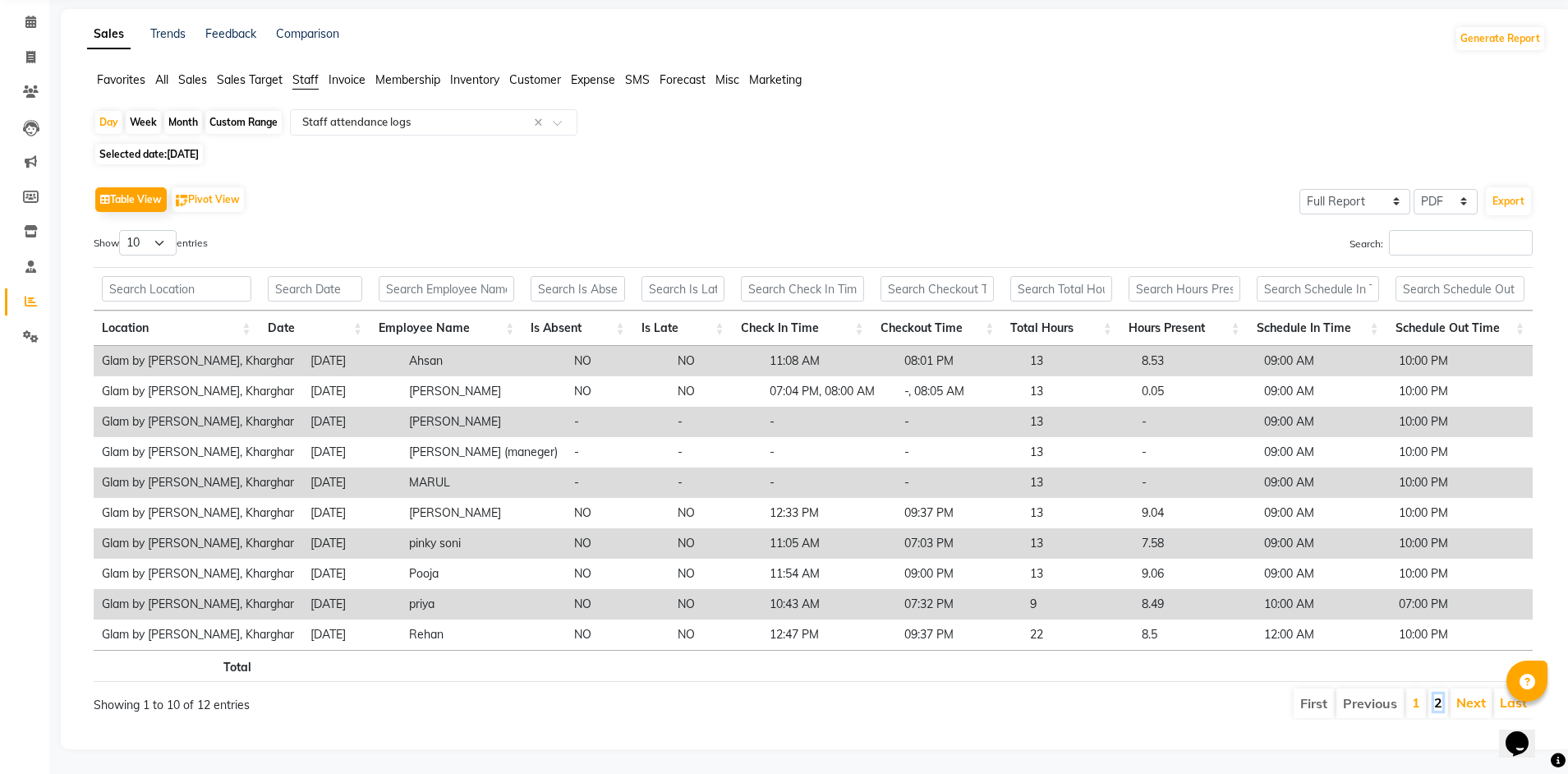
click at [1438, 694] on link "2" at bounding box center [1437, 702] width 8 height 16
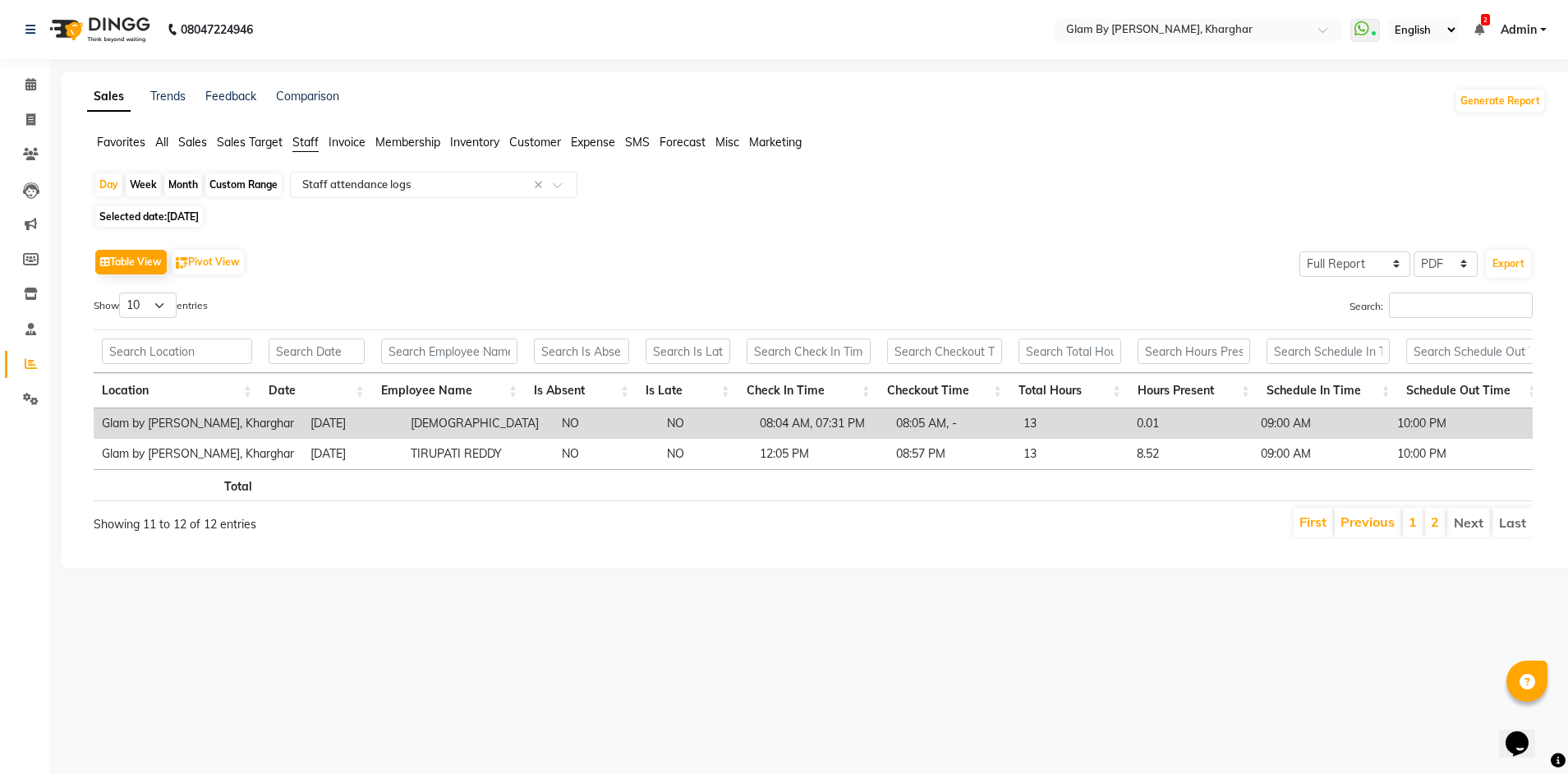
scroll to position [0, 0]
click at [184, 221] on span "[DATE]" at bounding box center [182, 216] width 32 height 12
select select "9"
select select "2025"
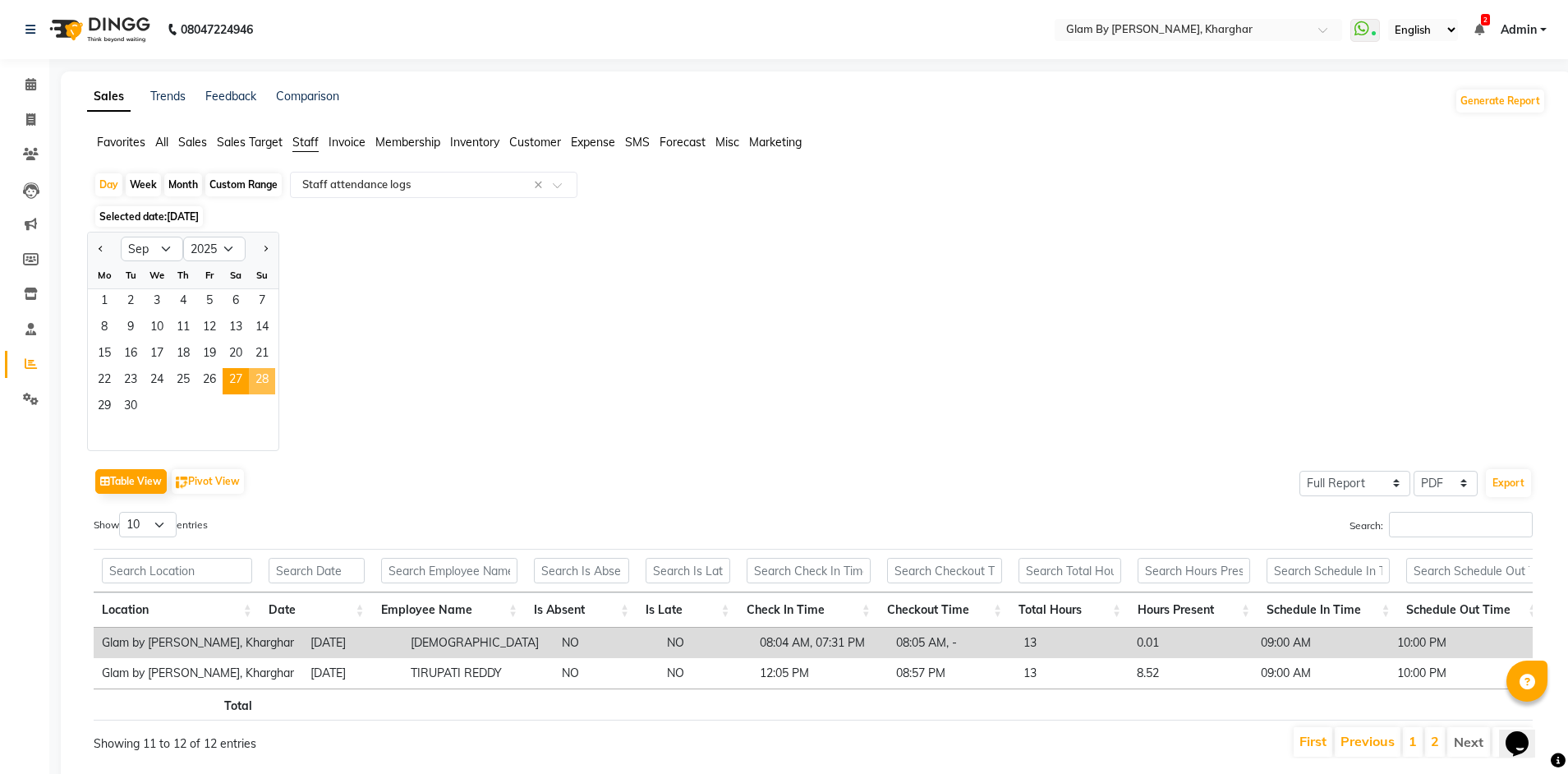
click at [265, 382] on span "28" at bounding box center [262, 381] width 26 height 26
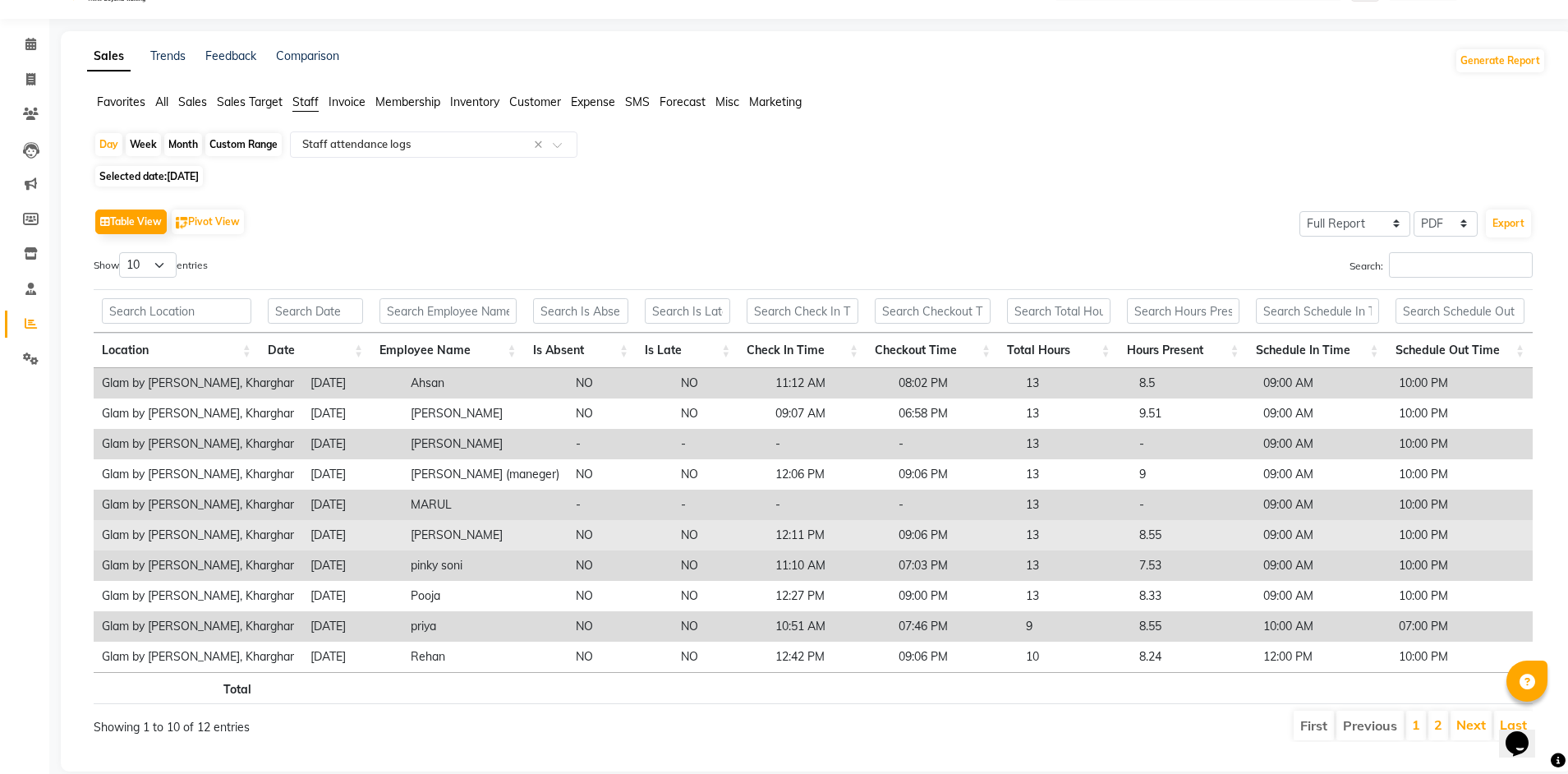
scroll to position [75, 0]
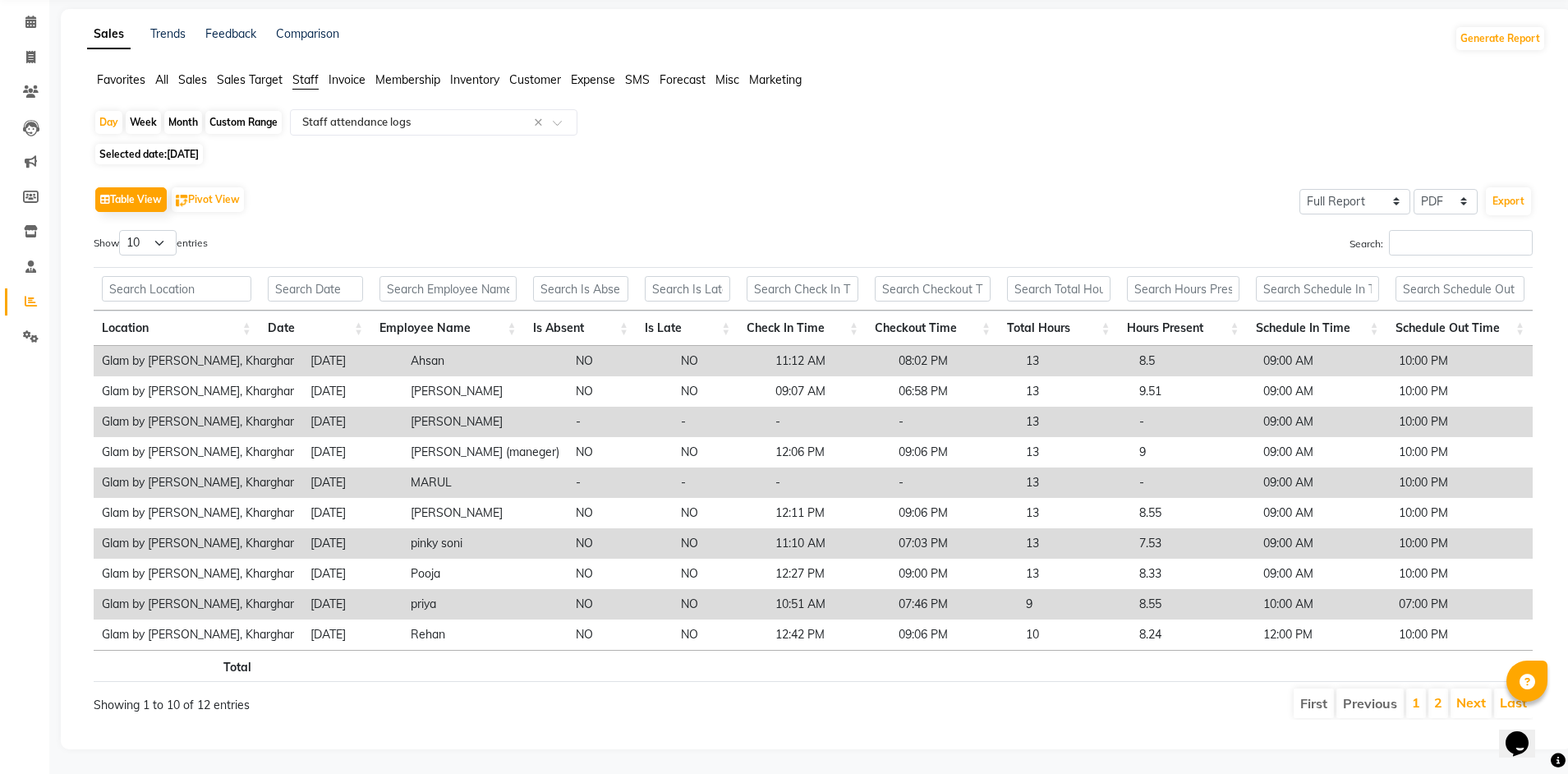
click at [170, 147] on span "[DATE]" at bounding box center [182, 153] width 32 height 12
select select "9"
select select "2025"
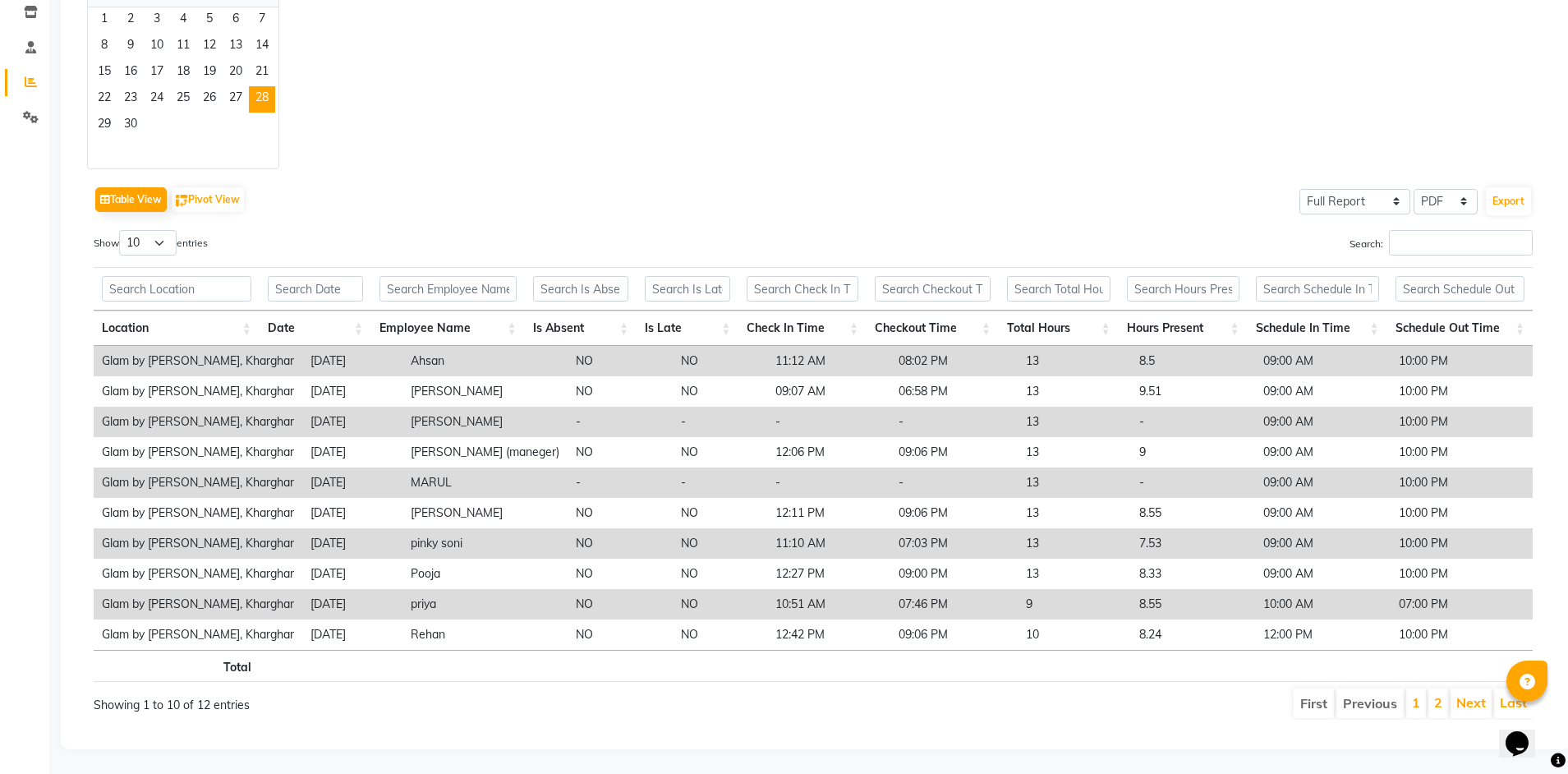
scroll to position [294, 0]
click at [106, 113] on span "29" at bounding box center [105, 126] width 26 height 26
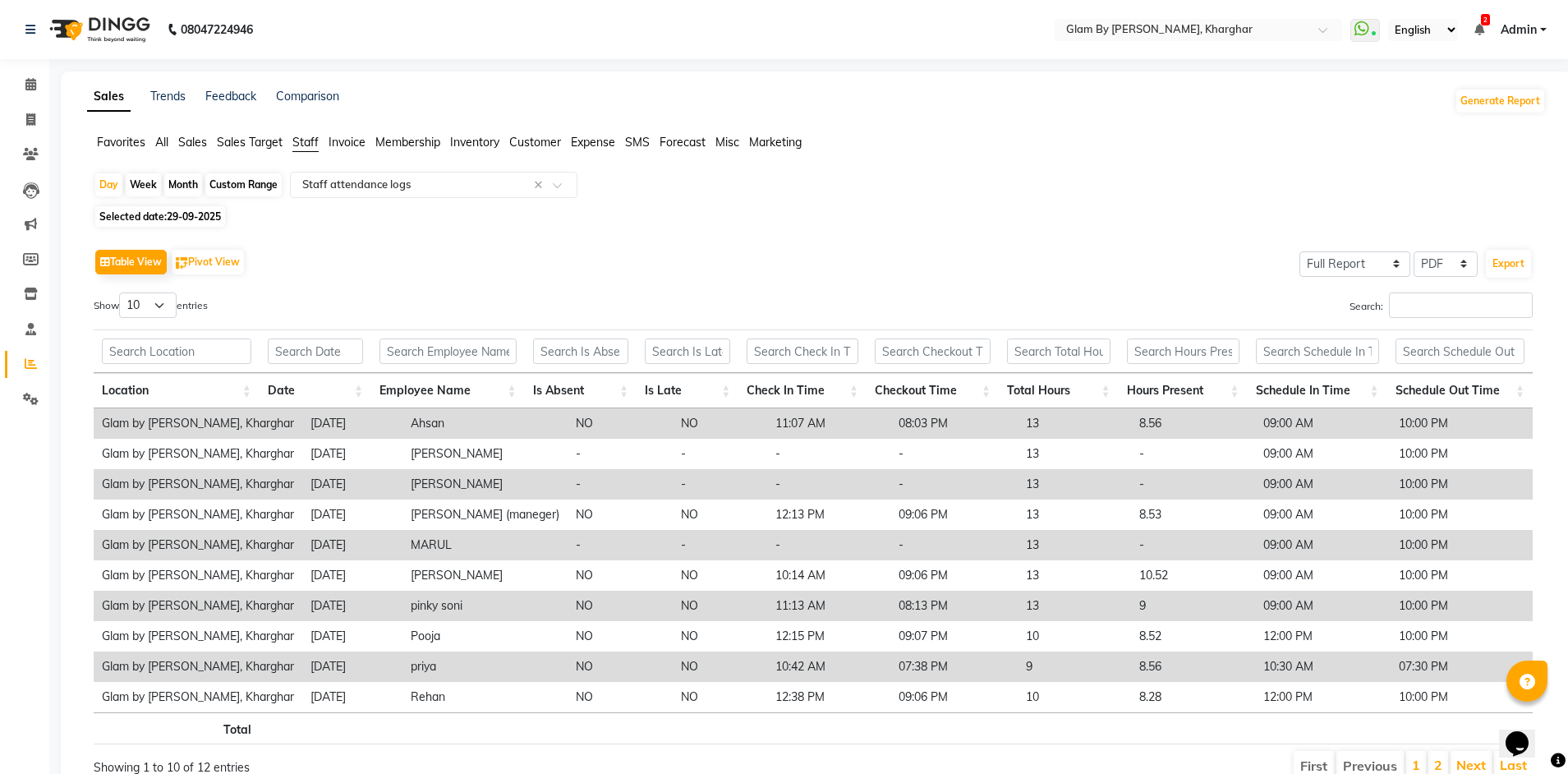
scroll to position [75, 0]
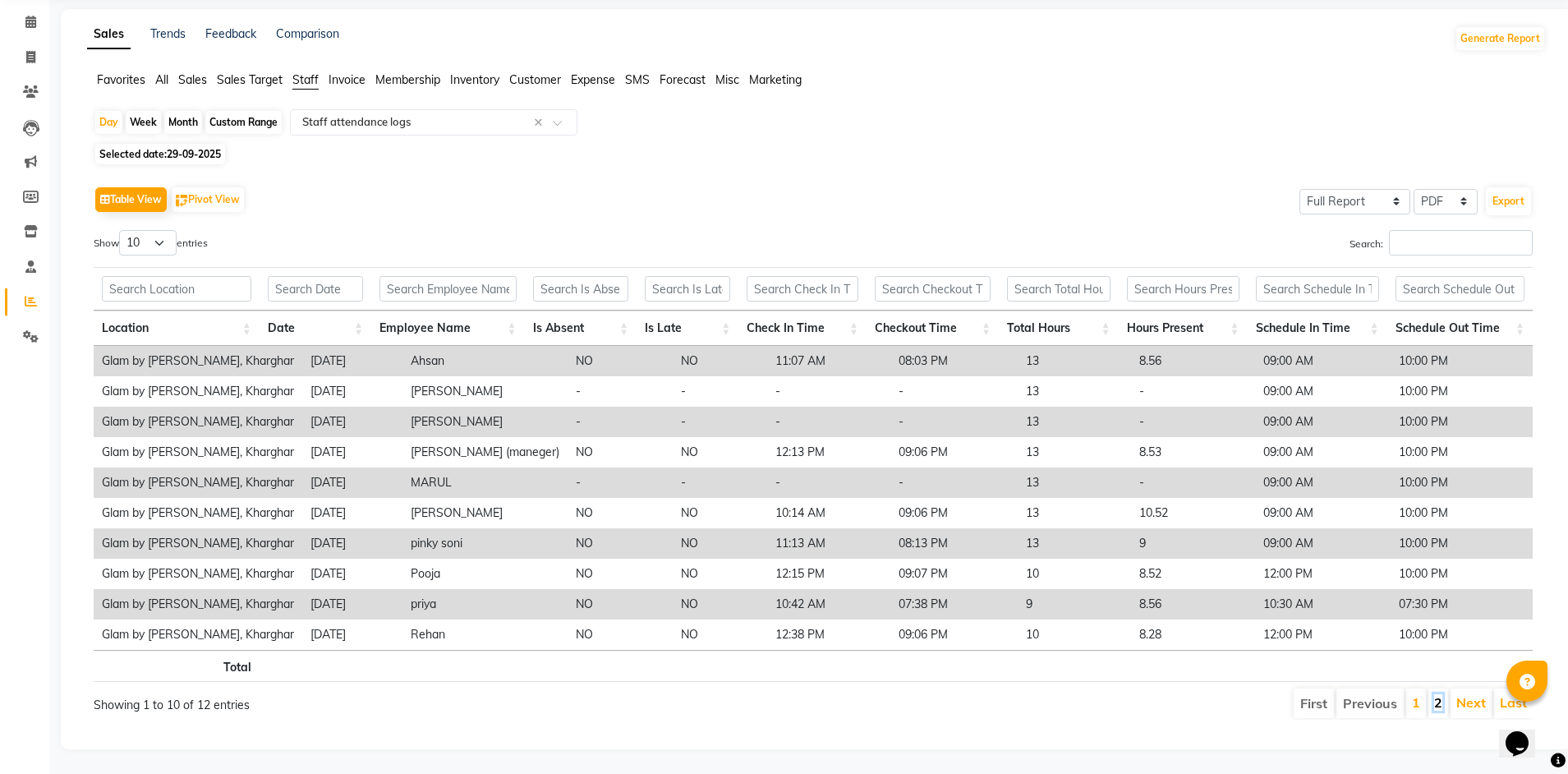
click at [1436, 694] on link "2" at bounding box center [1437, 702] width 8 height 16
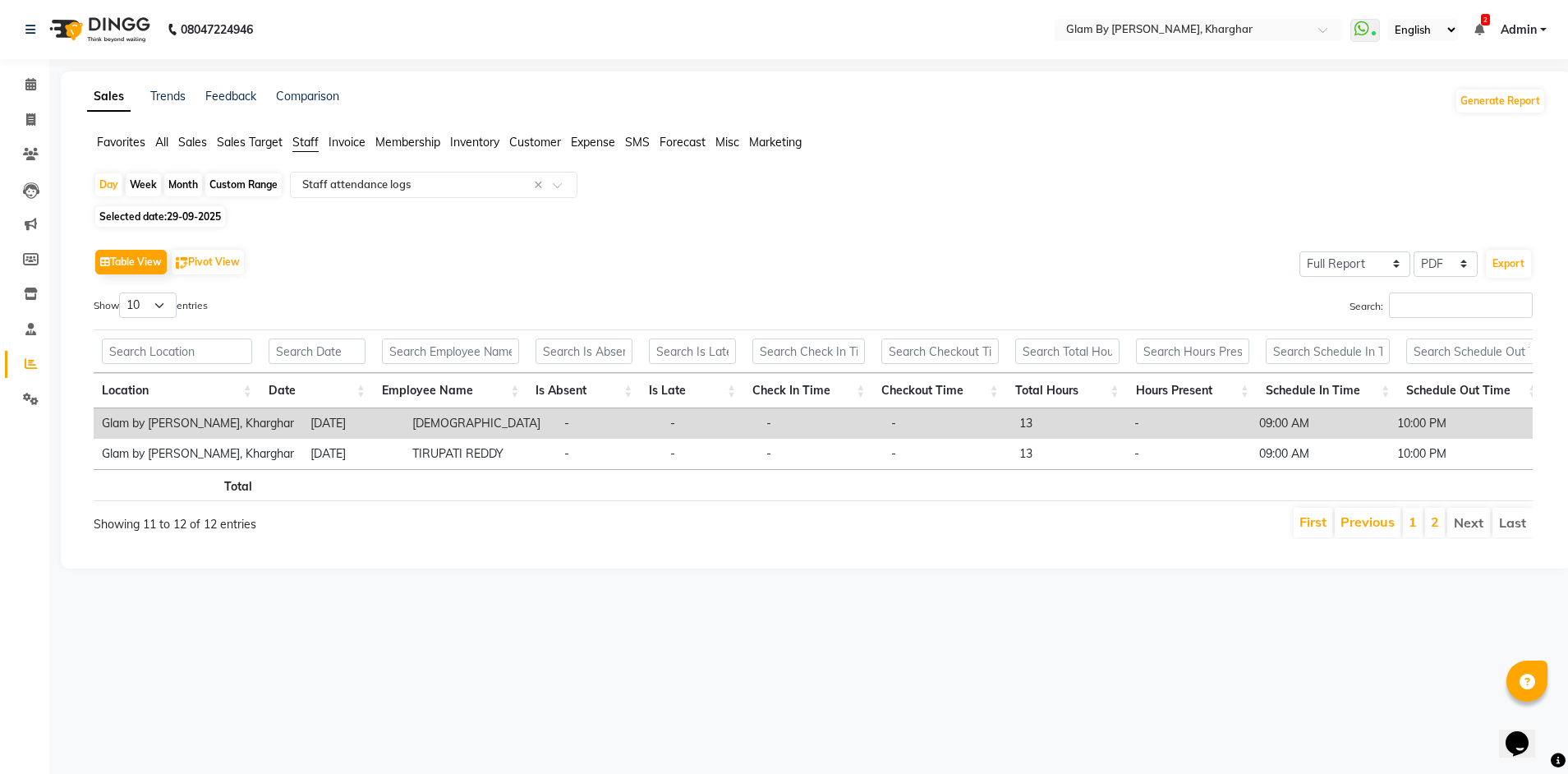
scroll to position [0, 0]
click at [154, 218] on span "Selected date: [DATE]" at bounding box center [160, 216] width 130 height 21
select select "9"
select select "2025"
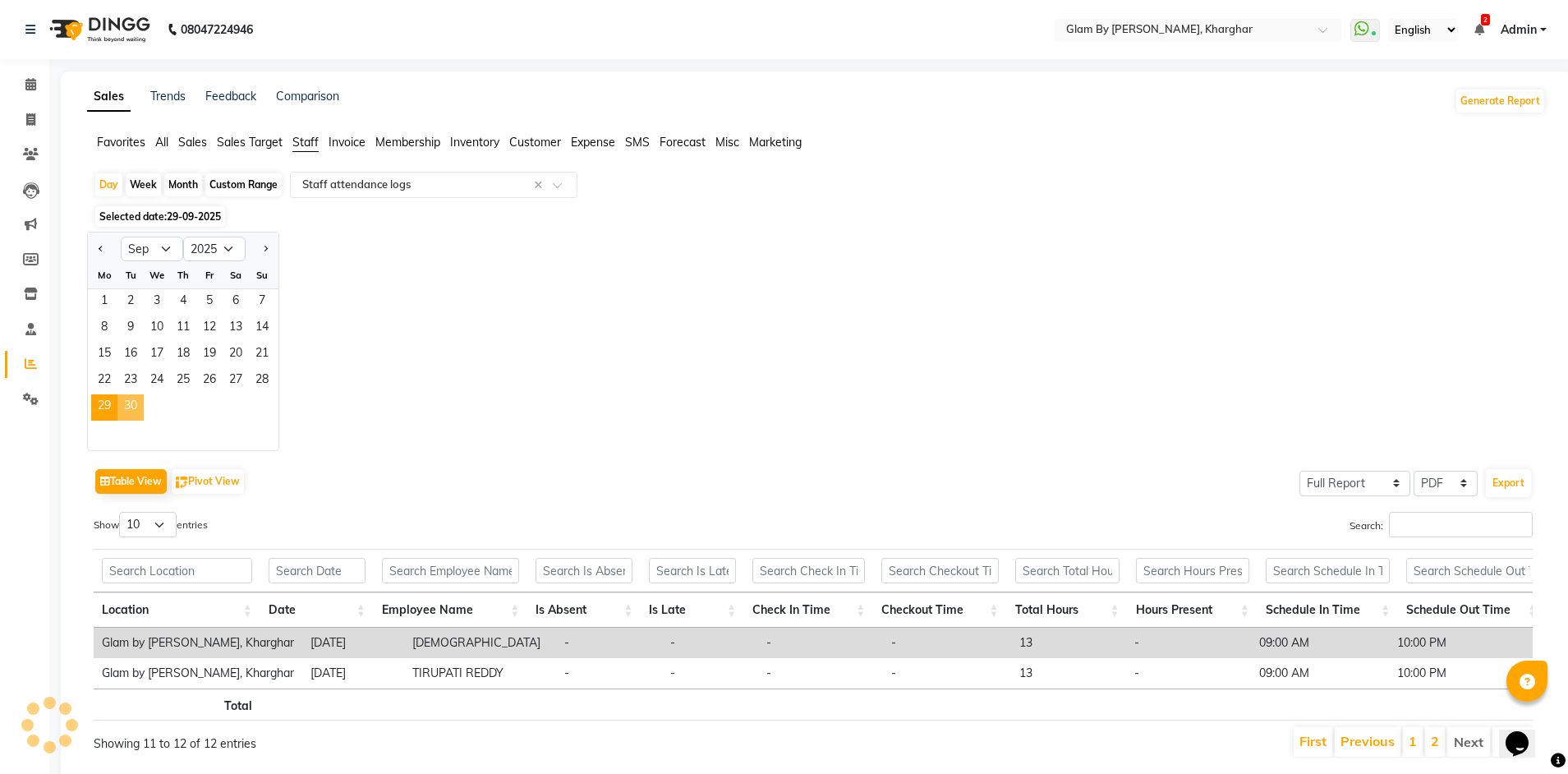
click at [131, 405] on span "30" at bounding box center [131, 407] width 26 height 26
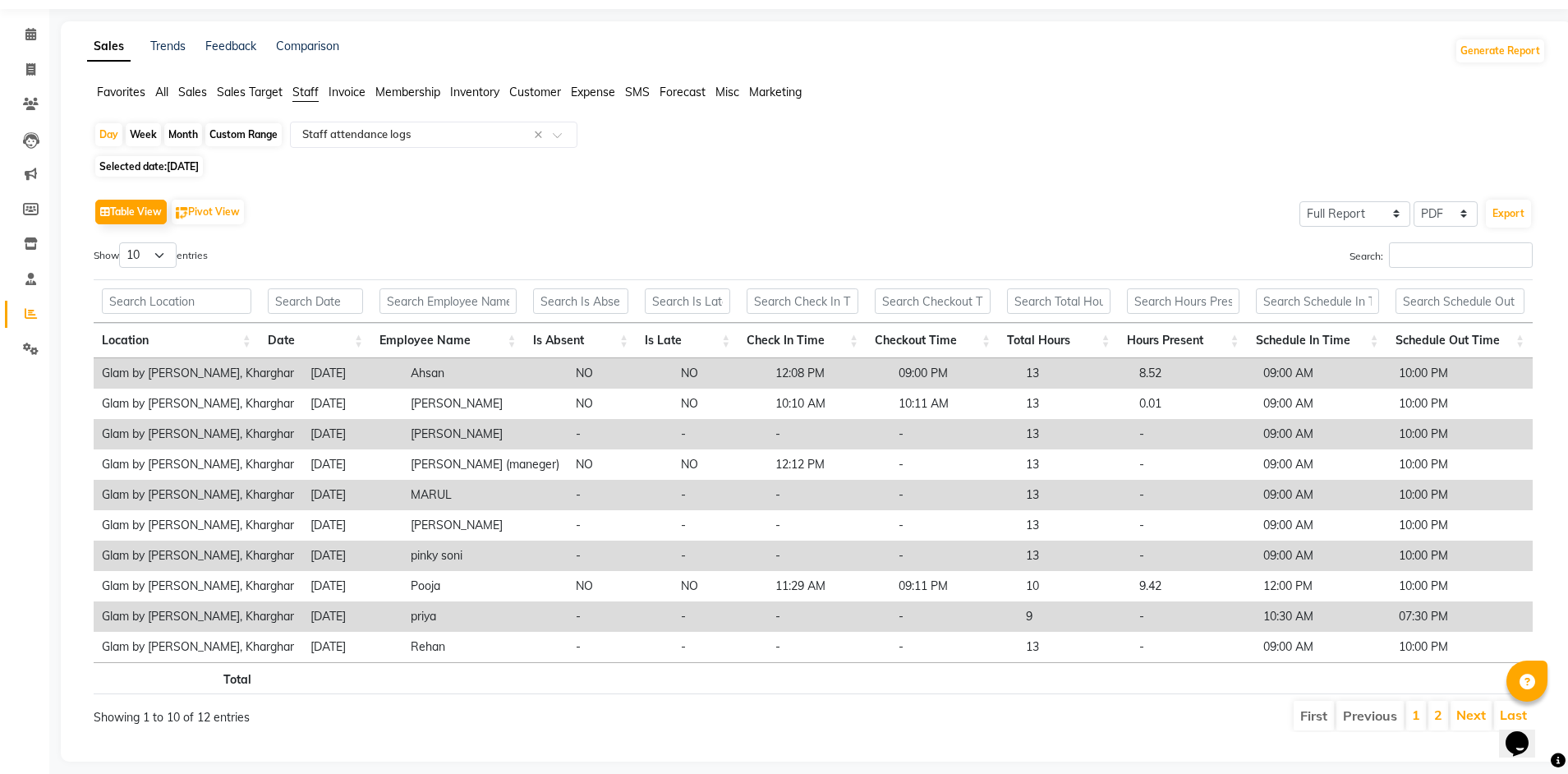
scroll to position [75, 0]
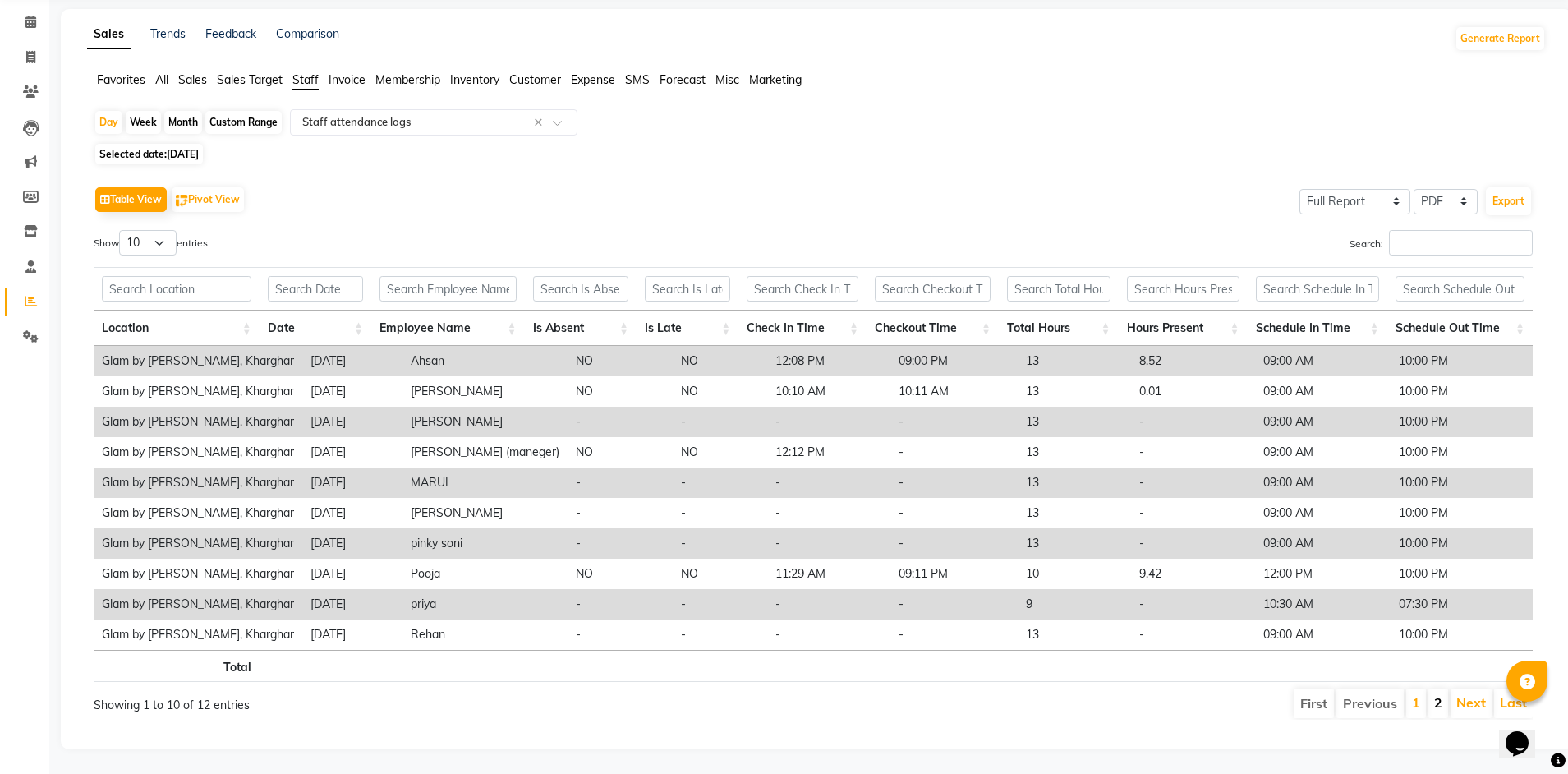
click at [1435, 692] on li "2" at bounding box center [1438, 703] width 20 height 30
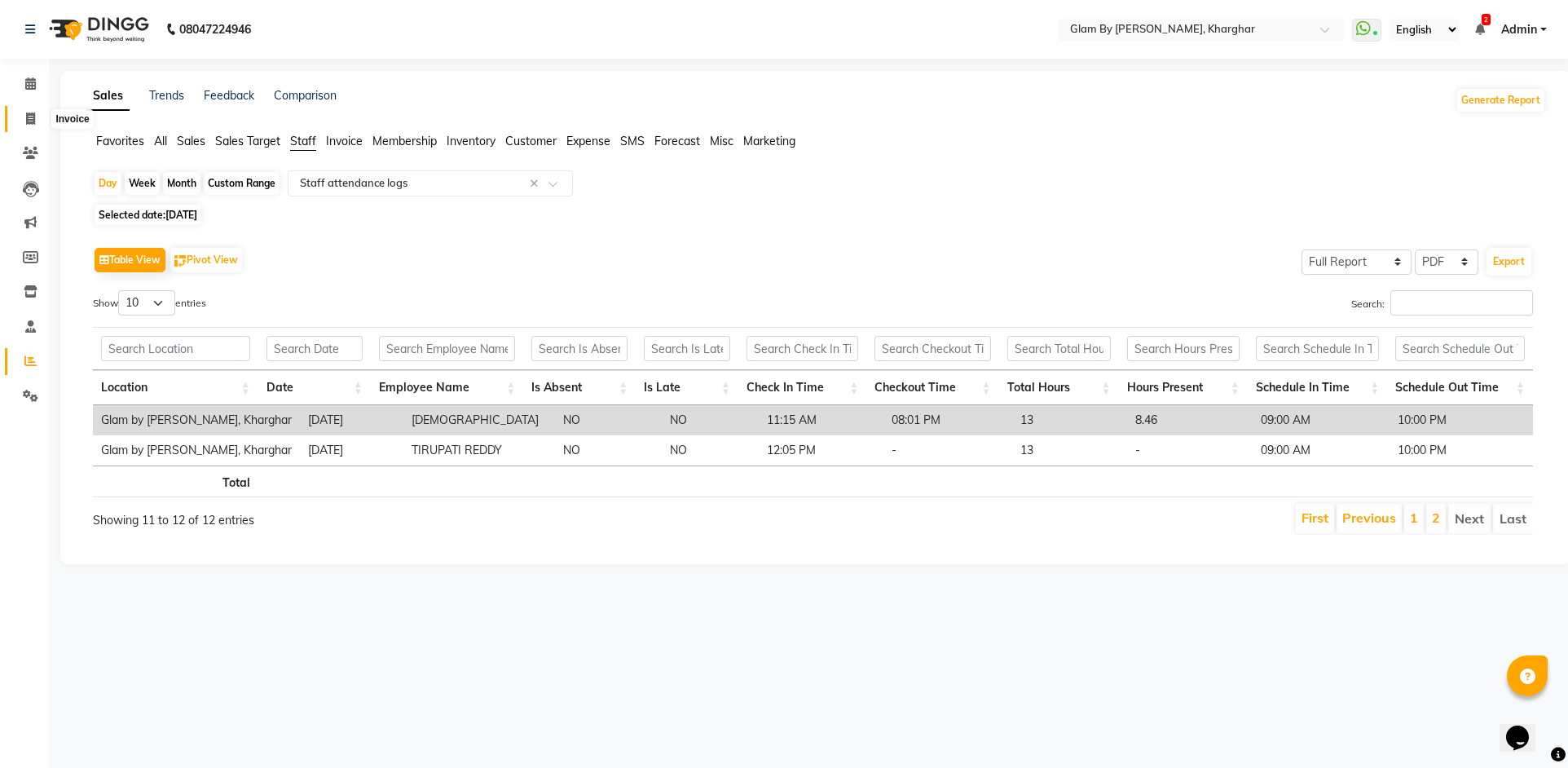
drag, startPoint x: 32, startPoint y: 122, endPoint x: 26, endPoint y: 139, distance: 18.0
click at [32, 122] on icon at bounding box center [30, 119] width 9 height 12
select select "3992"
select select "service"
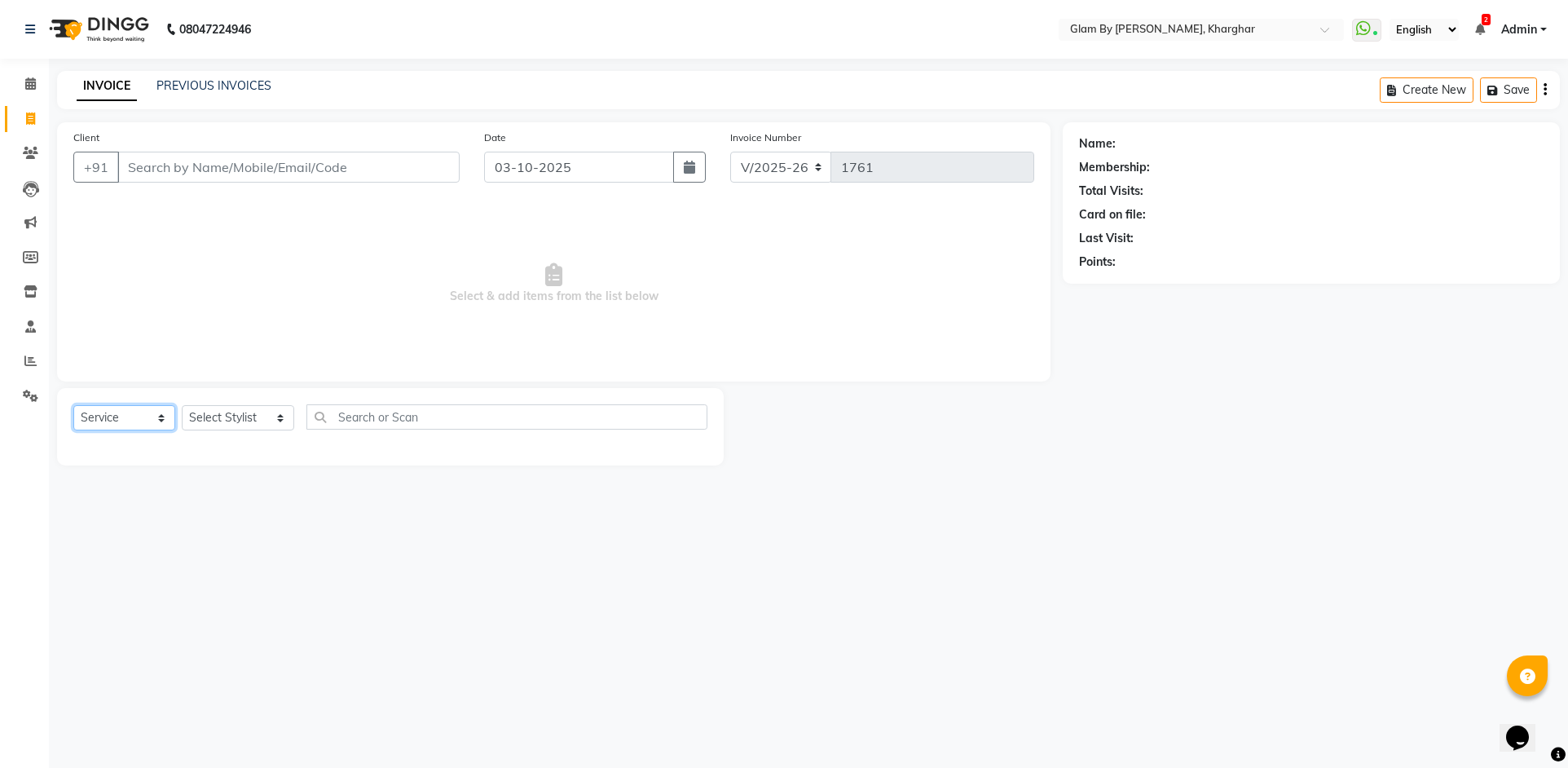
click at [97, 427] on select "Select Service Product Membership Package Voucher Prepaid Gift Card" at bounding box center [124, 418] width 102 height 26
click at [73, 405] on select "Select Service Product Membership Package Voucher Prepaid Gift Card" at bounding box center [124, 418] width 102 height 26
drag, startPoint x: 202, startPoint y: 420, endPoint x: 205, endPoint y: 437, distance: 17.3
click at [205, 437] on div "Select Service Product Membership Package Voucher Prepaid Gift Card Select Styl…" at bounding box center [390, 423] width 634 height 39
select select "77395"
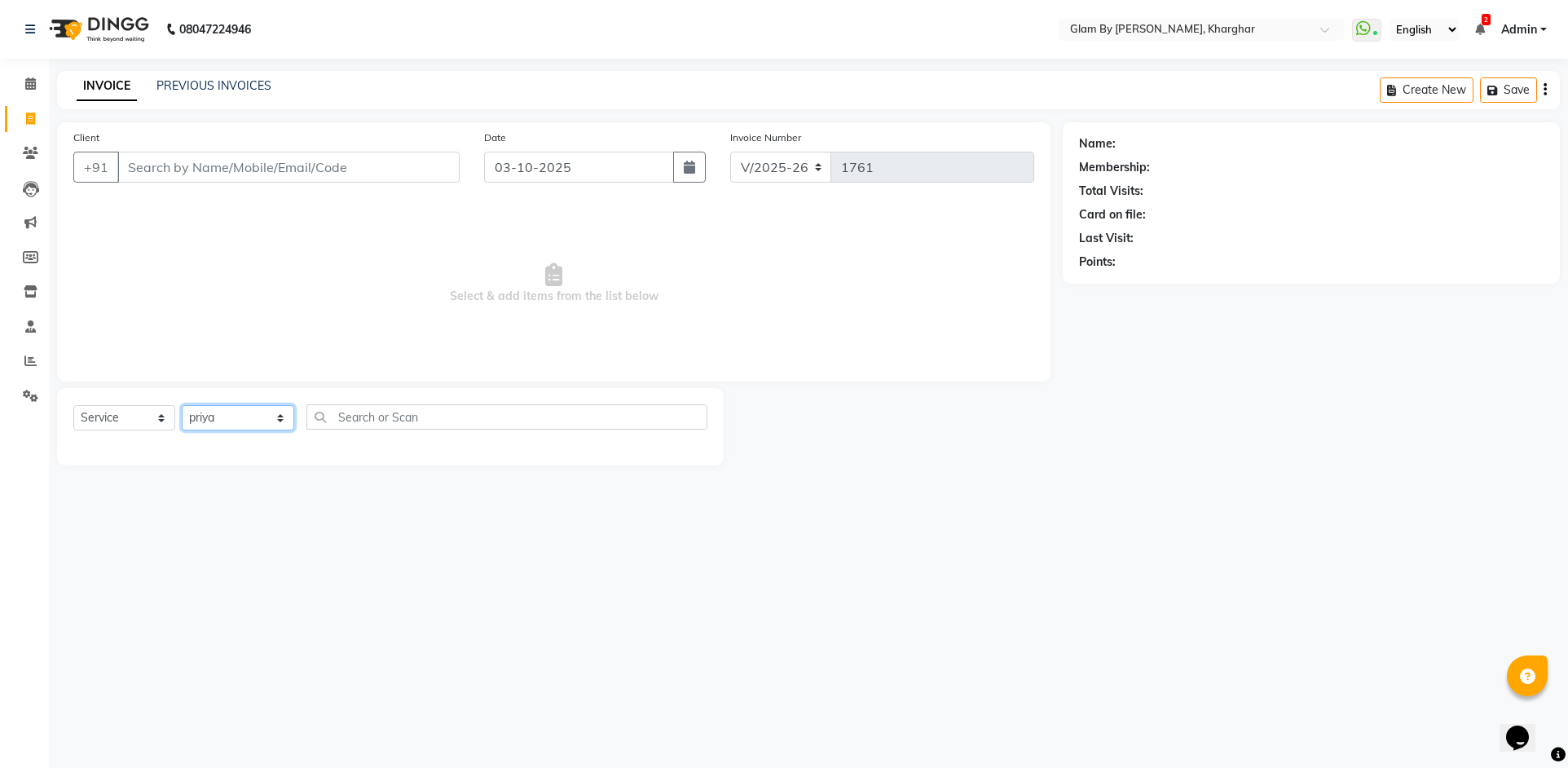
click at [182, 405] on select "Select Stylist [PERSON_NAME] Avi [PERSON_NAME] [PERSON_NAME] (maneger) MARUL [P…" at bounding box center [238, 418] width 113 height 26
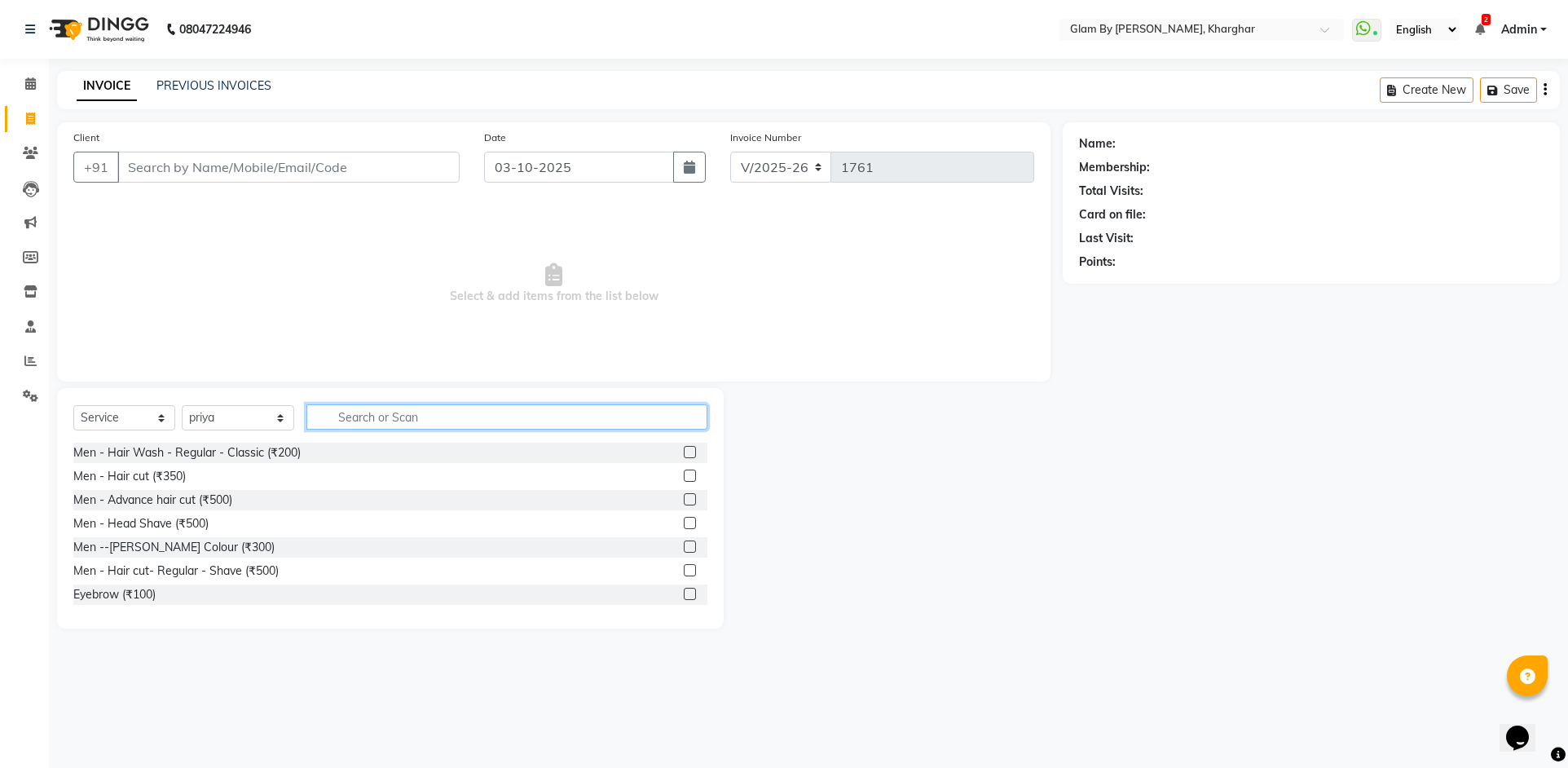
click at [347, 415] on input "text" at bounding box center [507, 417] width 401 height 26
type input "wax"
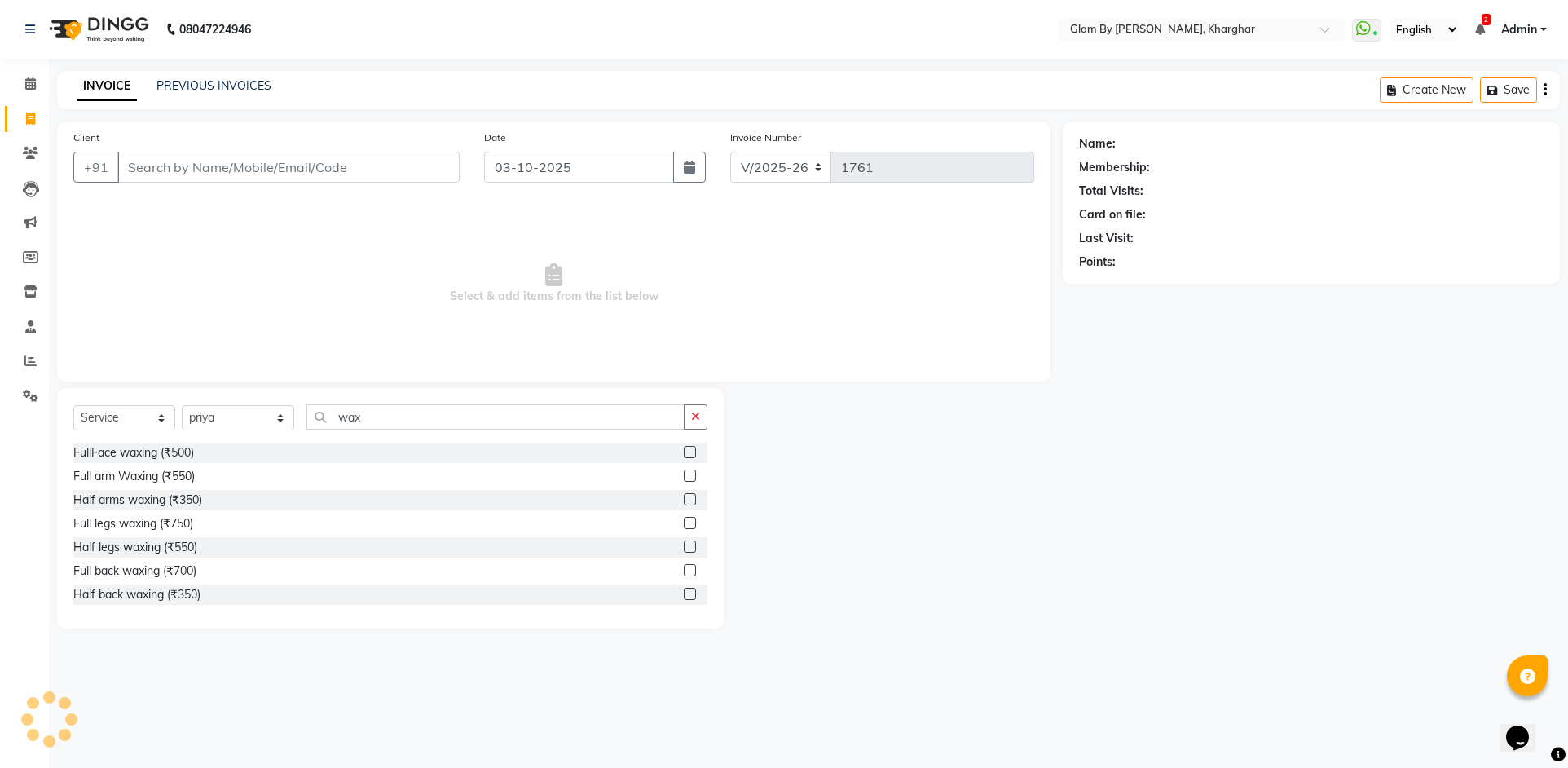
drag, startPoint x: 183, startPoint y: 480, endPoint x: 185, endPoint y: 508, distance: 28.1
click at [183, 480] on div "Full arm Waxing (₹550)" at bounding box center [133, 475] width 122 height 17
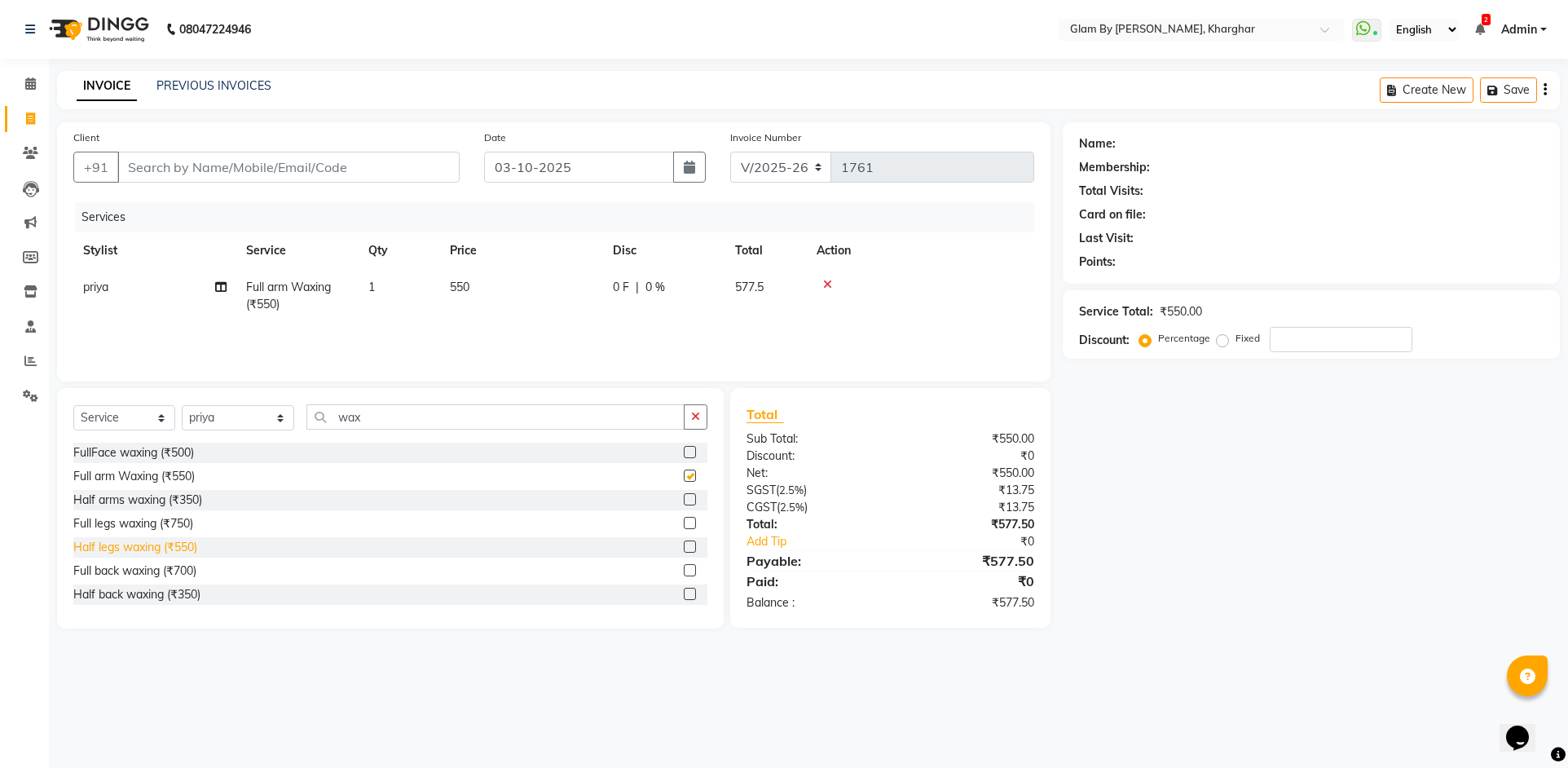
checkbox input "false"
click at [143, 527] on div "Full legs waxing (₹750)" at bounding box center [132, 523] width 120 height 17
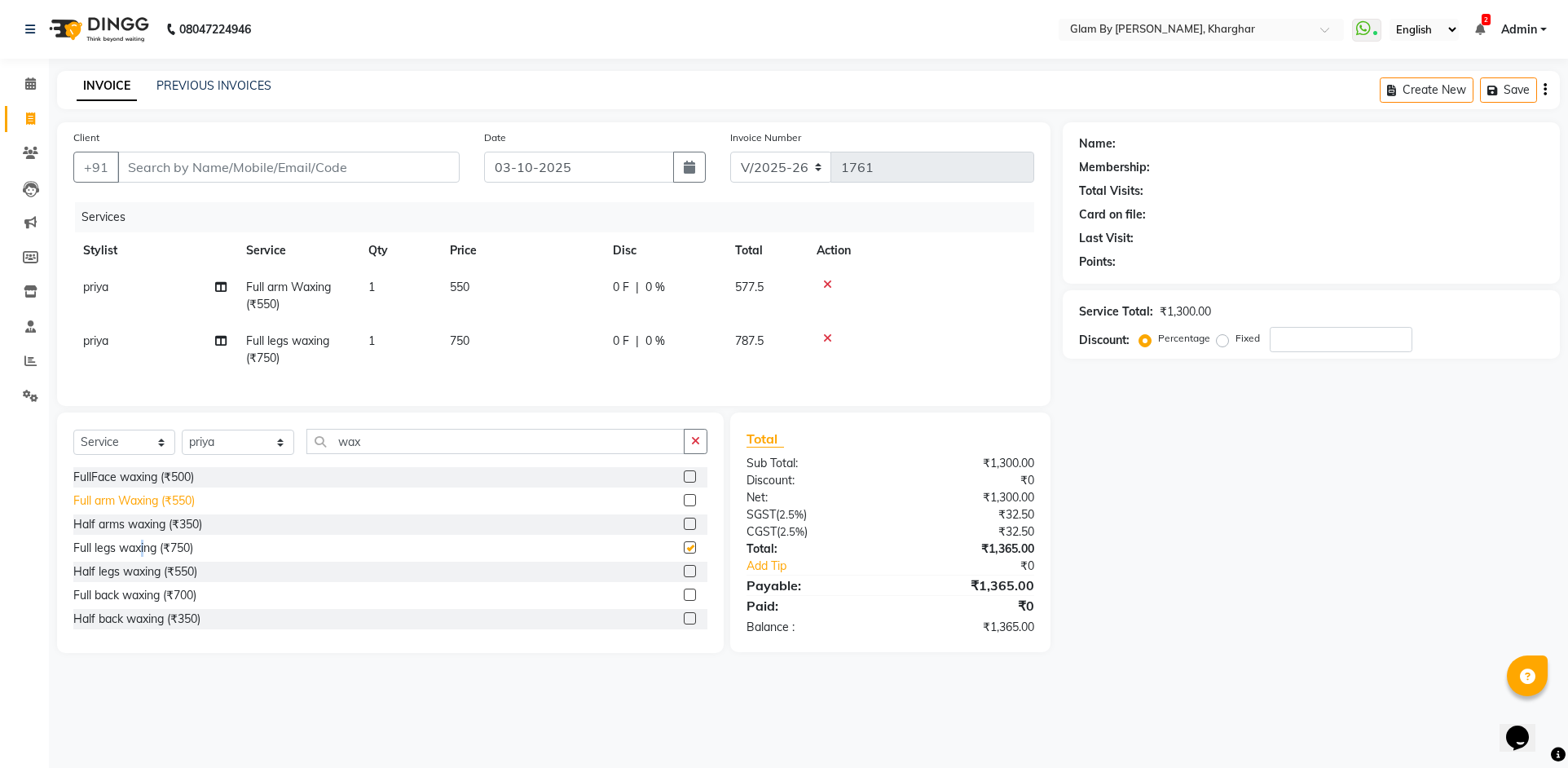
checkbox input "false"
drag, startPoint x: 360, startPoint y: 454, endPoint x: 313, endPoint y: 449, distance: 47.3
click at [313, 449] on input "wax" at bounding box center [495, 442] width 379 height 26
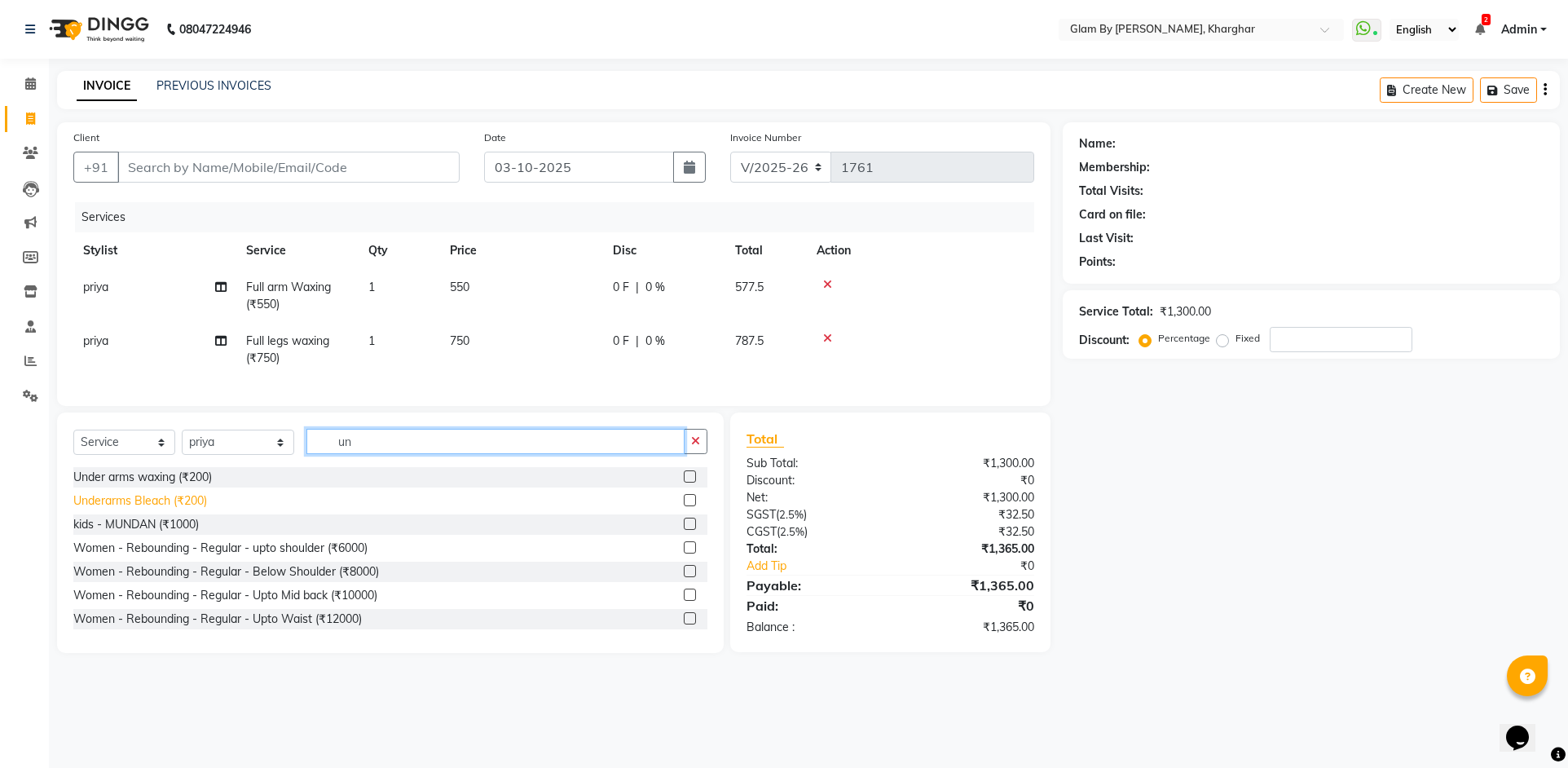
type input "un"
click at [133, 509] on div "Underarms Bleach (₹200)" at bounding box center [139, 500] width 133 height 17
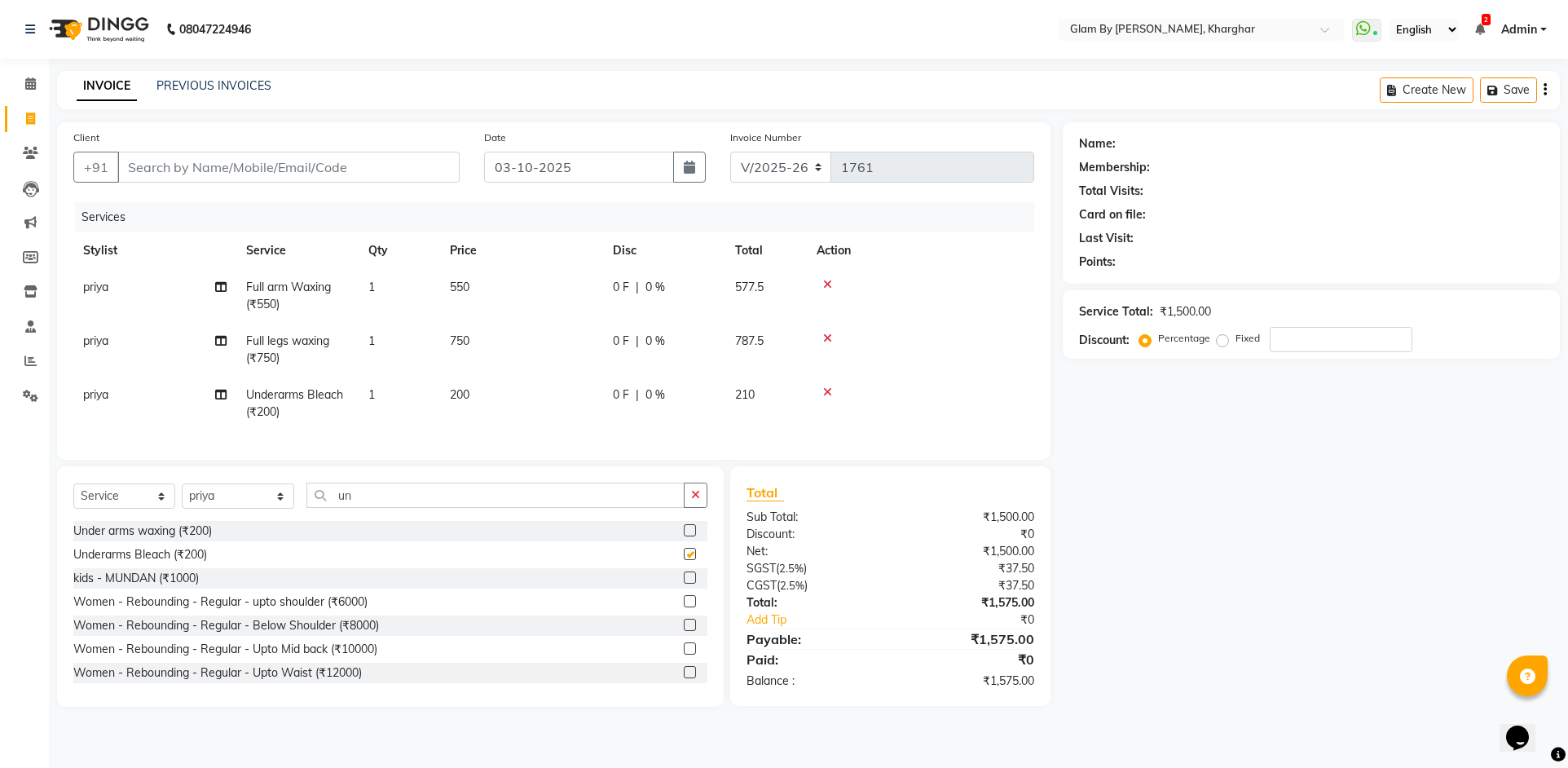
checkbox input "false"
click at [826, 394] on icon at bounding box center [828, 392] width 9 height 12
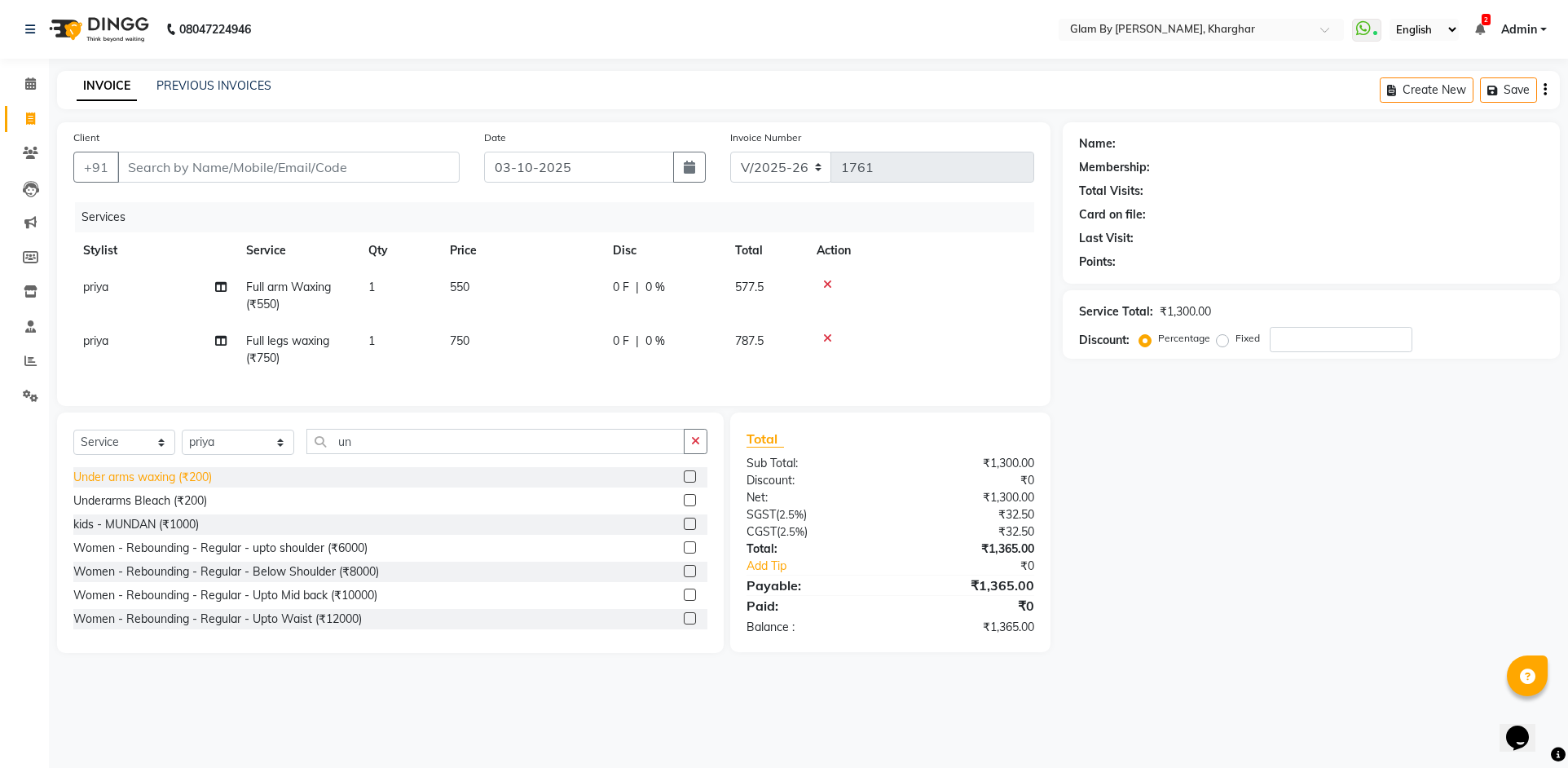
click at [183, 485] on div "Under arms waxing (₹200)" at bounding box center [142, 476] width 138 height 17
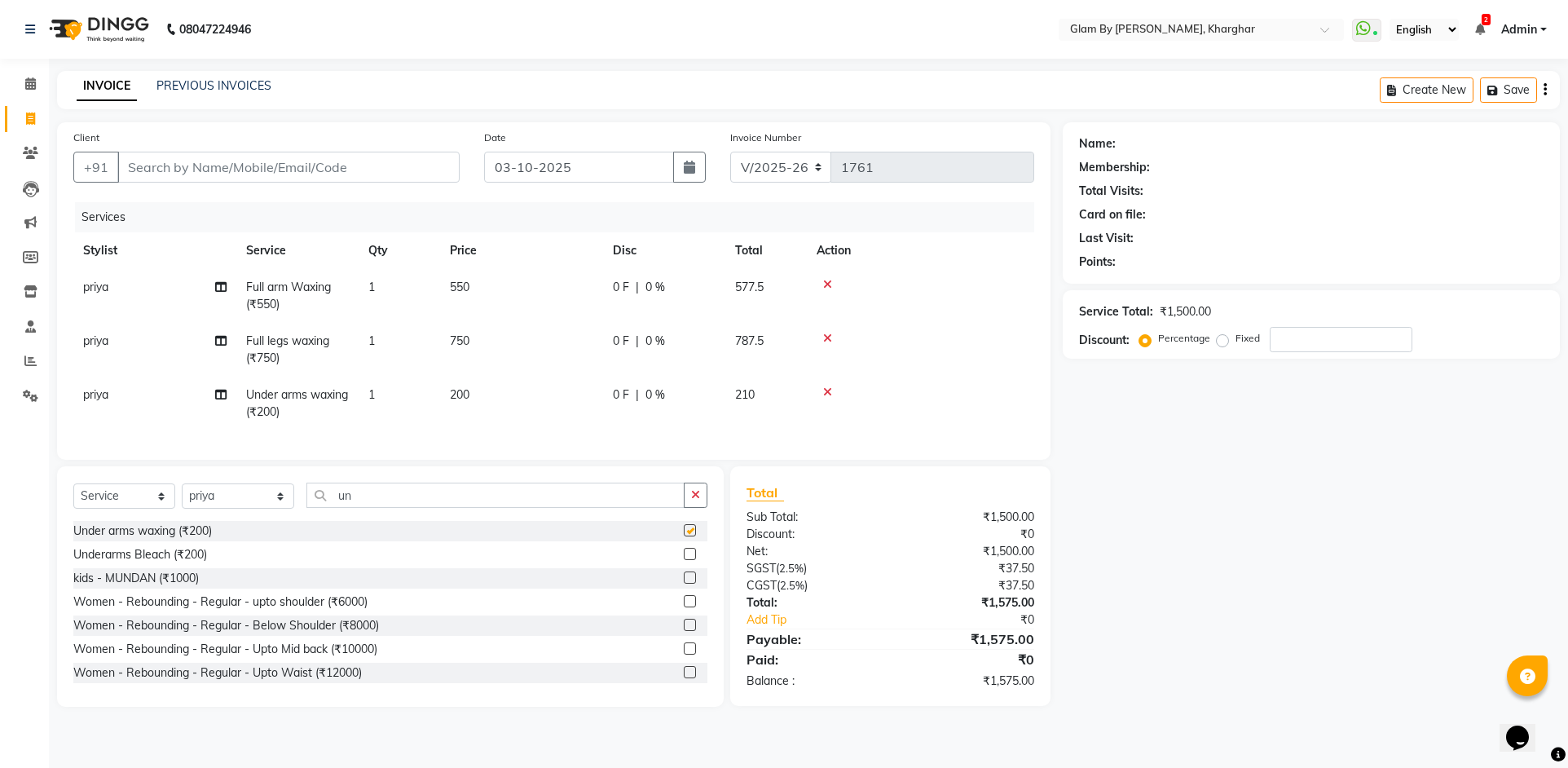
checkbox input "false"
drag, startPoint x: 463, startPoint y: 419, endPoint x: 405, endPoint y: 484, distance: 87.1
click at [463, 424] on td "200" at bounding box center [521, 403] width 163 height 53
select select "77395"
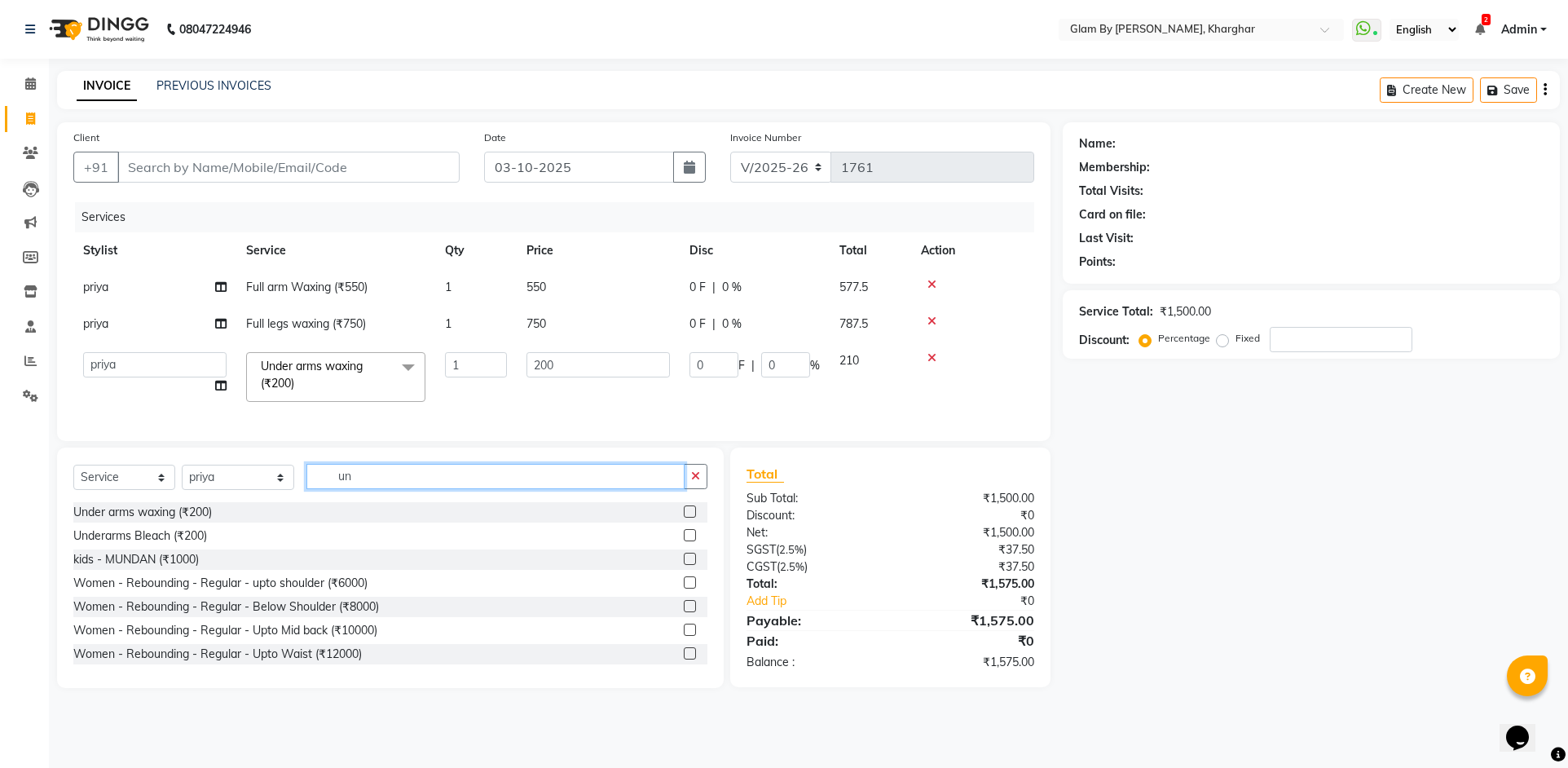
drag, startPoint x: 308, startPoint y: 488, endPoint x: 268, endPoint y: 484, distance: 40.2
click at [269, 484] on div "Select Service Product Membership Package Voucher Prepaid Gift Card Select Styl…" at bounding box center [390, 482] width 634 height 39
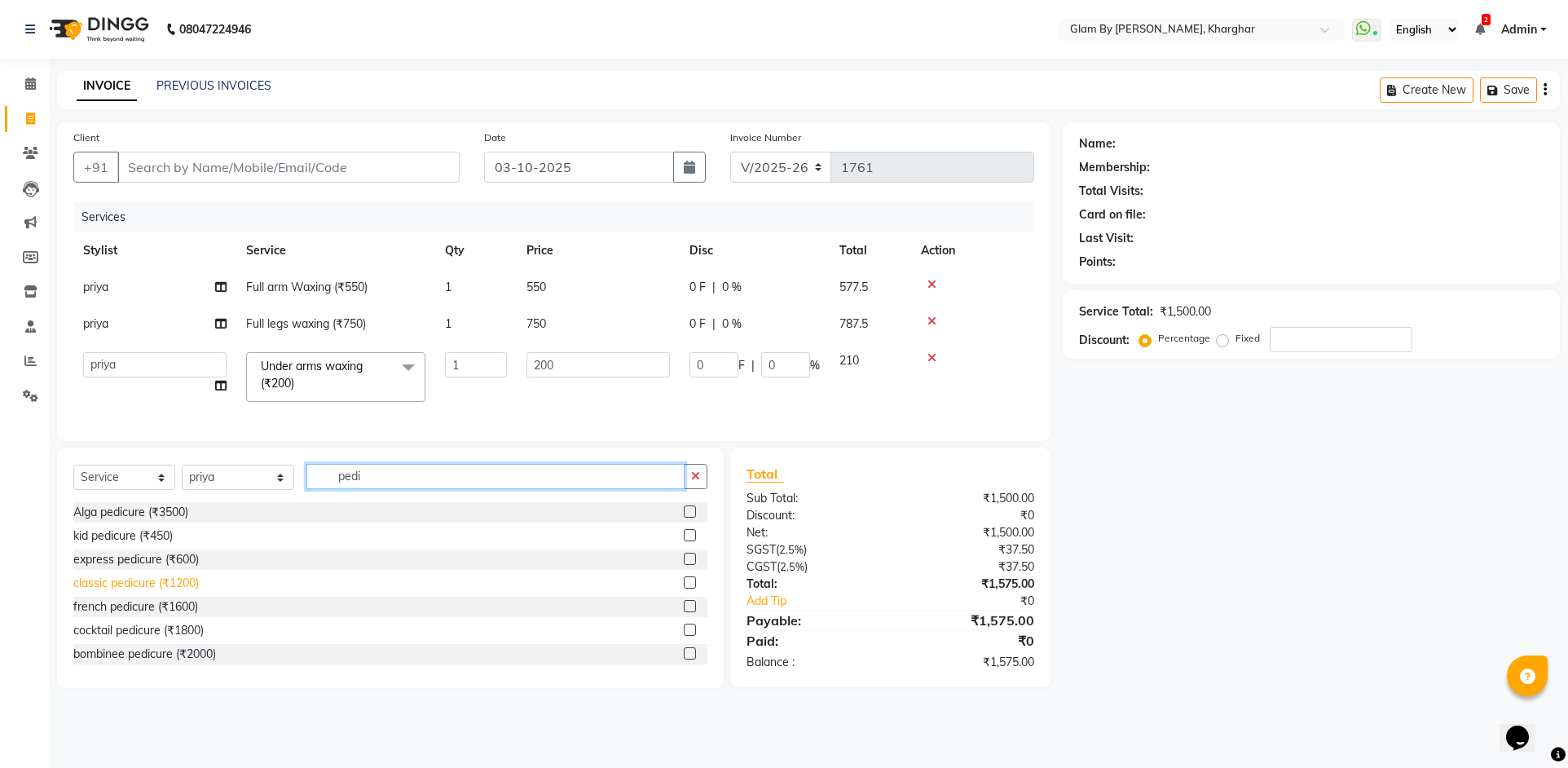
type input "pedi"
click at [174, 591] on div "classic pedicure (₹1200)" at bounding box center [135, 582] width 126 height 17
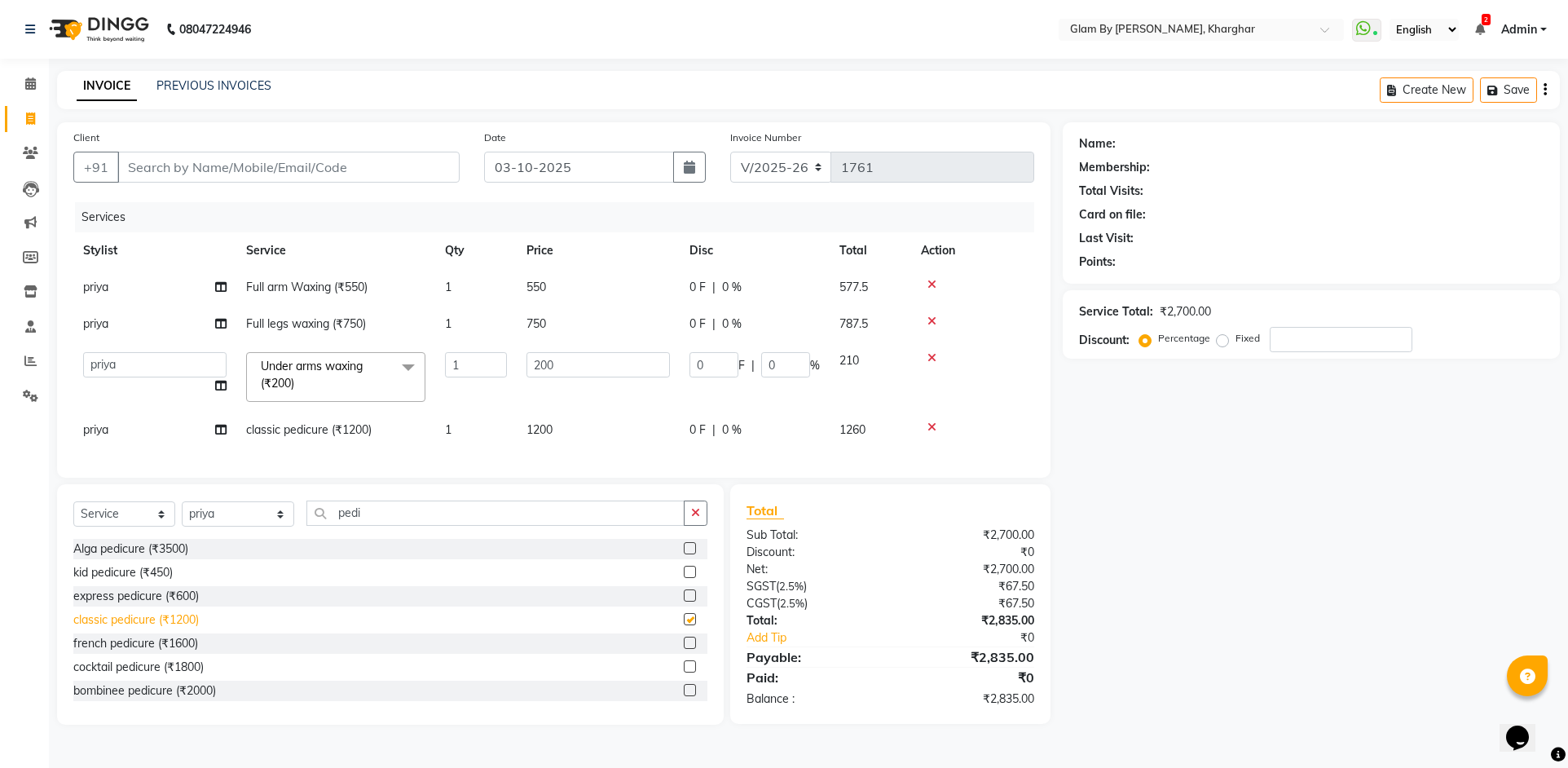
checkbox input "false"
drag, startPoint x: 360, startPoint y: 522, endPoint x: 298, endPoint y: 522, distance: 62.0
click at [306, 522] on input "pedi" at bounding box center [495, 513] width 379 height 26
type input "man"
click at [185, 629] on div "classic manicure (₹1000)" at bounding box center [137, 619] width 129 height 17
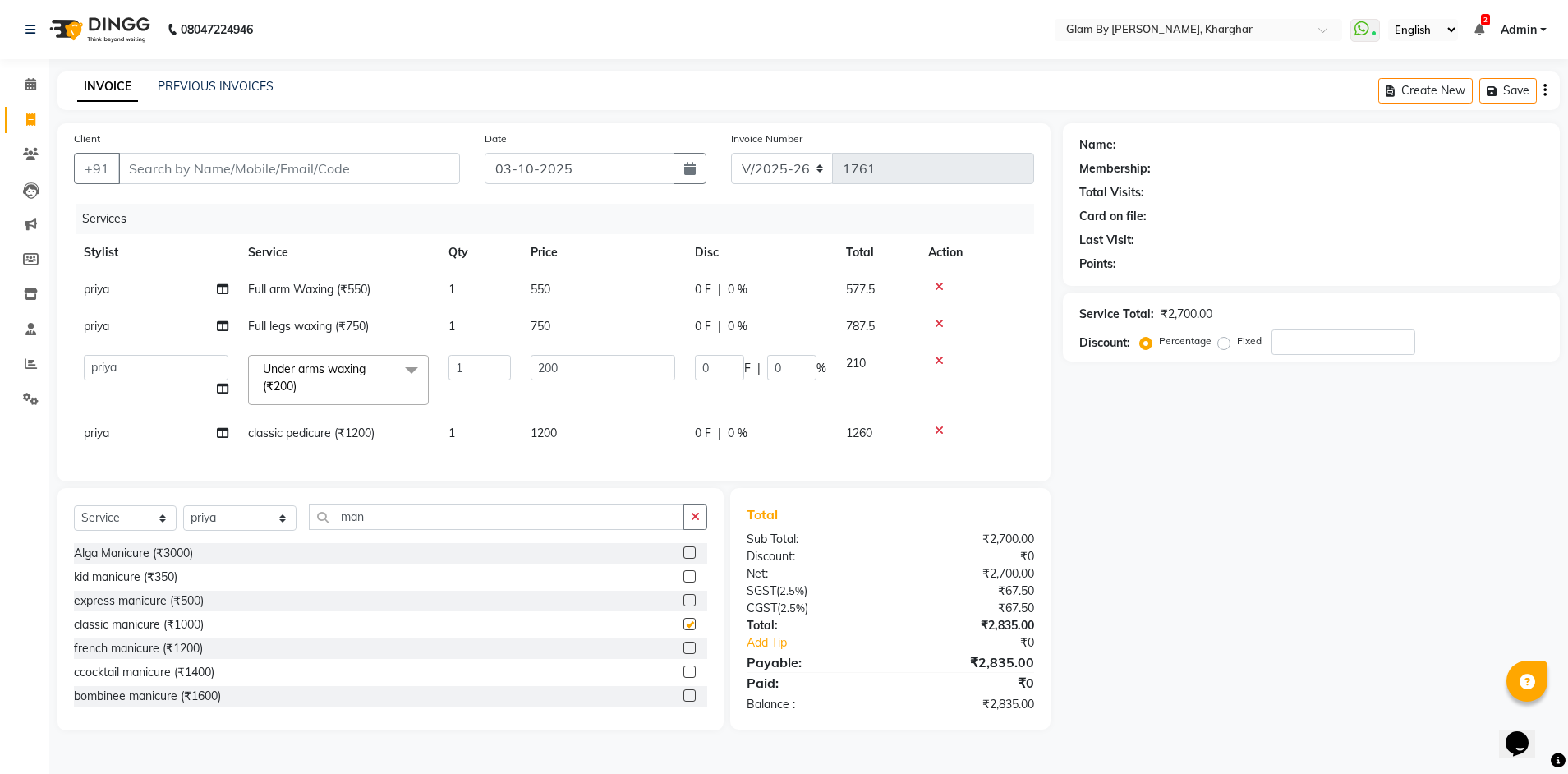
checkbox input "false"
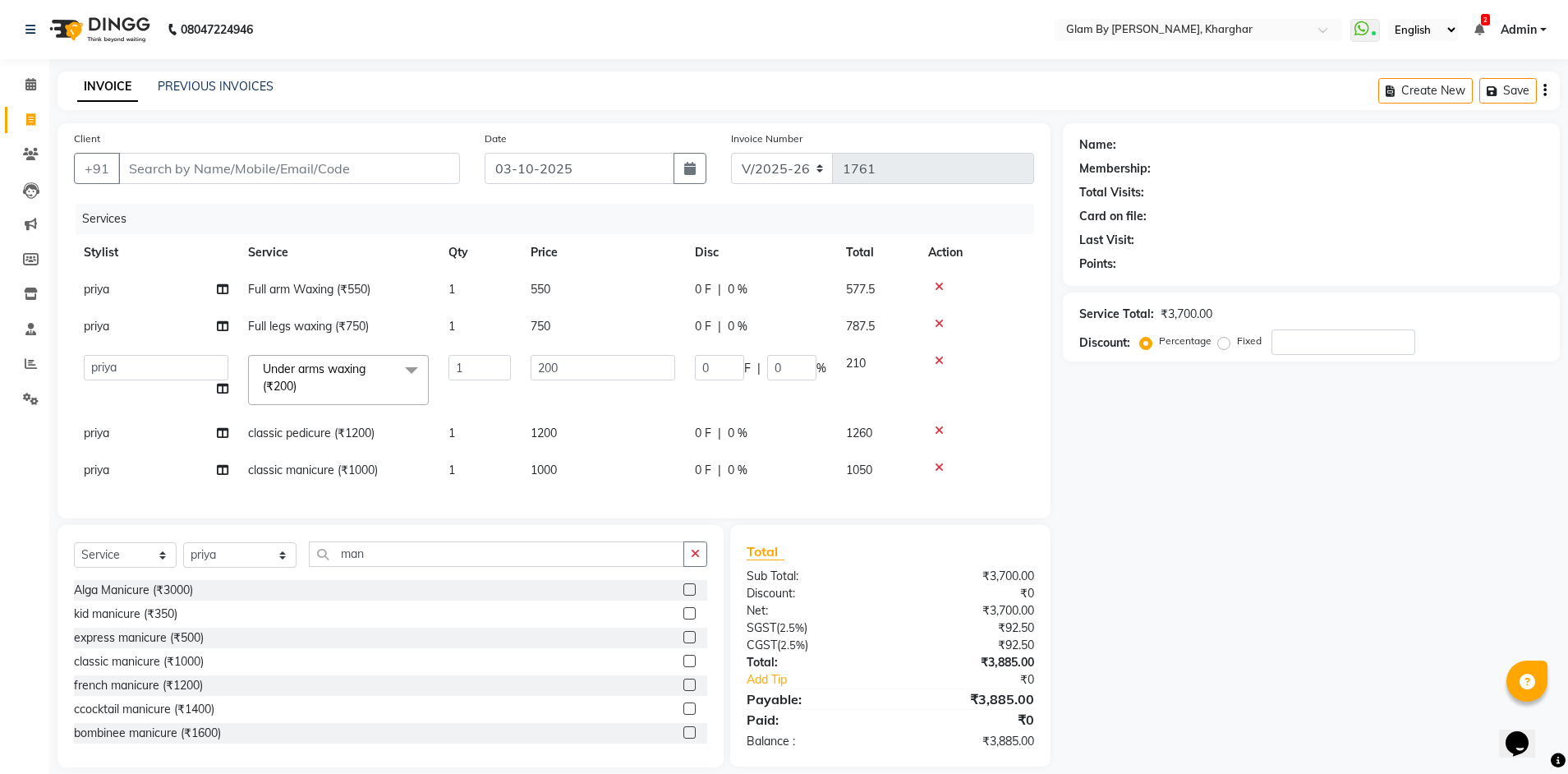
scroll to position [31, 0]
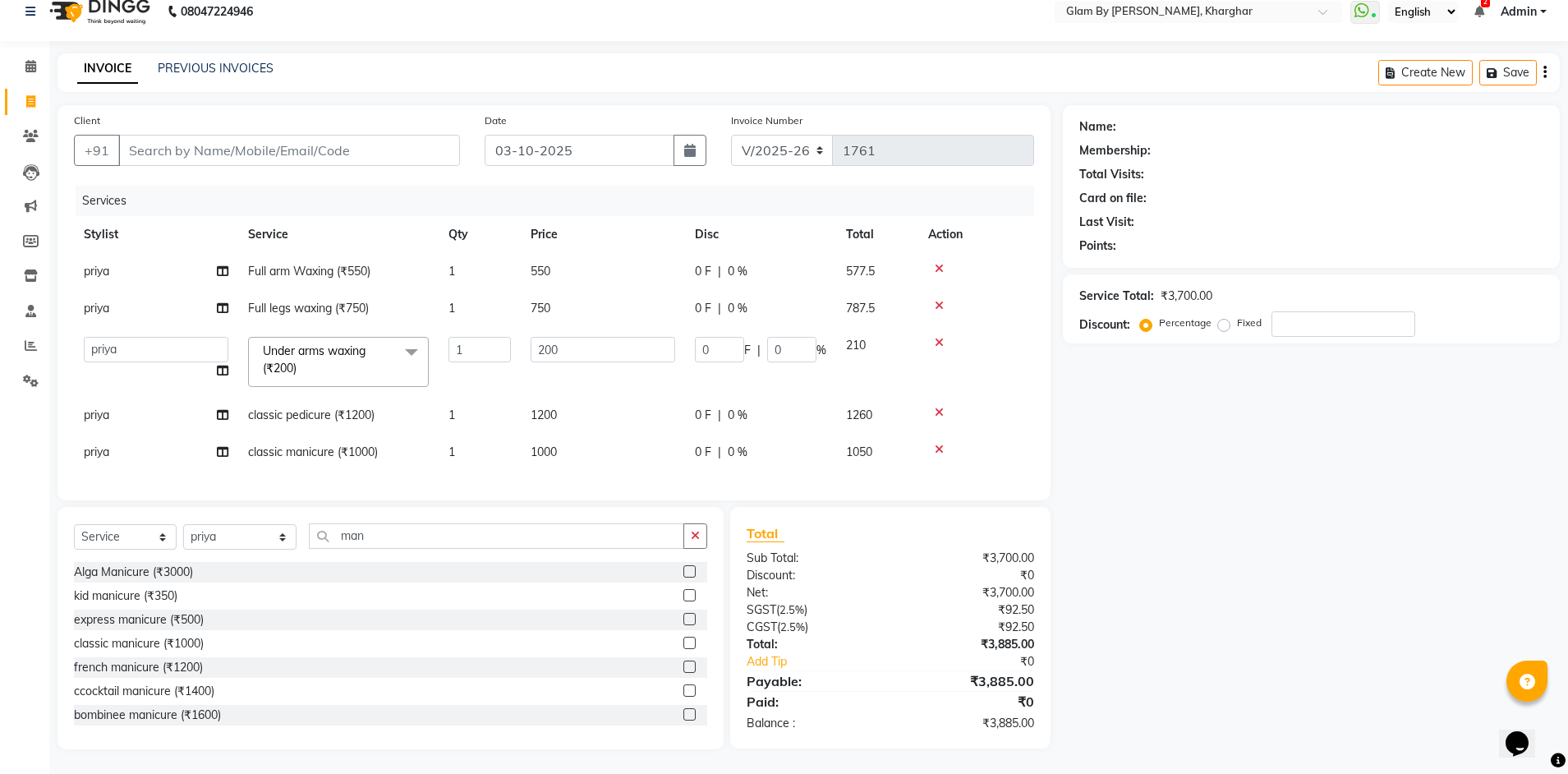
click at [94, 407] on span "priya" at bounding box center [97, 414] width 26 height 15
select select "77395"
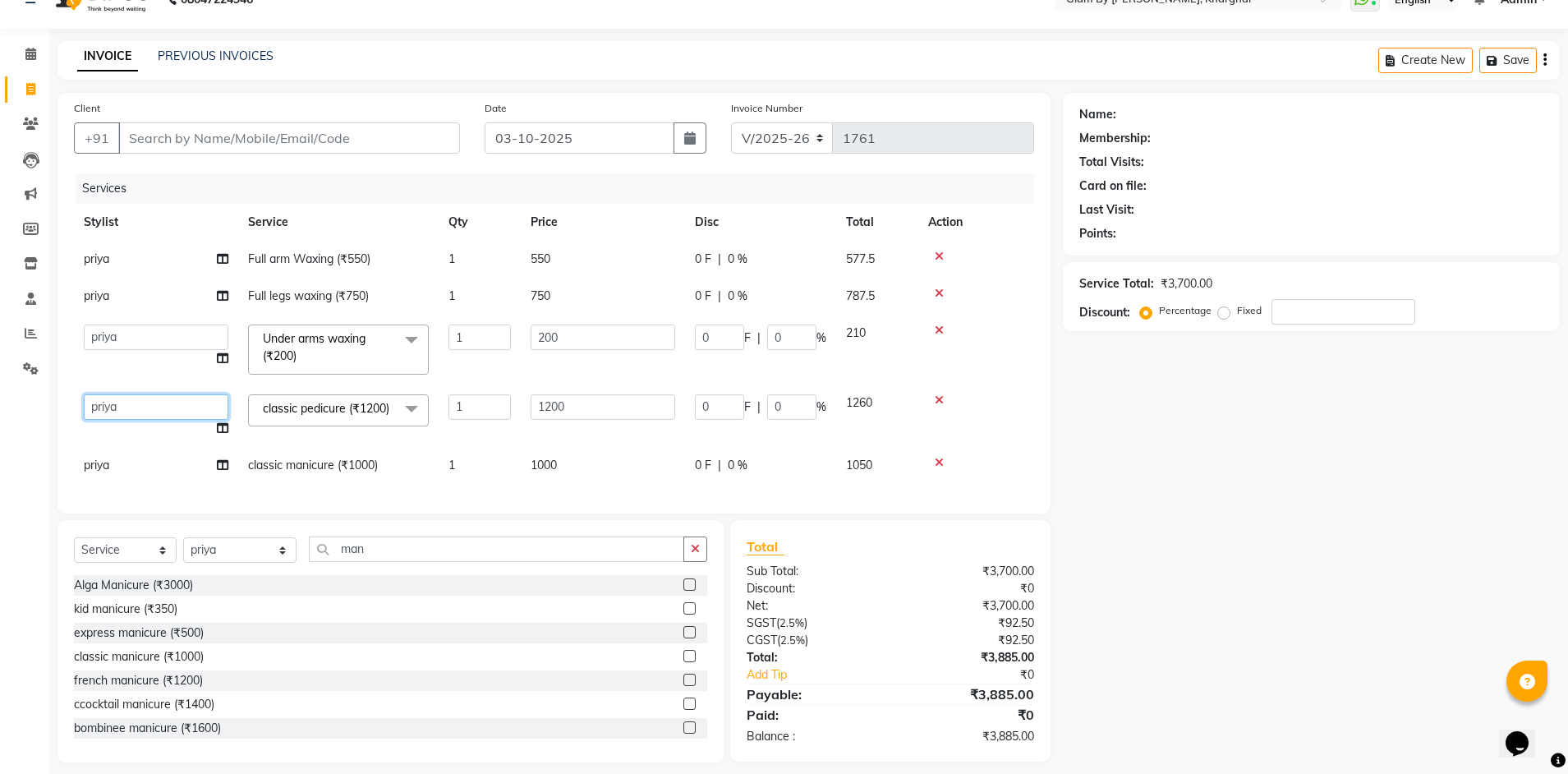
click at [102, 409] on select "[PERSON_NAME] Avi [PERSON_NAME] [PERSON_NAME] (maneger) MARUL [PERSON_NAME] [PE…" at bounding box center [155, 407] width 144 height 26
select select "24145"
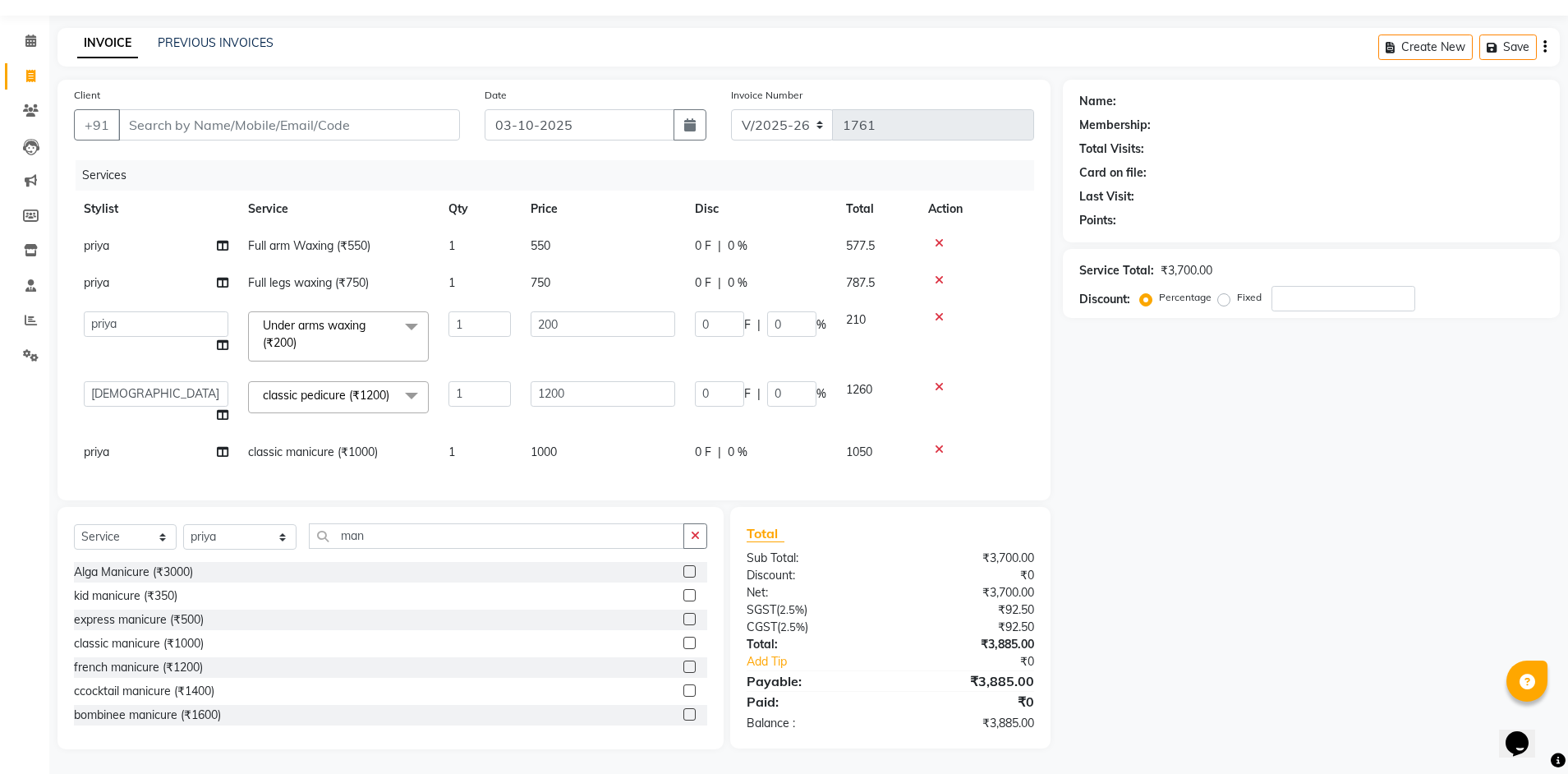
scroll to position [63, 0]
click at [146, 110] on input "Client" at bounding box center [289, 125] width 342 height 31
type input "9"
type input "0"
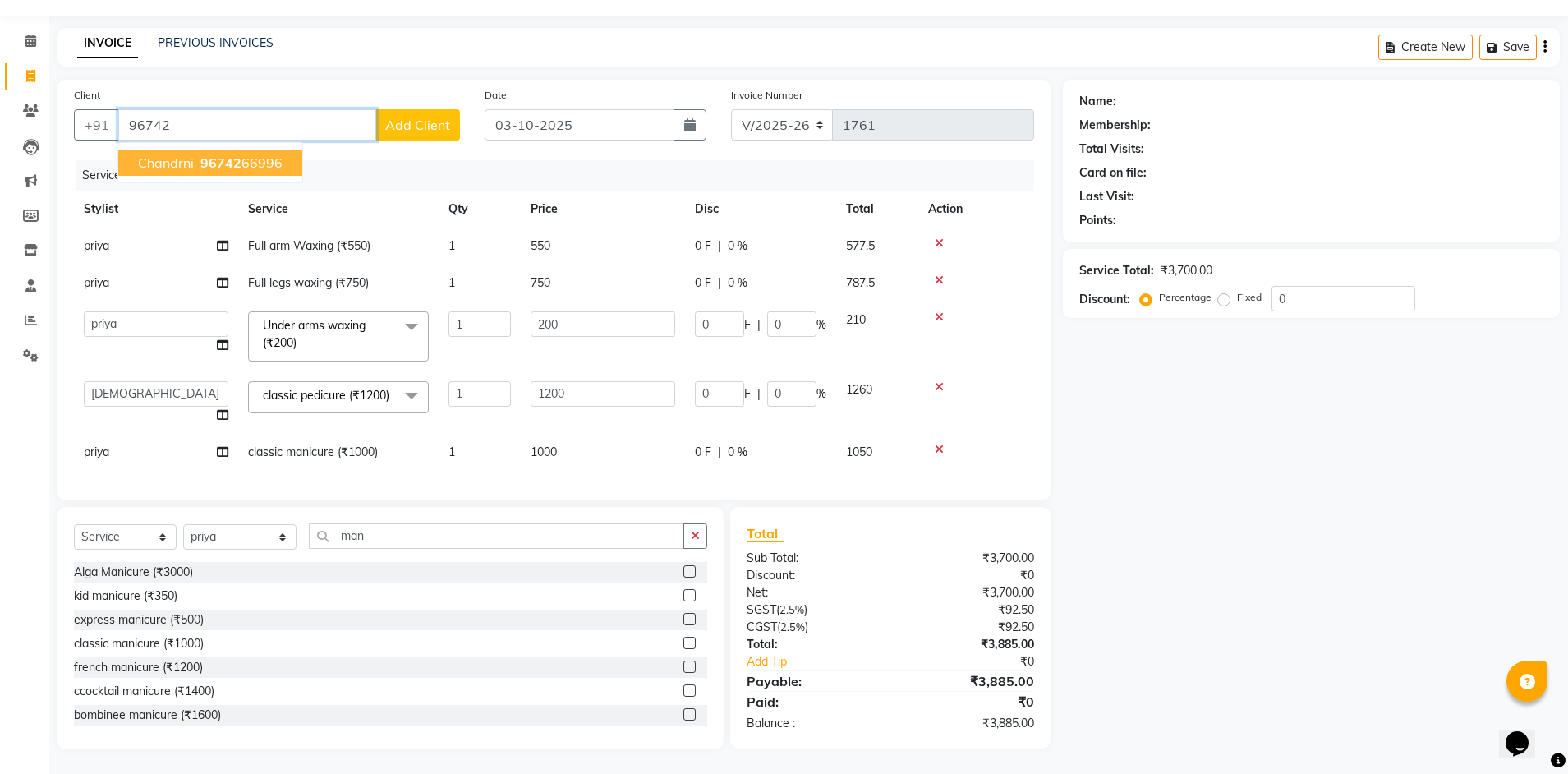
click at [227, 154] on span "96742" at bounding box center [220, 162] width 41 height 16
type input "9674266996"
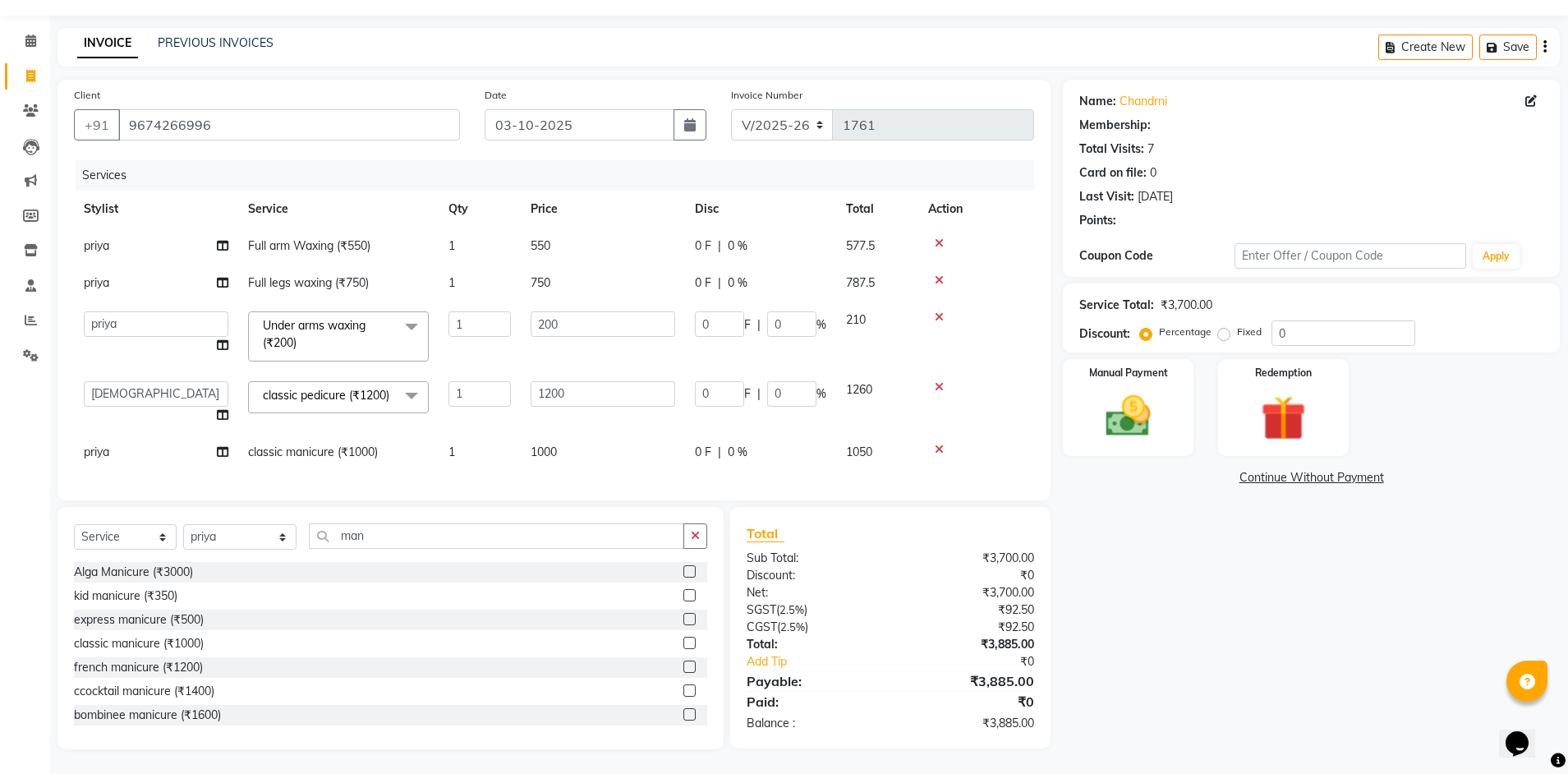
type input "40"
type input "20"
type input "240"
type input "20"
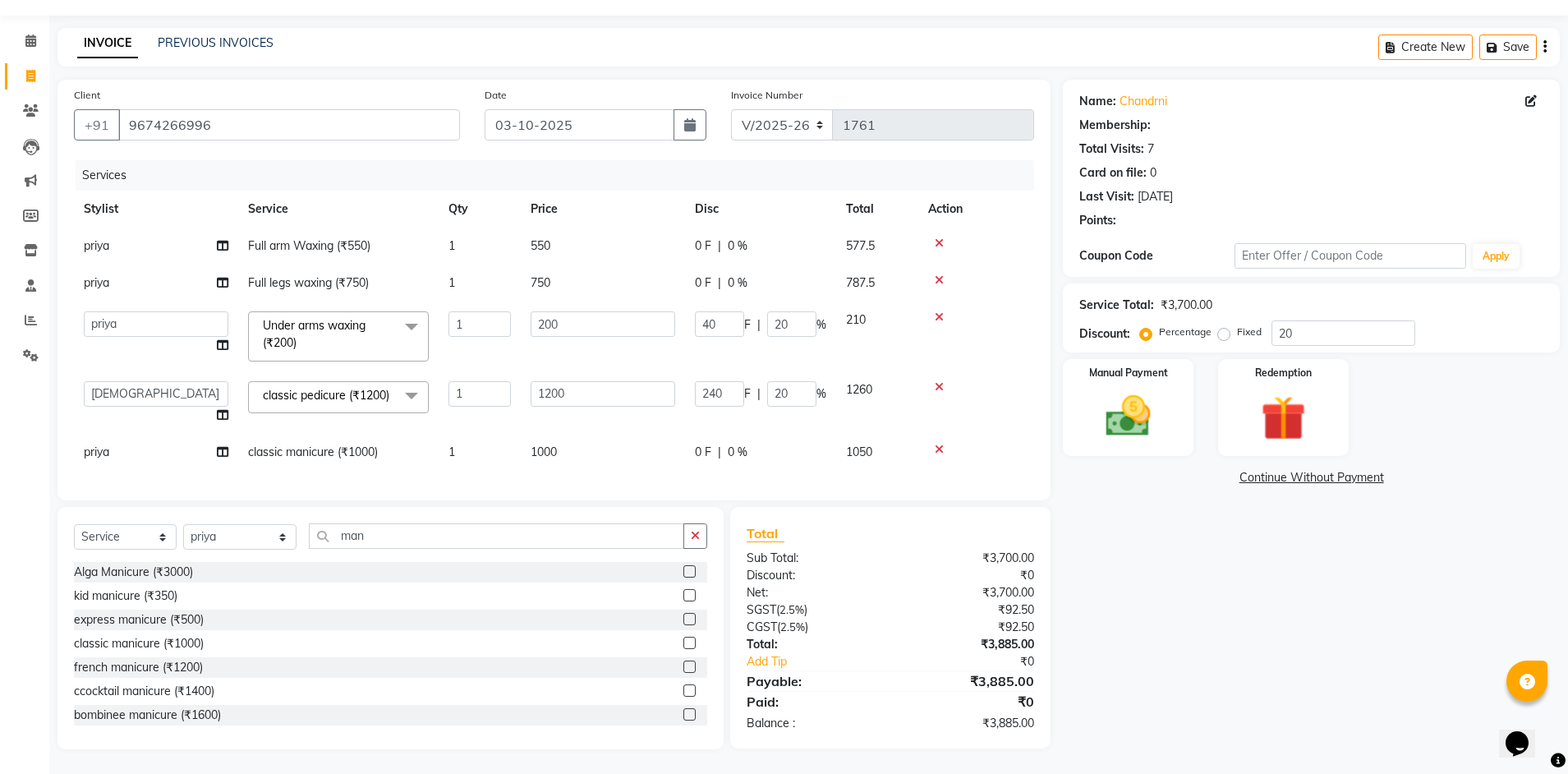
select select "1: Object"
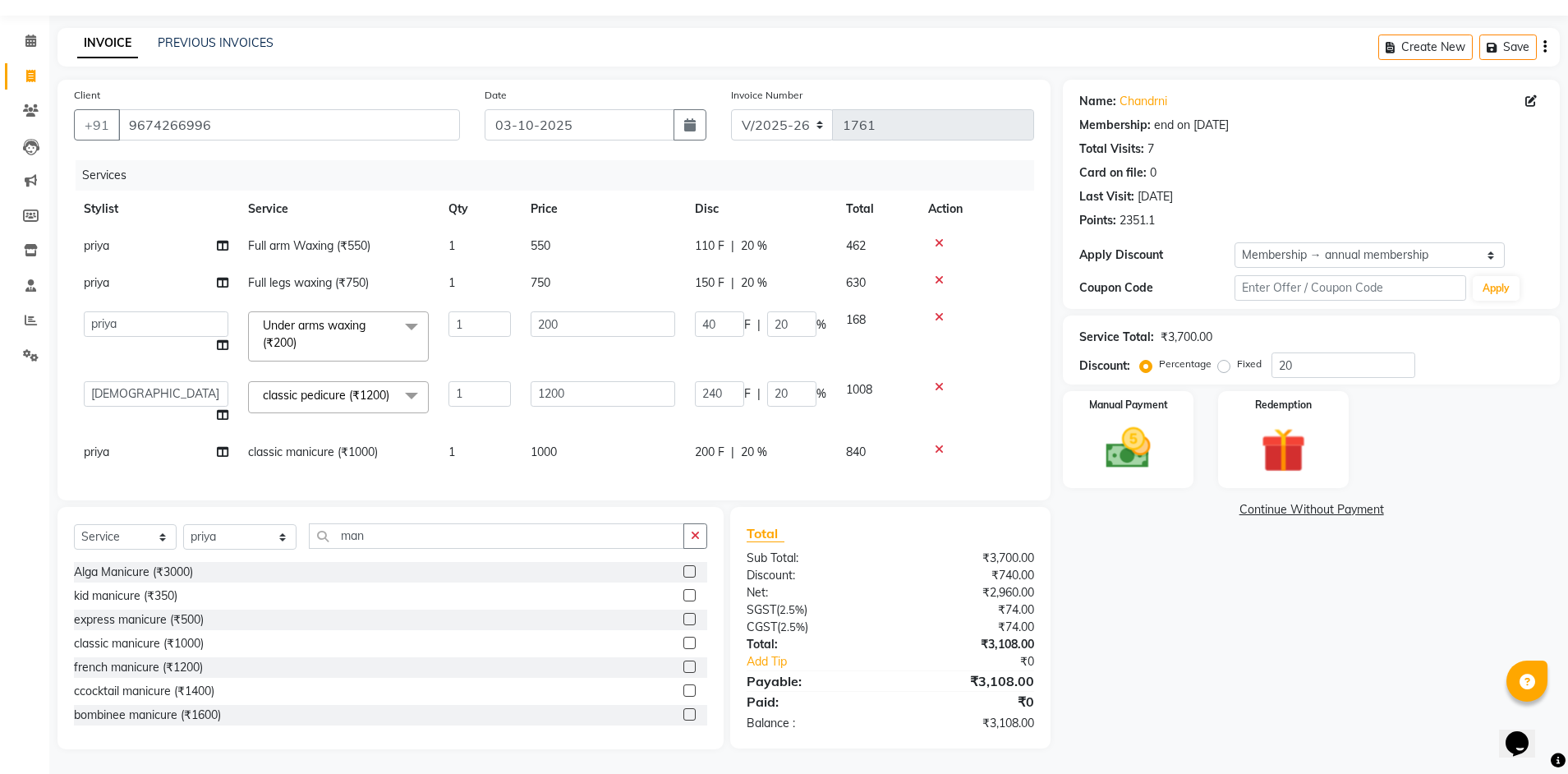
click at [600, 267] on td "750" at bounding box center [603, 282] width 164 height 37
select select "77395"
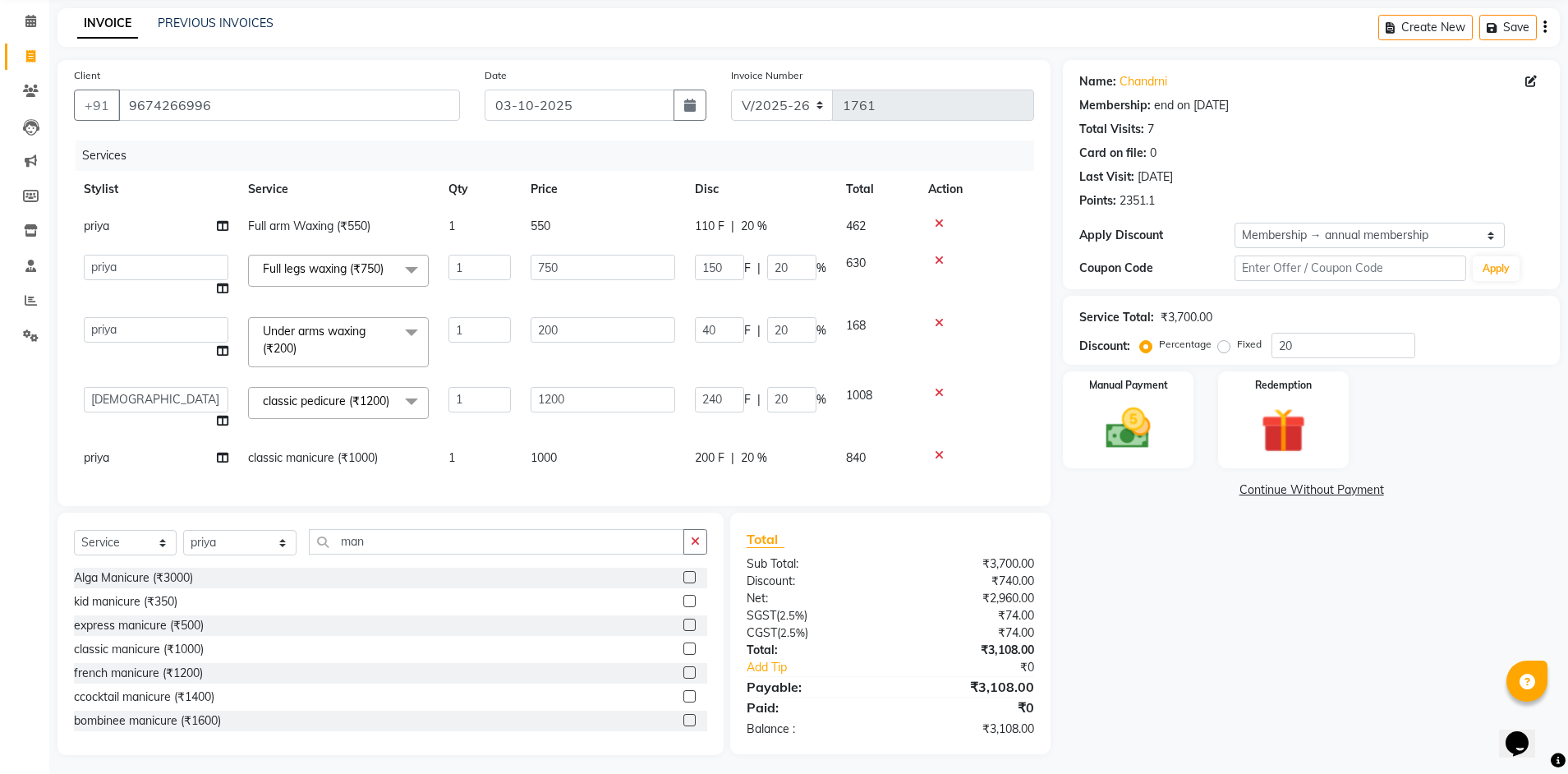
click at [642, 231] on td "550" at bounding box center [603, 226] width 164 height 37
select select "77395"
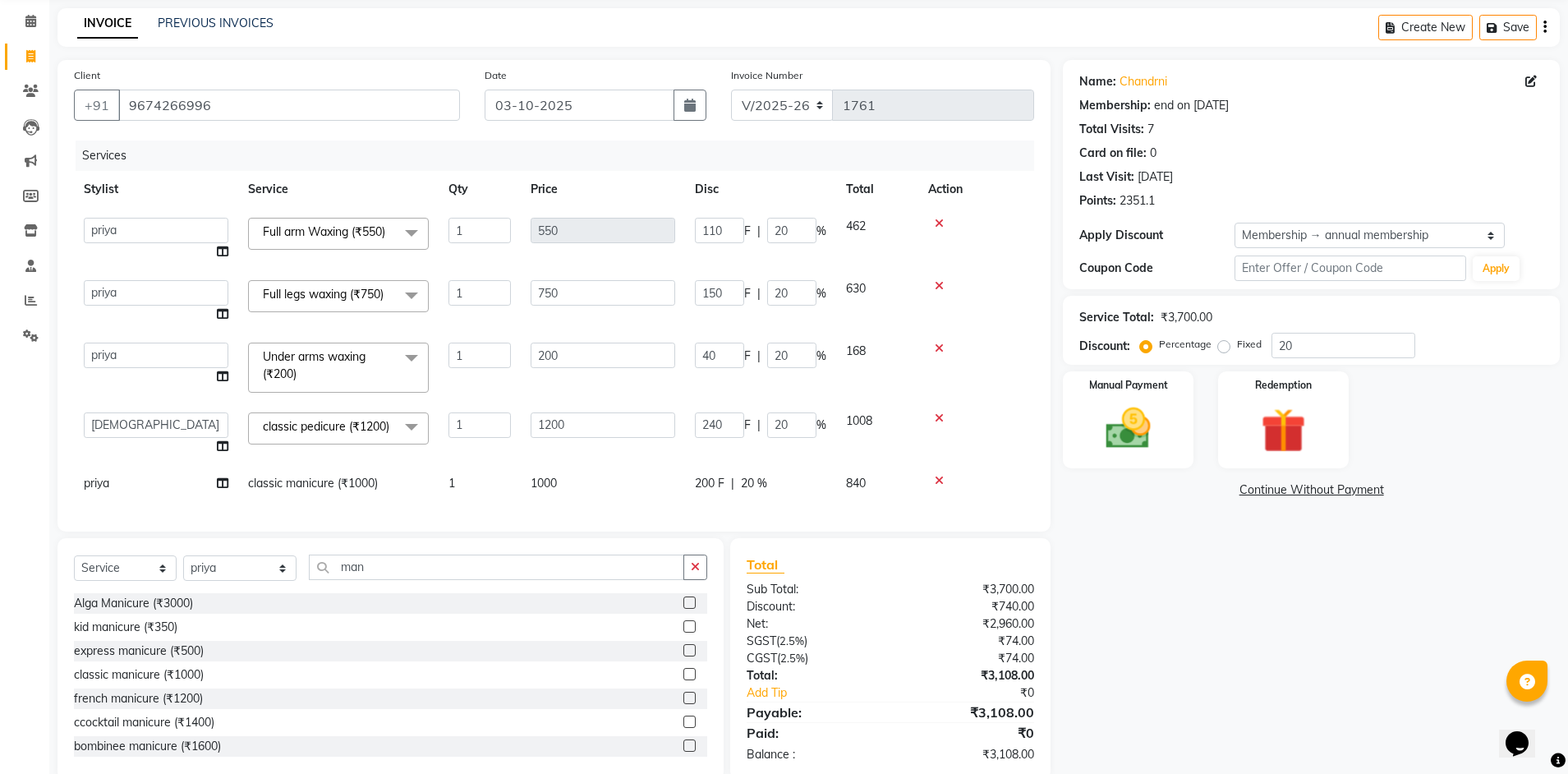
click at [568, 499] on td "1000" at bounding box center [603, 483] width 164 height 37
select select "77395"
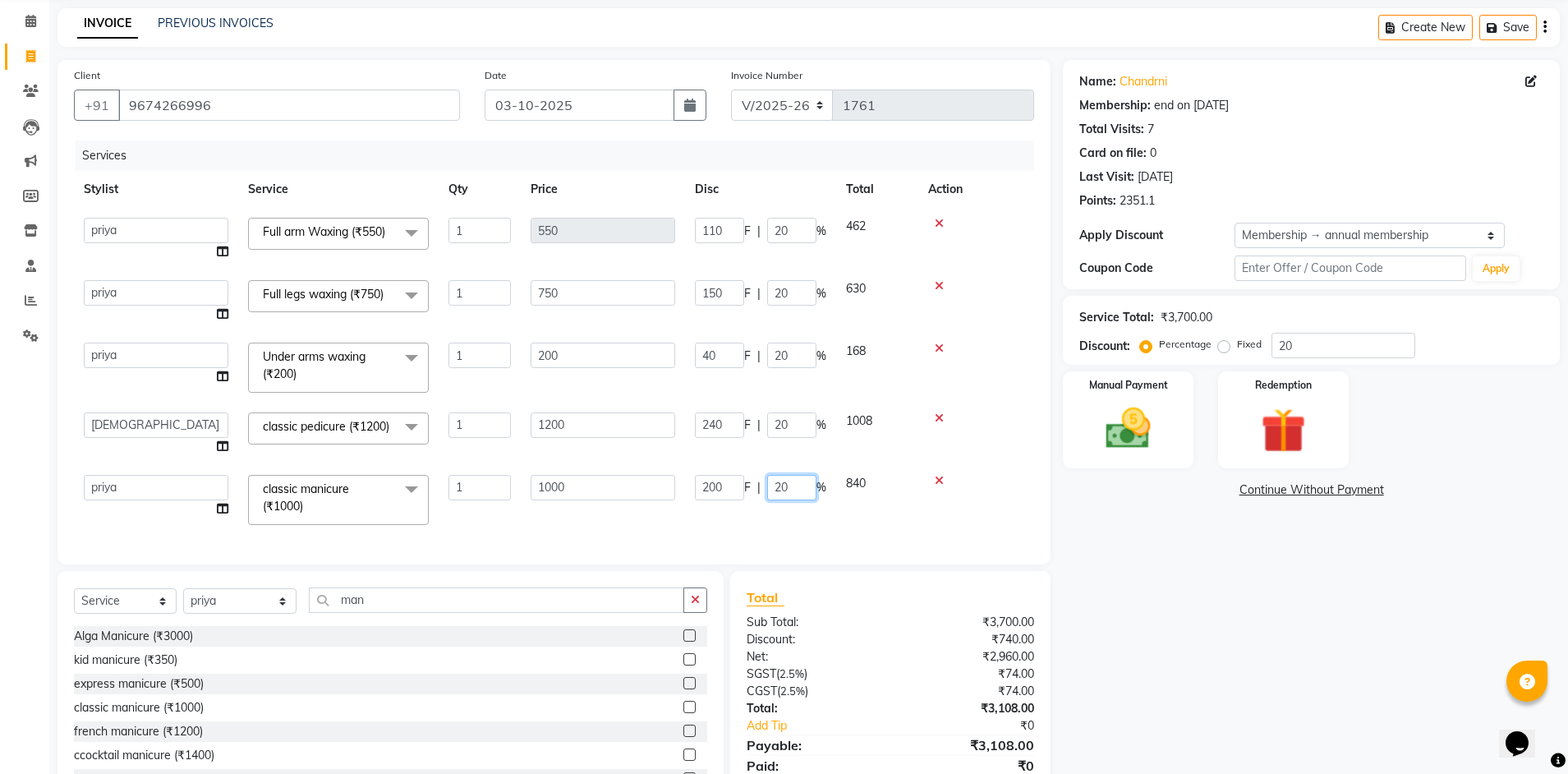
drag, startPoint x: 790, startPoint y: 497, endPoint x: 762, endPoint y: 494, distance: 28.2
click at [762, 494] on div "200 F | 20 %" at bounding box center [760, 487] width 131 height 26
click at [755, 527] on div "Client [PHONE_NUMBER] Date [DATE] Invoice Number V/2025 V/[PHONE_NUMBER] Servic…" at bounding box center [554, 312] width 993 height 504
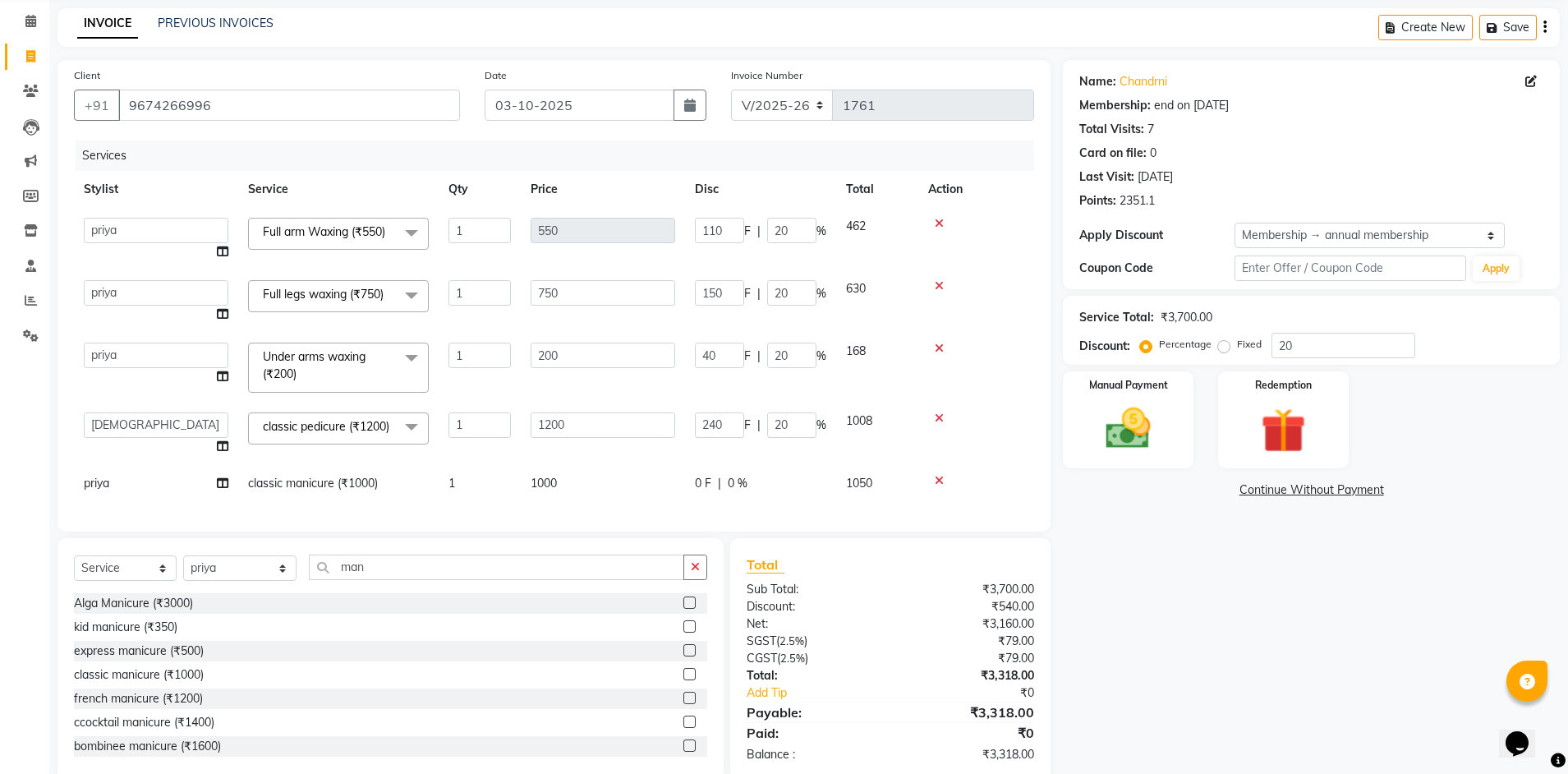
click at [746, 465] on td "240 F | 20 %" at bounding box center [761, 433] width 151 height 63
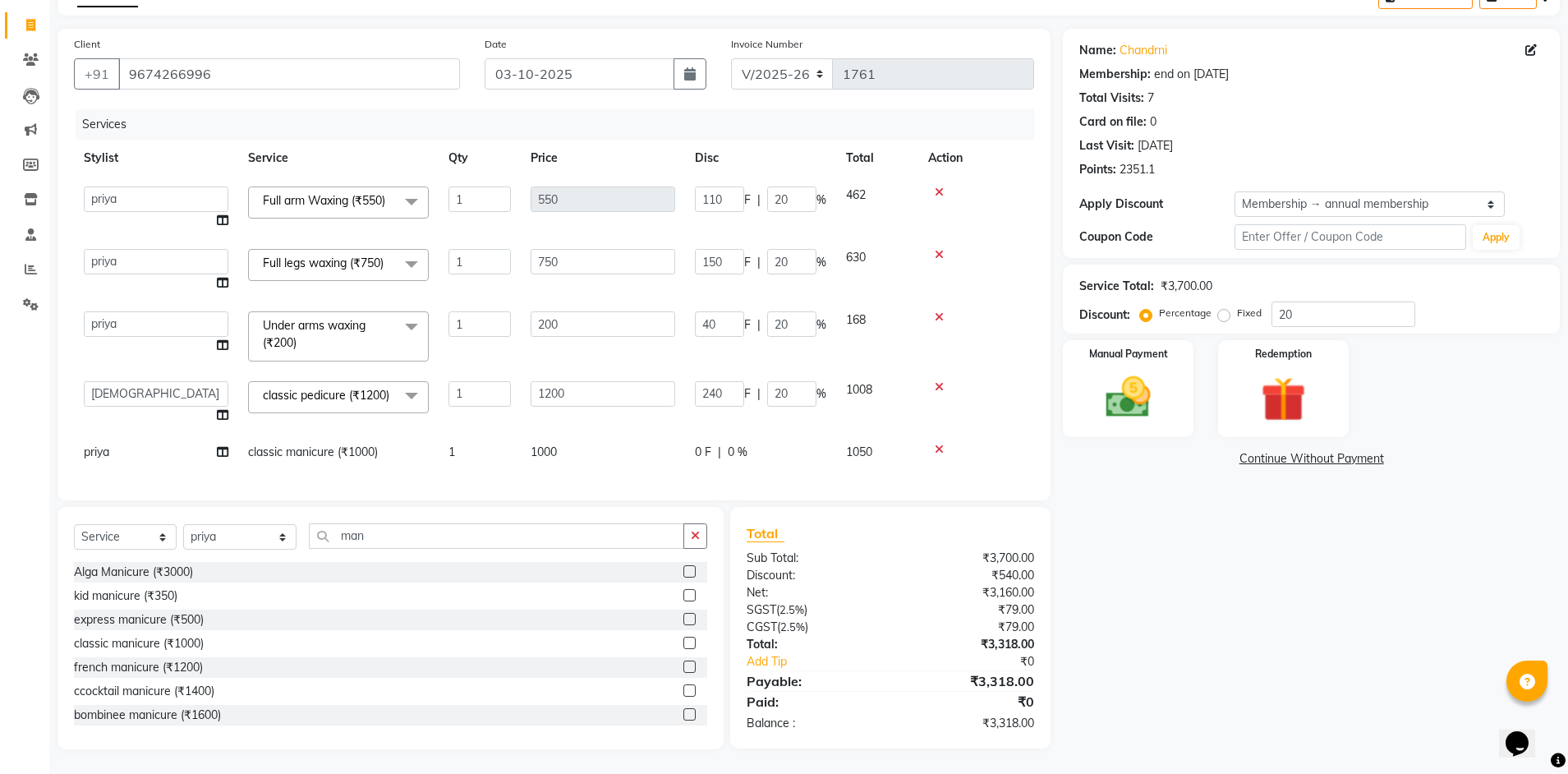
scroll to position [115, 0]
click at [772, 443] on div "0 F | 0 %" at bounding box center [760, 451] width 131 height 17
select select "77395"
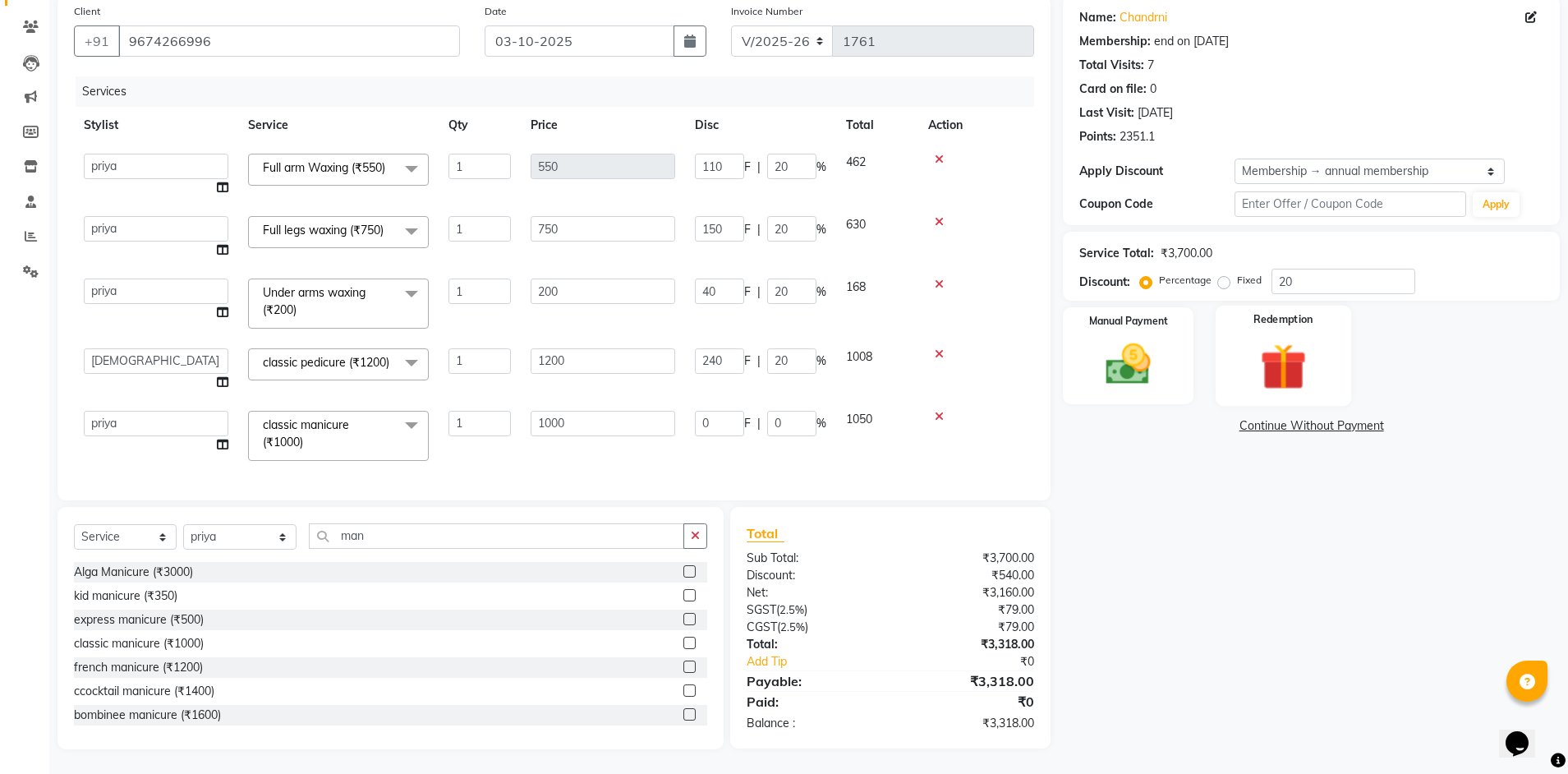
scroll to position [130, 0]
click at [1165, 387] on img at bounding box center [1128, 365] width 77 height 54
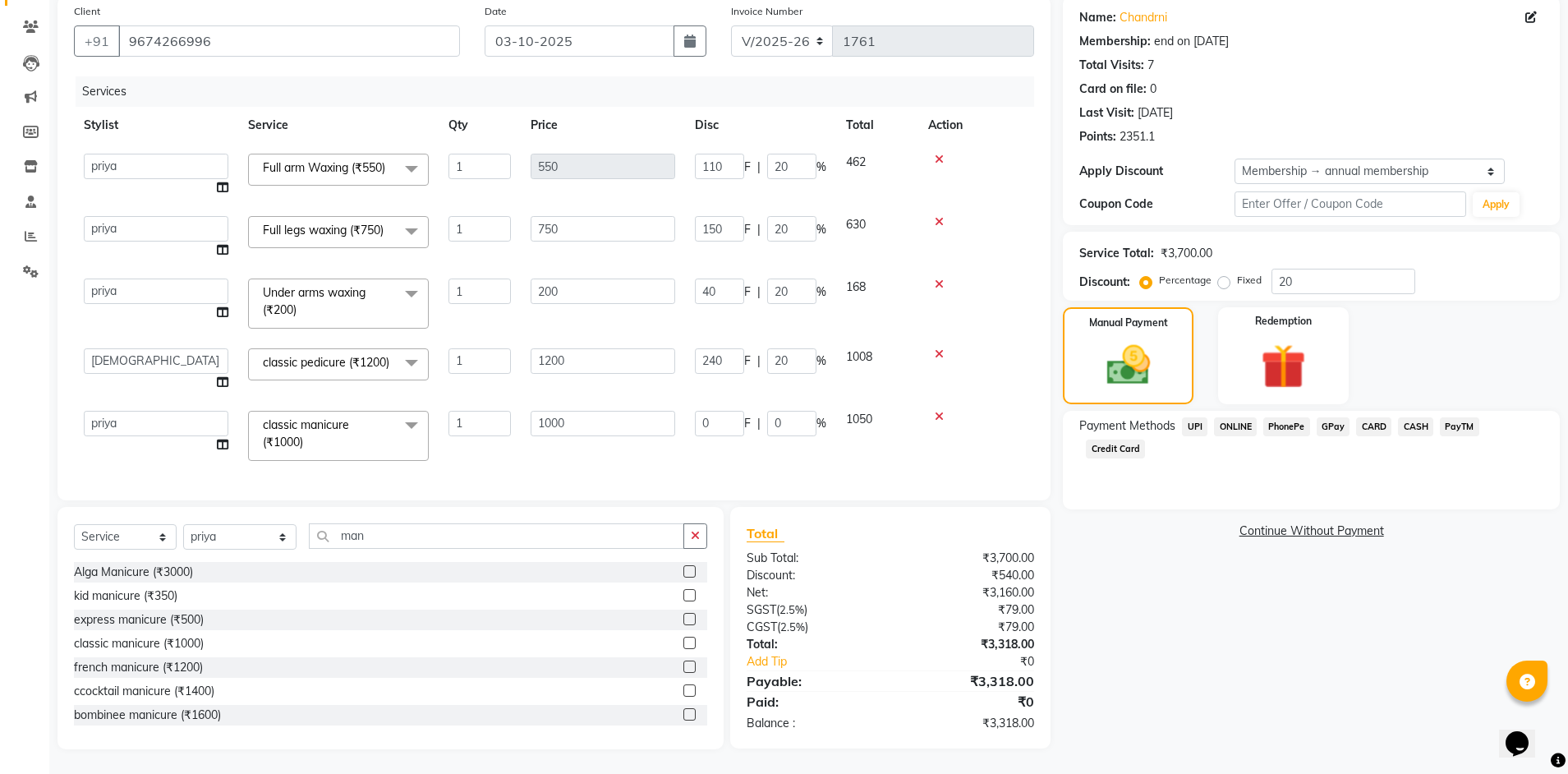
click at [1379, 423] on span "CARD" at bounding box center [1373, 426] width 35 height 19
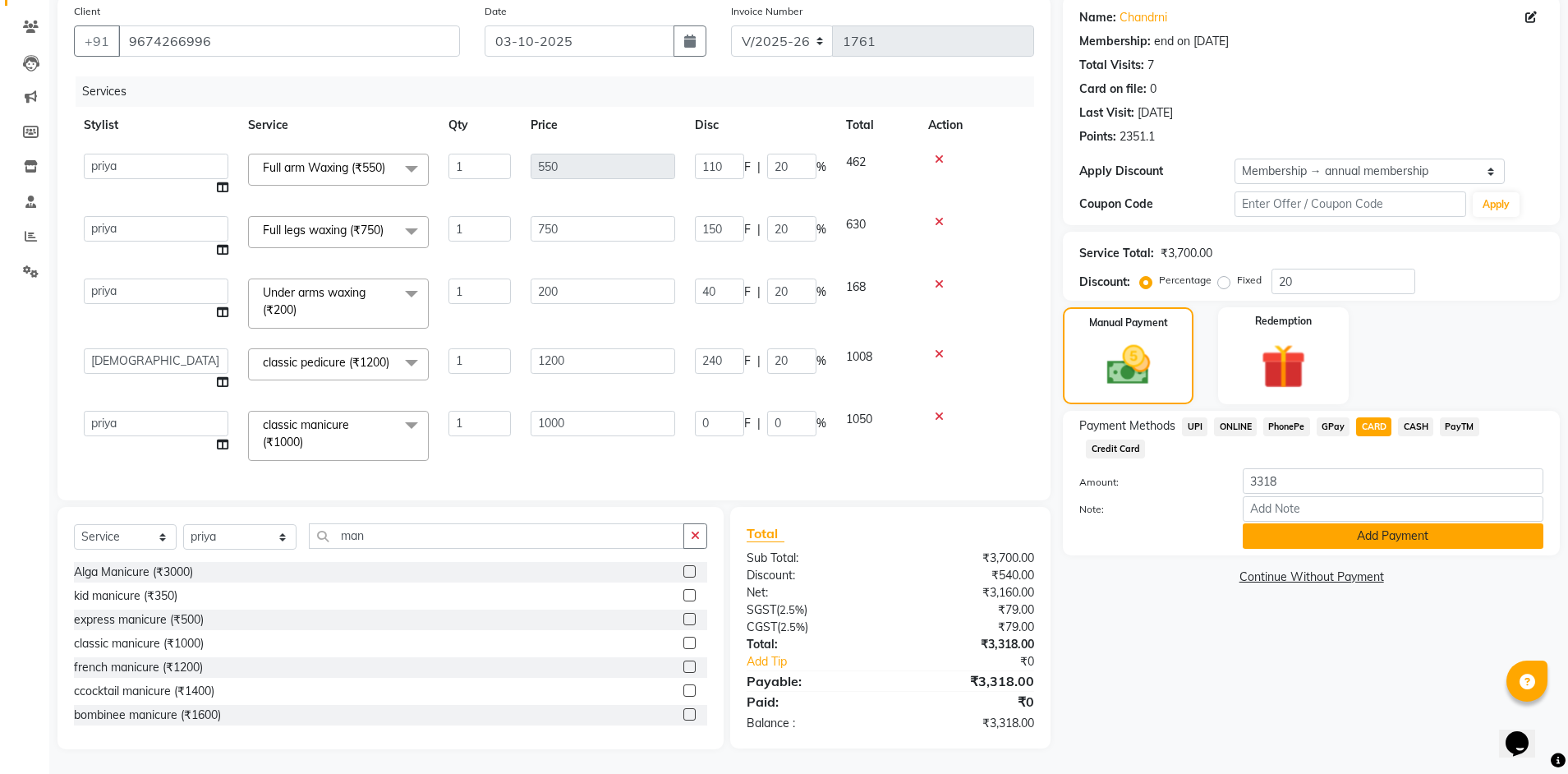
click at [1389, 523] on button "Add Payment" at bounding box center [1393, 536] width 301 height 26
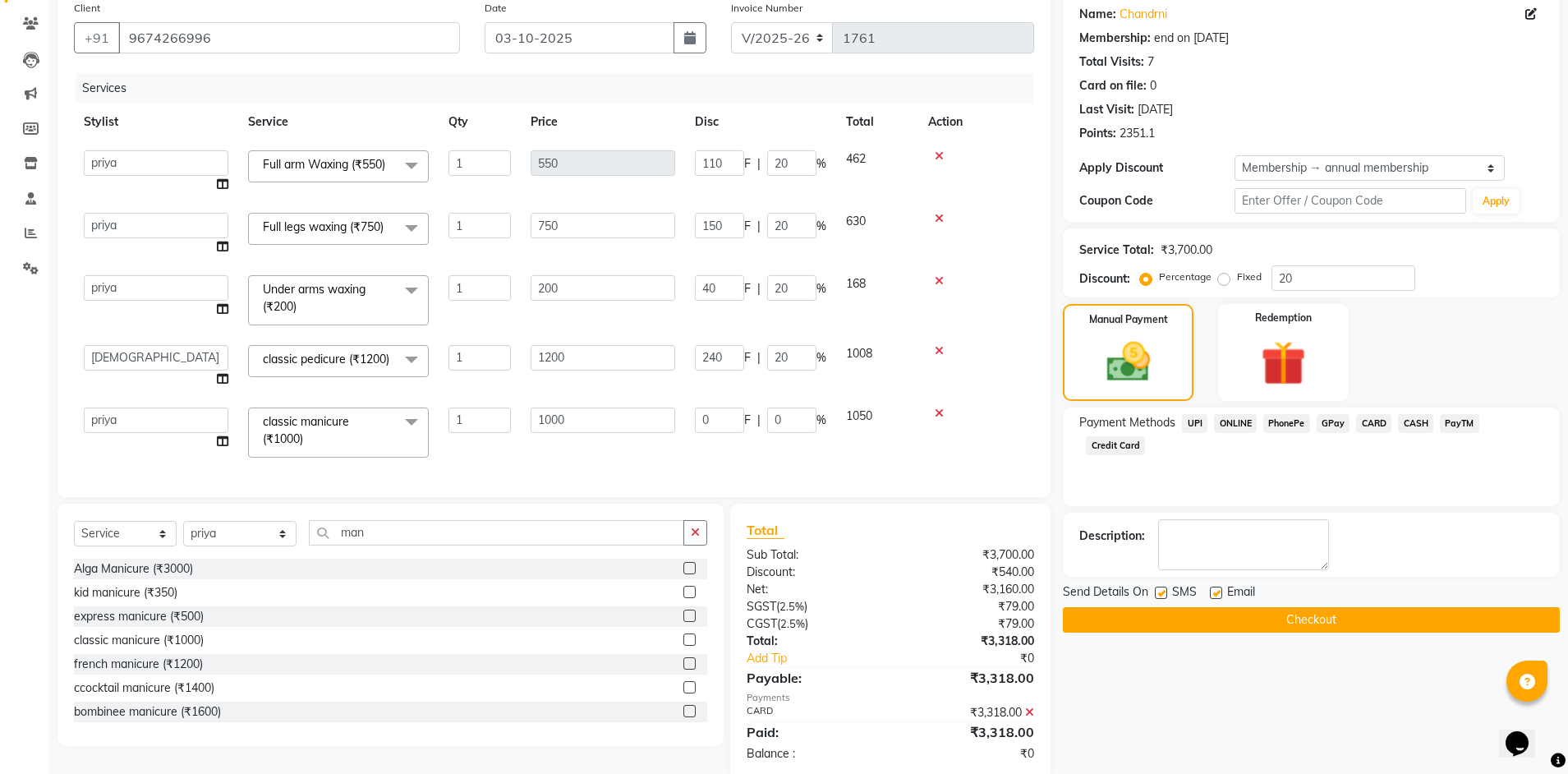
click at [1302, 620] on button "Checkout" at bounding box center [1311, 620] width 497 height 26
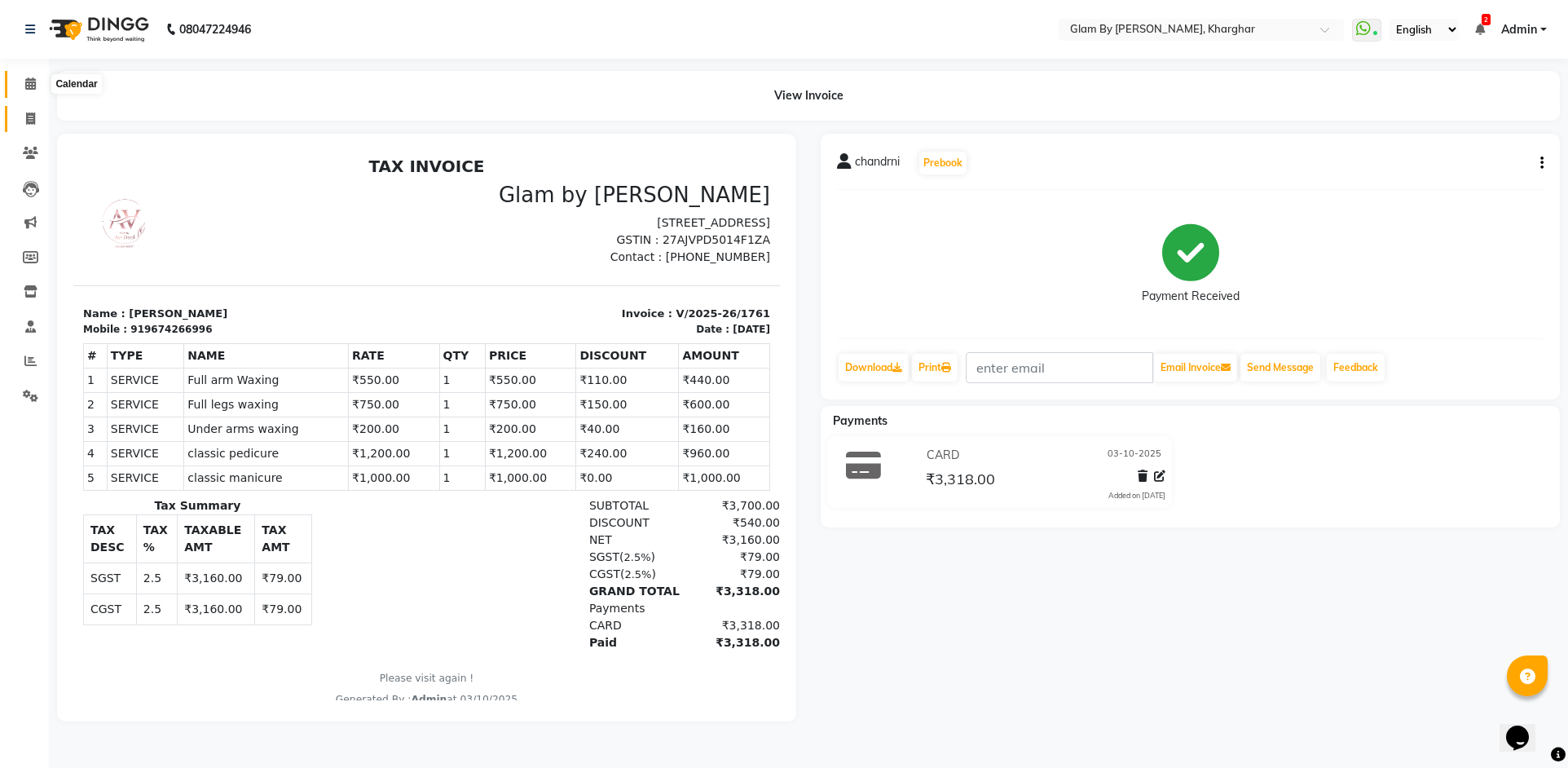
drag, startPoint x: 26, startPoint y: 92, endPoint x: 23, endPoint y: 122, distance: 30.1
click at [27, 91] on span at bounding box center [30, 84] width 29 height 19
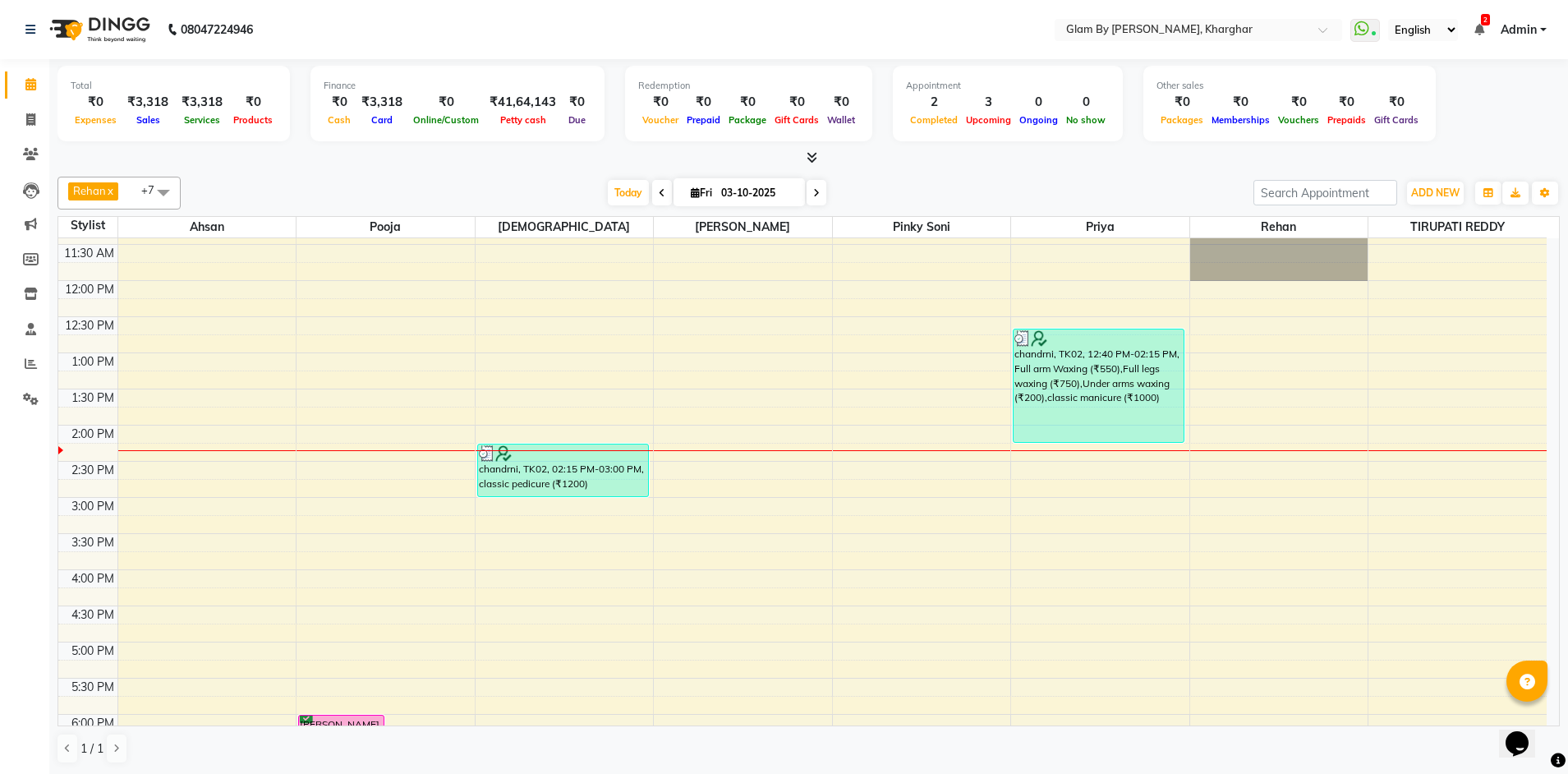
scroll to position [575, 0]
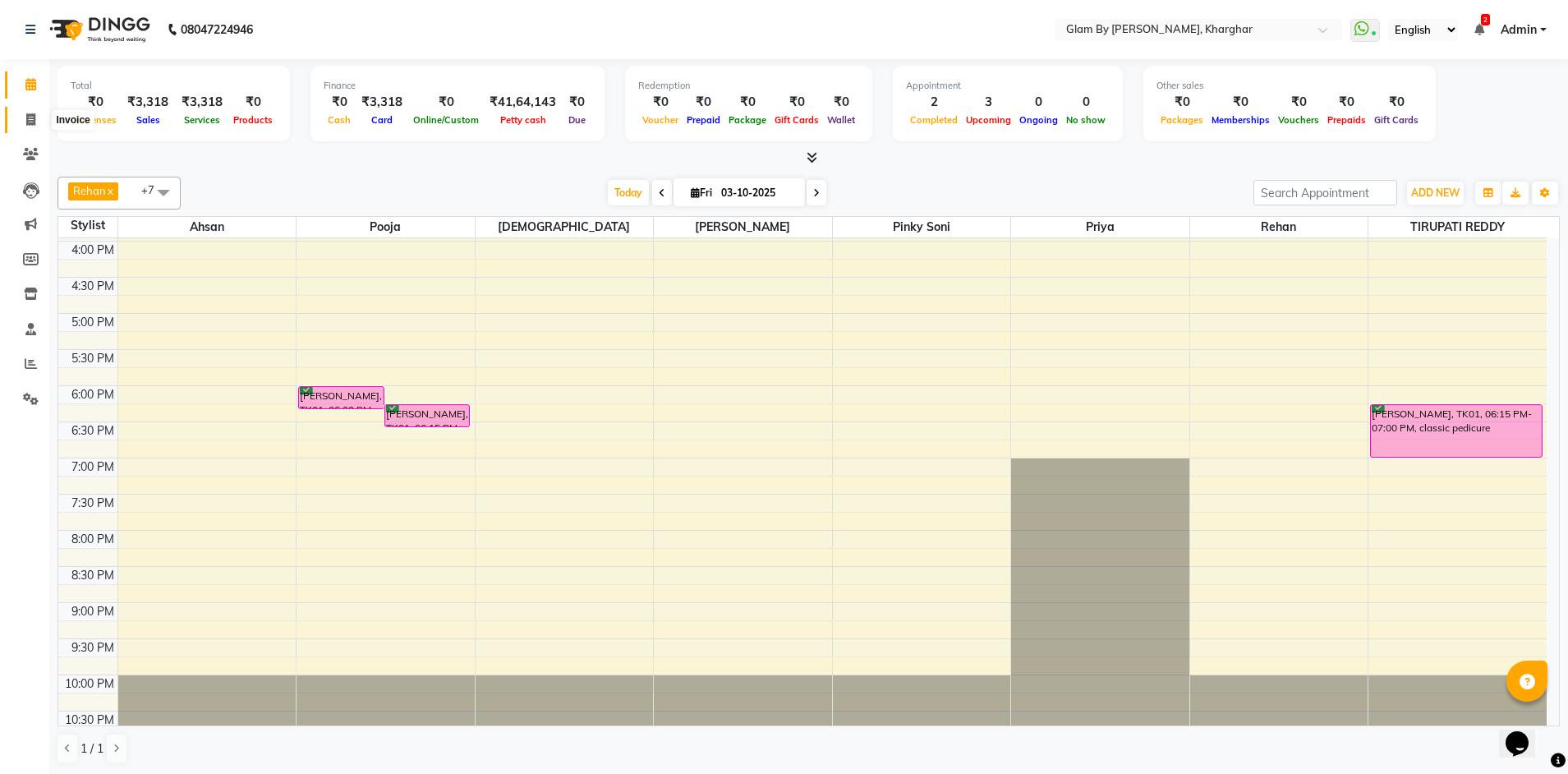
click at [26, 124] on icon at bounding box center [30, 120] width 9 height 12
select select "3992"
select select "service"
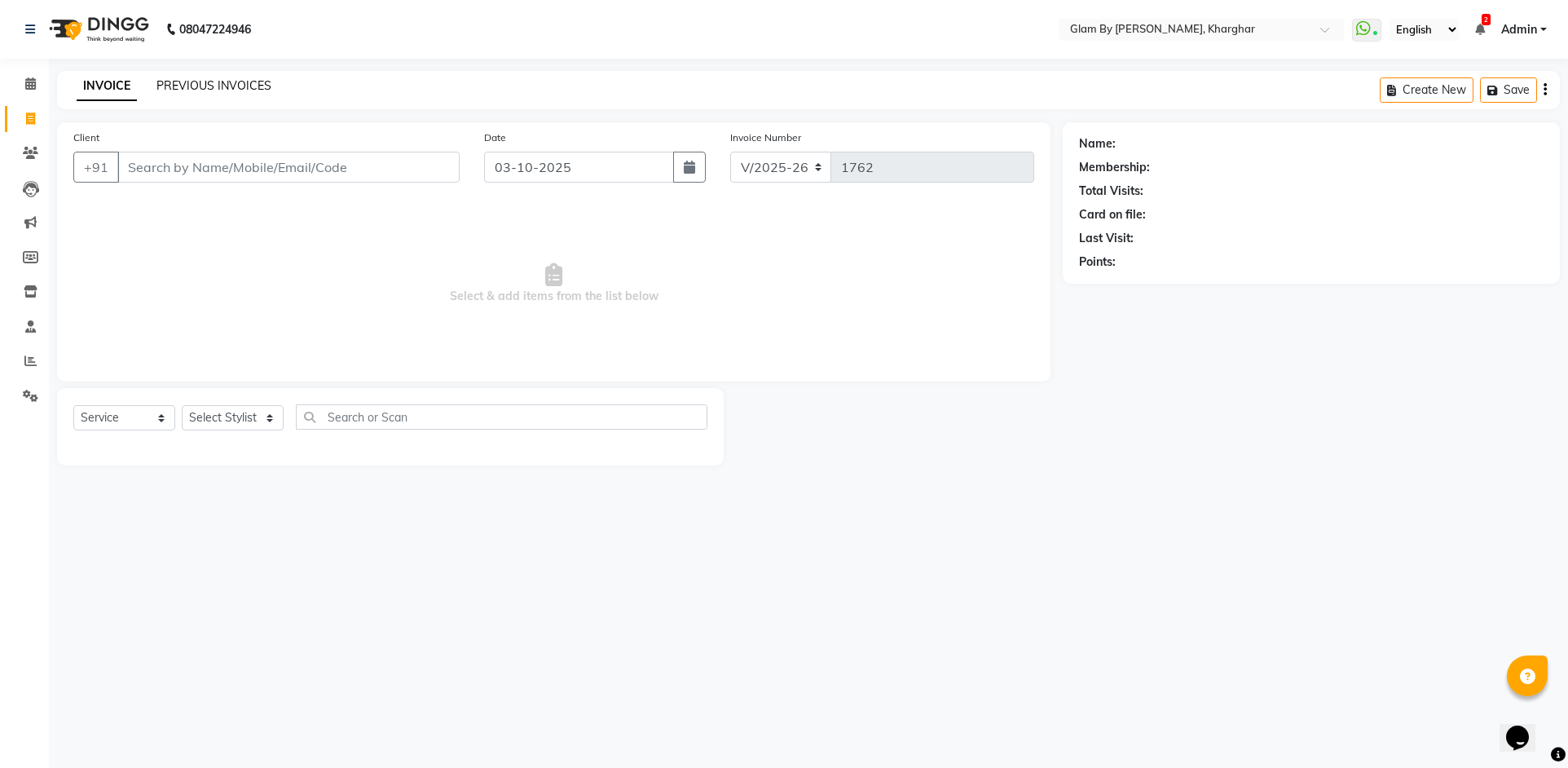
click at [204, 83] on link "PREVIOUS INVOICES" at bounding box center [214, 85] width 115 height 15
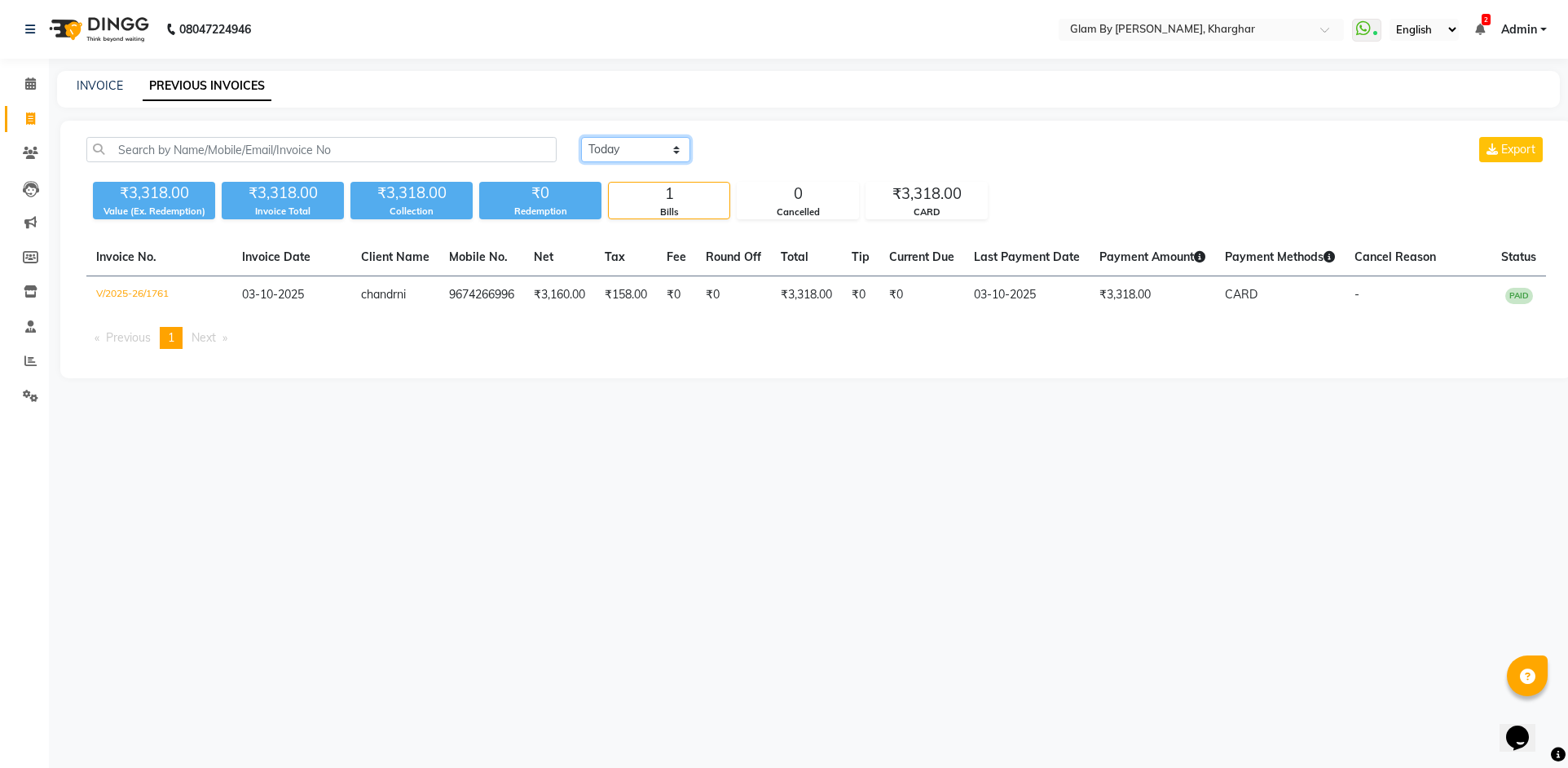
click at [625, 159] on select "[DATE] [DATE] Custom Range" at bounding box center [636, 149] width 109 height 26
select select "range"
click at [581, 136] on select "[DATE] [DATE] Custom Range" at bounding box center [636, 149] width 109 height 26
click at [771, 143] on input "03-10-2025" at bounding box center [768, 149] width 114 height 23
select select "10"
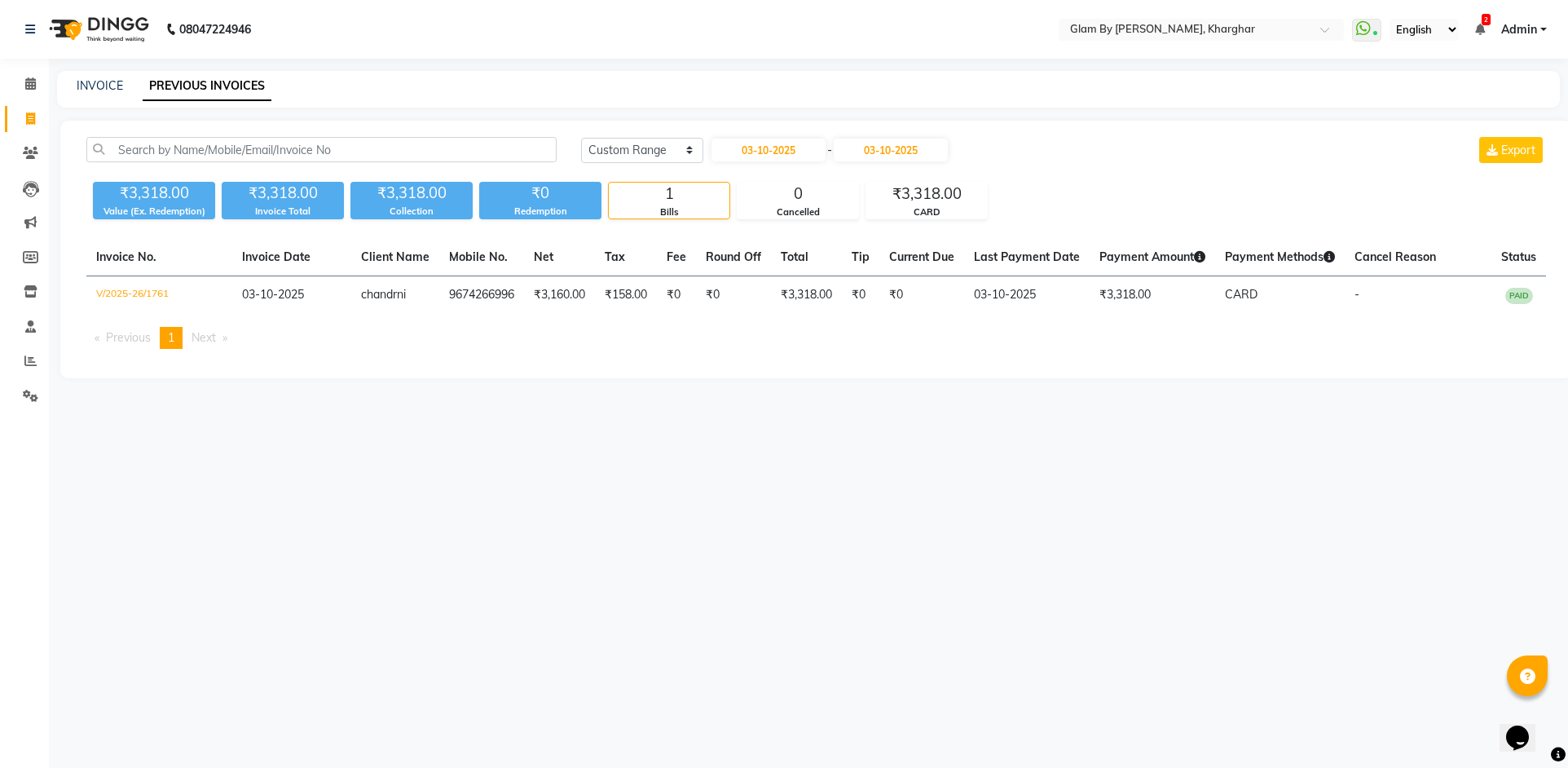
select select "2025"
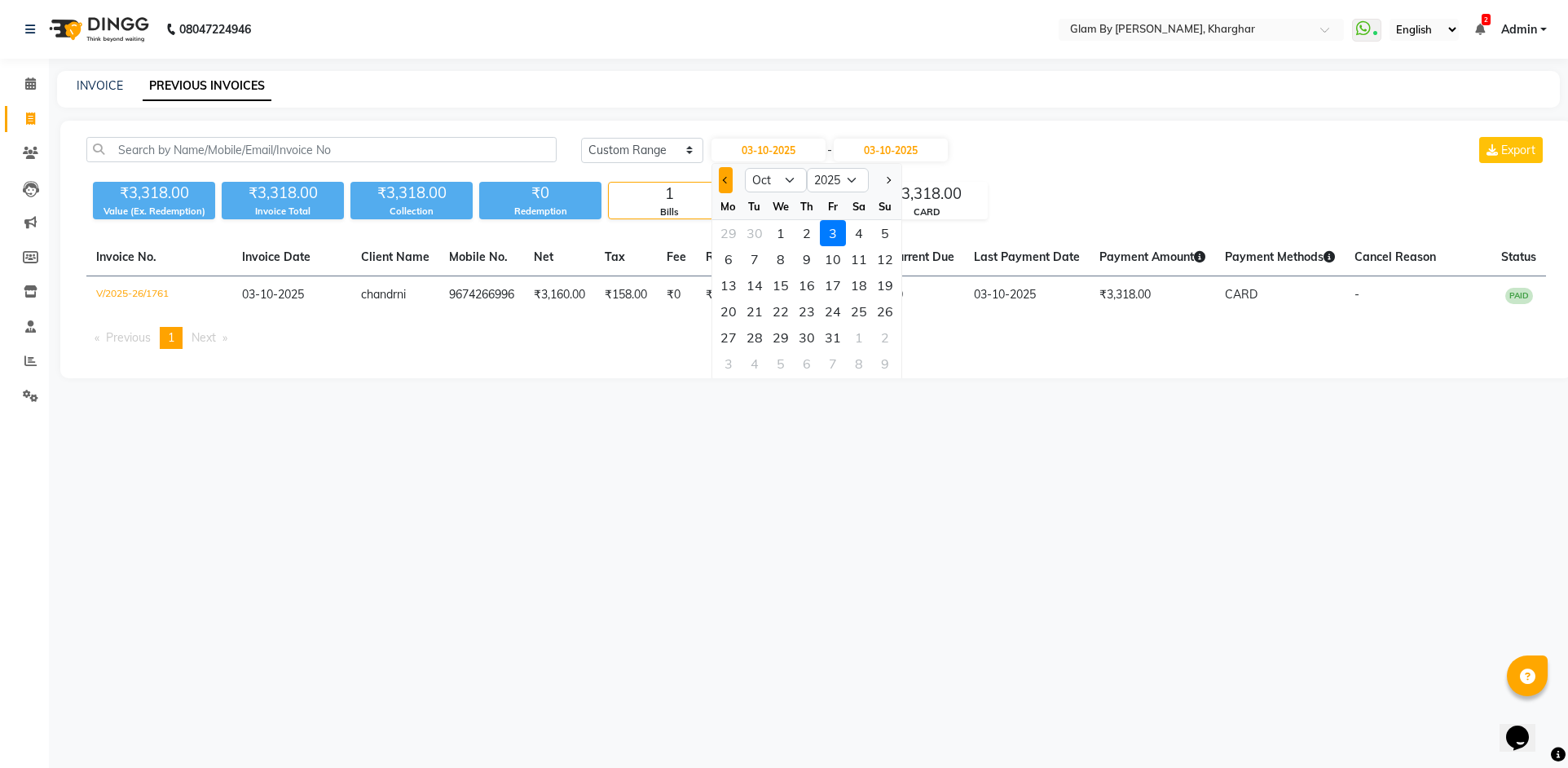
click at [724, 179] on span "Previous month" at bounding box center [726, 180] width 7 height 7
select select "9"
click at [731, 318] on div "22" at bounding box center [729, 311] width 26 height 26
type input "[DATE]"
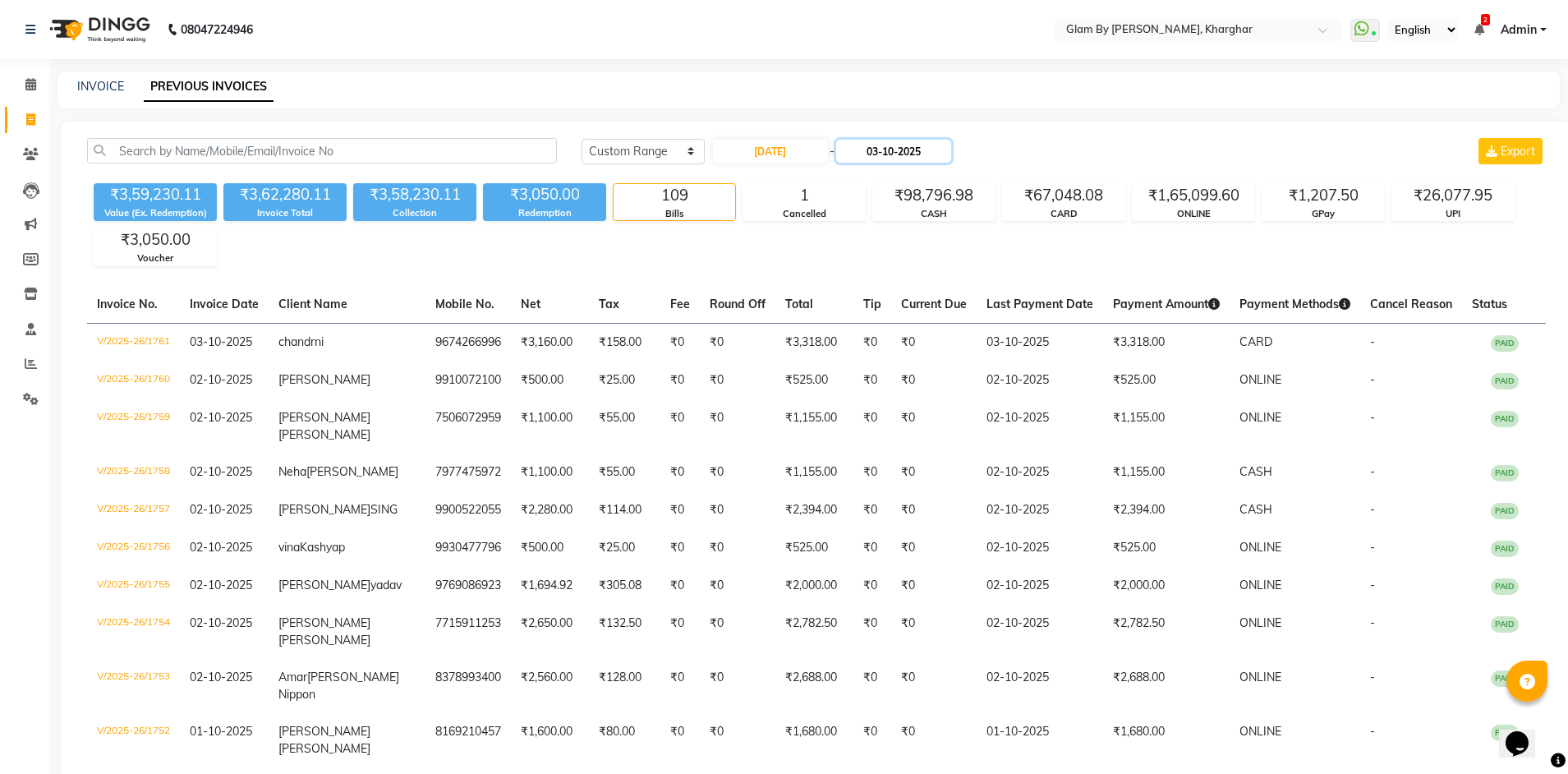
click at [891, 151] on input "03-10-2025" at bounding box center [893, 150] width 115 height 23
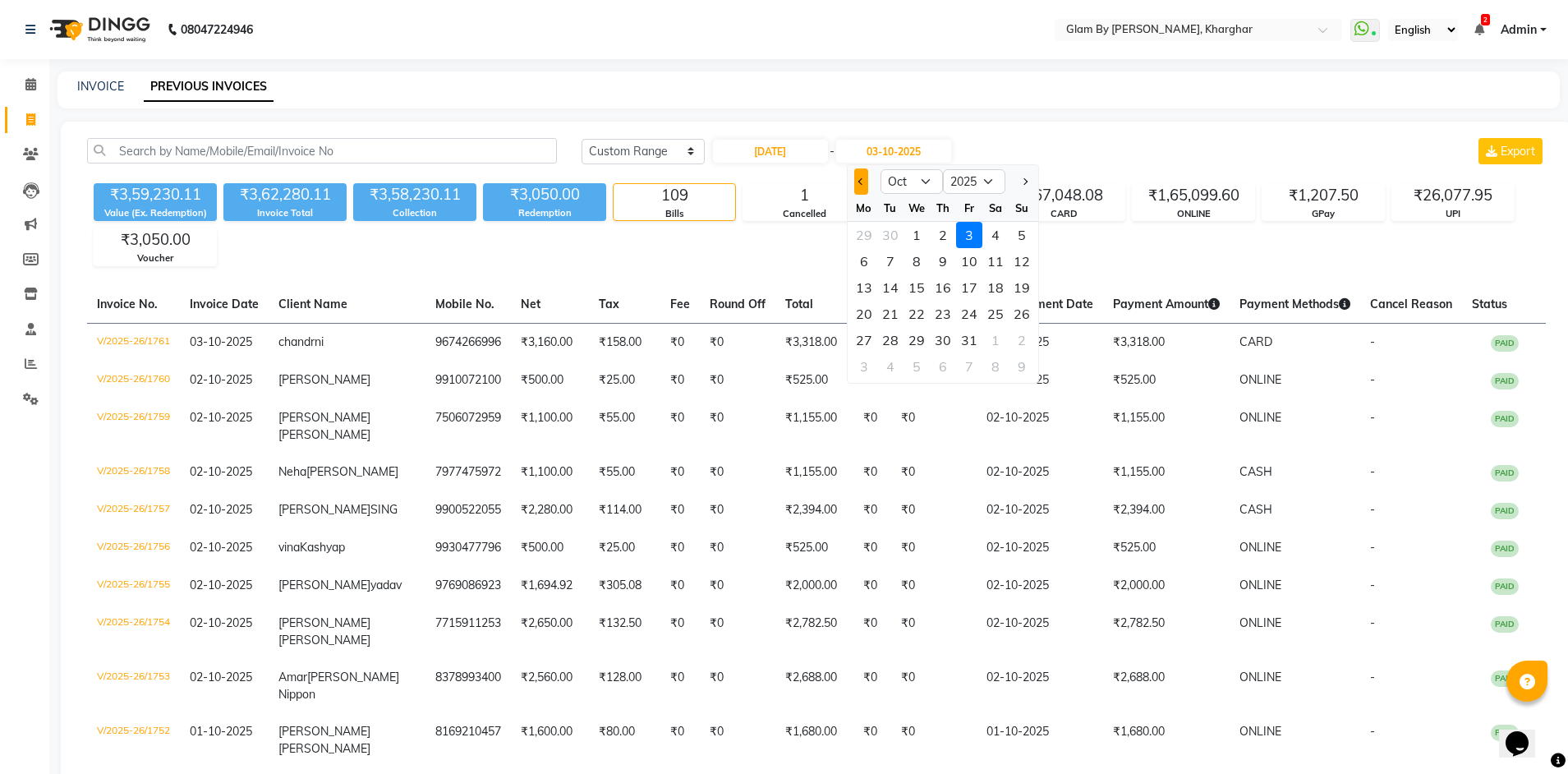
click at [858, 181] on span "Previous month" at bounding box center [861, 181] width 7 height 7
select select "9"
click at [863, 320] on div "22" at bounding box center [864, 314] width 26 height 26
type input "[DATE]"
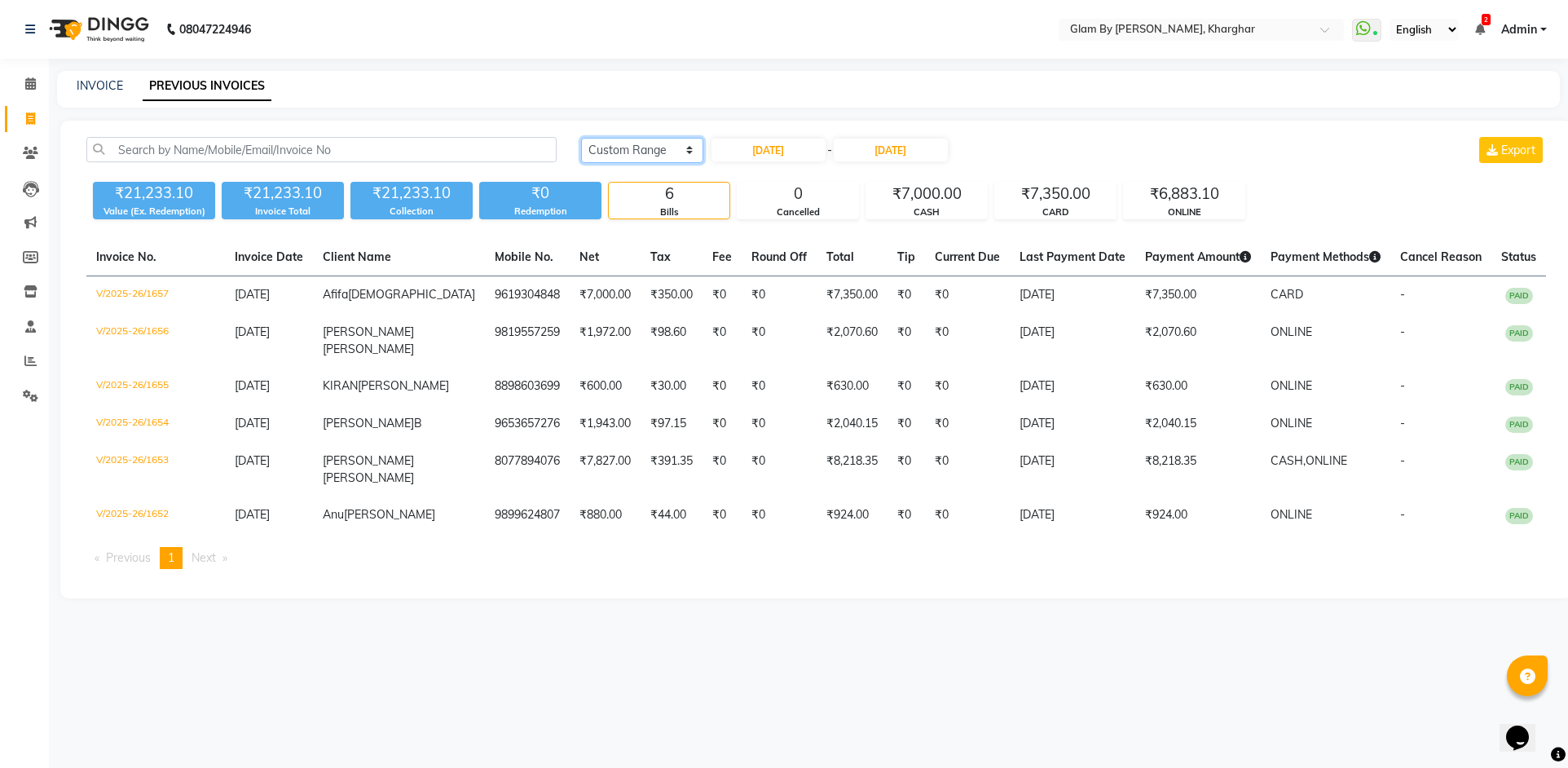
click at [653, 155] on select "[DATE] [DATE] Custom Range" at bounding box center [643, 150] width 123 height 26
click at [754, 153] on input "[DATE]" at bounding box center [768, 149] width 114 height 23
select select "9"
select select "2025"
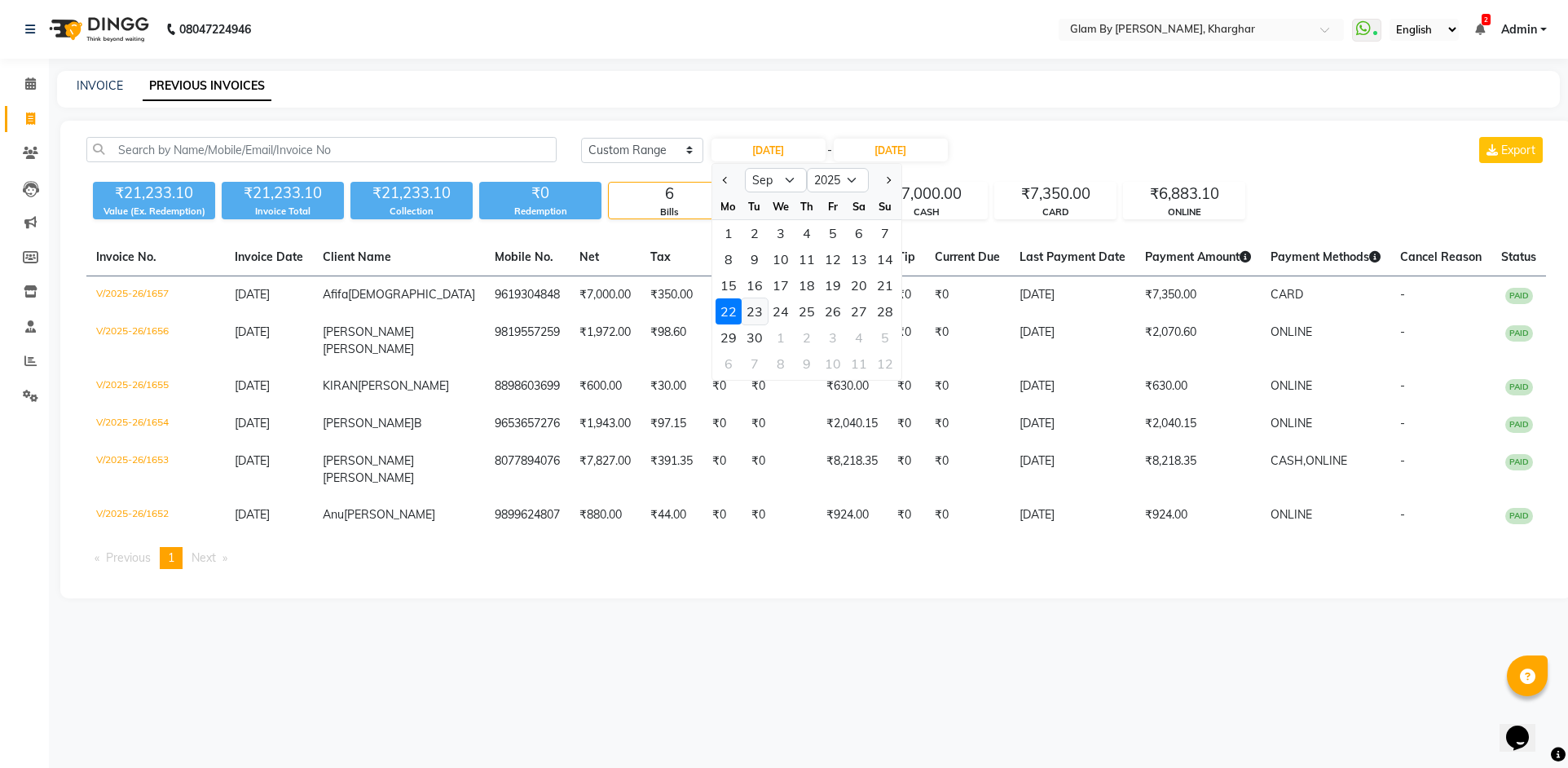
click at [754, 312] on div "23" at bounding box center [754, 311] width 26 height 26
type input "[DATE]"
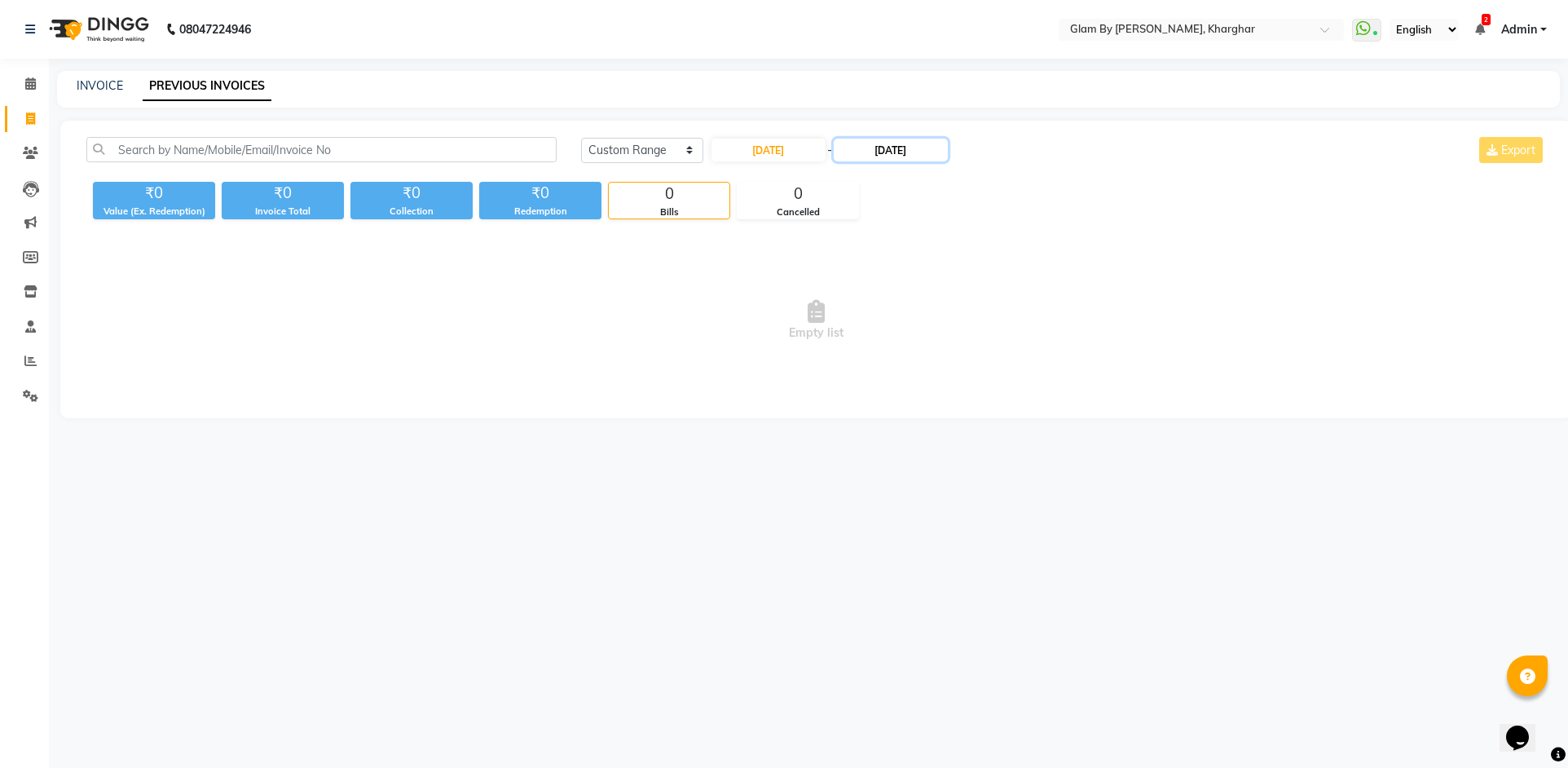
click at [890, 153] on input "[DATE]" at bounding box center [890, 149] width 114 height 23
click at [889, 314] on div "23" at bounding box center [888, 311] width 26 height 26
type input "[DATE]"
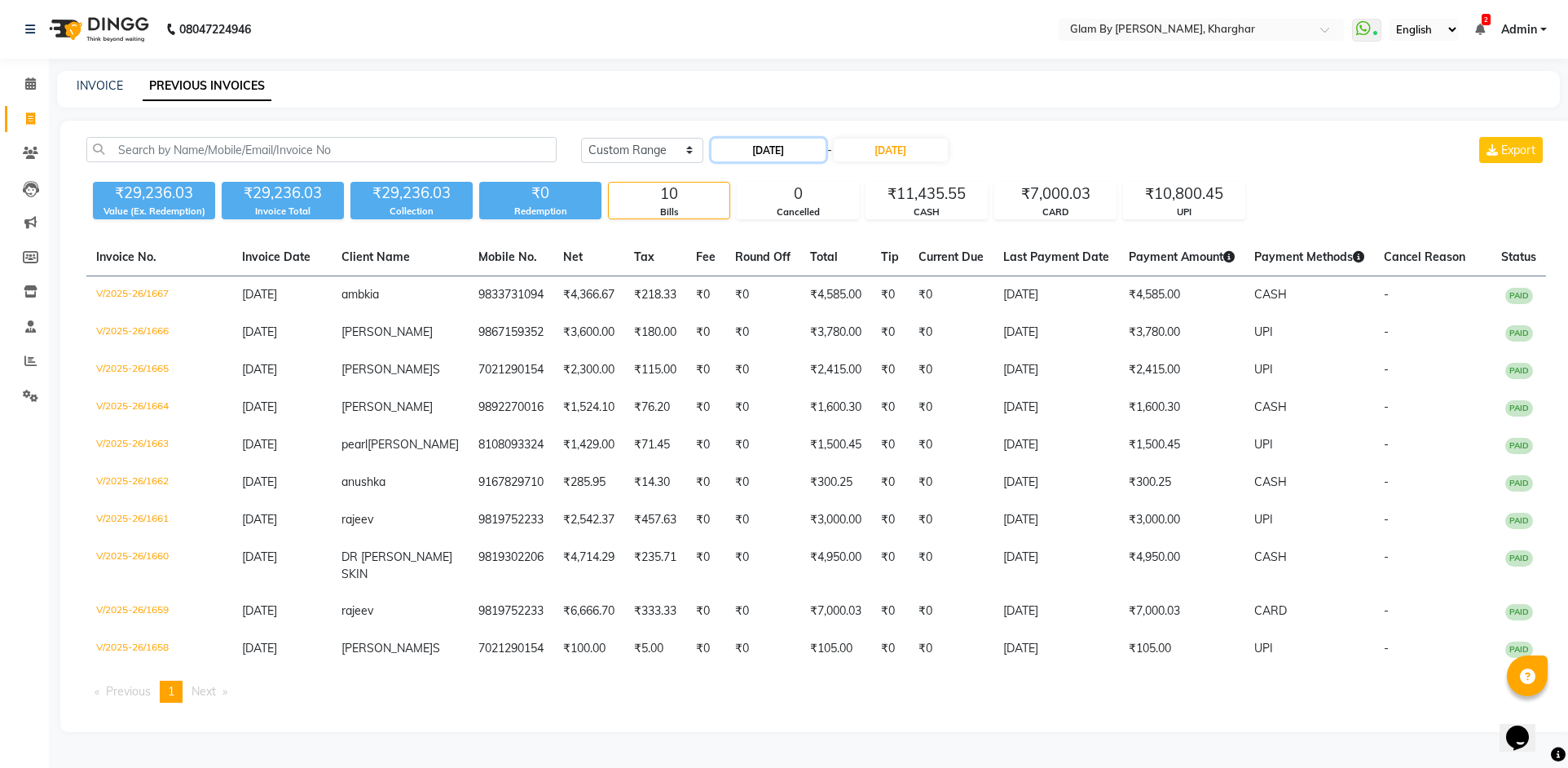
click at [772, 151] on input "[DATE]" at bounding box center [768, 149] width 114 height 23
select select "9"
select select "2025"
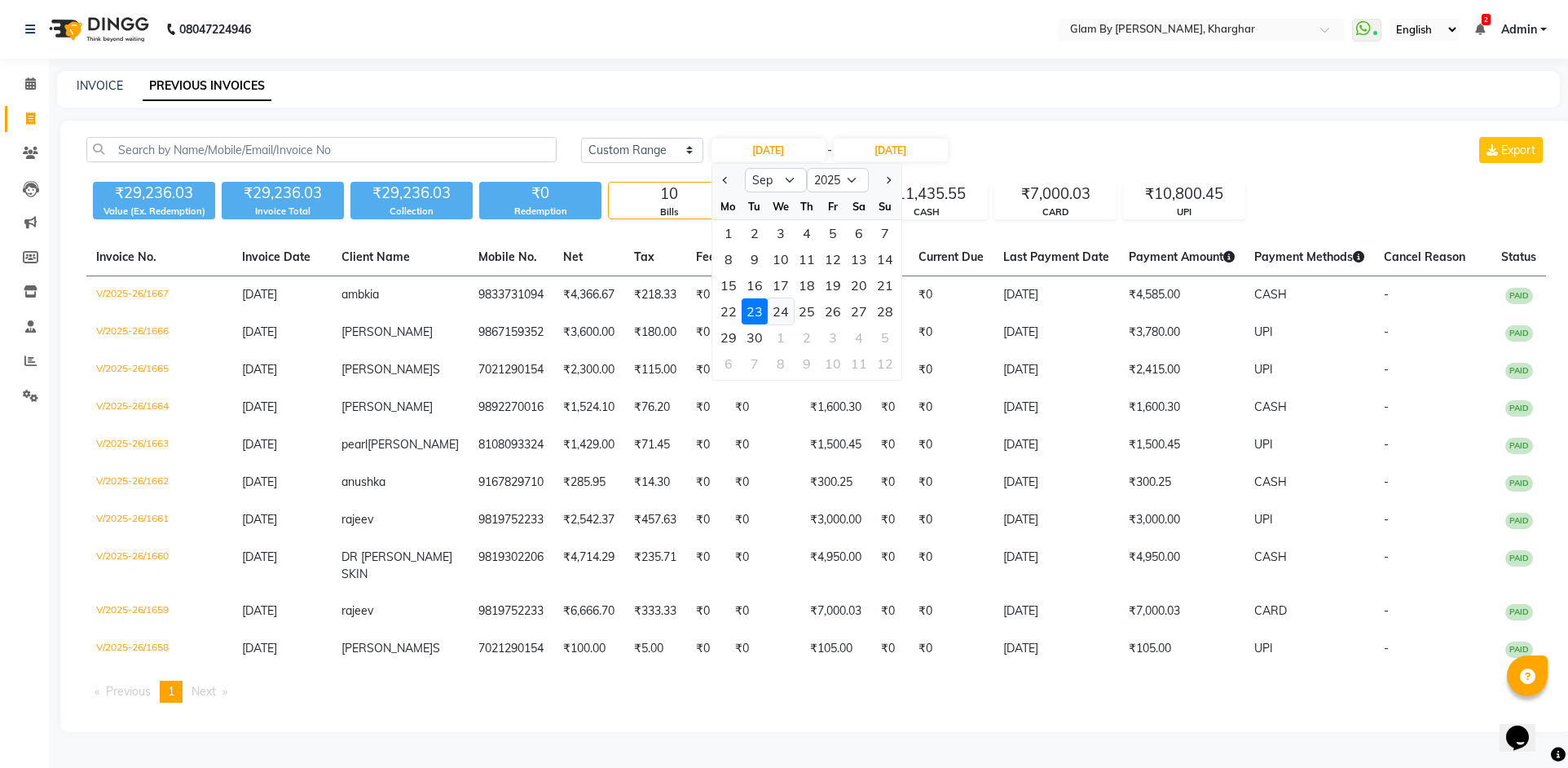
click at [784, 309] on div "24" at bounding box center [781, 311] width 26 height 26
type input "[DATE]"
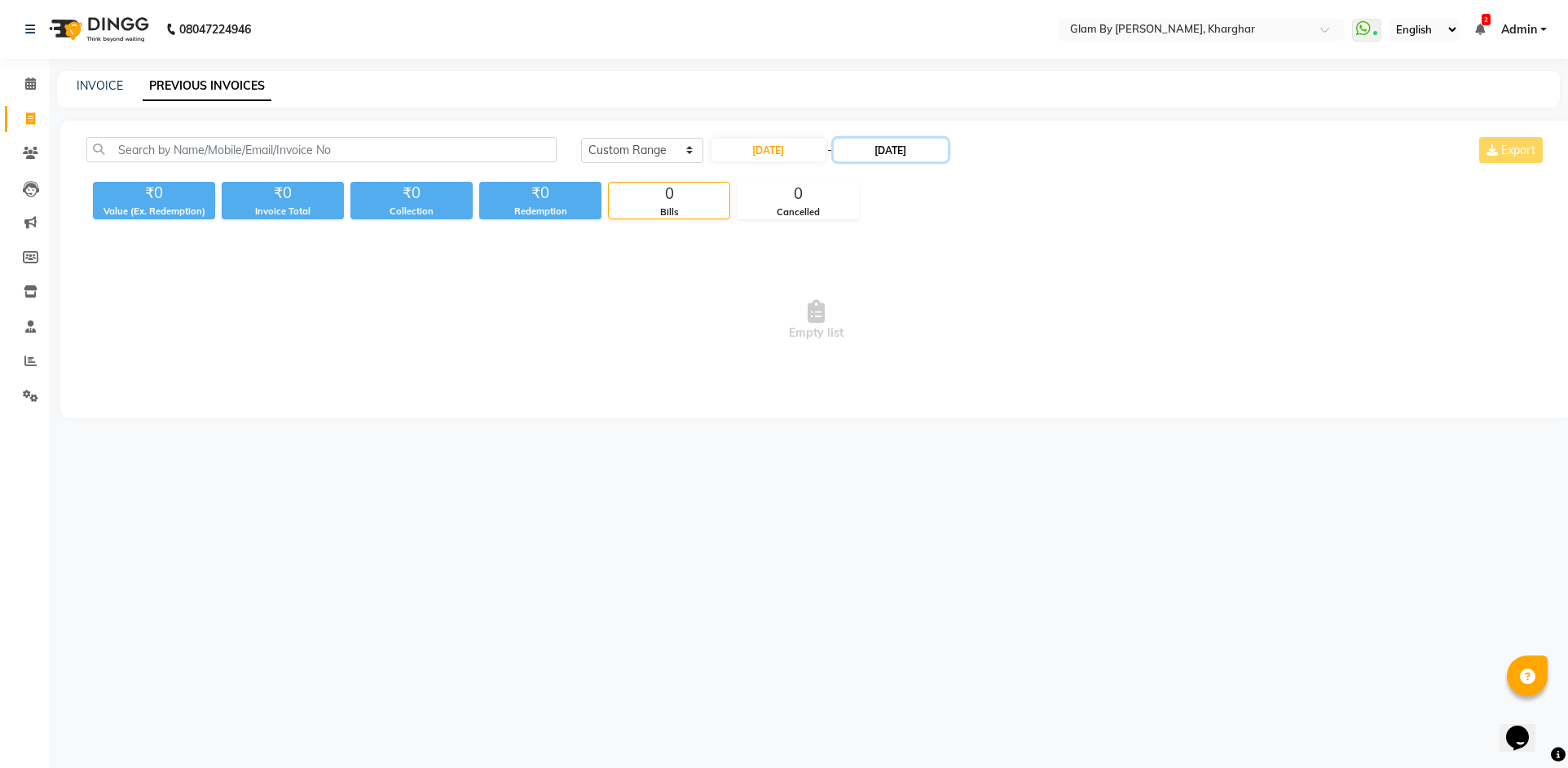
click at [912, 148] on input "[DATE]" at bounding box center [890, 149] width 114 height 23
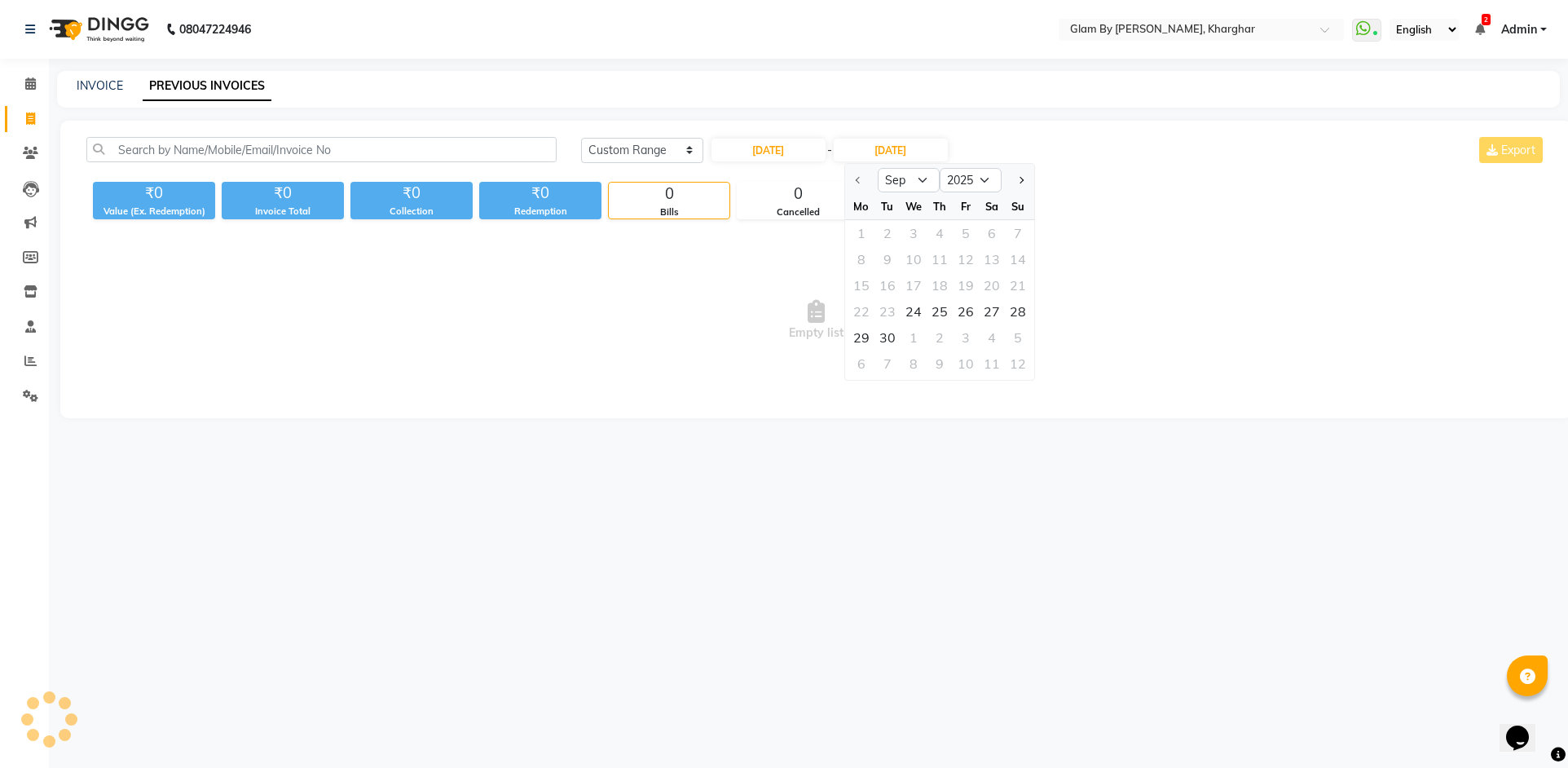
click at [1214, 262] on span "Empty list" at bounding box center [816, 320] width 1459 height 163
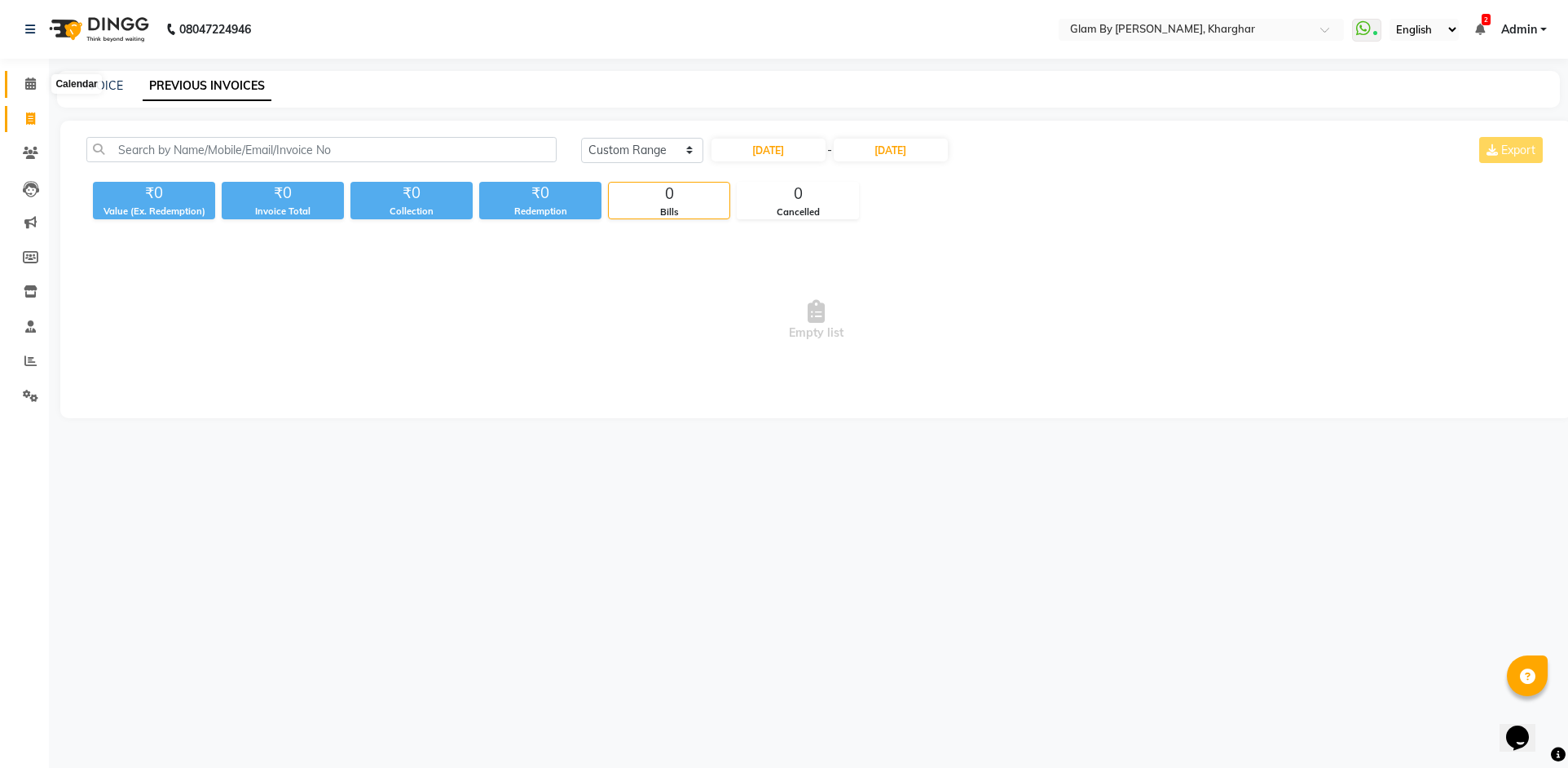
drag, startPoint x: 31, startPoint y: 81, endPoint x: 26, endPoint y: 128, distance: 47.3
click at [31, 83] on icon at bounding box center [31, 83] width 11 height 12
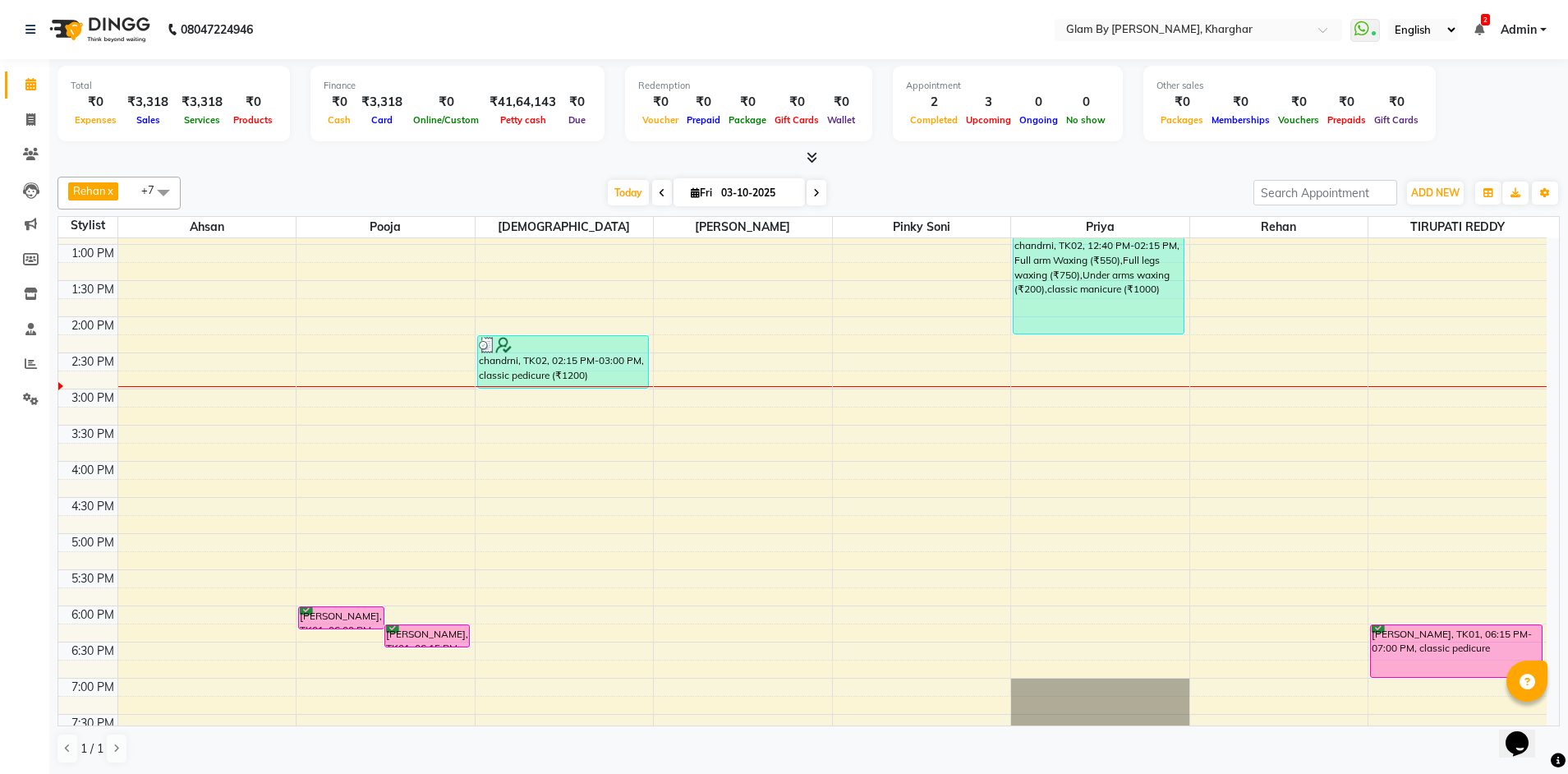
scroll to position [493, 0]
